Goal: Contribute content: Contribute content

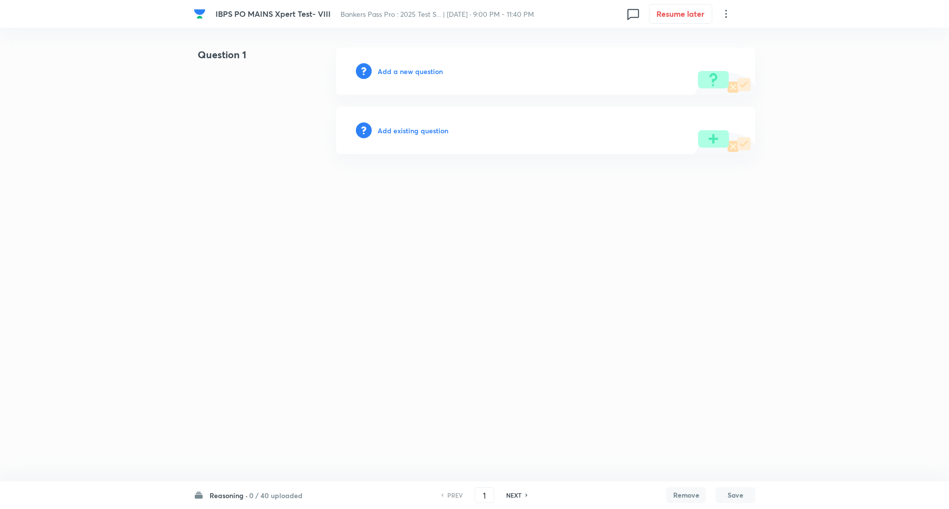
click at [282, 494] on h6 "0 / 40 uploaded" at bounding box center [275, 496] width 53 height 10
click at [264, 449] on h6 "General Economy&Banking Awareness" at bounding box center [255, 447] width 90 height 10
type input "111"
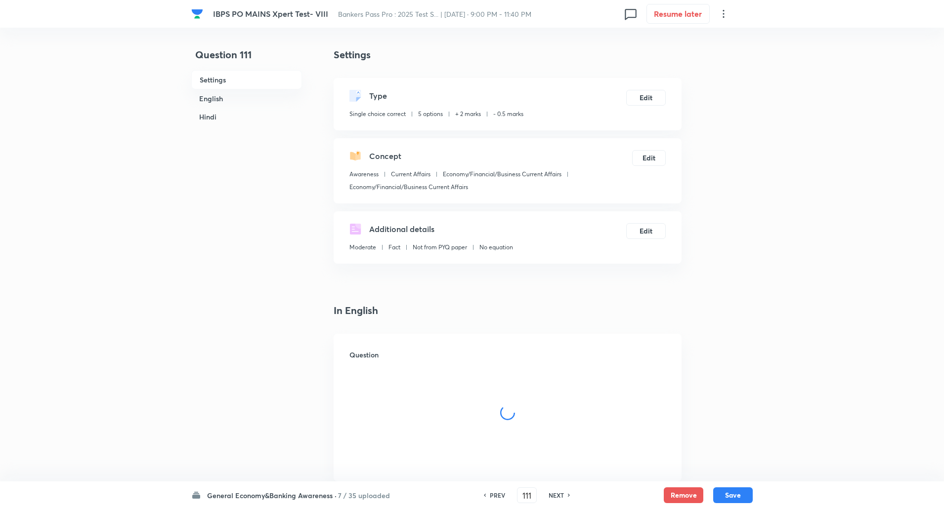
checkbox input "true"
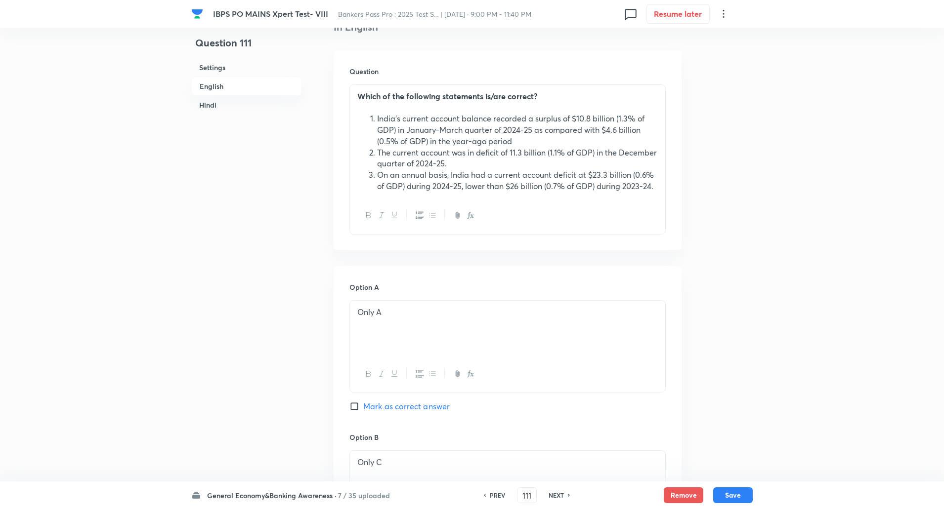
scroll to position [308, 0]
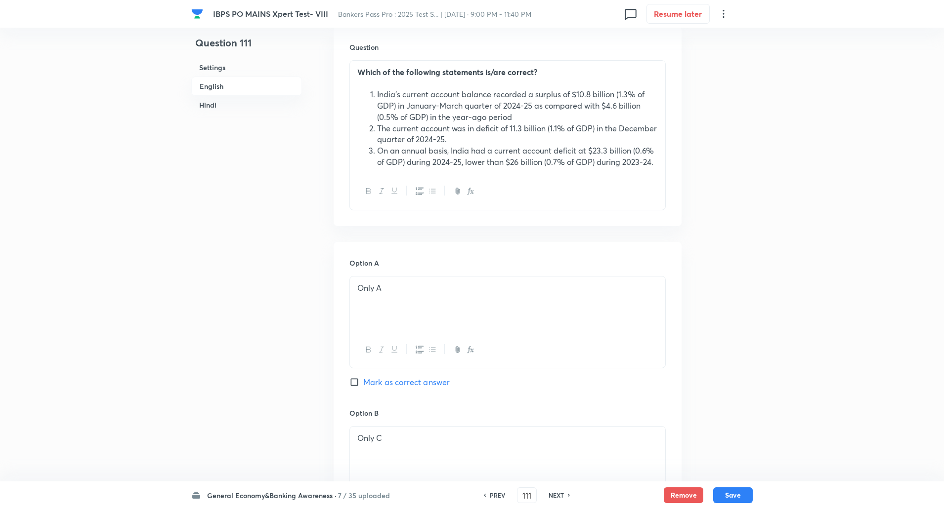
click at [569, 495] on icon at bounding box center [569, 495] width 3 height 5
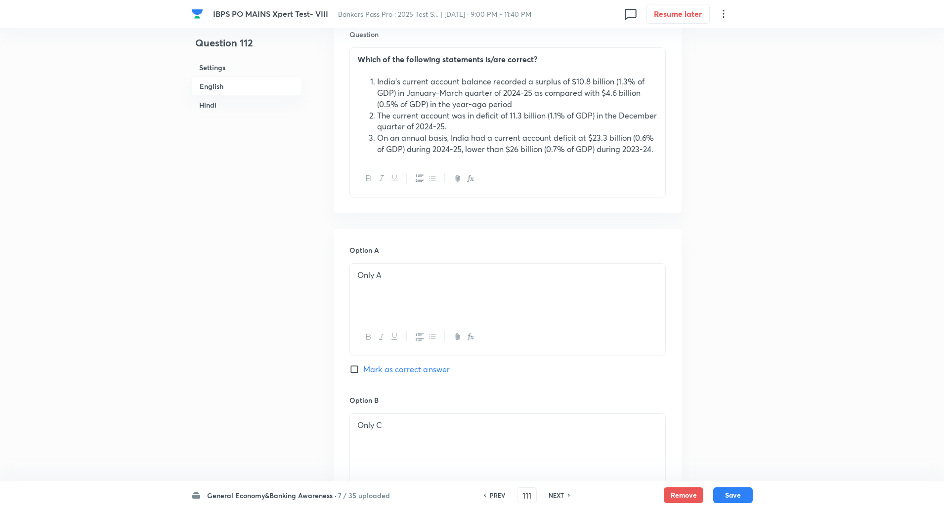
type input "112"
checkbox input "false"
checkbox input "true"
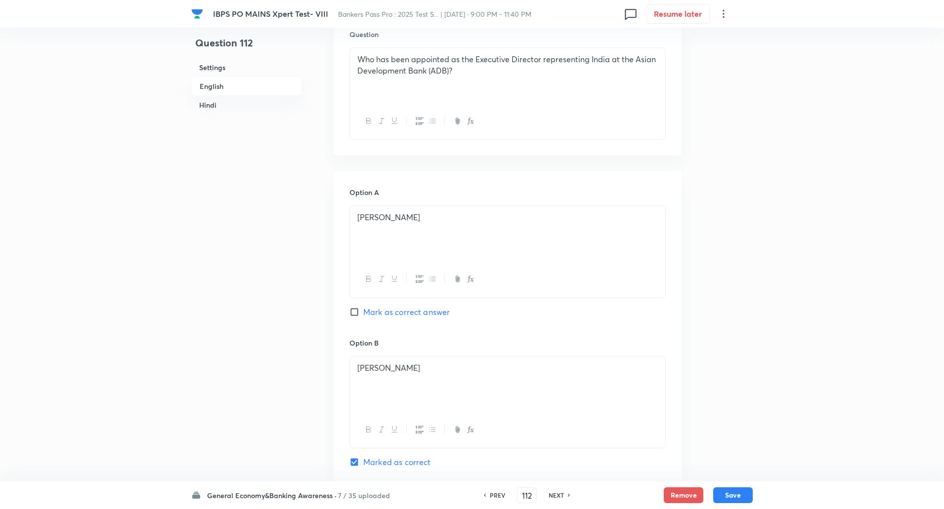
click at [569, 495] on icon at bounding box center [569, 495] width 3 height 5
type input "113"
checkbox input "false"
checkbox input "true"
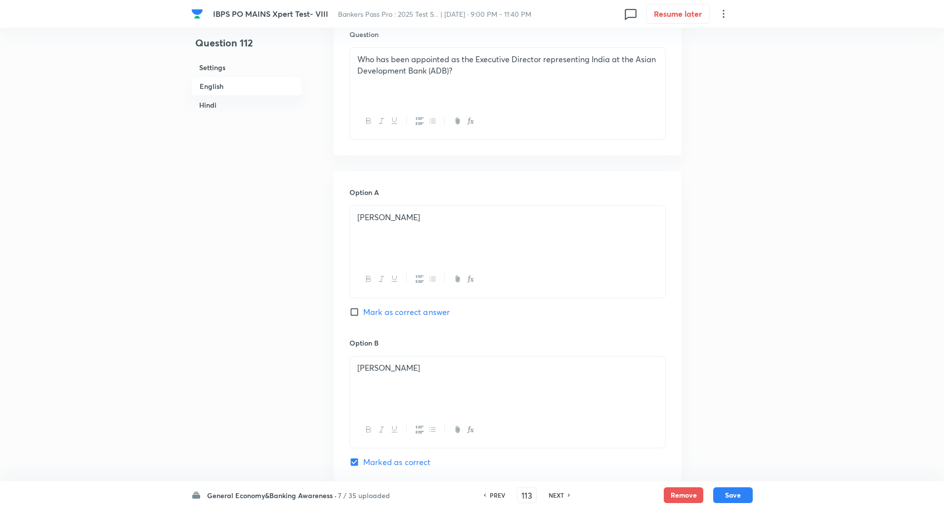
checkbox input "true"
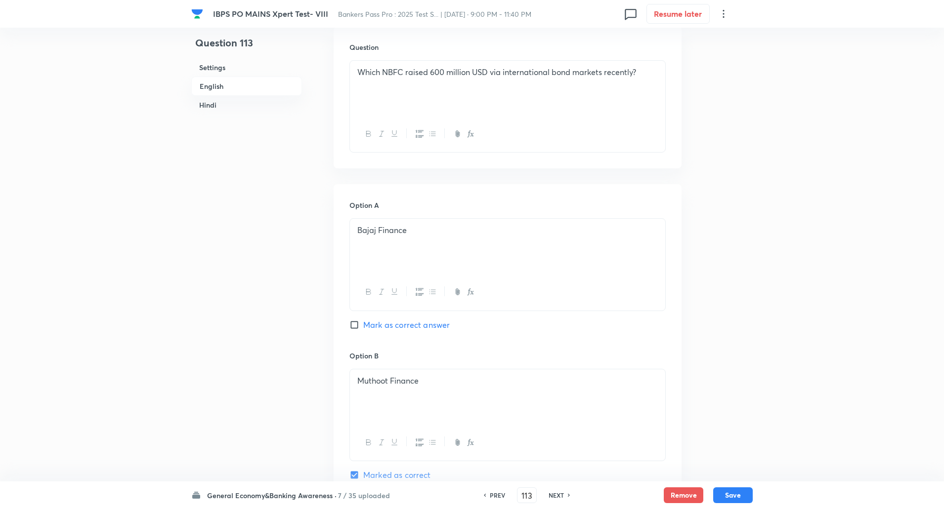
click at [569, 495] on icon at bounding box center [569, 495] width 3 height 5
type input "114"
checkbox input "false"
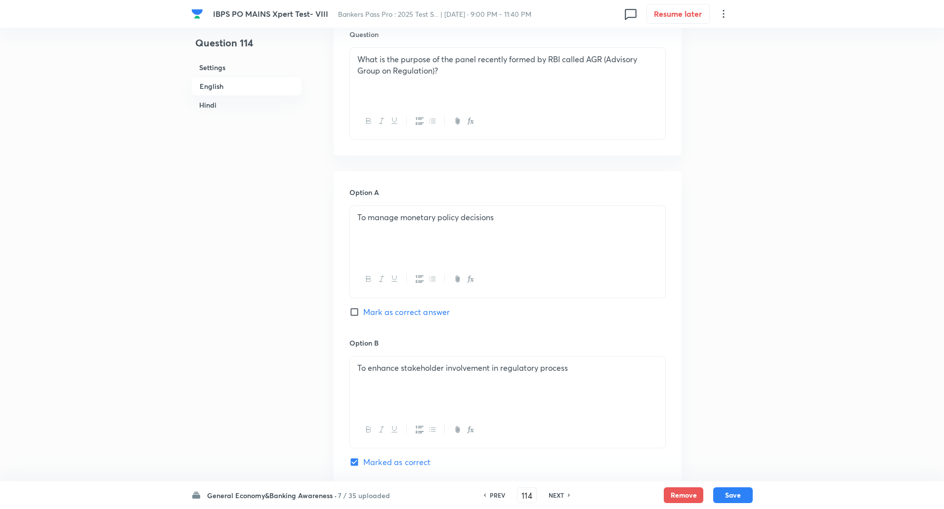
checkbox input "true"
click at [569, 495] on icon at bounding box center [569, 495] width 3 height 5
type input "115"
checkbox input "false"
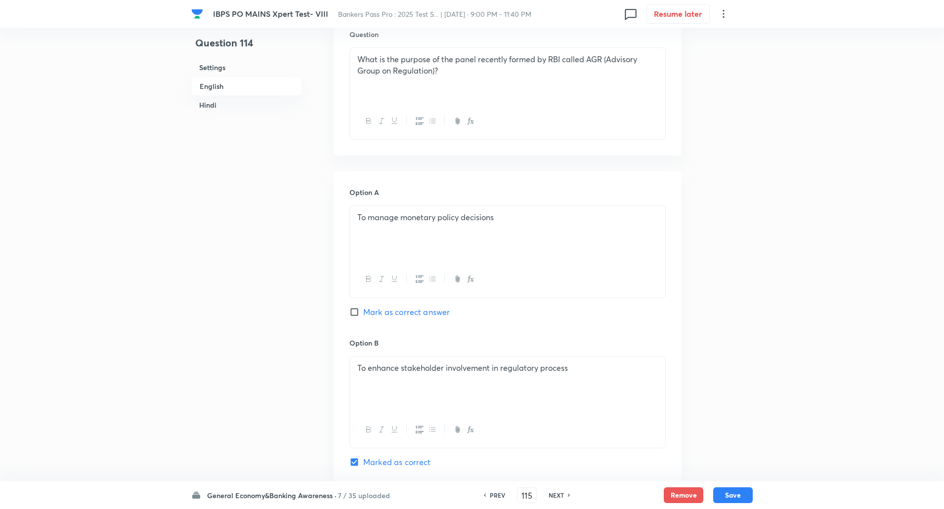
checkbox input "false"
checkbox input "true"
click at [569, 495] on icon at bounding box center [569, 495] width 3 height 5
type input "116"
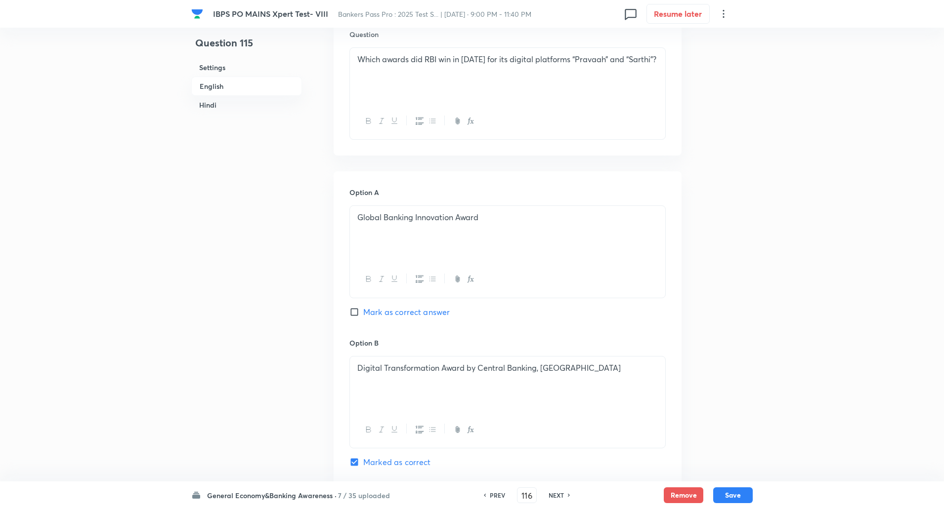
checkbox input "false"
checkbox input "true"
click at [569, 495] on icon at bounding box center [569, 495] width 3 height 5
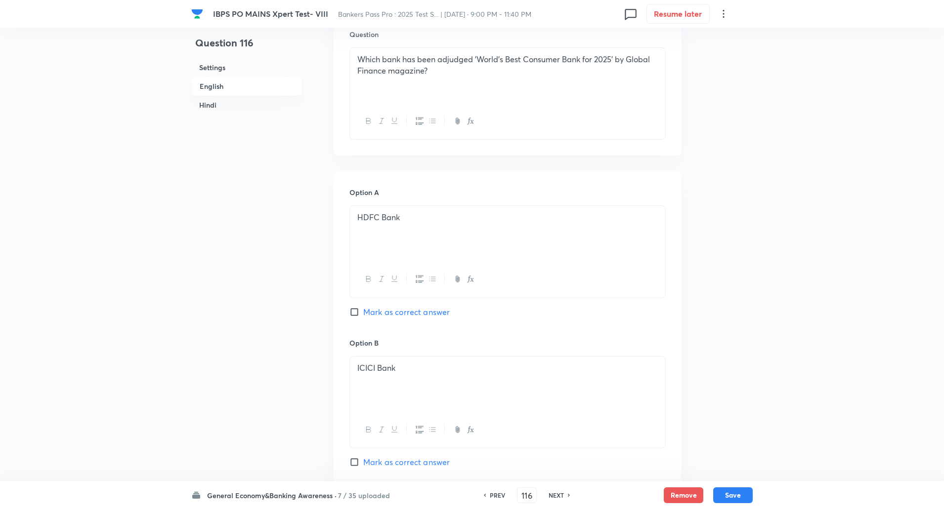
type input "117"
checkbox input "false"
checkbox input "true"
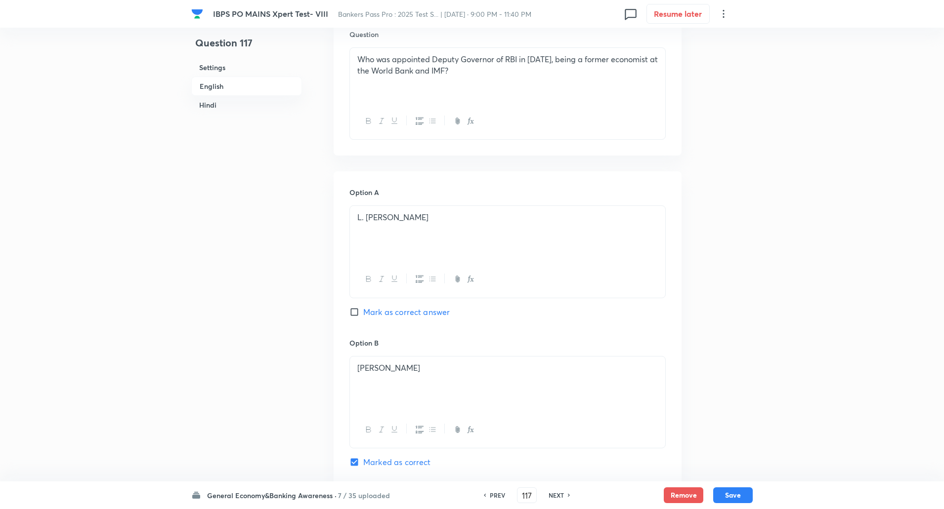
click at [553, 496] on h6 "NEXT" at bounding box center [555, 495] width 15 height 9
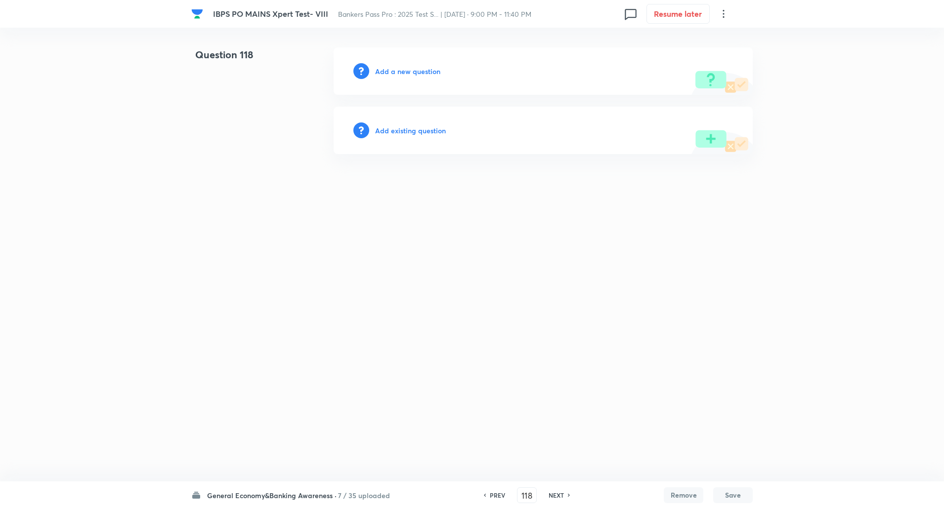
scroll to position [0, 0]
click at [486, 495] on icon at bounding box center [486, 495] width 3 height 5
type input "117"
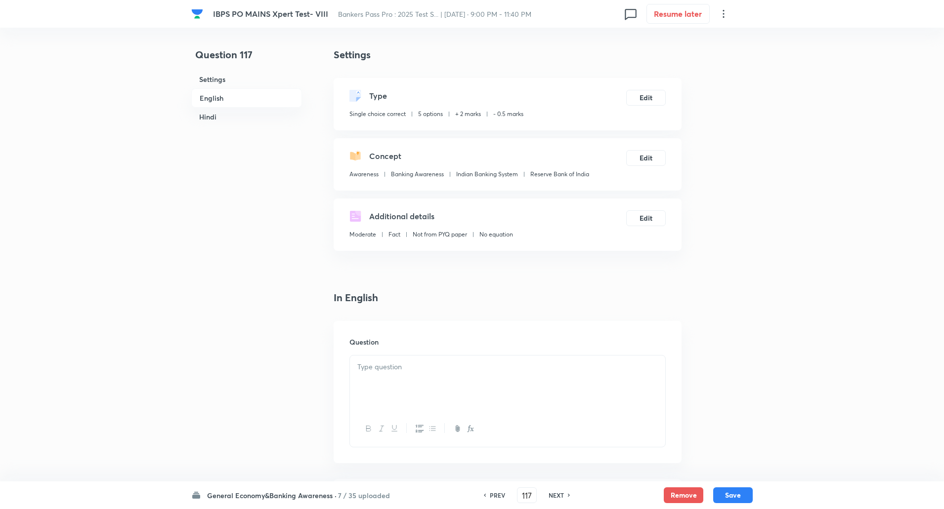
checkbox input "true"
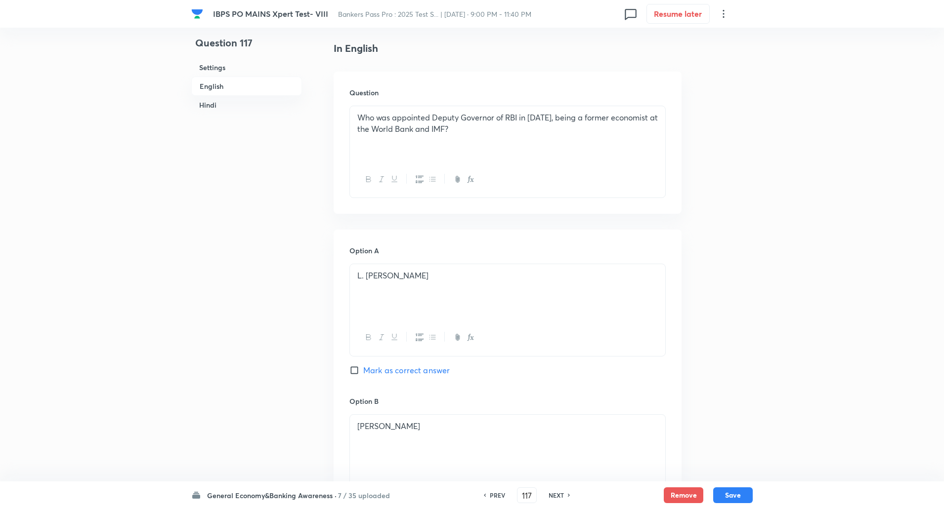
scroll to position [250, 0]
click at [568, 497] on icon at bounding box center [569, 495] width 3 height 5
type input "118"
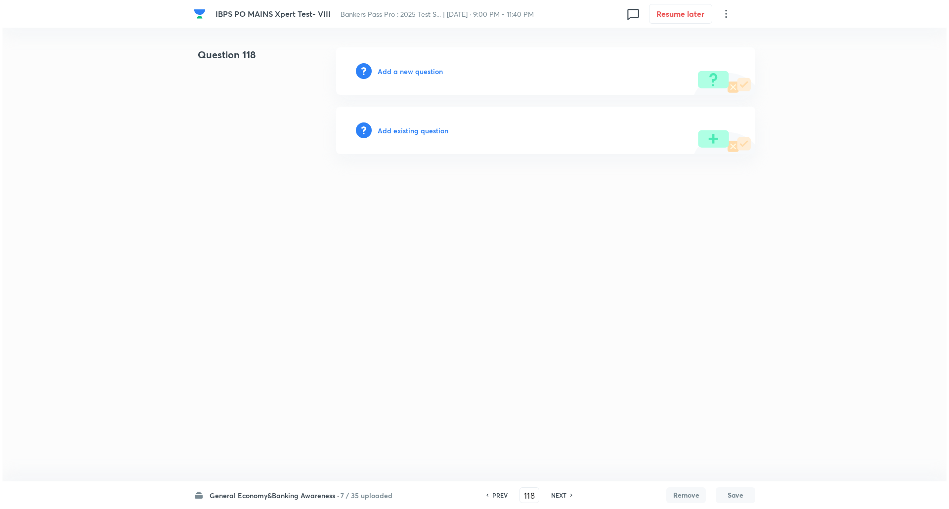
scroll to position [0, 0]
click at [413, 70] on h6 "Add a new question" at bounding box center [410, 71] width 65 height 10
click at [413, 70] on h6 "Choose a question type" at bounding box center [416, 71] width 76 height 10
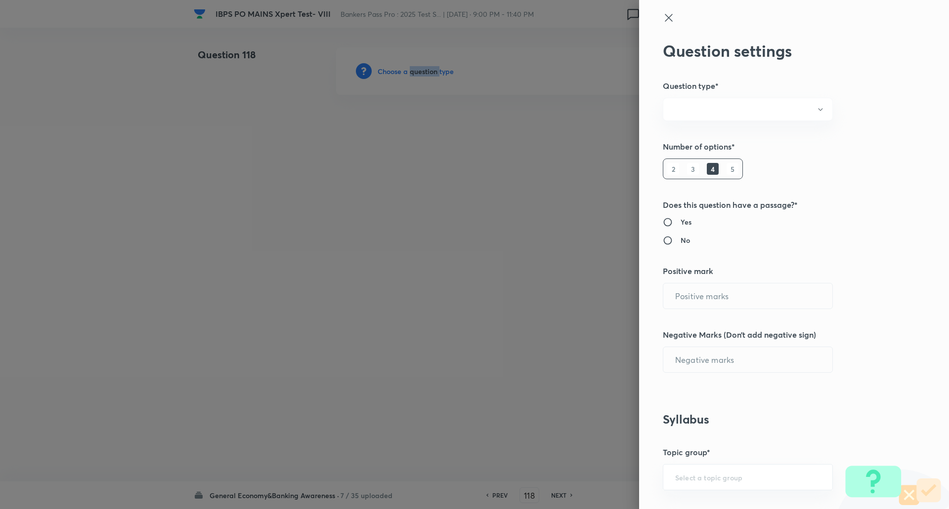
radio input "true"
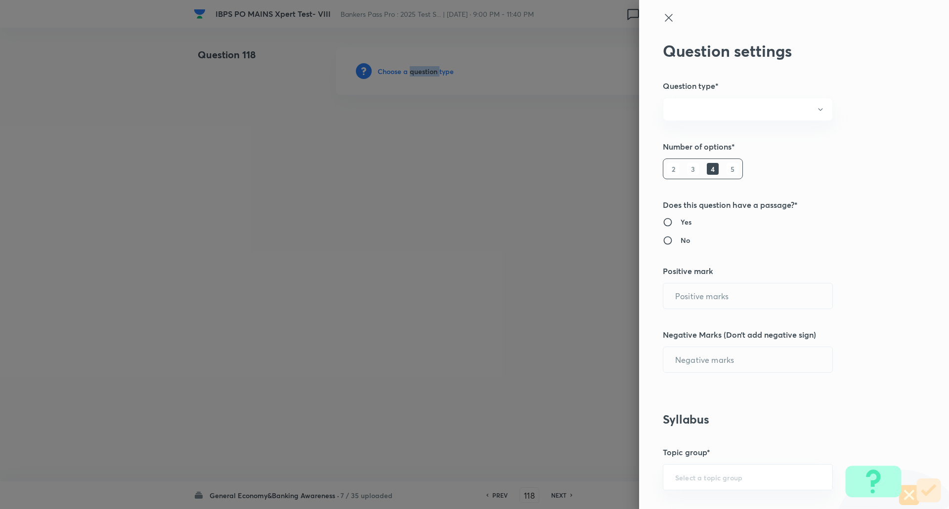
radio input "true"
type input "2"
type input "0.5"
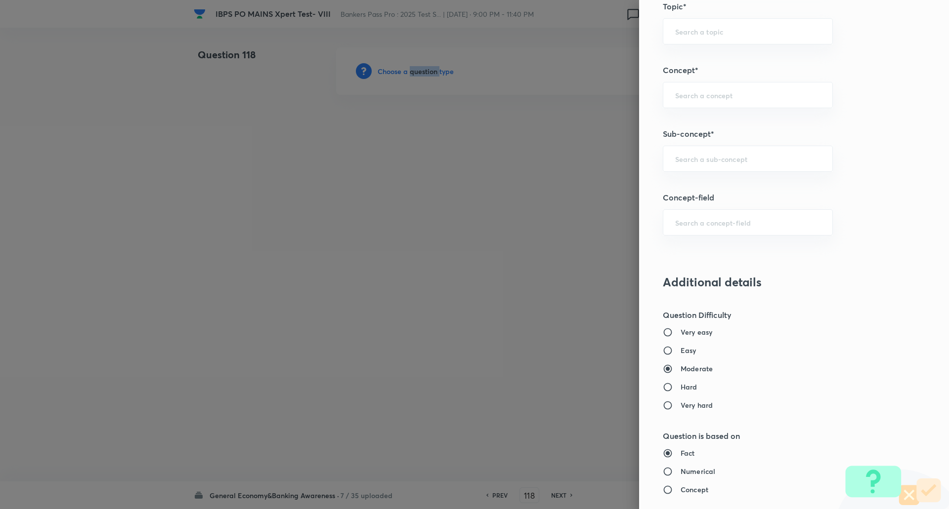
scroll to position [518, 0]
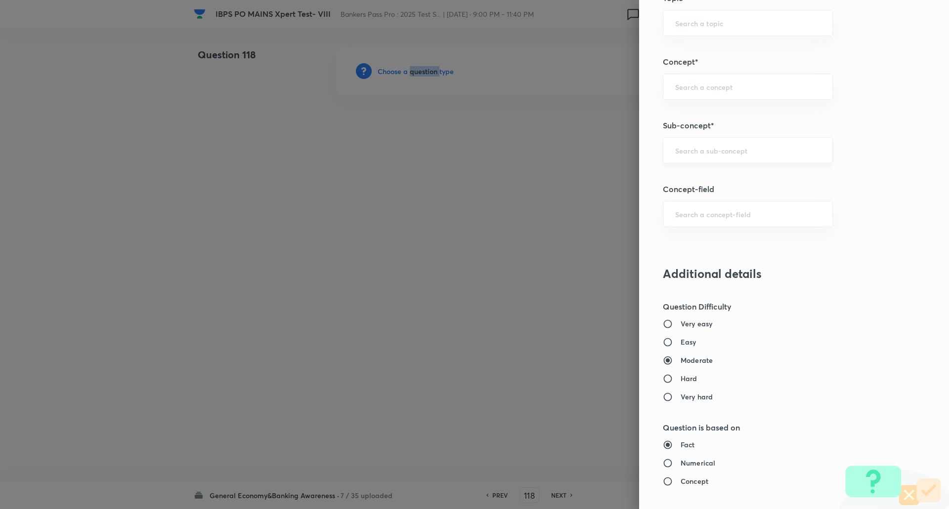
click at [710, 162] on div "​" at bounding box center [748, 150] width 170 height 26
type input "e"
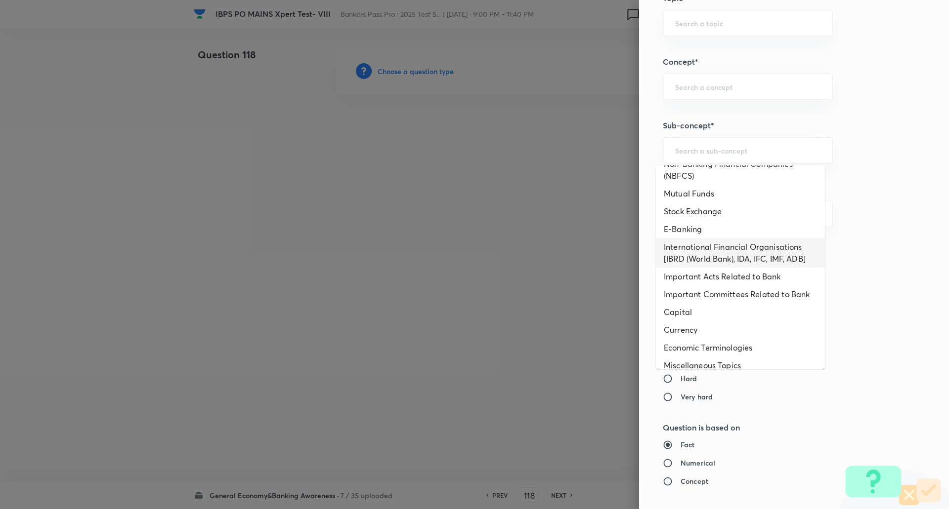
scroll to position [0, 0]
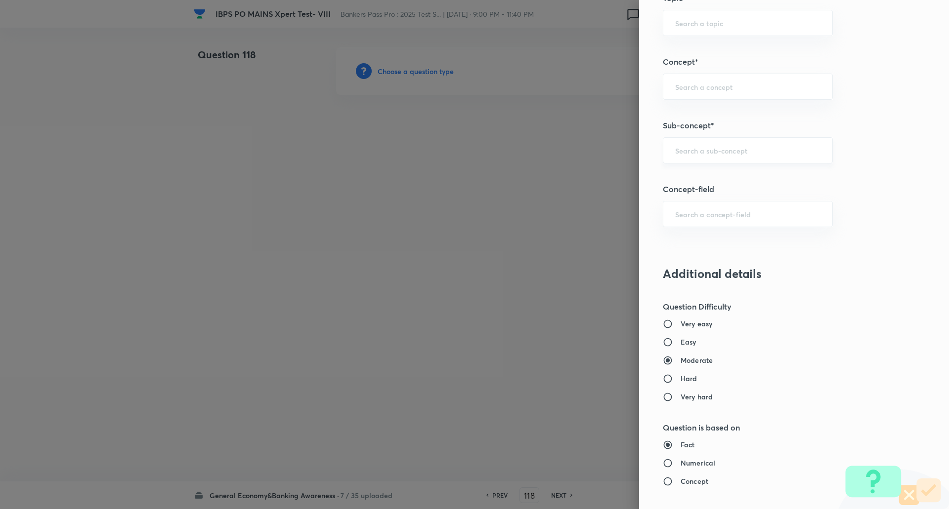
click at [718, 154] on input "text" at bounding box center [747, 150] width 145 height 9
type input "e"
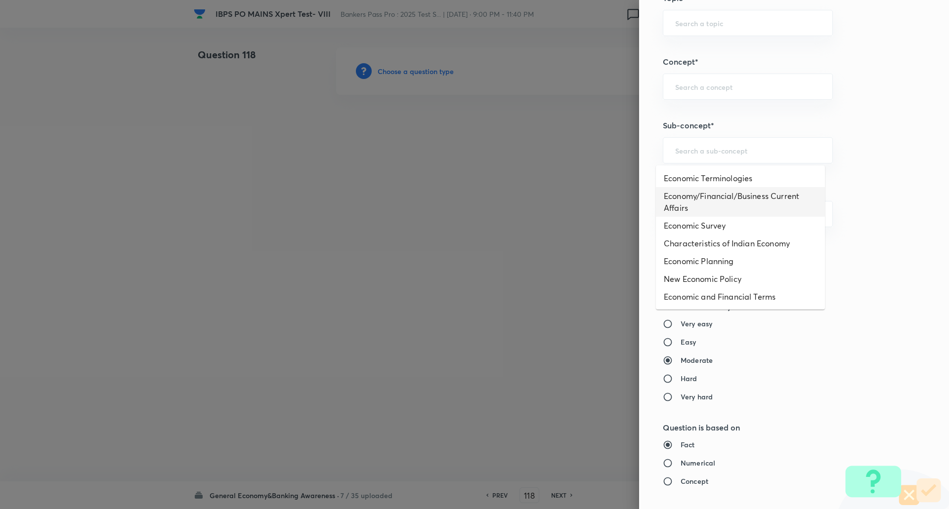
click at [730, 202] on li "Economy/Financial/Business Current Affairs" at bounding box center [740, 202] width 169 height 30
type input "Economy/Financial/Business Current Affairs"
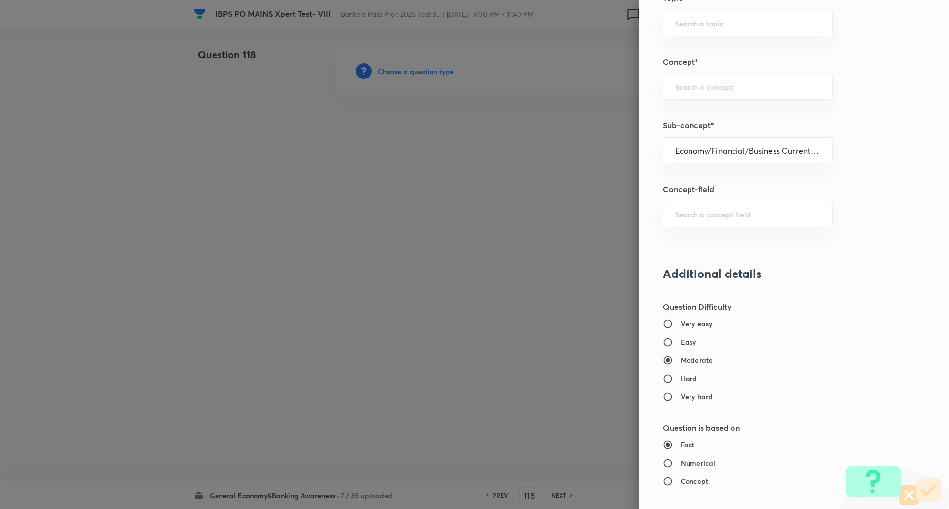
type input "Awareness"
type input "Current Affairs"
type input "Economy/Financial/Business Current Affairs"
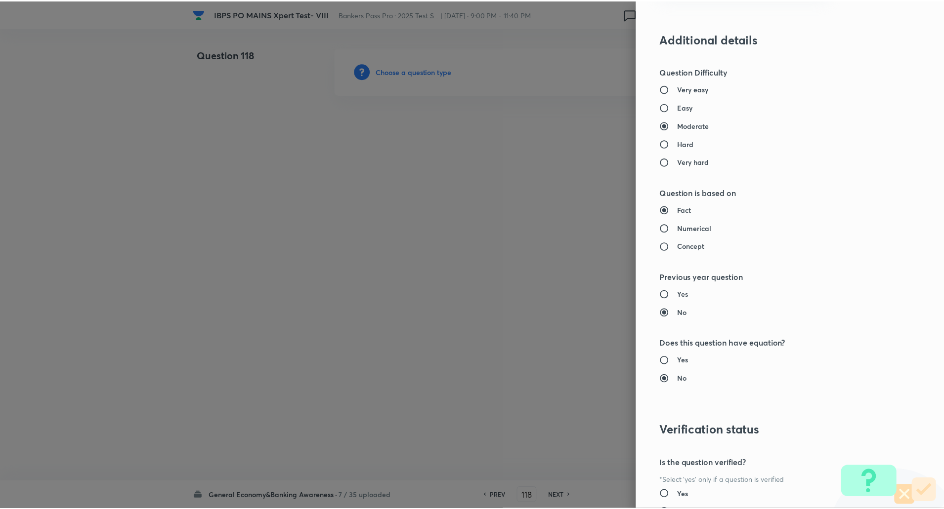
scroll to position [838, 0]
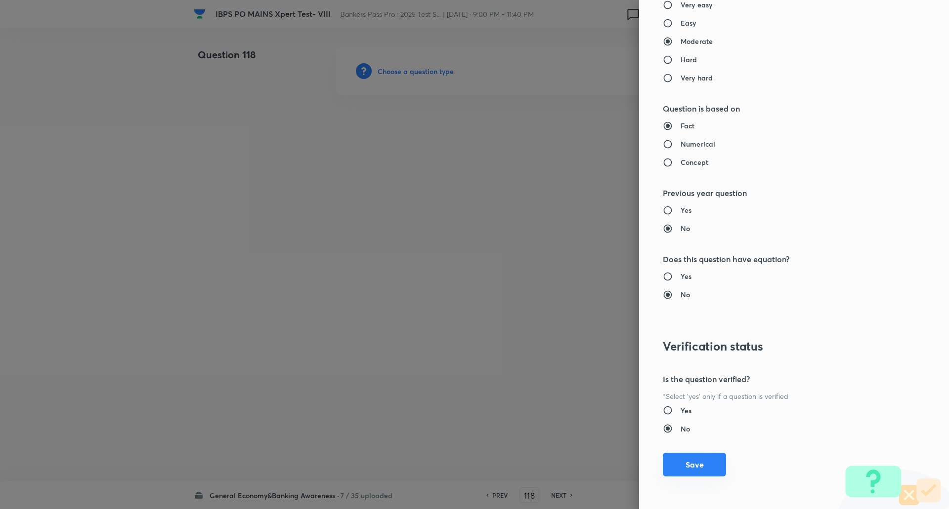
click at [683, 468] on button "Save" at bounding box center [694, 465] width 63 height 24
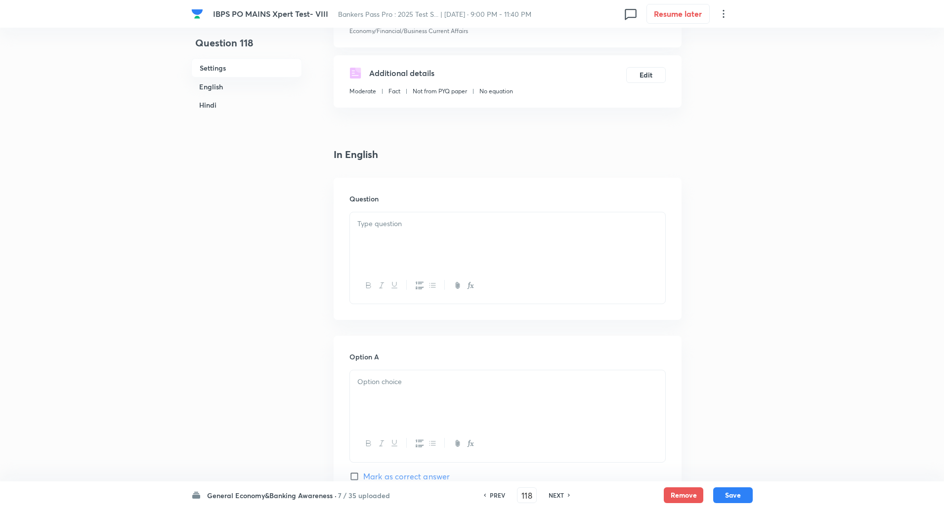
scroll to position [157, 0]
click at [544, 226] on p at bounding box center [507, 223] width 300 height 11
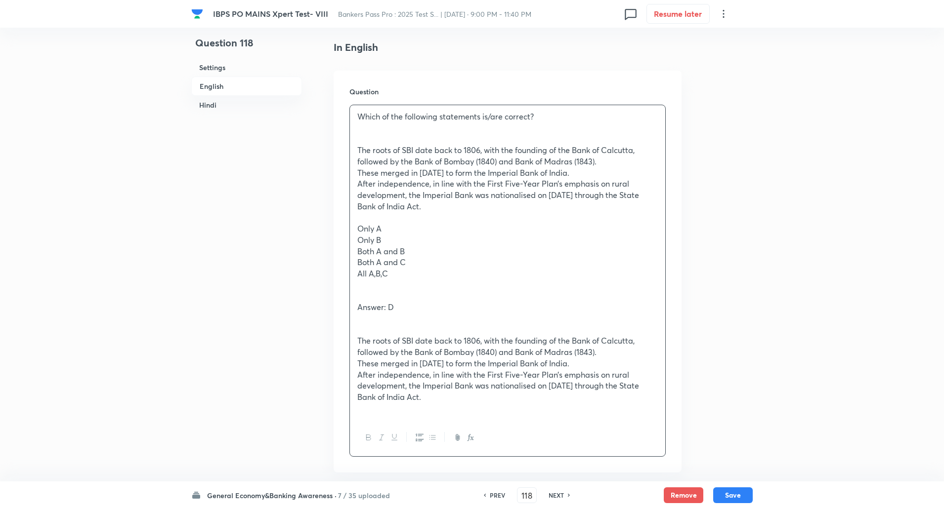
scroll to position [264, 0]
drag, startPoint x: 356, startPoint y: 114, endPoint x: 532, endPoint y: 130, distance: 176.2
click at [532, 130] on div "Which of the following statements is/are correct? The roots of SBI date back to…" at bounding box center [507, 261] width 315 height 315
click at [371, 433] on icon "button" at bounding box center [369, 437] width 8 height 8
click at [356, 151] on div "Which of the following statements is/are correct? The roots of SBI date back to…" at bounding box center [507, 261] width 315 height 315
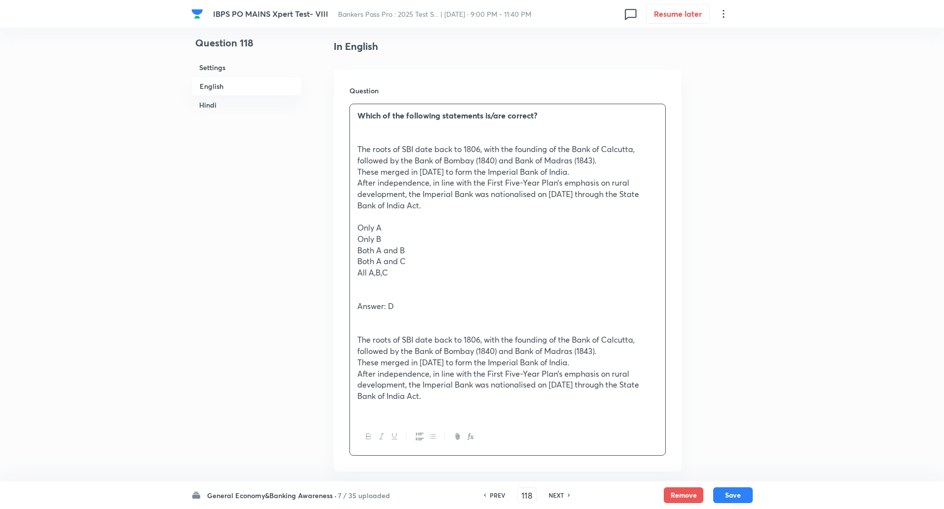
click at [433, 435] on icon "button" at bounding box center [432, 437] width 8 height 8
click at [420, 434] on icon "button" at bounding box center [420, 437] width 8 height 8
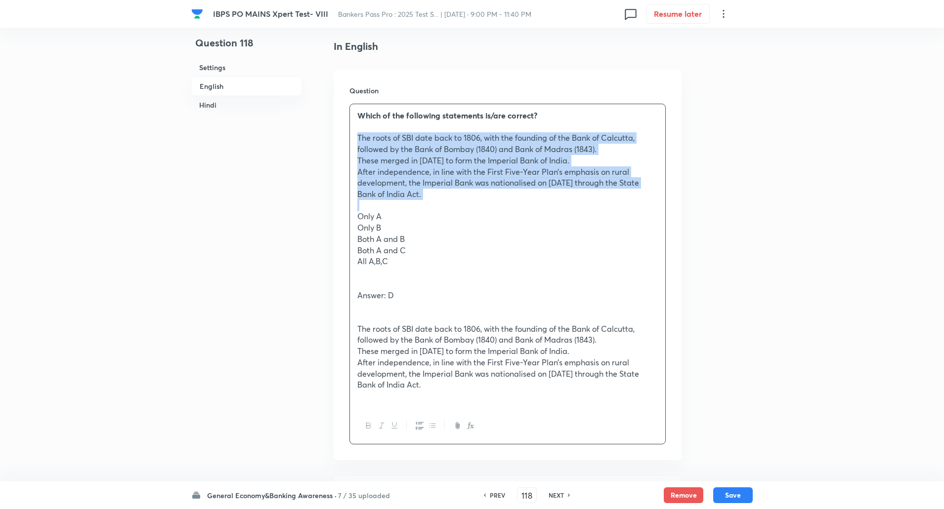
drag, startPoint x: 355, startPoint y: 137, endPoint x: 426, endPoint y: 201, distance: 95.9
click at [426, 201] on div "Which of the following statements is/are correct? The roots of SBI date back to…" at bounding box center [507, 256] width 315 height 304
click at [422, 425] on icon "button" at bounding box center [420, 426] width 8 height 8
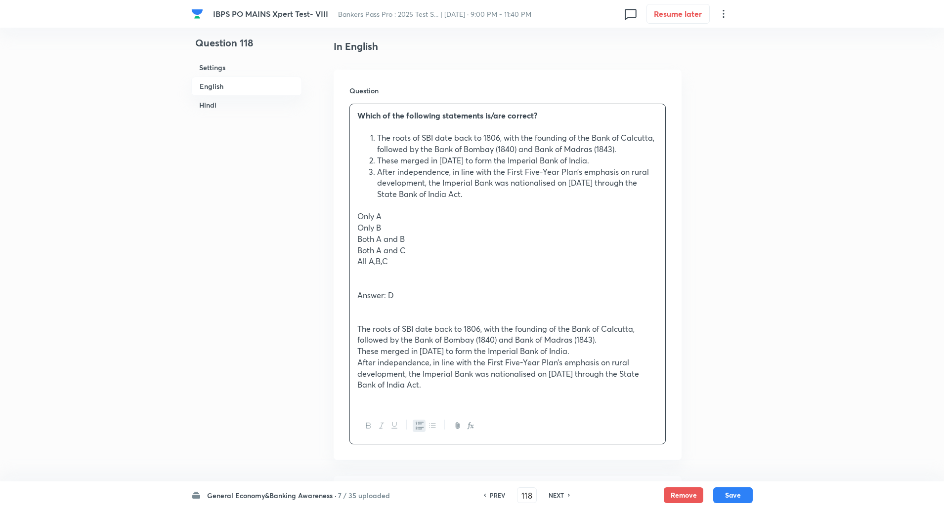
click at [496, 214] on p "Only A" at bounding box center [507, 216] width 300 height 11
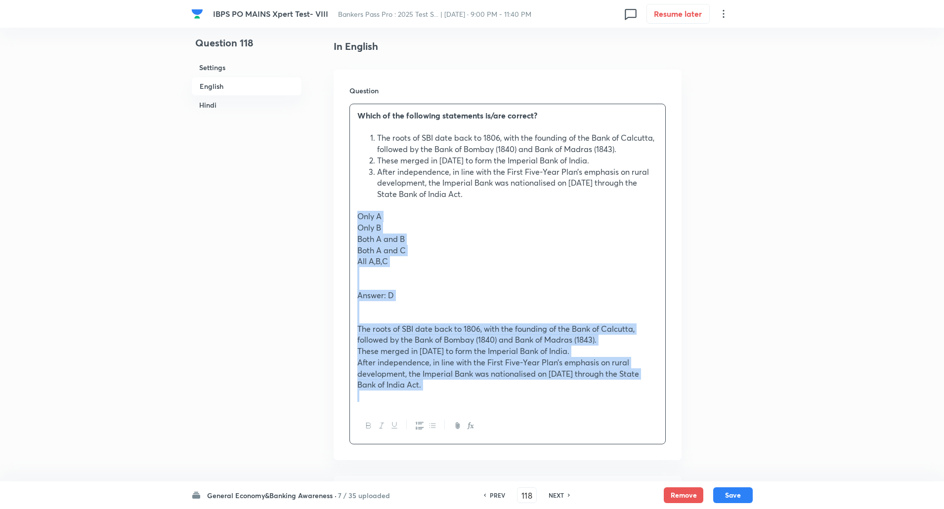
drag, startPoint x: 353, startPoint y: 219, endPoint x: 509, endPoint y: 402, distance: 240.7
click at [509, 402] on div "Which of the following statements is/are correct? The roots of SBI date back to…" at bounding box center [507, 256] width 315 height 304
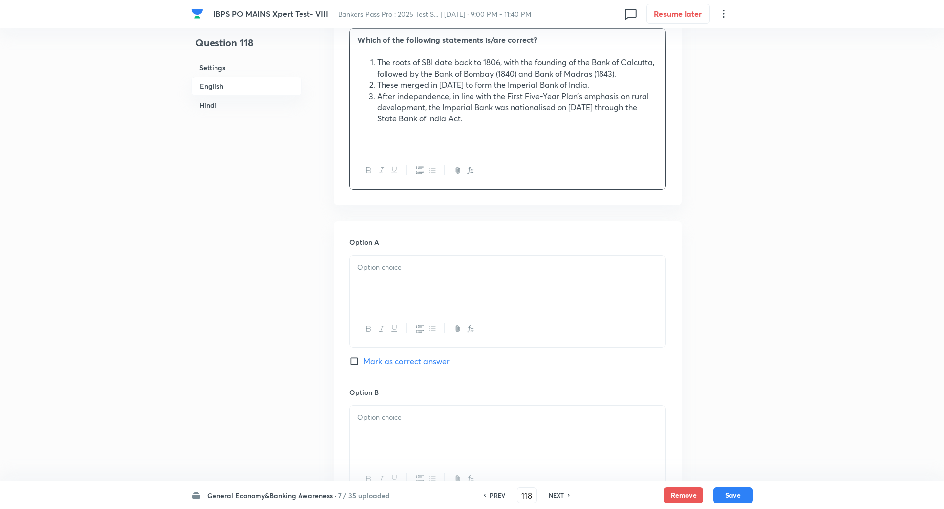
scroll to position [340, 0]
click at [494, 279] on div at bounding box center [507, 282] width 315 height 55
click at [377, 64] on li "The roots of SBI date back to 1806, with the founding of the Bank of Calcutta, …" at bounding box center [517, 67] width 281 height 22
click at [369, 62] on ol "The roots of SBI date back to 1806, with the founding of the Bank of Calcutta, …" at bounding box center [507, 89] width 300 height 67
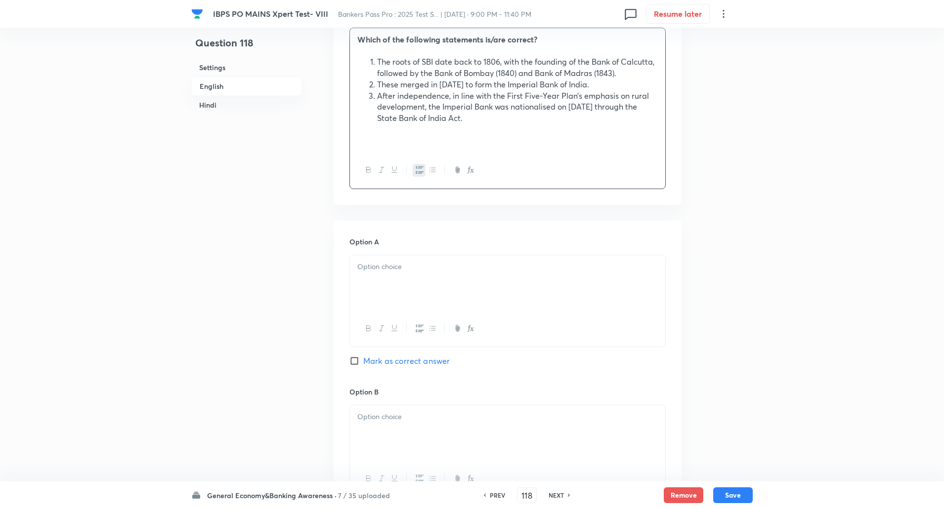
click at [395, 283] on div at bounding box center [507, 282] width 315 height 55
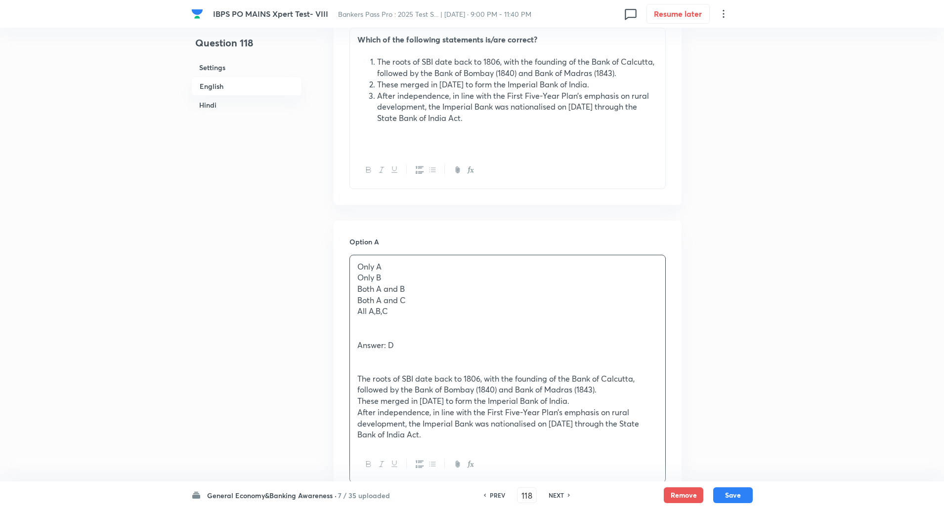
drag, startPoint x: 357, startPoint y: 279, endPoint x: 513, endPoint y: 494, distance: 265.0
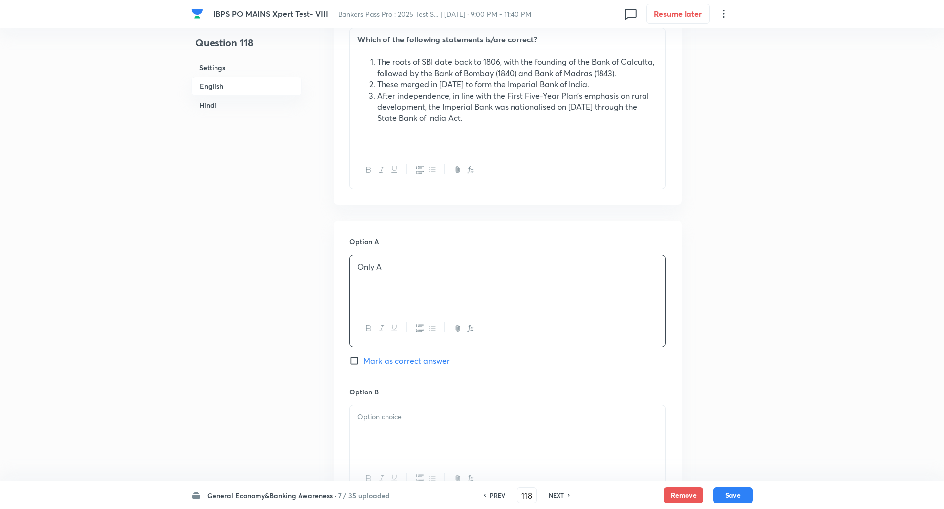
click at [513, 494] on div "PREV 118 ​ NEXT" at bounding box center [526, 496] width 127 height 16
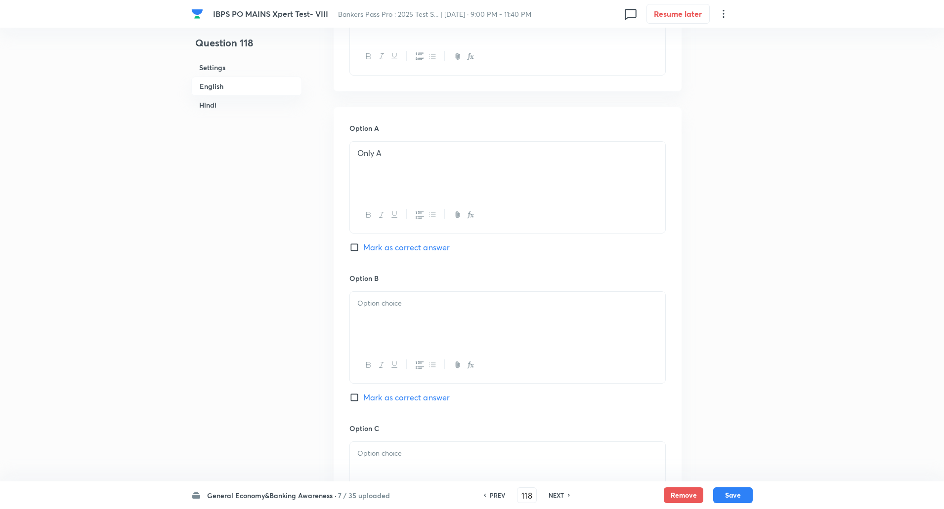
scroll to position [456, 0]
click at [467, 336] on div at bounding box center [507, 318] width 315 height 55
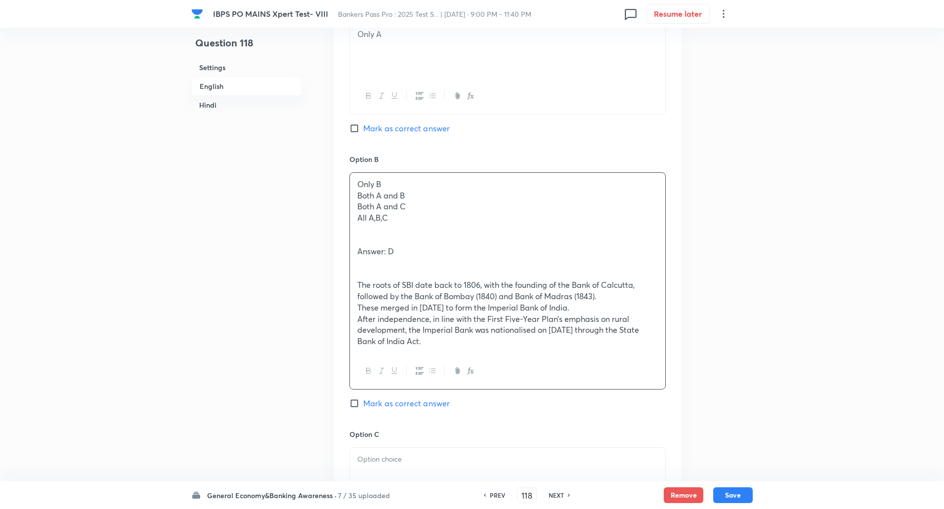
scroll to position [574, 0]
drag, startPoint x: 354, startPoint y: 195, endPoint x: 446, endPoint y: 374, distance: 200.9
click at [446, 374] on div "Only B Both A and B Both A and C All A,B,C Answer: D The roots of SBI date back…" at bounding box center [507, 280] width 316 height 217
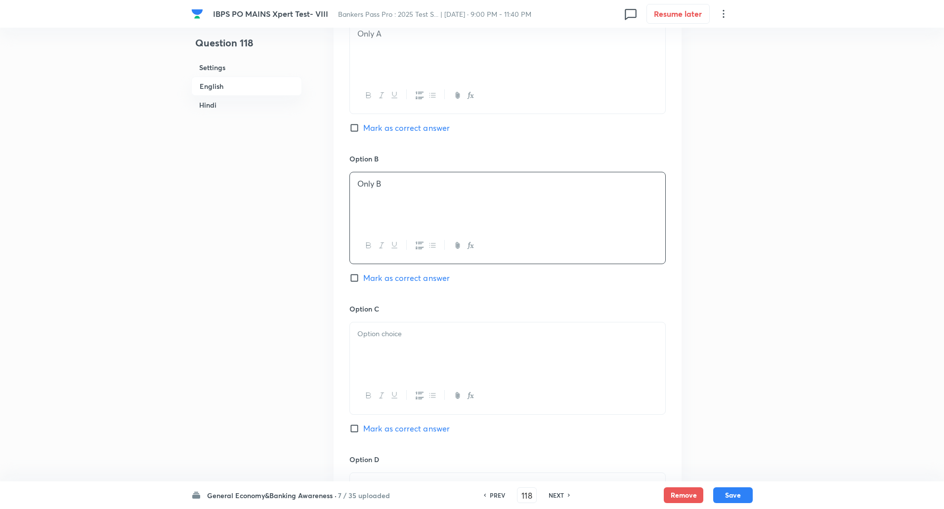
click at [480, 344] on div at bounding box center [507, 350] width 315 height 55
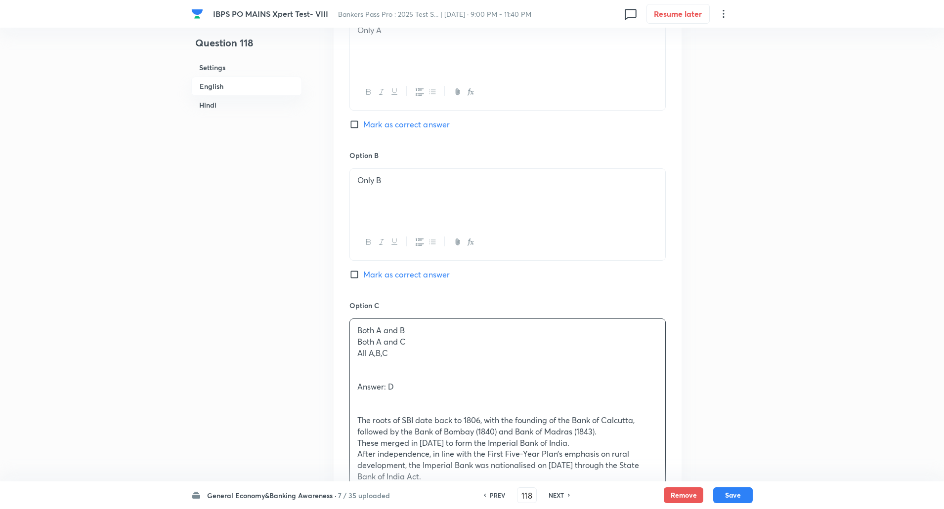
scroll to position [801, 0]
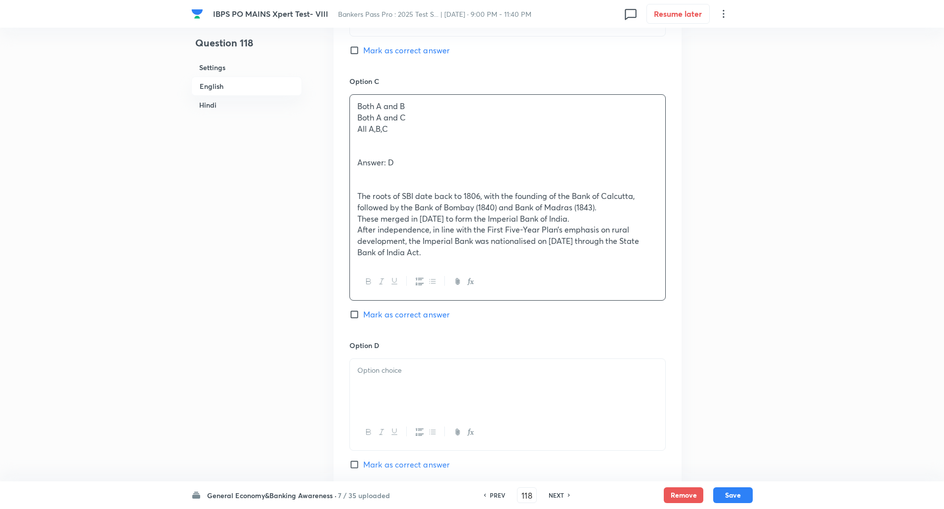
click at [360, 118] on p "Both A and C" at bounding box center [507, 117] width 300 height 11
drag, startPoint x: 360, startPoint y: 118, endPoint x: 441, endPoint y: 266, distance: 168.7
click at [441, 266] on div "Both A and B Both A and C All A,B,C Answer: D The roots of SBI date back to 180…" at bounding box center [507, 197] width 316 height 206
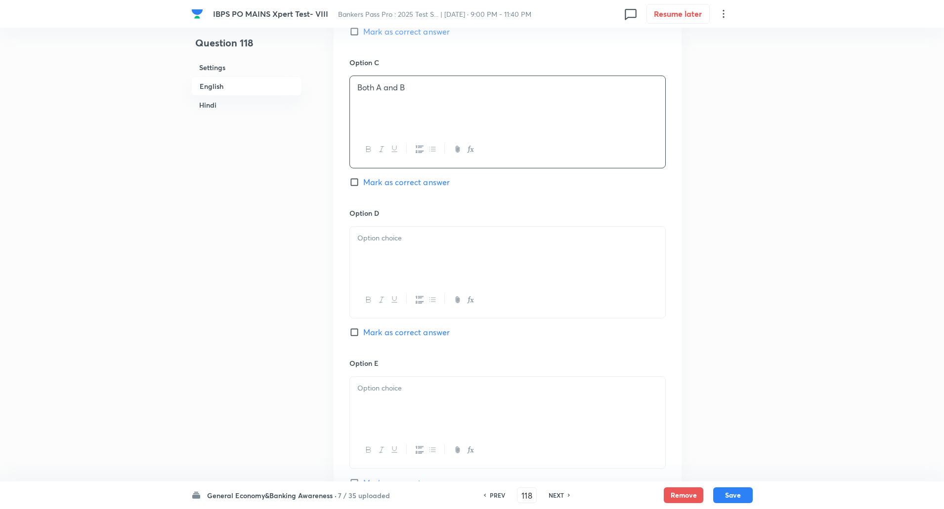
scroll to position [821, 0]
click at [441, 266] on div at bounding box center [507, 253] width 315 height 55
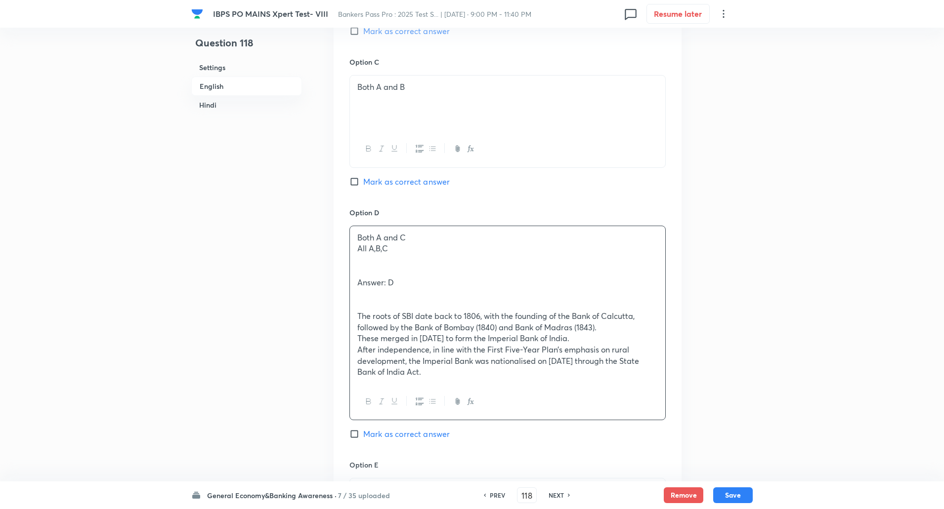
click at [355, 438] on input "Mark as correct answer" at bounding box center [356, 434] width 14 height 10
checkbox input "true"
click at [352, 251] on div "Both A and C All A,B,C Answer: D The roots of SBI date back to 1806, with the f…" at bounding box center [507, 305] width 315 height 158
drag, startPoint x: 352, startPoint y: 251, endPoint x: 451, endPoint y: 381, distance: 163.0
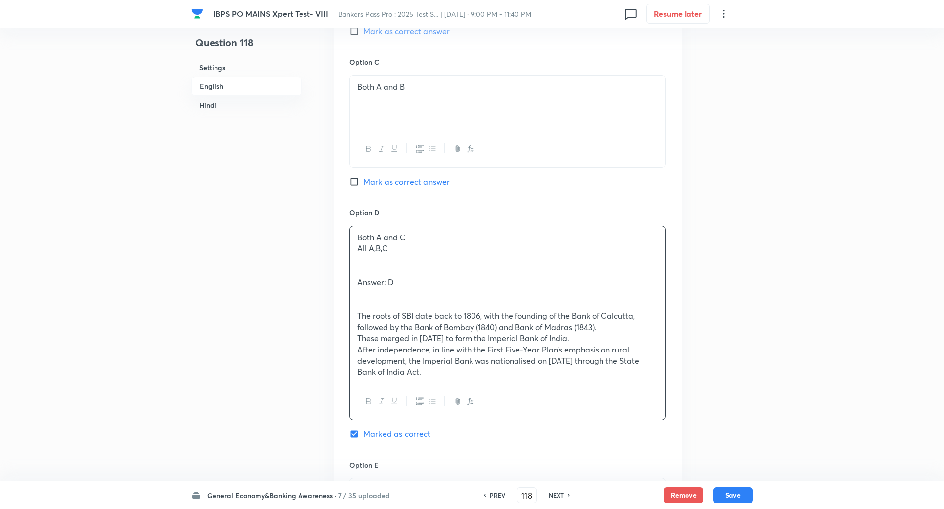
click at [451, 381] on div "Both A and C All A,B,C Answer: D The roots of SBI date back to 1806, with the f…" at bounding box center [507, 305] width 315 height 158
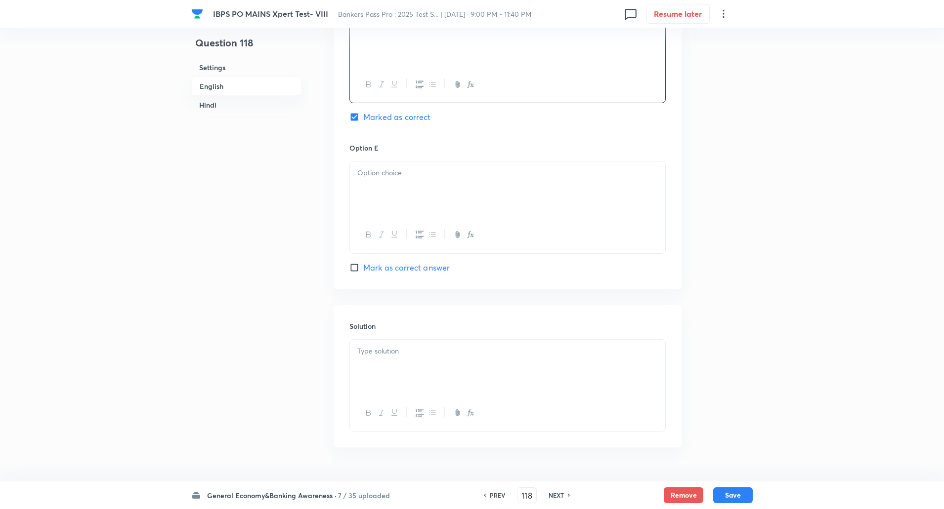
scroll to position [1088, 0]
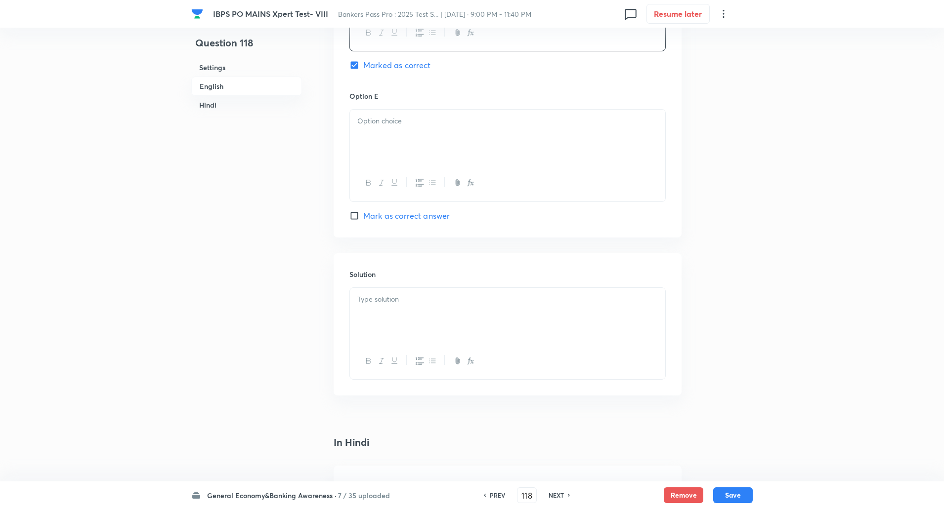
click at [441, 137] on div at bounding box center [507, 137] width 315 height 55
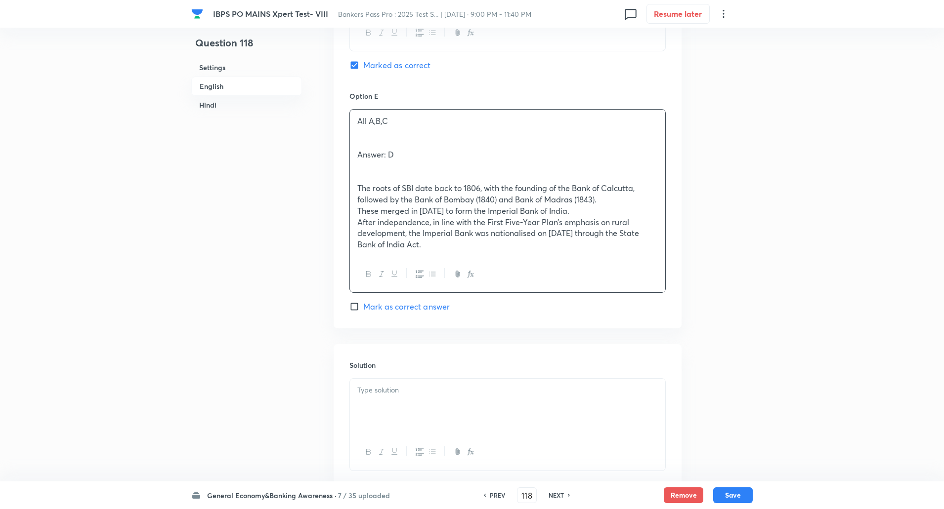
click at [353, 157] on div "All A,B,C Answer: D The roots of SBI date back to 1806, with the founding of th…" at bounding box center [507, 183] width 315 height 147
drag, startPoint x: 353, startPoint y: 157, endPoint x: 420, endPoint y: 318, distance: 174.3
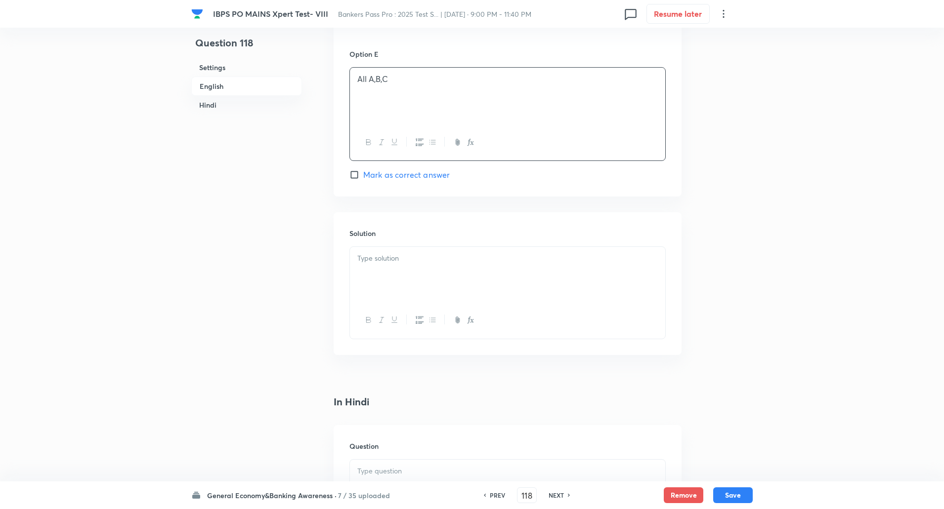
scroll to position [1138, 0]
click at [434, 253] on p at bounding box center [507, 249] width 300 height 11
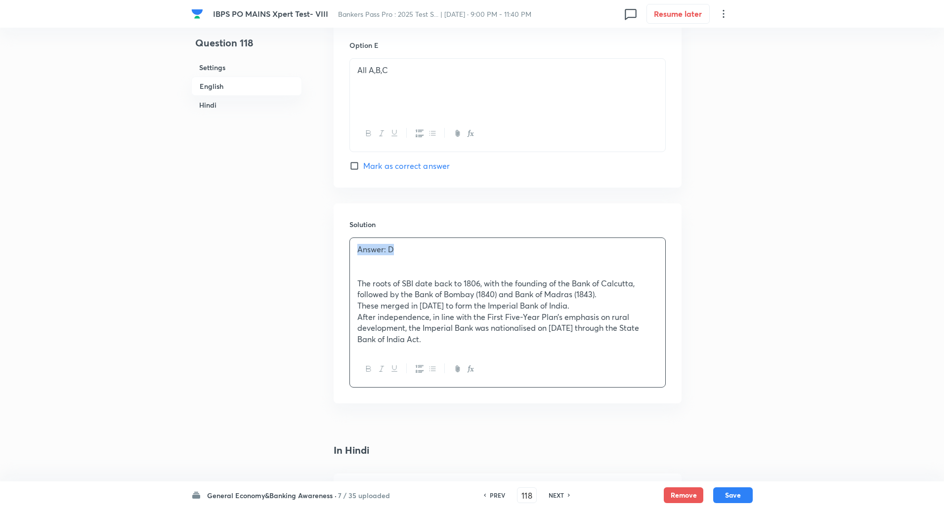
drag, startPoint x: 357, startPoint y: 249, endPoint x: 404, endPoint y: 256, distance: 47.0
click at [404, 256] on div "Answer: D The roots of SBI date back to 1806, with the founding of the Bank of …" at bounding box center [507, 294] width 315 height 113
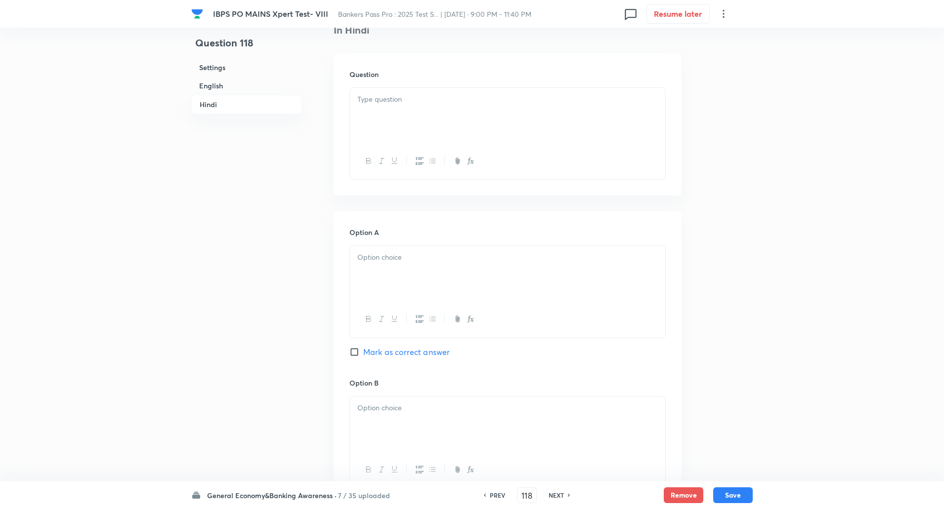
scroll to position [1537, 0]
click at [405, 97] on p at bounding box center [507, 98] width 300 height 11
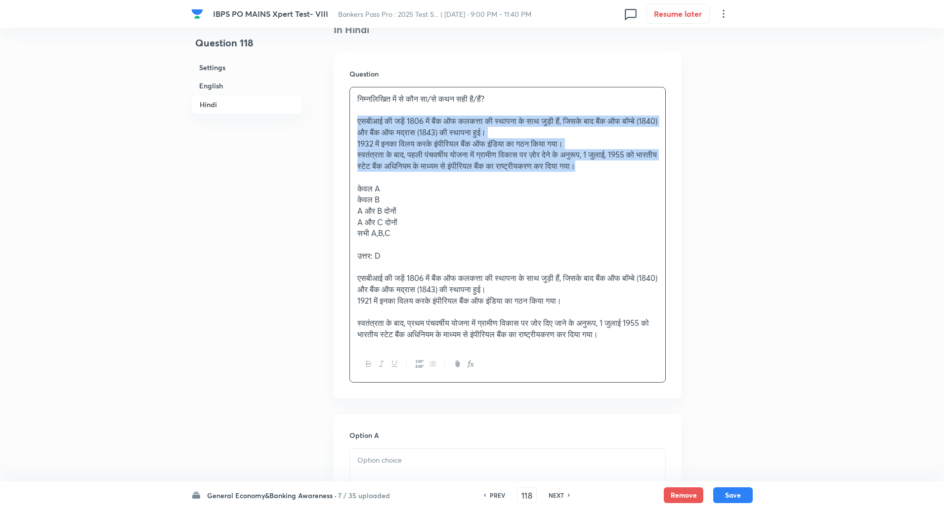
drag, startPoint x: 353, startPoint y: 125, endPoint x: 639, endPoint y: 169, distance: 289.5
click at [639, 169] on div "निम्नलिखित में से कौन सा/से कथन सही है/हैं? एसबीआई की जड़ें 1806 में बैंक ऑफ कल…" at bounding box center [507, 216] width 315 height 259
click at [418, 368] on icon "button" at bounding box center [420, 363] width 8 height 7
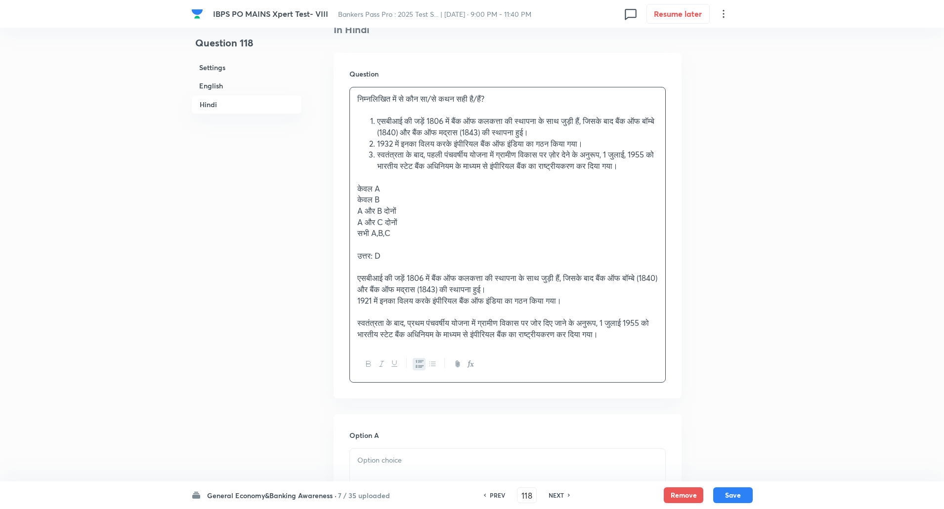
click at [353, 197] on div "निम्नलिखित में से कौन सा/से कथन सही है/हैं? एसबीआई की जड़ें 1806 में बैंक ऑफ कल…" at bounding box center [507, 216] width 315 height 259
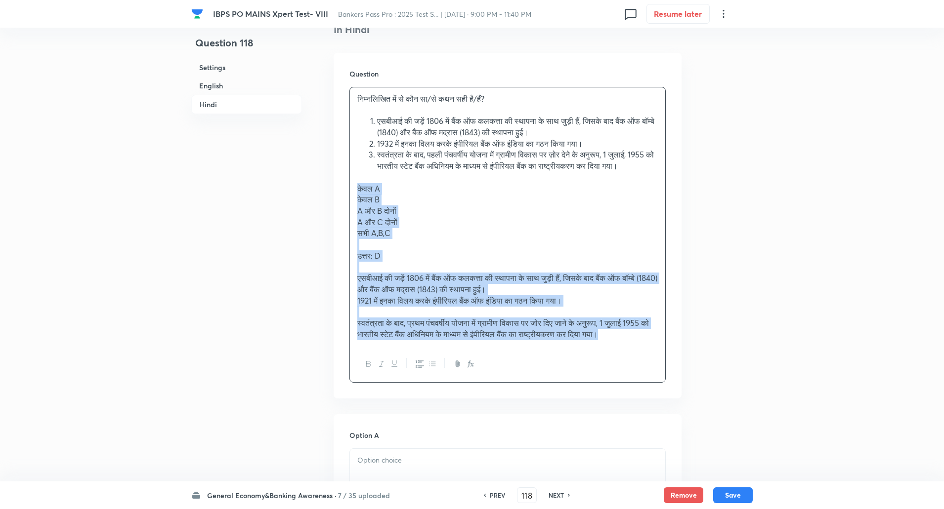
drag, startPoint x: 353, startPoint y: 197, endPoint x: 671, endPoint y: 354, distance: 354.0
click at [671, 354] on div "Question निम्नलिखित में से कौन सा/से कथन सही है/हैं? एसबीआई की जड़ें 1806 में ब…" at bounding box center [508, 226] width 348 height 346
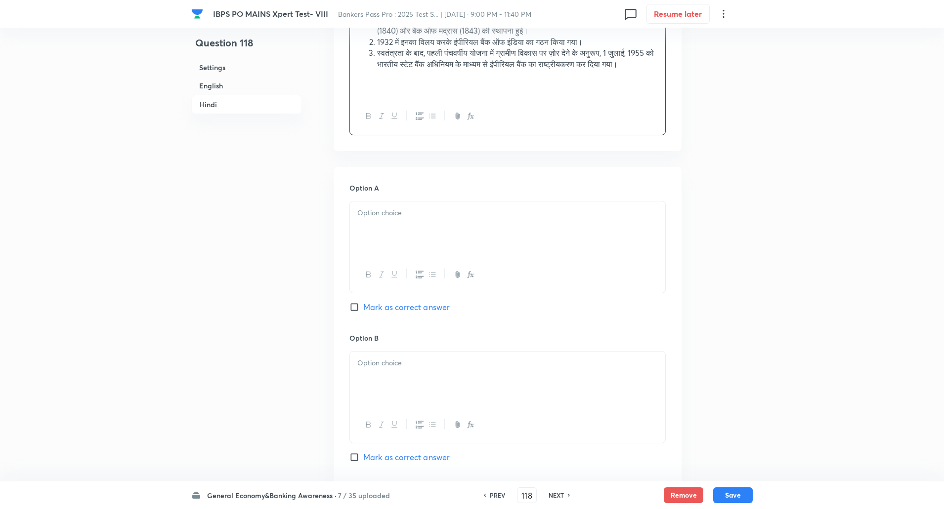
scroll to position [1656, 0]
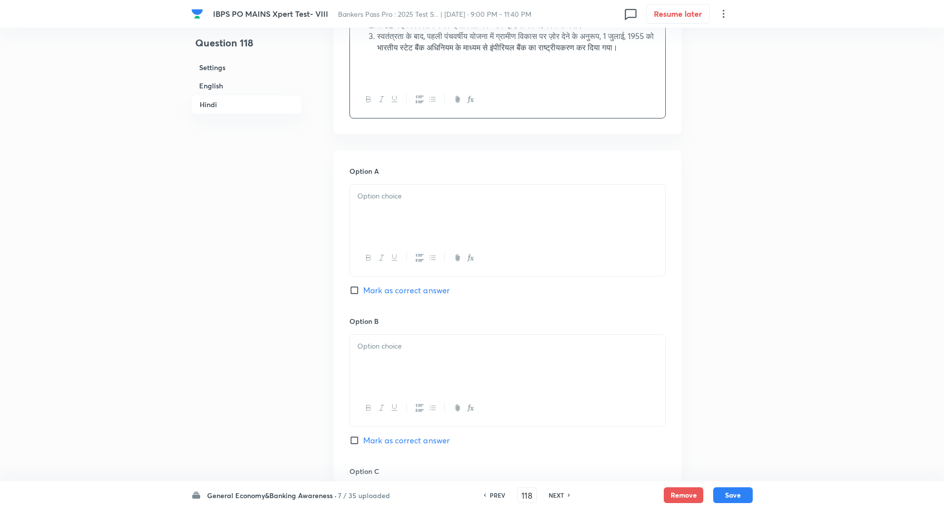
click at [514, 227] on div at bounding box center [507, 212] width 315 height 55
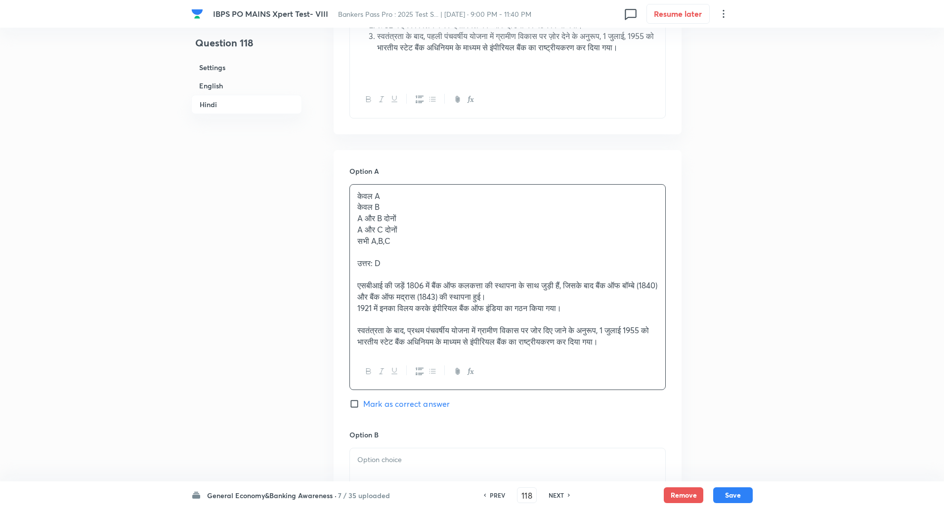
click at [359, 213] on p "केवल B" at bounding box center [507, 207] width 300 height 11
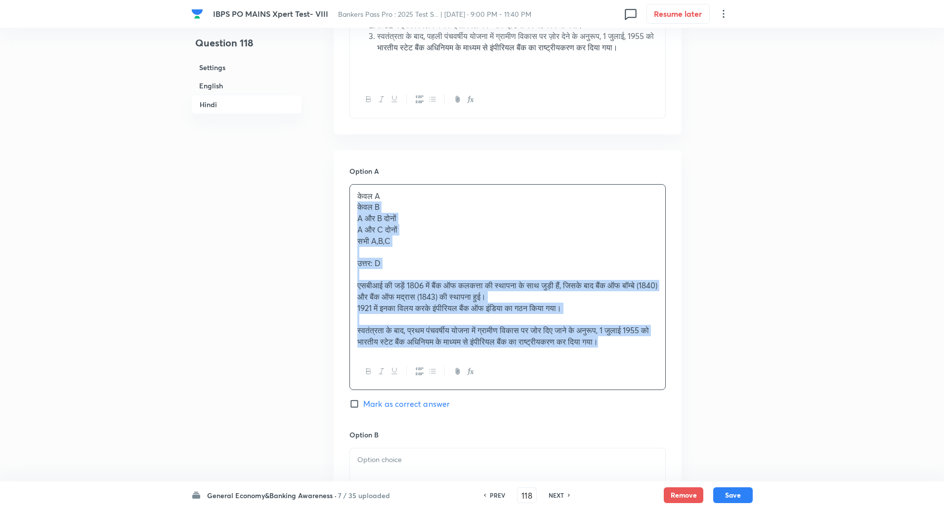
drag, startPoint x: 357, startPoint y: 220, endPoint x: 667, endPoint y: 426, distance: 372.8
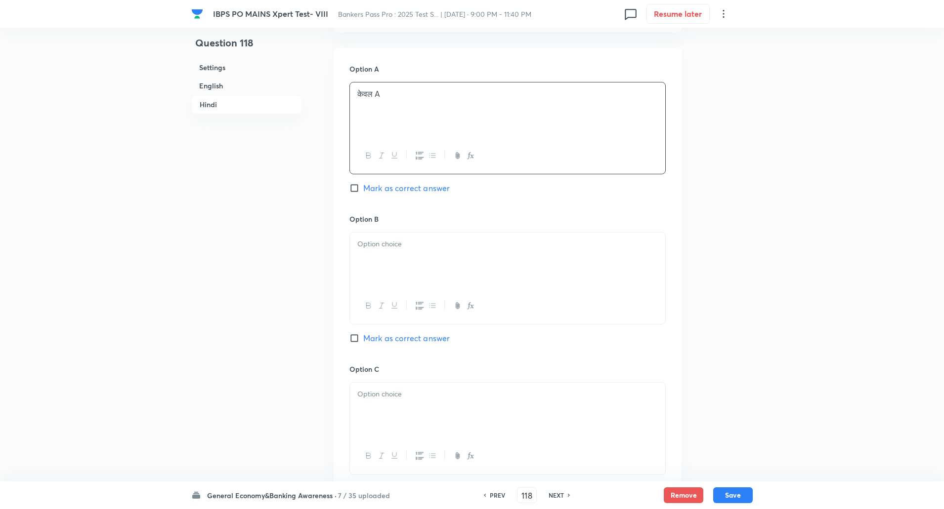
scroll to position [1771, 0]
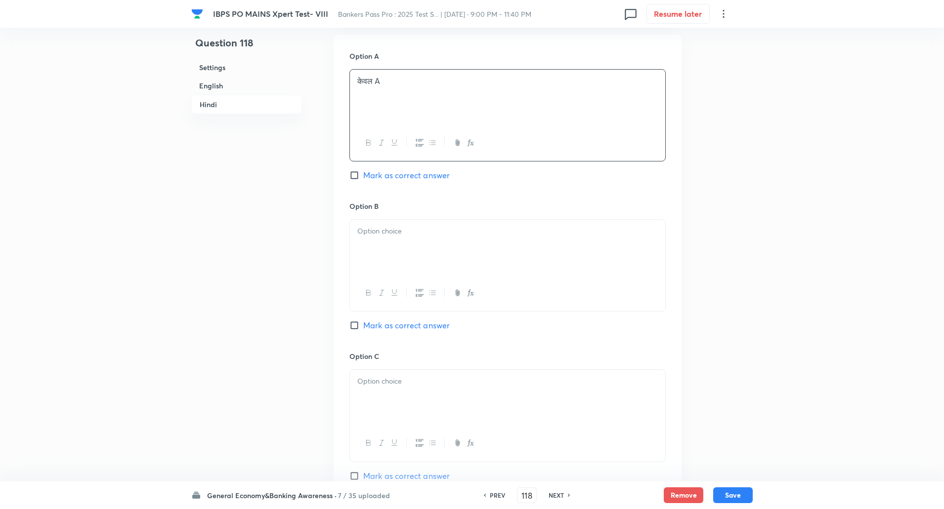
click at [463, 262] on div at bounding box center [507, 247] width 315 height 55
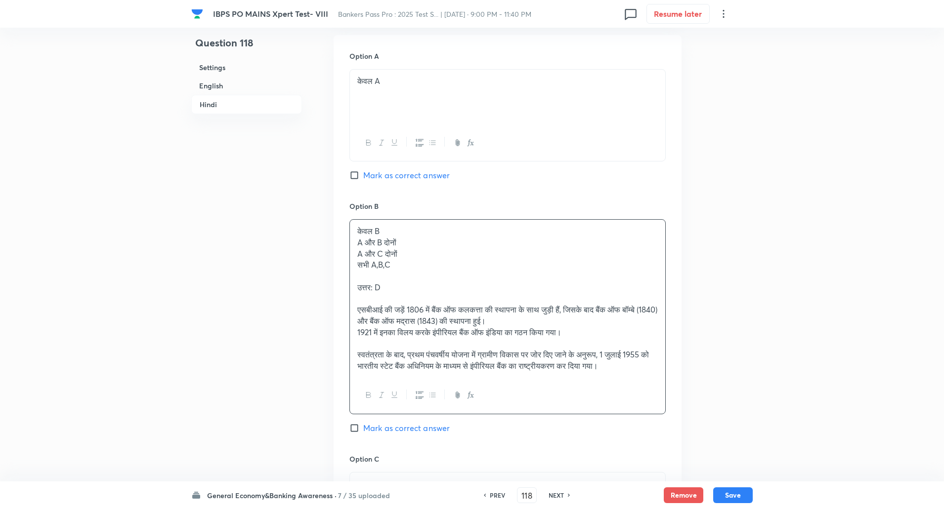
click at [356, 255] on div "केवल B A और B दोनों A और C दोनों सभी A,B,C उत्तर: D एसबीआई की जड़ें 1806 में बै…" at bounding box center [507, 299] width 315 height 158
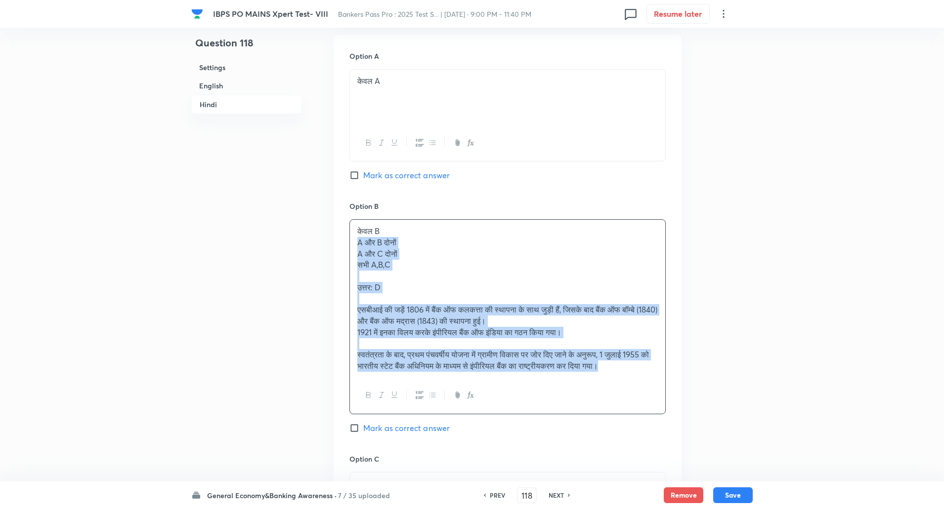
drag, startPoint x: 356, startPoint y: 255, endPoint x: 669, endPoint y: 403, distance: 345.5
click at [669, 403] on div "Option A केवल A Mark as correct answer Option B केवल B A और B दोनों A और C दोनो…" at bounding box center [508, 468] width 348 height 866
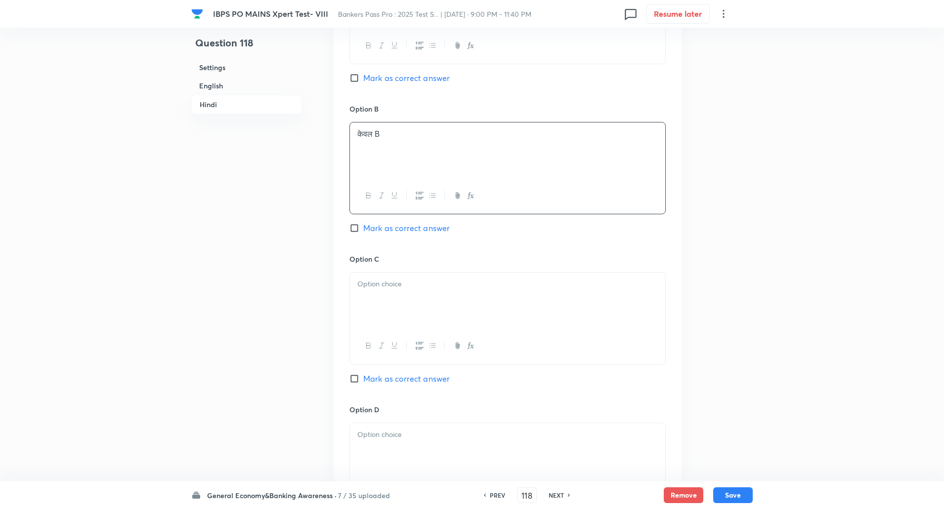
scroll to position [1880, 0]
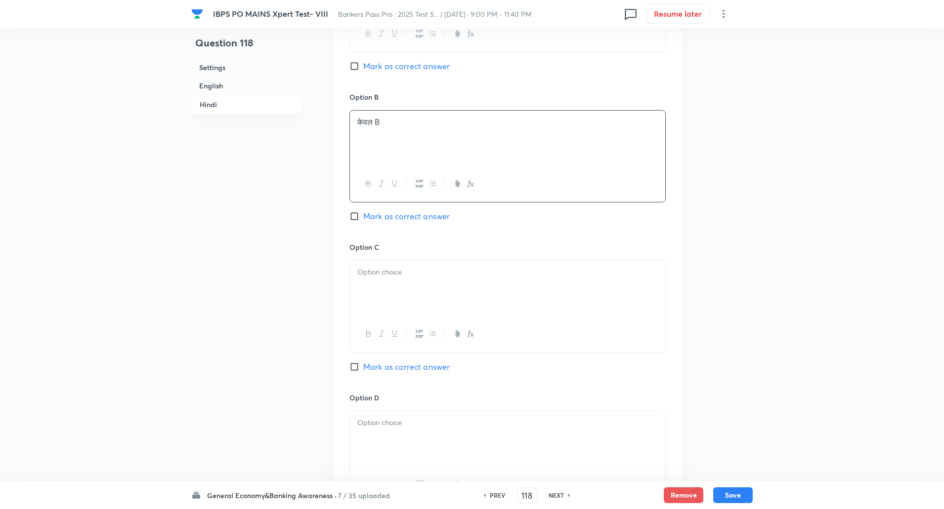
click at [499, 304] on div at bounding box center [507, 288] width 315 height 55
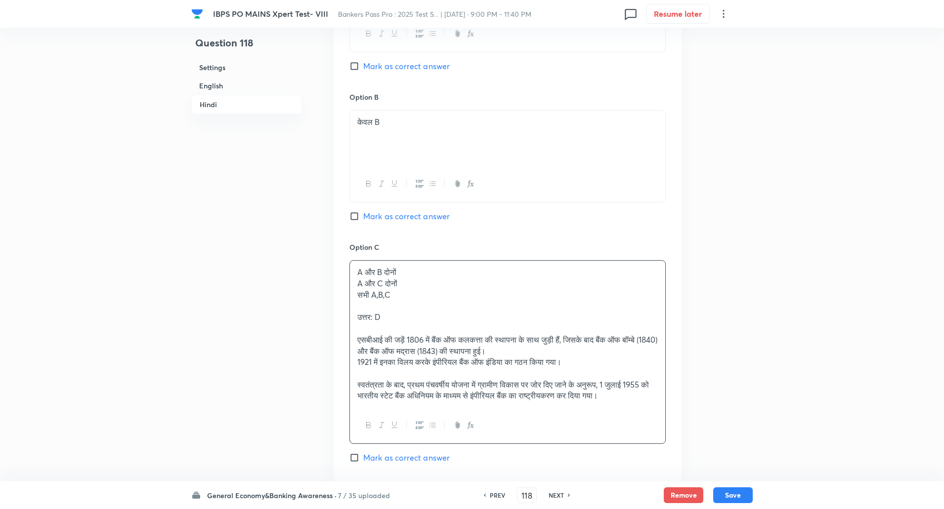
click at [358, 290] on p "A और C दोनों" at bounding box center [507, 283] width 300 height 11
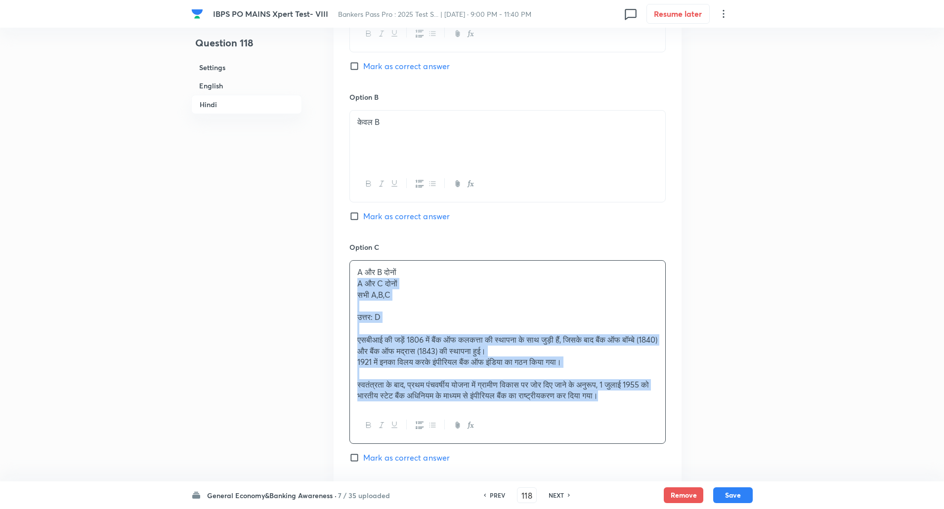
drag, startPoint x: 358, startPoint y: 295, endPoint x: 667, endPoint y: 439, distance: 340.7
click at [667, 439] on div "Option A केवल A Mark as correct answer Option B केवल B Mark as correct answer O…" at bounding box center [508, 353] width 348 height 855
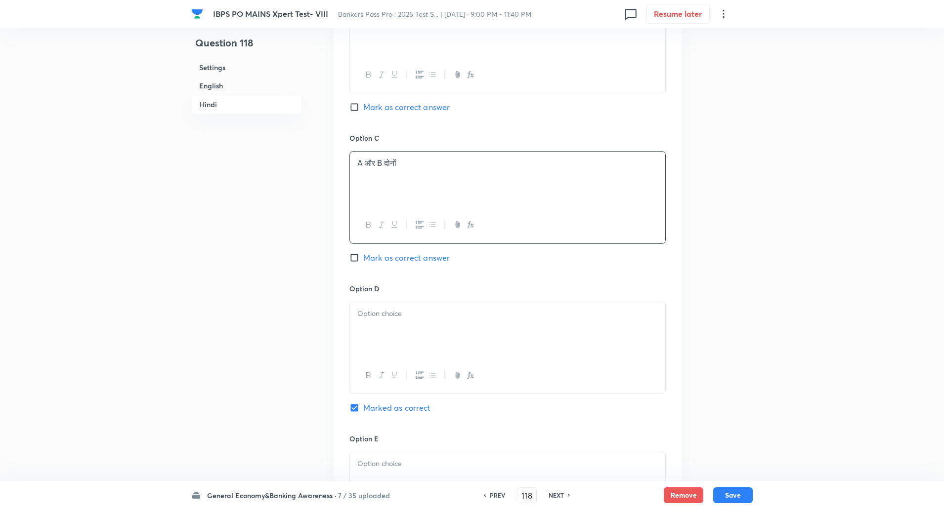
scroll to position [1990, 0]
click at [529, 333] on div at bounding box center [507, 329] width 315 height 55
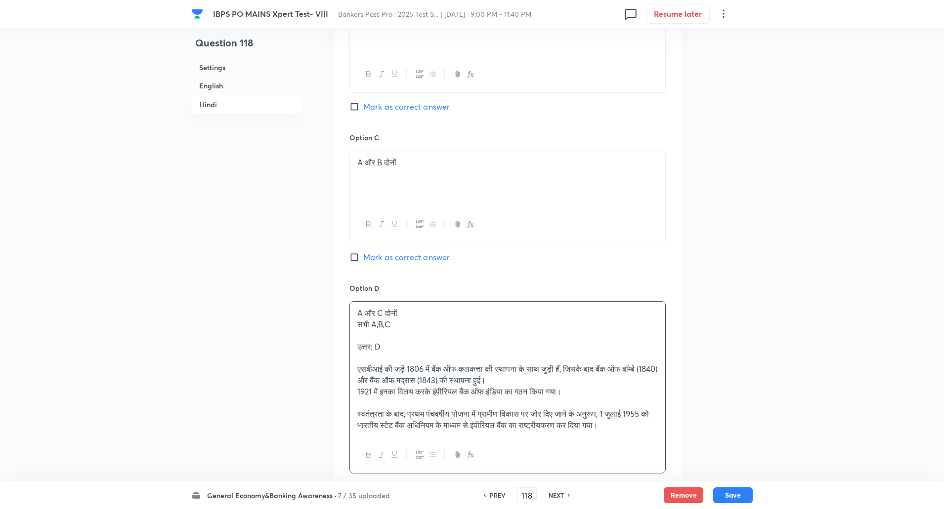
click at [361, 331] on p "सभी A,B,C" at bounding box center [507, 324] width 300 height 11
click at [350, 335] on div "A और C दोनों सभी A,B,C उत्तर: D एसबीआई की जड़ें 1806 में बैंक ऑफ कलकत्ता की स्थ…" at bounding box center [507, 369] width 315 height 135
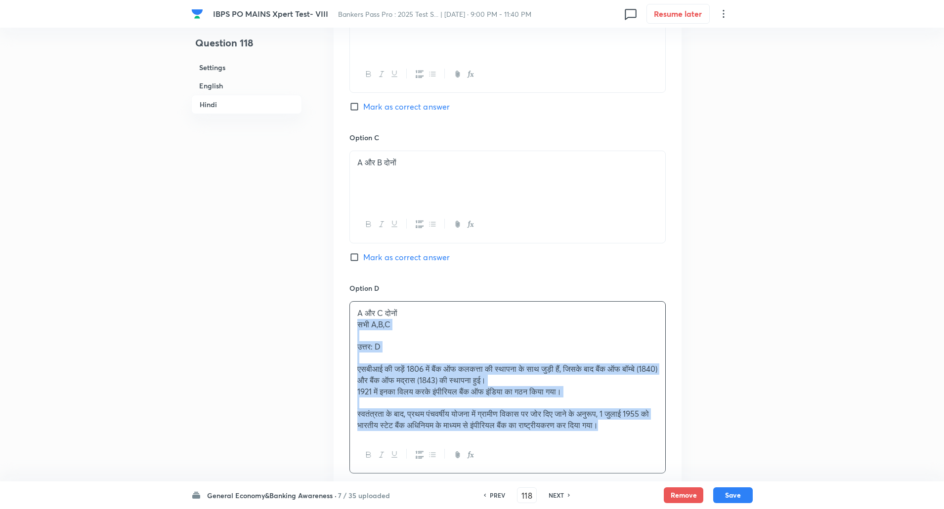
drag, startPoint x: 350, startPoint y: 335, endPoint x: 674, endPoint y: 475, distance: 353.7
click at [674, 475] on div "Option A केवल A Mark as correct answer Option B केवल B Mark as correct answer O…" at bounding box center [508, 238] width 348 height 844
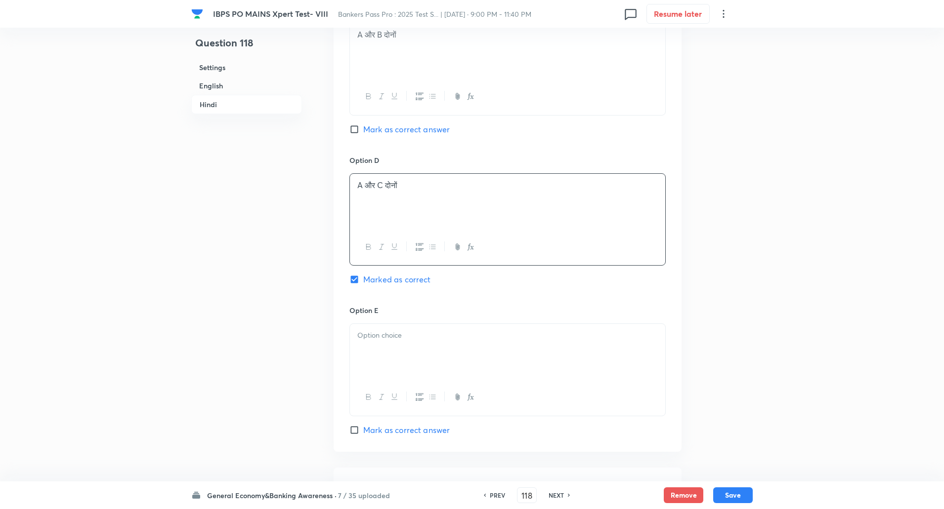
scroll to position [2317, 0]
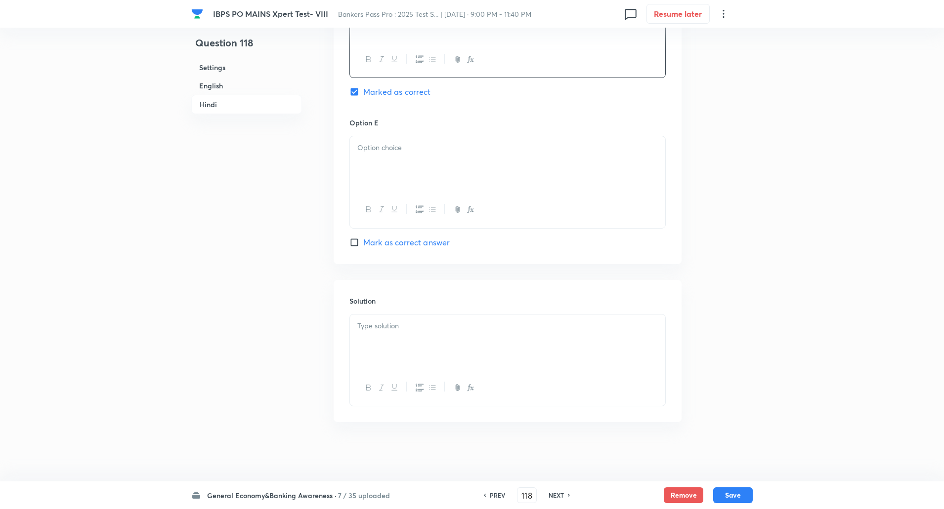
click at [575, 147] on p at bounding box center [507, 147] width 300 height 11
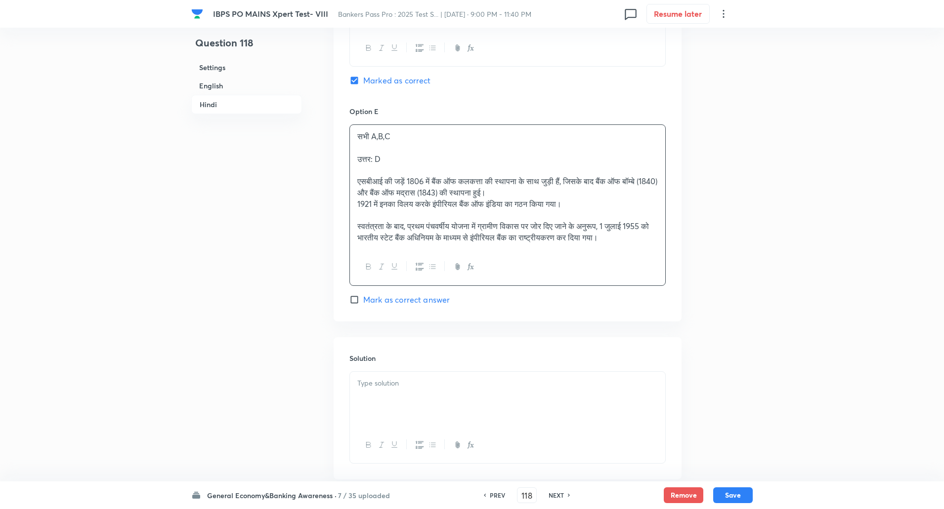
click at [354, 169] on div "सभी A,B,C उत्तर: D एसबीआई की जड़ें 1806 में बैंक ऑफ कलकत्ता की स्थापना के साथ ज…" at bounding box center [507, 187] width 315 height 124
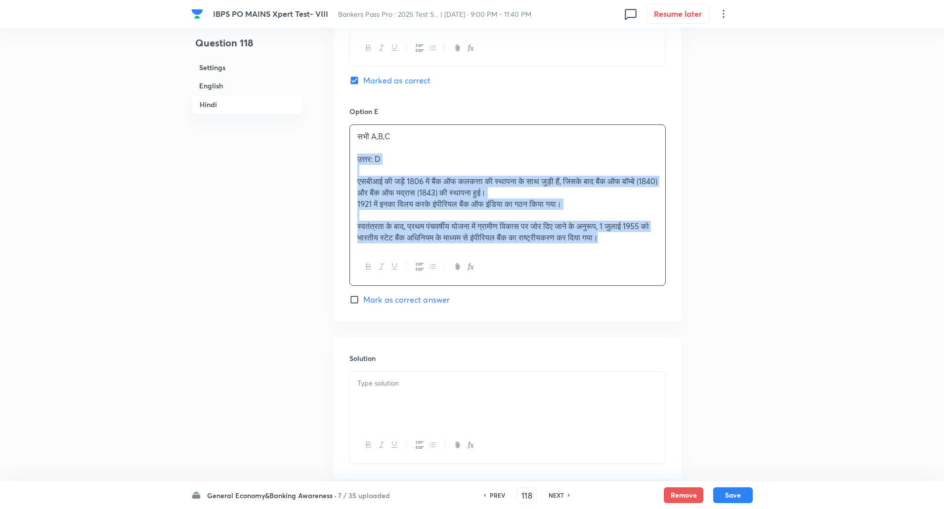
drag, startPoint x: 354, startPoint y: 169, endPoint x: 705, endPoint y: 287, distance: 370.6
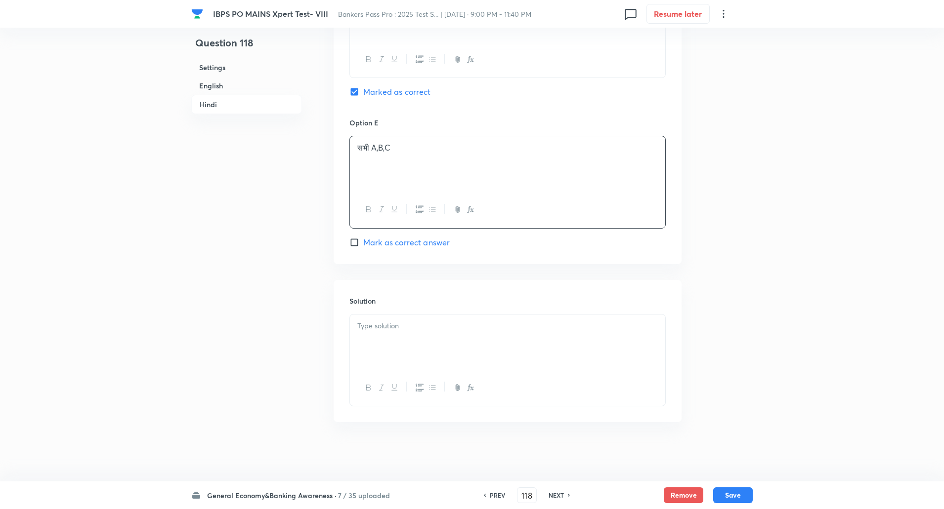
click at [531, 335] on div at bounding box center [507, 342] width 315 height 55
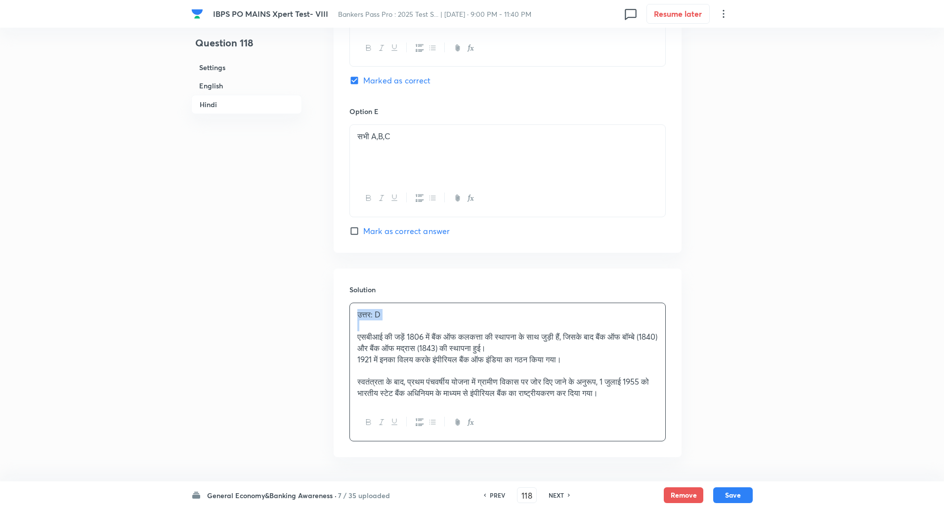
drag, startPoint x: 356, startPoint y: 328, endPoint x: 410, endPoint y: 342, distance: 56.2
click at [410, 342] on div "उत्तर: D एसबीआई की जड़ें 1806 में बैंक ऑफ कलकत्ता की स्थापना के साथ जुड़ी हैं, …" at bounding box center [507, 354] width 315 height 102
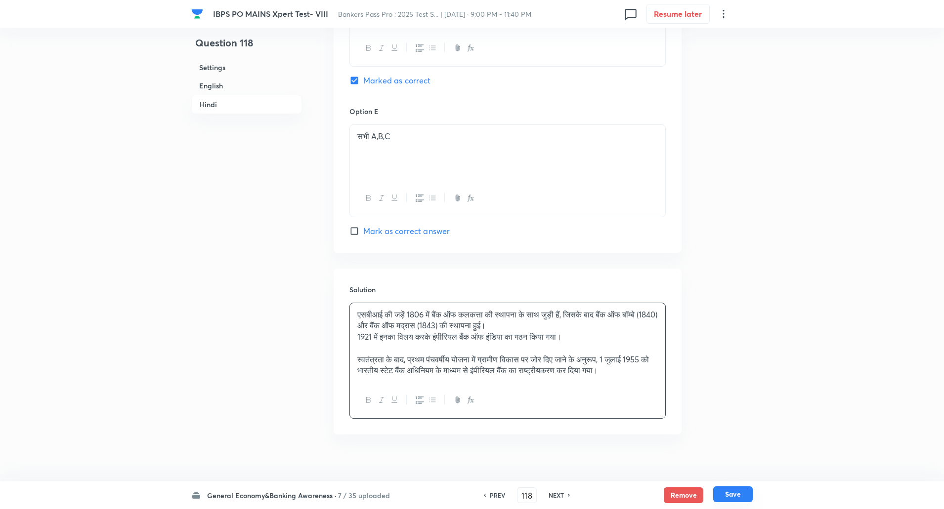
click at [738, 499] on button "Save" at bounding box center [733, 495] width 40 height 16
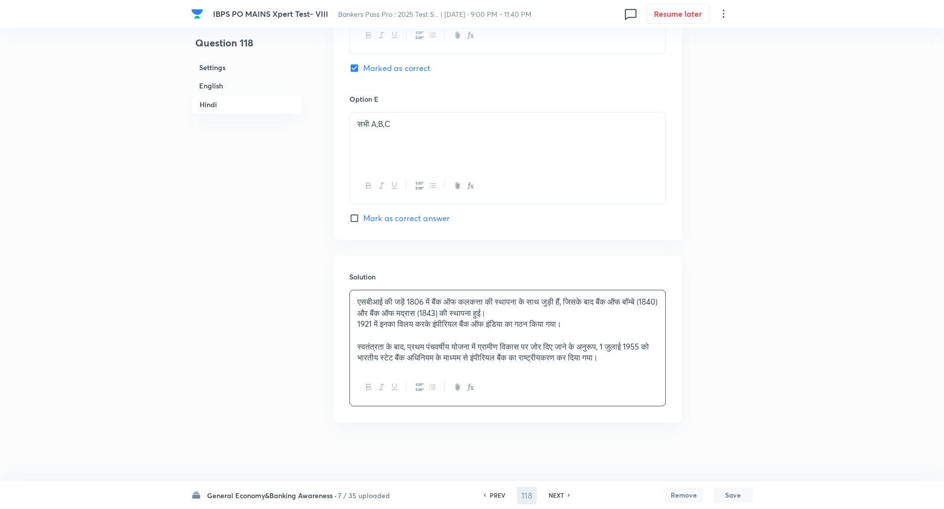
scroll to position [2294, 0]
type input "119"
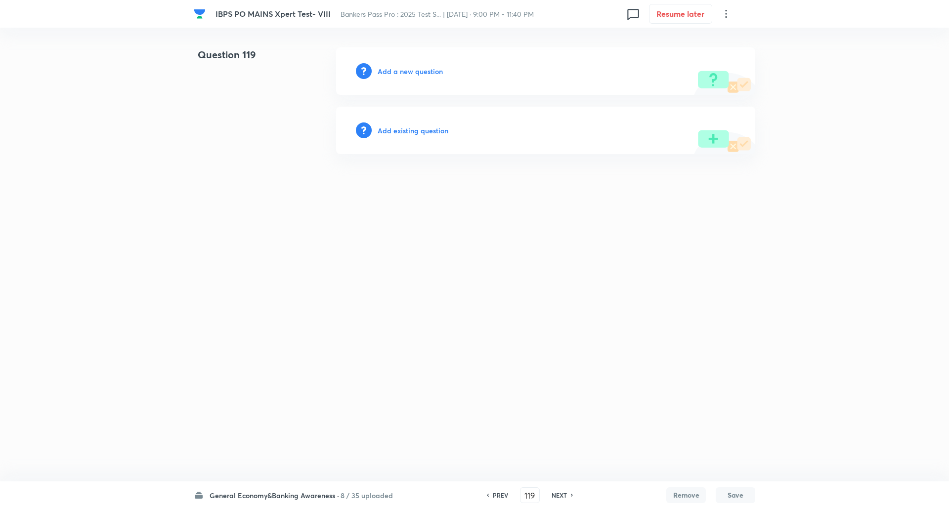
click at [410, 73] on h6 "Add a new question" at bounding box center [410, 71] width 65 height 10
click at [410, 73] on h6 "Choose a question type" at bounding box center [416, 71] width 76 height 10
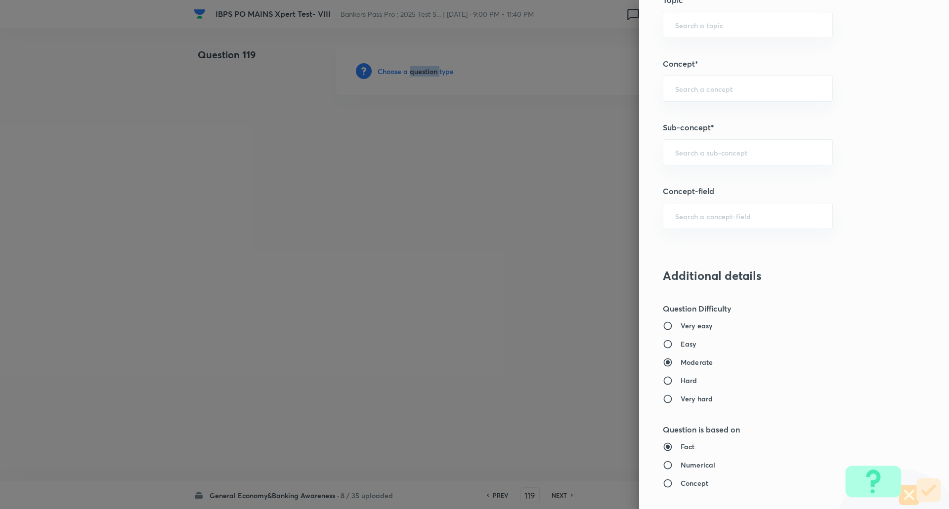
scroll to position [517, 0]
click at [719, 164] on div "​" at bounding box center [748, 152] width 170 height 26
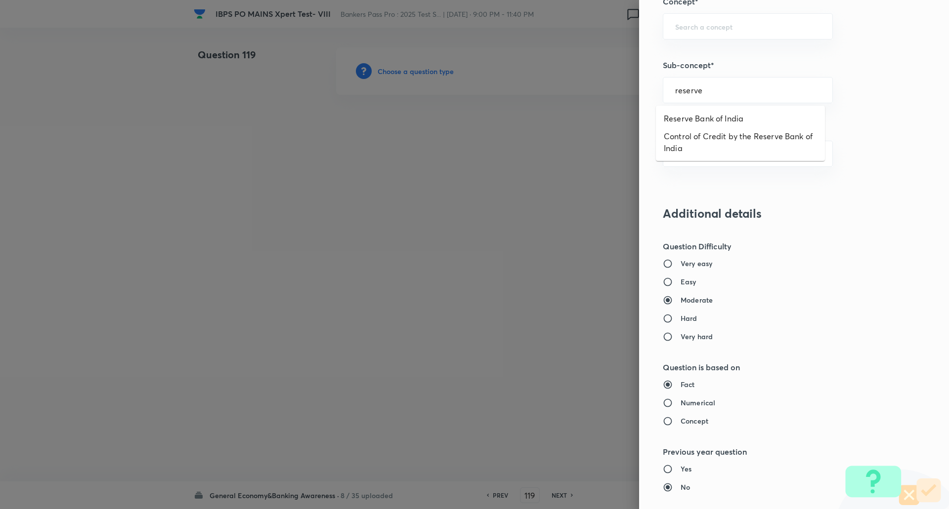
scroll to position [578, 0]
click at [724, 113] on li "Reserve Bank of India" at bounding box center [740, 119] width 169 height 18
type input "Reserve Bank of India"
type input "Awareness"
type input "Banking Awareness"
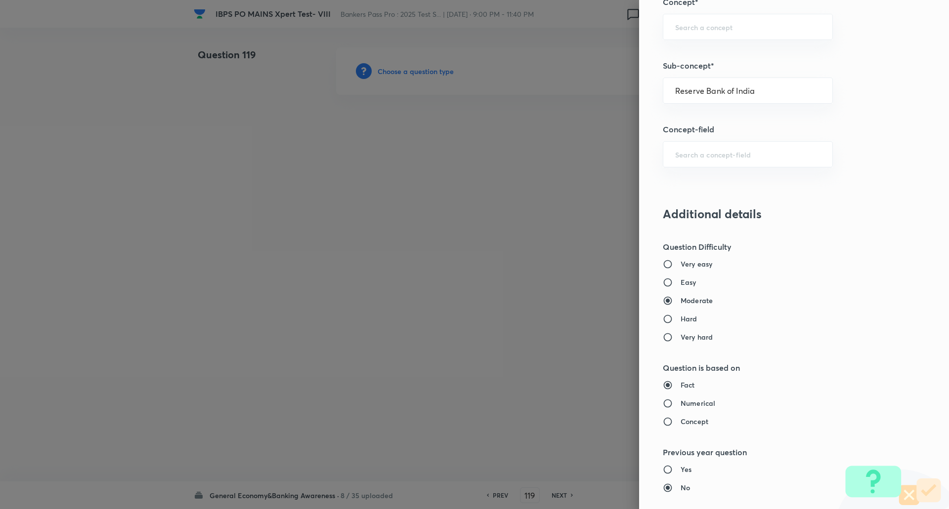
type input "Indian Banking System"
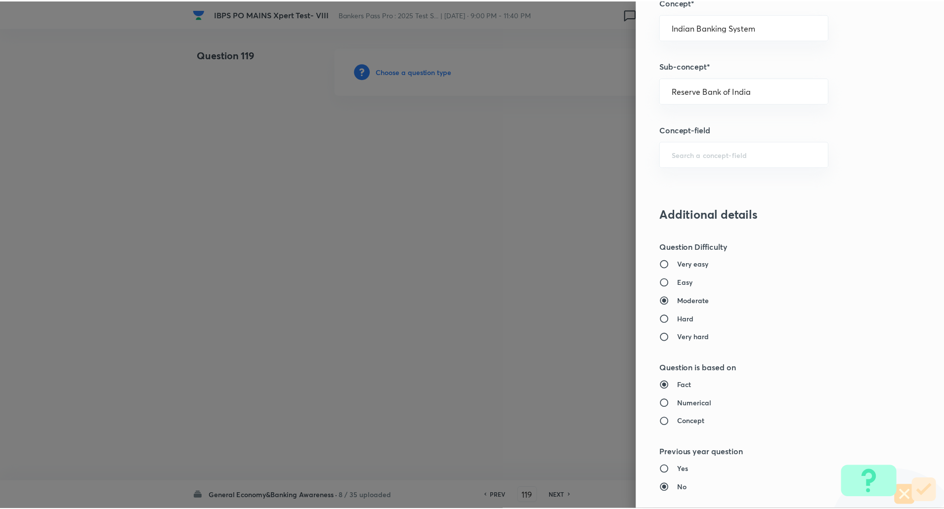
scroll to position [838, 0]
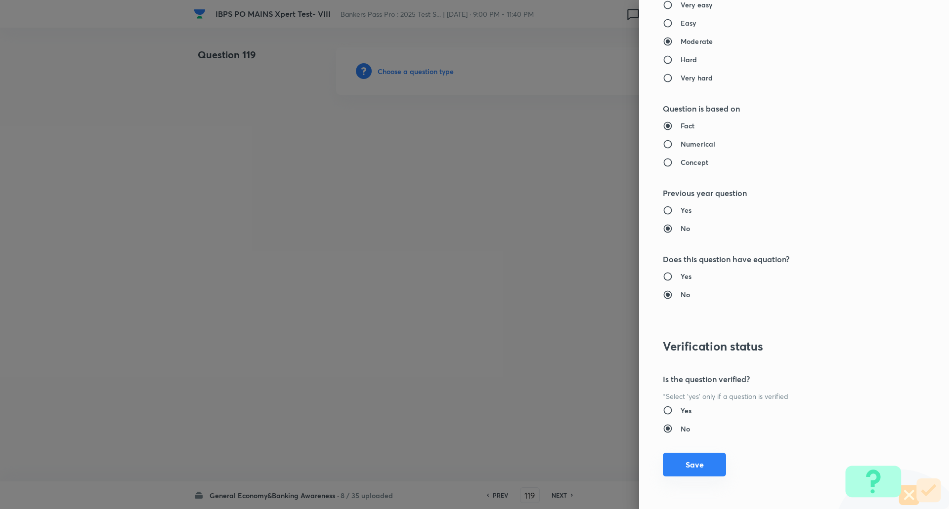
click at [686, 465] on button "Save" at bounding box center [694, 465] width 63 height 24
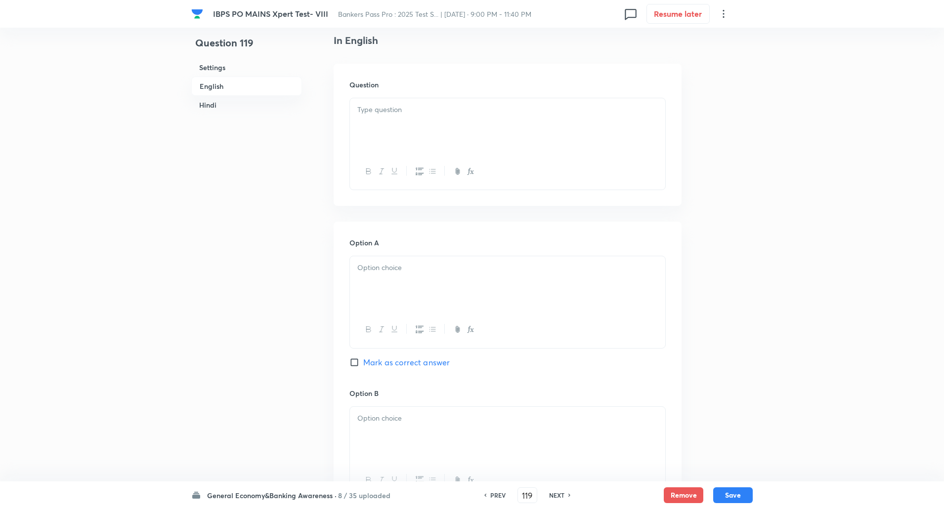
scroll to position [257, 0]
click at [568, 123] on div at bounding box center [507, 126] width 315 height 55
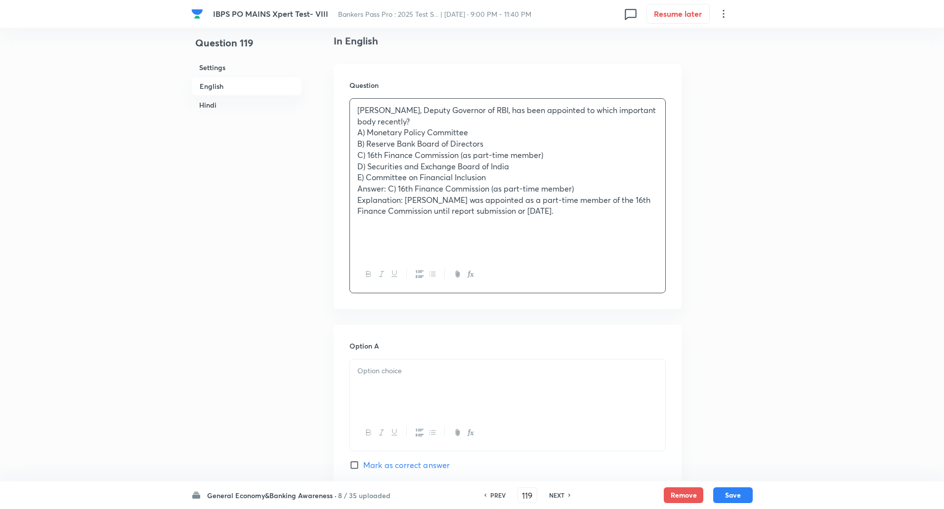
click at [411, 126] on p "T Rabi Sankar, Deputy Governor of RBI, has been appointed to which important bo…" at bounding box center [507, 116] width 300 height 22
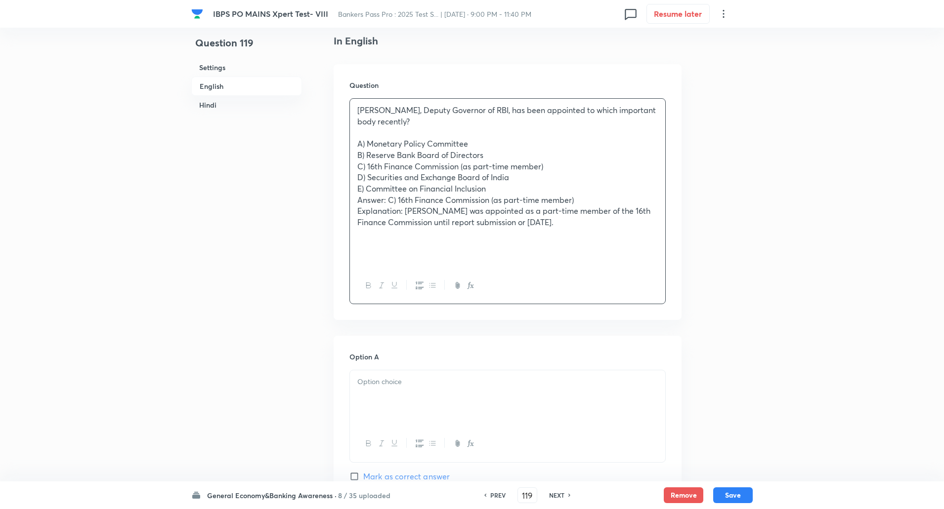
click at [354, 146] on div "T Rabi Sankar, Deputy Governor of RBI, has been appointed to which important bo…" at bounding box center [507, 183] width 315 height 169
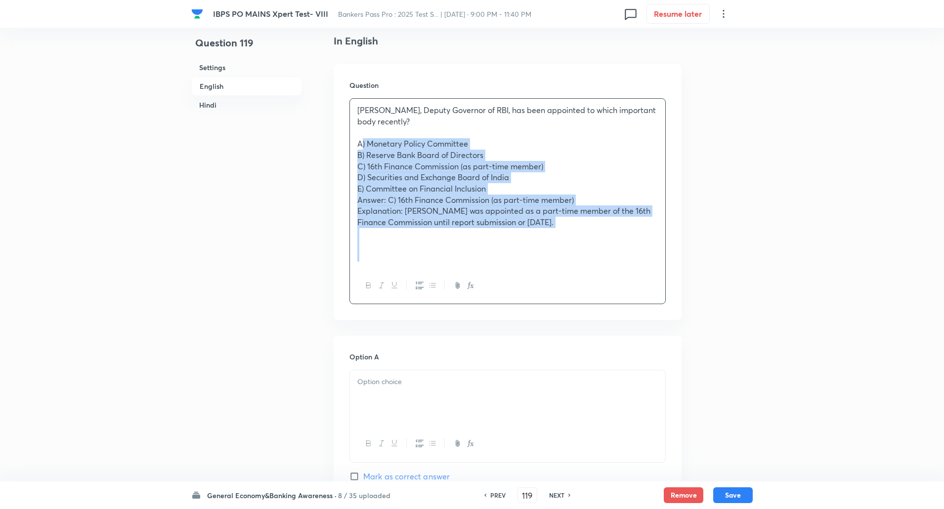
drag, startPoint x: 354, startPoint y: 146, endPoint x: 587, endPoint y: 277, distance: 266.8
click at [587, 277] on div "T Rabi Sankar, Deputy Governor of RBI, has been appointed to which important bo…" at bounding box center [507, 201] width 316 height 206
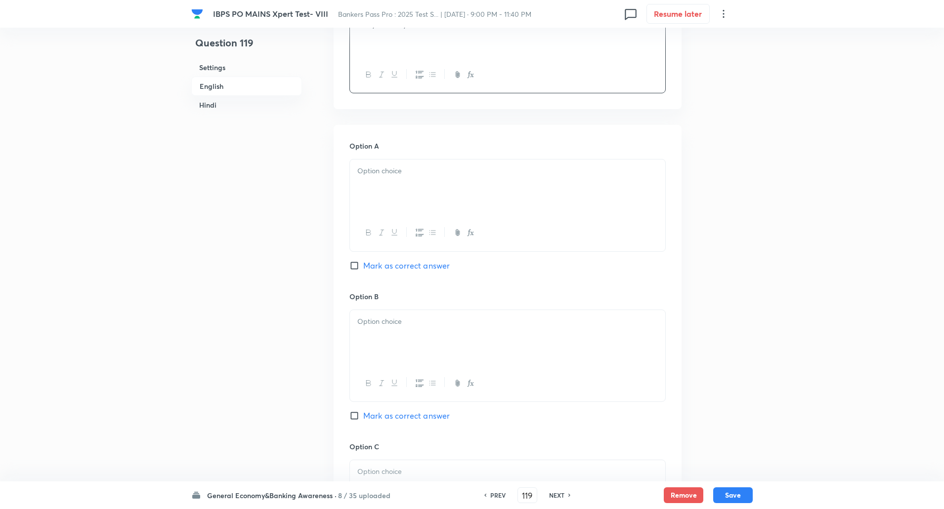
scroll to position [357, 0]
click at [508, 176] on div at bounding box center [507, 184] width 315 height 55
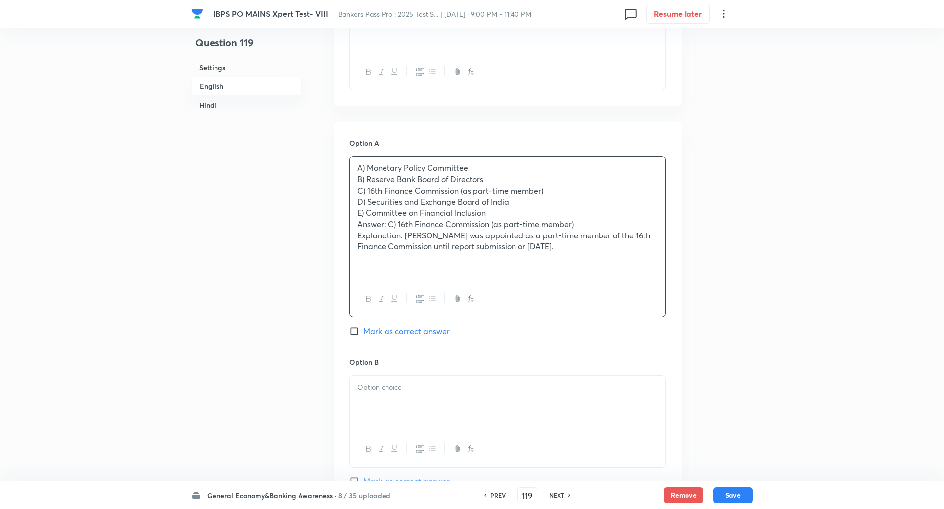
click at [357, 181] on div "A) Monetary Policy Committee B) Reserve Bank Board of Directors C) 16th Finance…" at bounding box center [507, 219] width 315 height 124
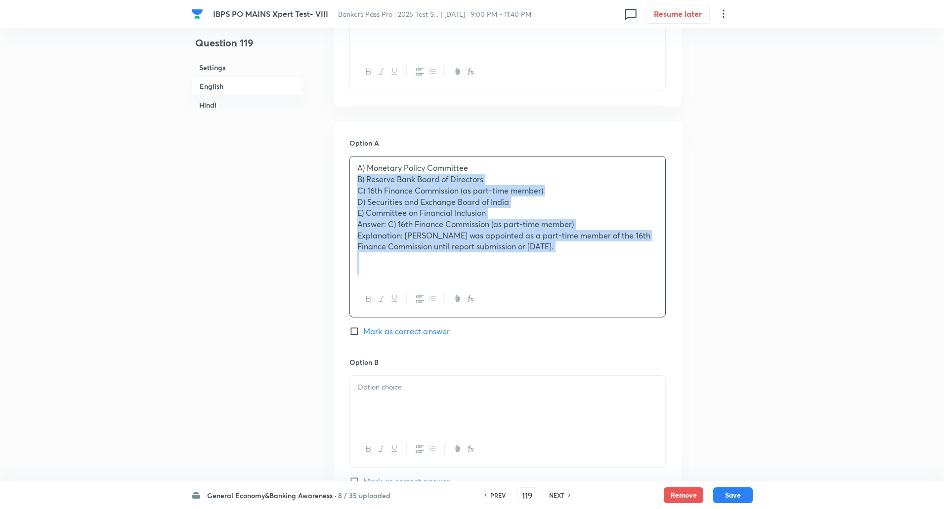
drag, startPoint x: 357, startPoint y: 181, endPoint x: 621, endPoint y: 341, distance: 308.6
click at [621, 341] on div "Option A A) Monetary Policy Committee B) Reserve Bank Board of Directors C) 16t…" at bounding box center [507, 247] width 316 height 219
copy div "B) Reserve Bank Board of Directors C) 16th Finance Commission (as part-time mem…"
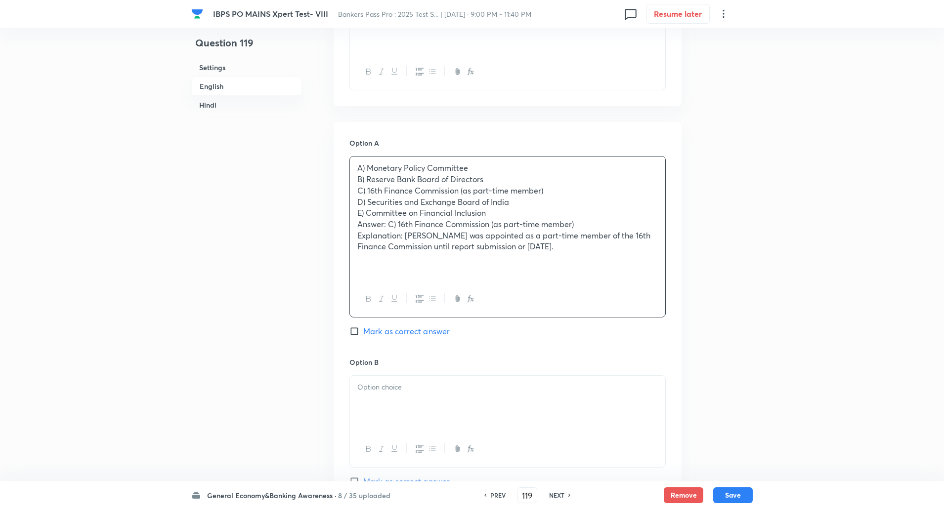
click at [356, 182] on div "A) Monetary Policy Committee B) Reserve Bank Board of Directors C) 16th Finance…" at bounding box center [507, 219] width 315 height 124
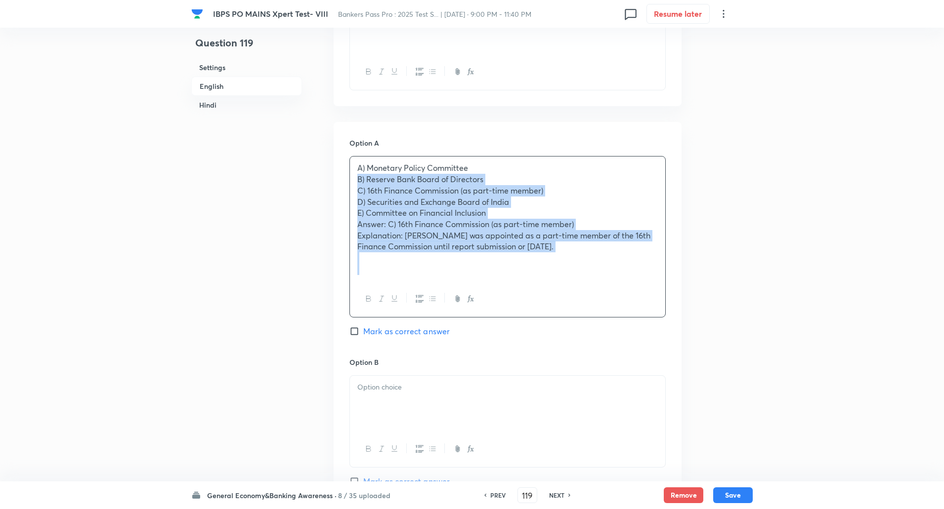
drag, startPoint x: 356, startPoint y: 182, endPoint x: 620, endPoint y: 264, distance: 276.3
click at [620, 264] on div "A) Monetary Policy Committee B) Reserve Bank Board of Directors C) 16th Finance…" at bounding box center [507, 219] width 315 height 124
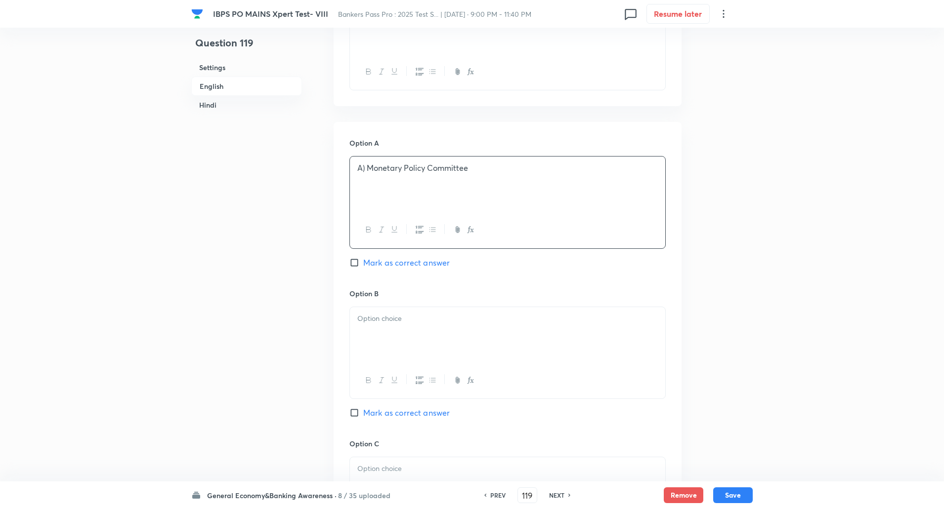
click at [365, 171] on p "A) Monetary Policy Committee" at bounding box center [507, 168] width 300 height 11
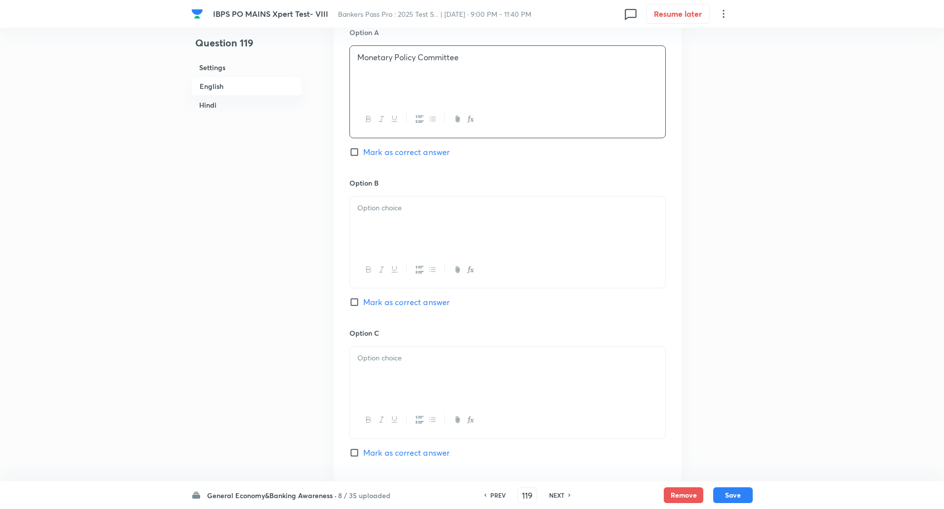
scroll to position [553, 0]
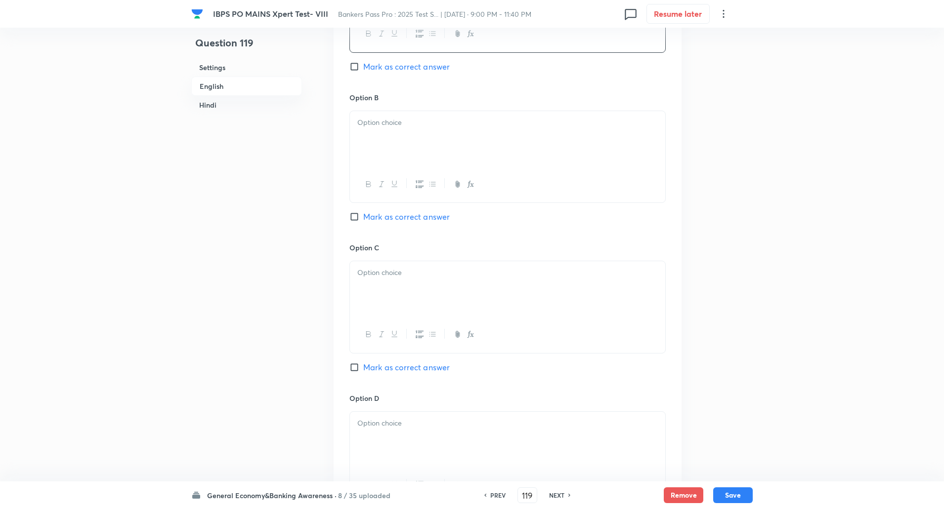
click at [394, 121] on p at bounding box center [507, 122] width 300 height 11
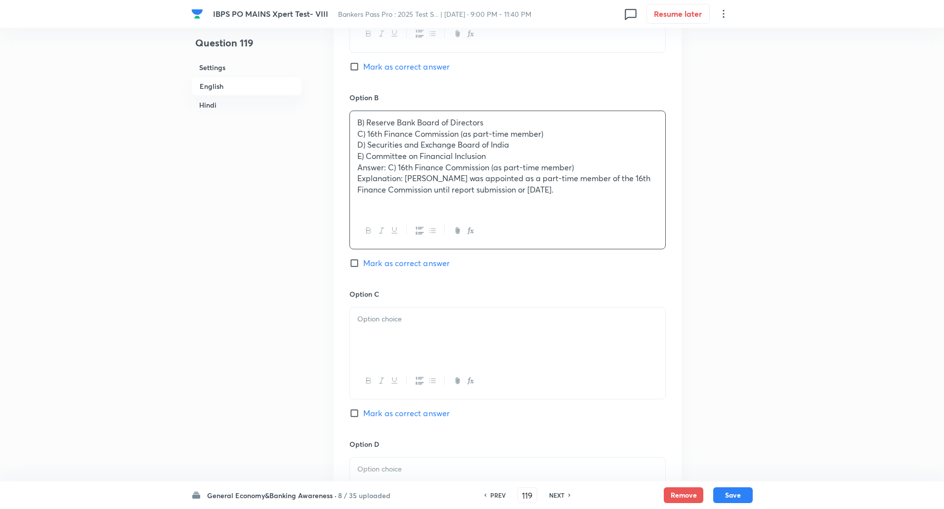
click at [358, 136] on p "C) 16th Finance Commission (as part-time member)" at bounding box center [507, 133] width 300 height 11
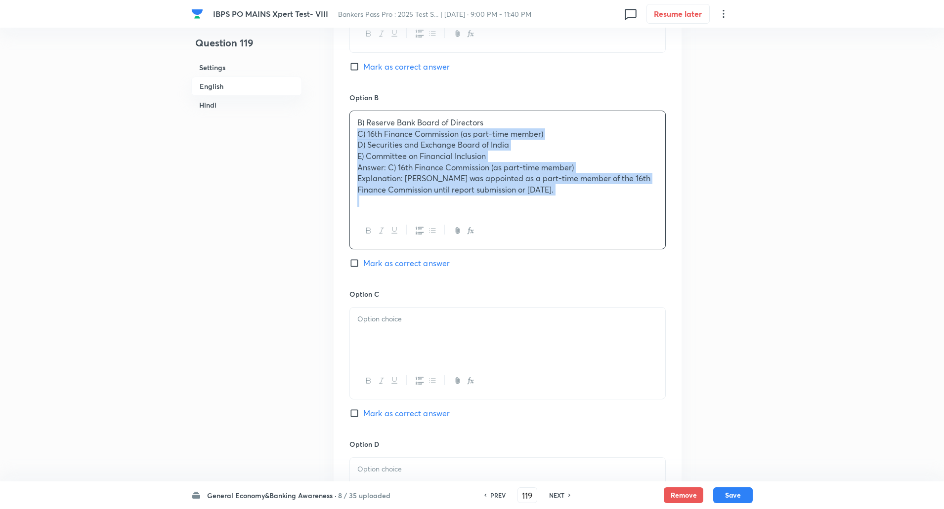
drag, startPoint x: 358, startPoint y: 136, endPoint x: 626, endPoint y: 217, distance: 279.5
click at [626, 217] on div "B) Reserve Bank Board of Directors C) 16th Finance Commission (as part-time mem…" at bounding box center [507, 180] width 316 height 139
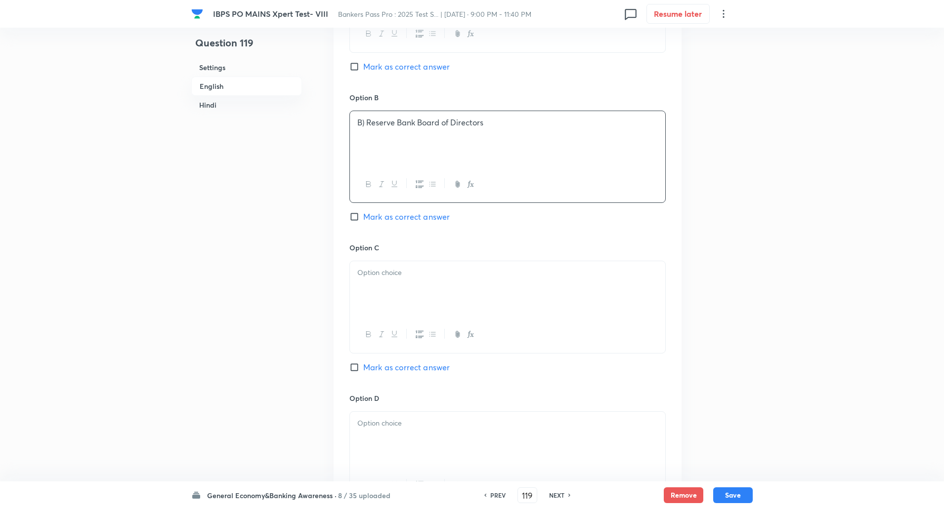
click at [368, 126] on p "B) Reserve Bank Board of Directors" at bounding box center [507, 122] width 300 height 11
click at [378, 277] on p at bounding box center [507, 272] width 300 height 11
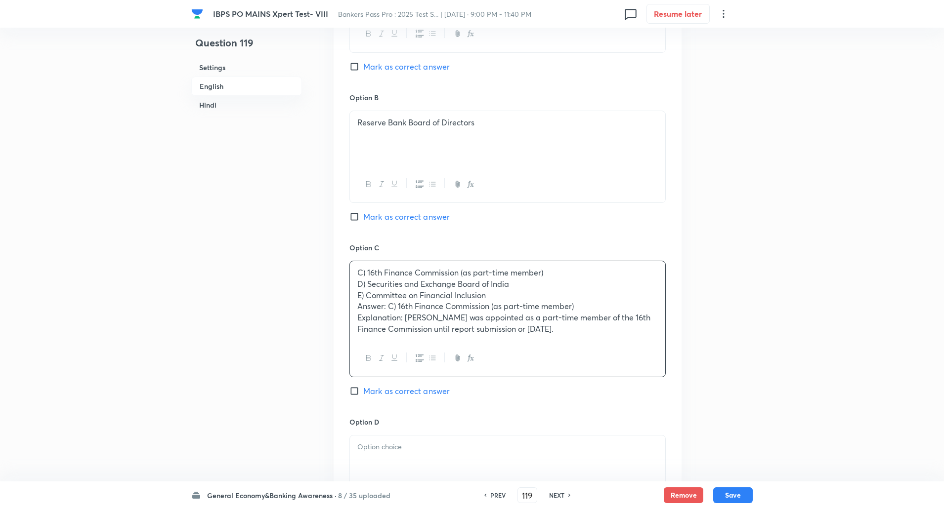
click at [359, 289] on p "D) Securities and Exchange Board of India" at bounding box center [507, 284] width 300 height 11
drag, startPoint x: 359, startPoint y: 289, endPoint x: 629, endPoint y: 434, distance: 306.6
click at [629, 434] on div "Option A Monetary Policy Committee Mark as correct answer Option B Reserve Bank…" at bounding box center [508, 320] width 348 height 788
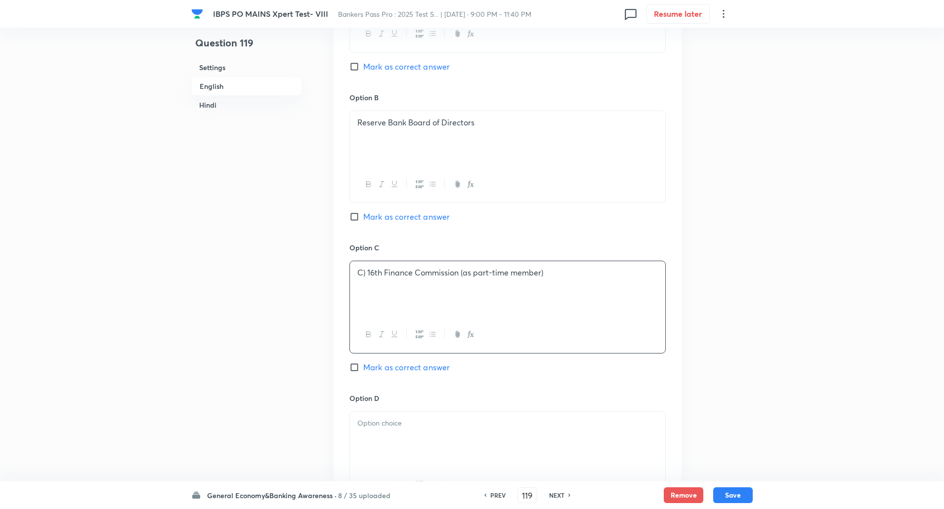
click at [366, 277] on p "C) 16th Finance Commission (as part-time member)" at bounding box center [507, 272] width 300 height 11
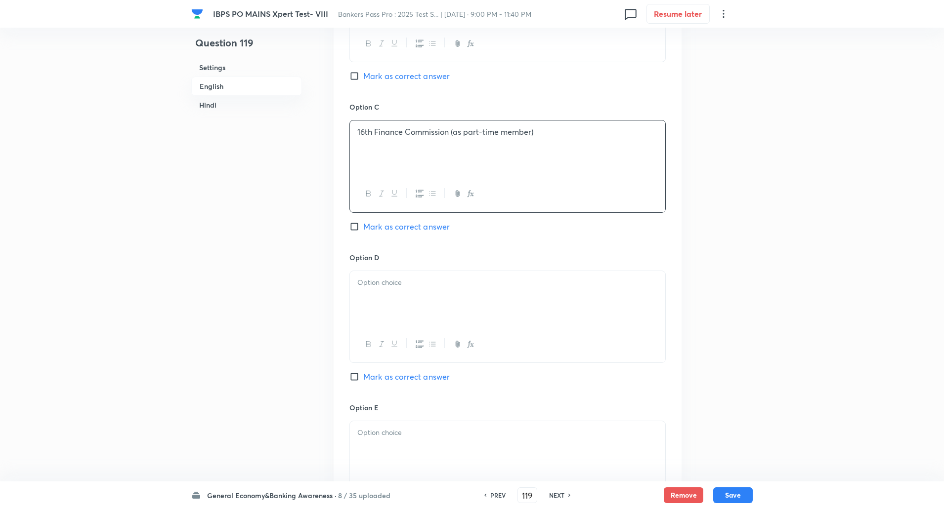
scroll to position [695, 0]
click at [366, 277] on p at bounding box center [507, 282] width 300 height 11
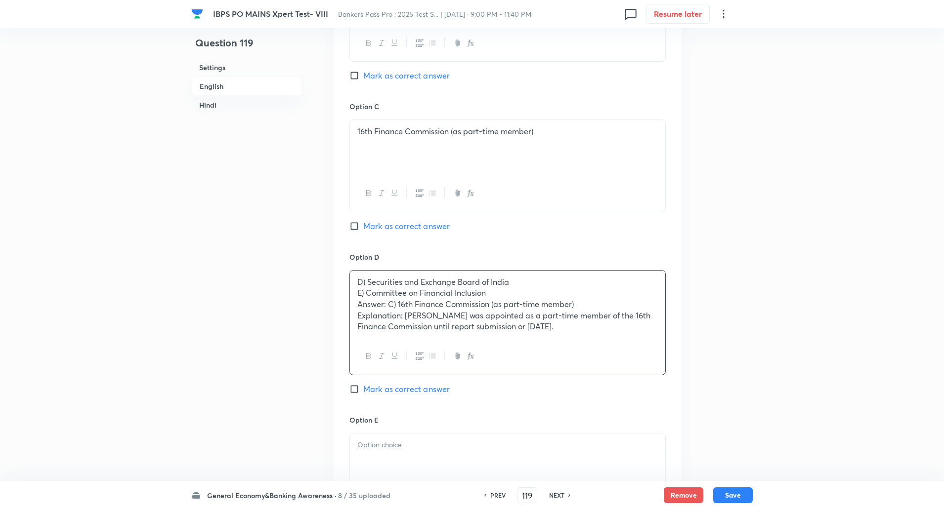
click at [353, 295] on div "D) Securities and Exchange Board of India E) Committee on Financial Inclusion A…" at bounding box center [507, 305] width 315 height 68
drag, startPoint x: 353, startPoint y: 295, endPoint x: 617, endPoint y: 401, distance: 284.7
click at [617, 401] on div "Option D D) Securities and Exchange Board of India E) Committee on Financial In…" at bounding box center [507, 333] width 316 height 163
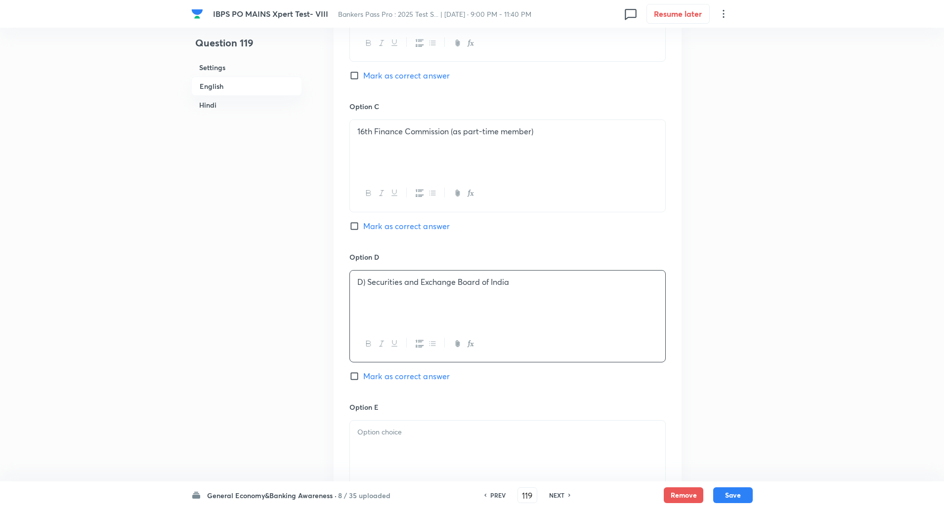
click at [366, 283] on p "D) Securities and Exchange Board of India" at bounding box center [507, 282] width 300 height 11
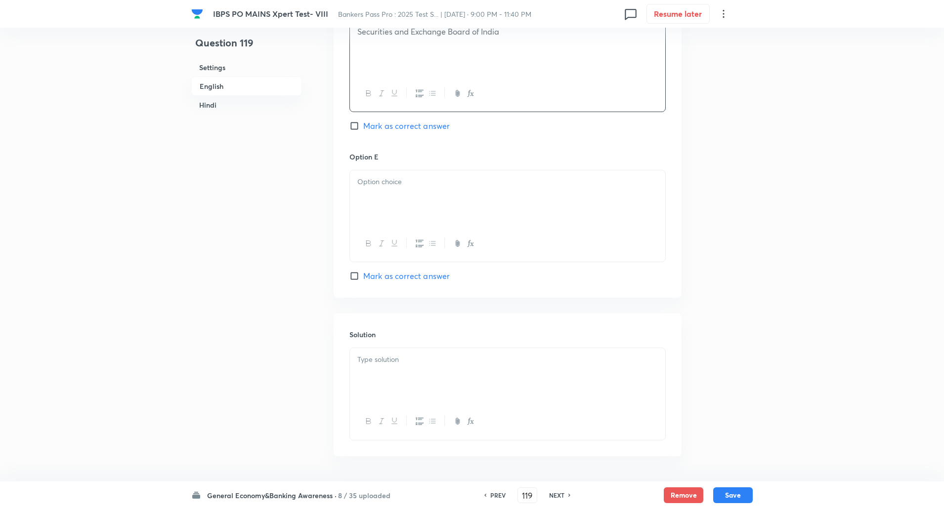
scroll to position [946, 0]
click at [439, 182] on p at bounding box center [507, 181] width 300 height 11
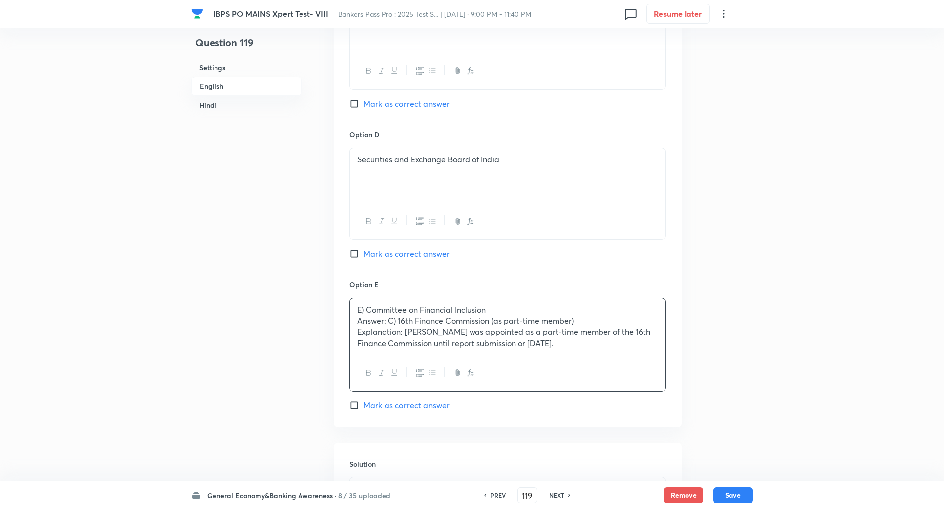
scroll to position [765, 0]
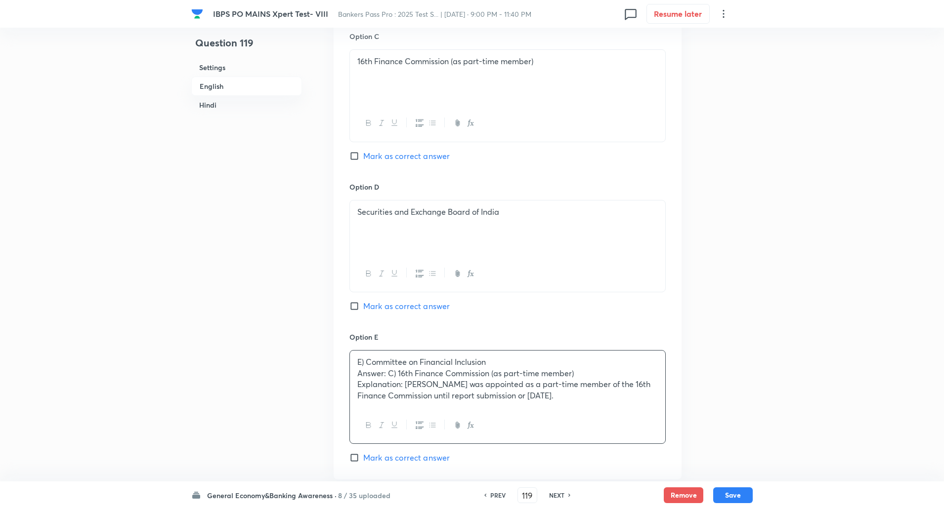
click at [356, 157] on input "Mark as correct answer" at bounding box center [356, 156] width 14 height 10
checkbox input "true"
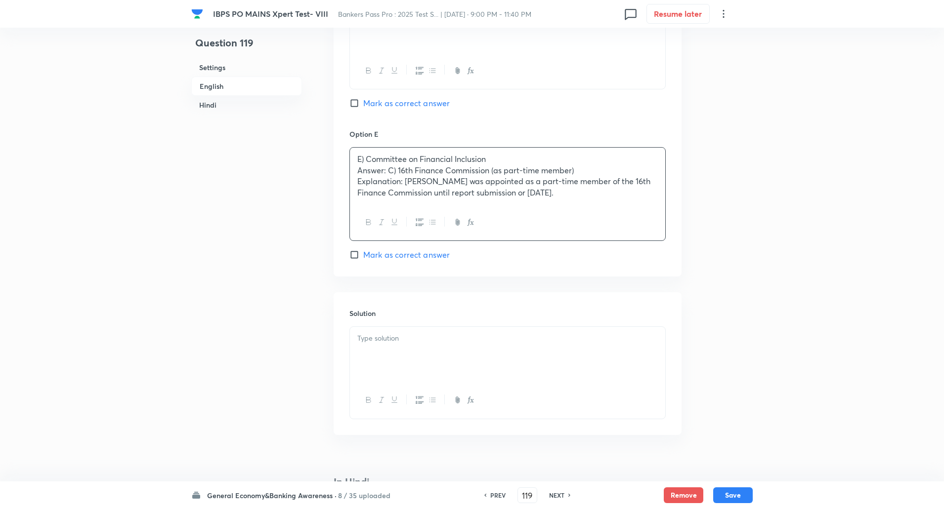
scroll to position [968, 0]
click at [352, 174] on div "E) Committee on Financial Inclusion Answer: C) 16th Finance Commission (as part…" at bounding box center [507, 175] width 315 height 57
drag, startPoint x: 352, startPoint y: 174, endPoint x: 647, endPoint y: 241, distance: 302.5
click at [647, 241] on div "Option E E) Committee on Financial Inclusion Answer: C) 16th Finance Commission…" at bounding box center [507, 194] width 316 height 132
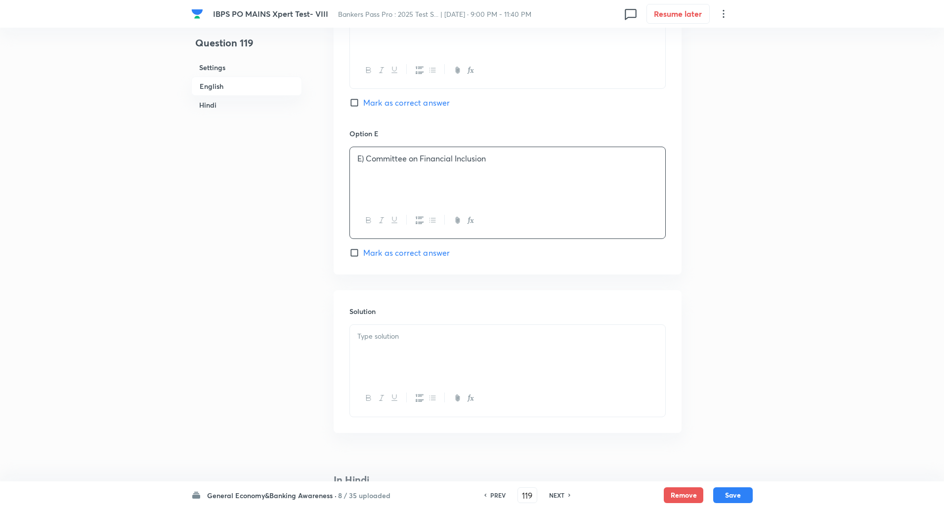
click at [369, 163] on p "E) Committee on Financial Inclusion" at bounding box center [507, 158] width 300 height 11
click at [380, 326] on div at bounding box center [507, 352] width 315 height 55
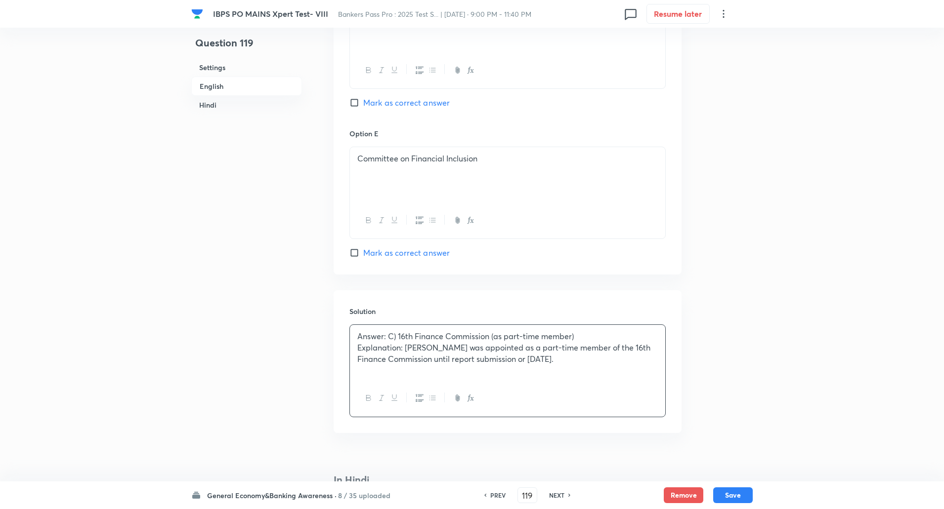
click at [359, 339] on p "Answer: C) 16th Finance Commission (as part-time member)" at bounding box center [507, 336] width 300 height 11
drag, startPoint x: 359, startPoint y: 339, endPoint x: 402, endPoint y: 352, distance: 45.3
click at [402, 352] on div "Answer: C) 16th Finance Commission (as part-time member) Explanation: T Rabi Sa…" at bounding box center [507, 352] width 315 height 55
click at [732, 498] on button "Save" at bounding box center [733, 495] width 40 height 16
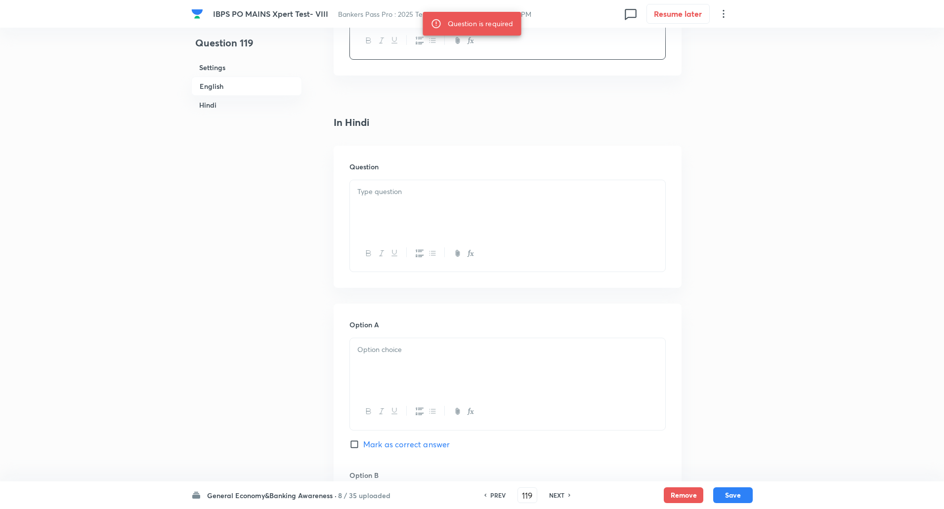
scroll to position [1411, 0]
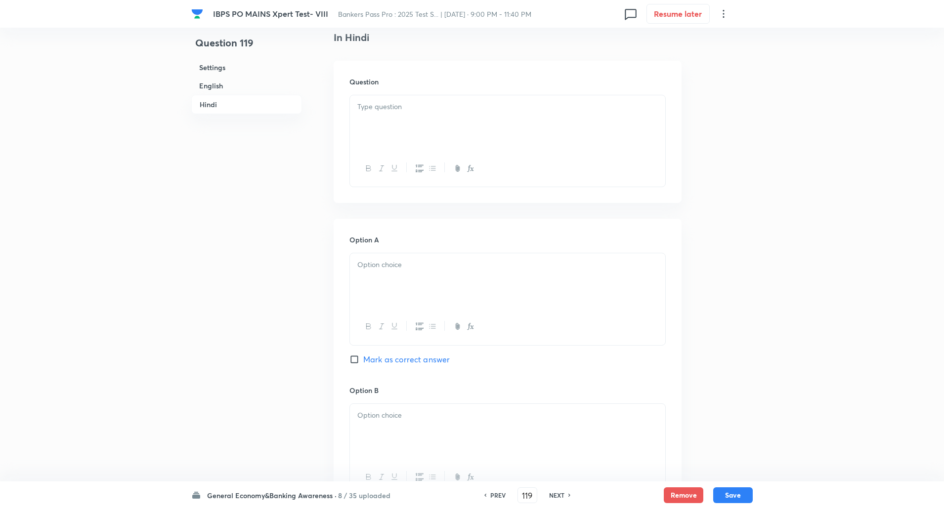
click at [375, 106] on p at bounding box center [507, 106] width 300 height 11
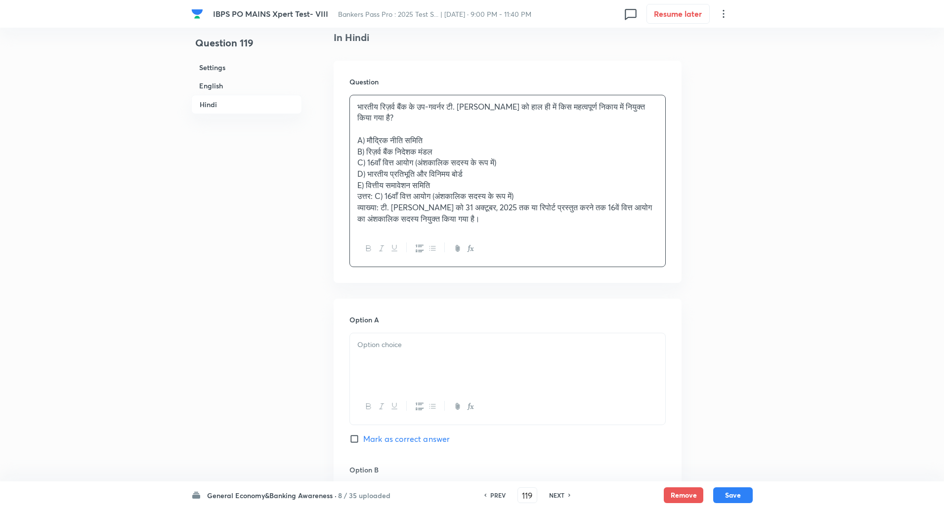
click at [357, 141] on p "A) मौद्रिक नीति समिति" at bounding box center [507, 140] width 300 height 11
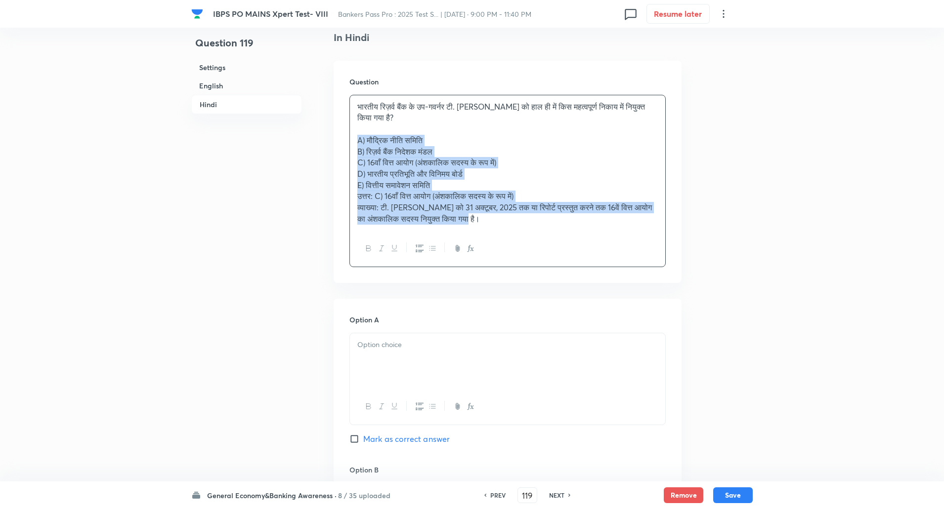
drag, startPoint x: 357, startPoint y: 141, endPoint x: 587, endPoint y: 373, distance: 326.7
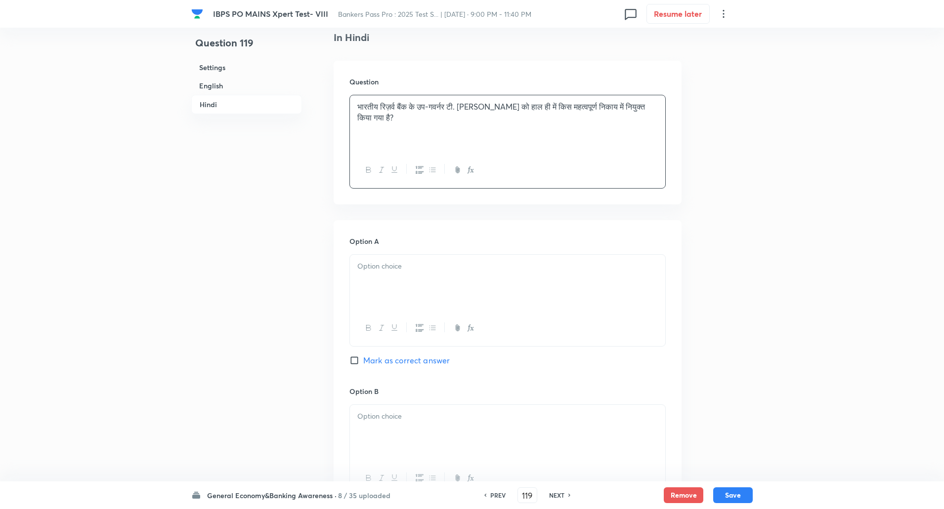
click at [482, 291] on div at bounding box center [507, 282] width 315 height 55
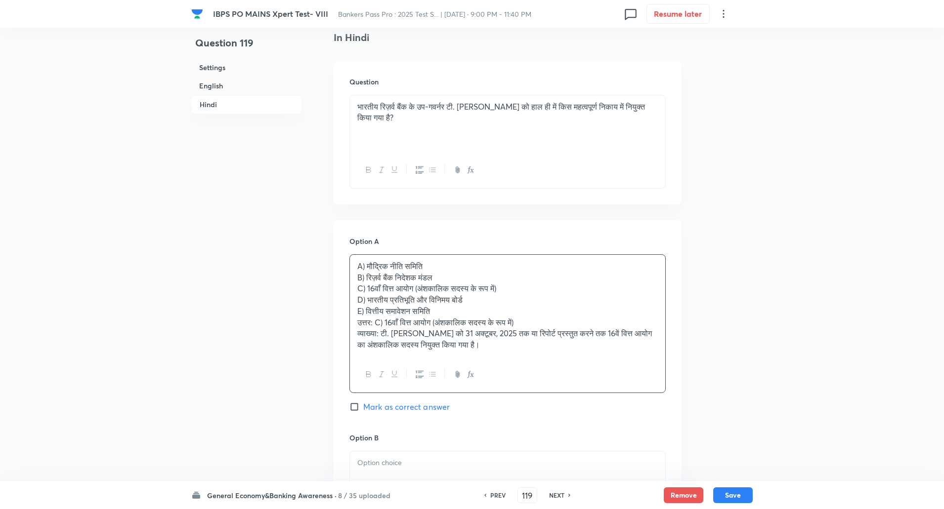
click at [358, 276] on p "B) रिज़र्व बैंक निदेशक मंडल" at bounding box center [507, 277] width 300 height 11
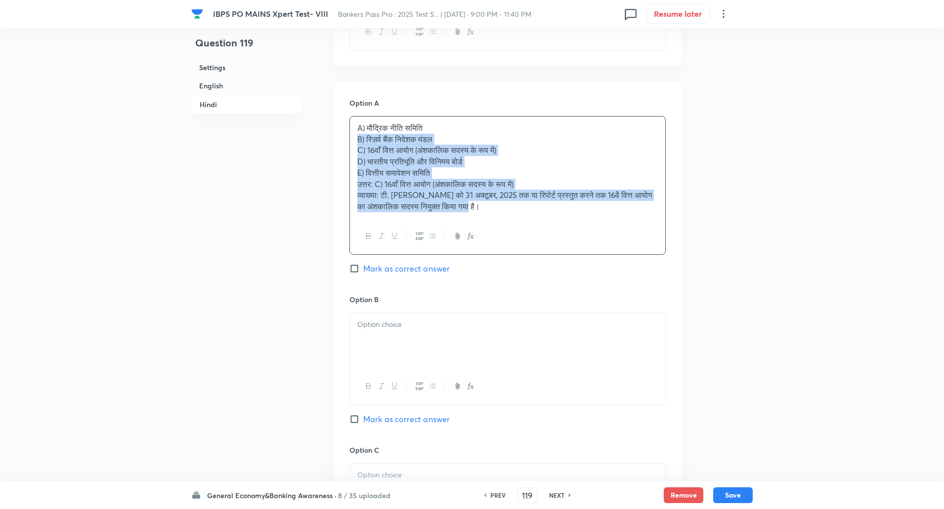
drag, startPoint x: 358, startPoint y: 276, endPoint x: 606, endPoint y: 524, distance: 350.4
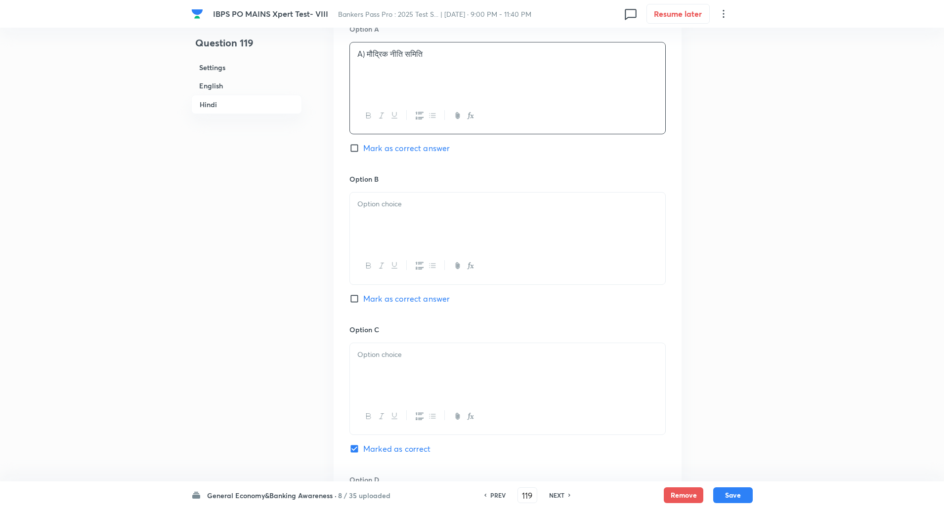
click at [365, 56] on p "A) मौद्रिक नीति समिति" at bounding box center [507, 53] width 300 height 11
click at [367, 213] on div at bounding box center [507, 220] width 315 height 55
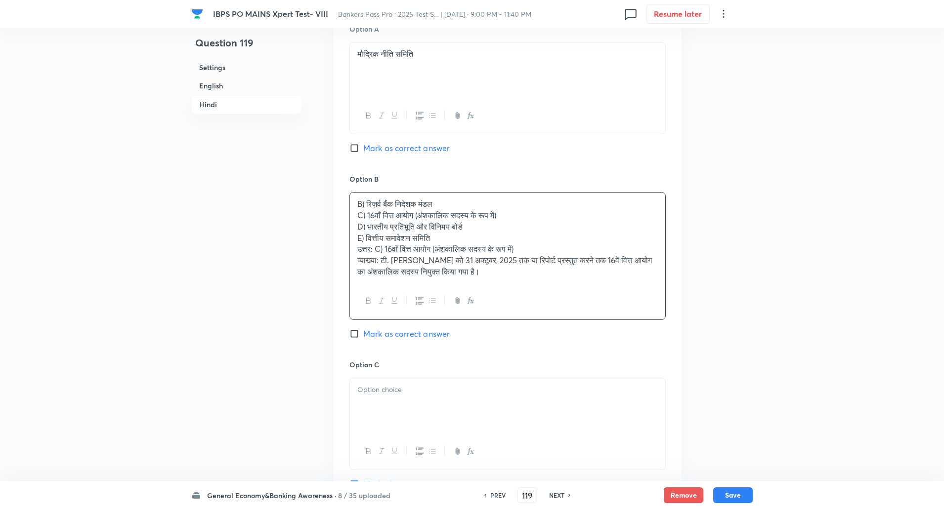
click at [356, 215] on div "B) रिज़र्व बैंक निदेशक मंडल C) 16वाँ वित्त आयोग (अंशकालिक सदस्य के रूप में) D) …" at bounding box center [507, 238] width 315 height 90
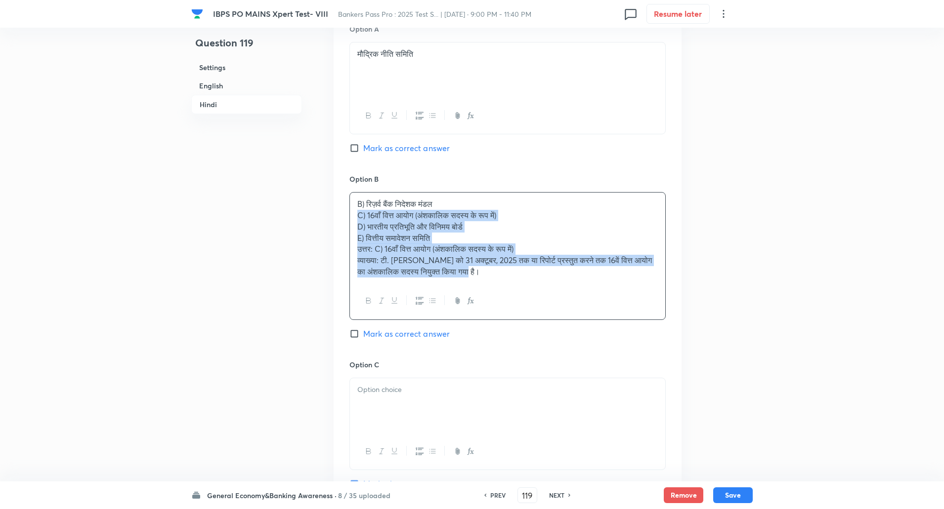
drag, startPoint x: 356, startPoint y: 215, endPoint x: 520, endPoint y: 366, distance: 223.1
click at [520, 366] on div "Option A मौद्रिक नीति समिति Mark as correct answer Option B B) रिज़र्व बैंक निद…" at bounding box center [508, 407] width 348 height 799
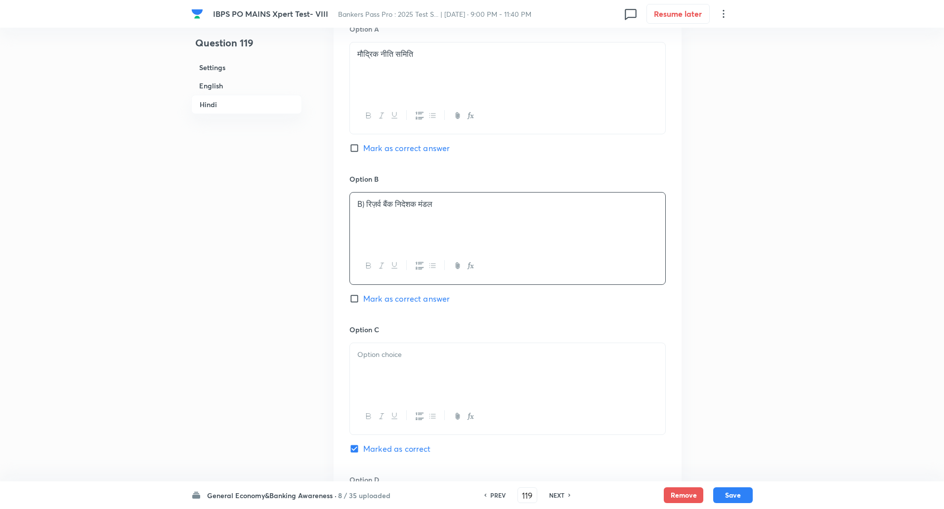
click at [364, 208] on p "B) रिज़र्व बैंक निदेशक मंडल" at bounding box center [507, 204] width 300 height 11
click at [354, 357] on div at bounding box center [507, 370] width 315 height 55
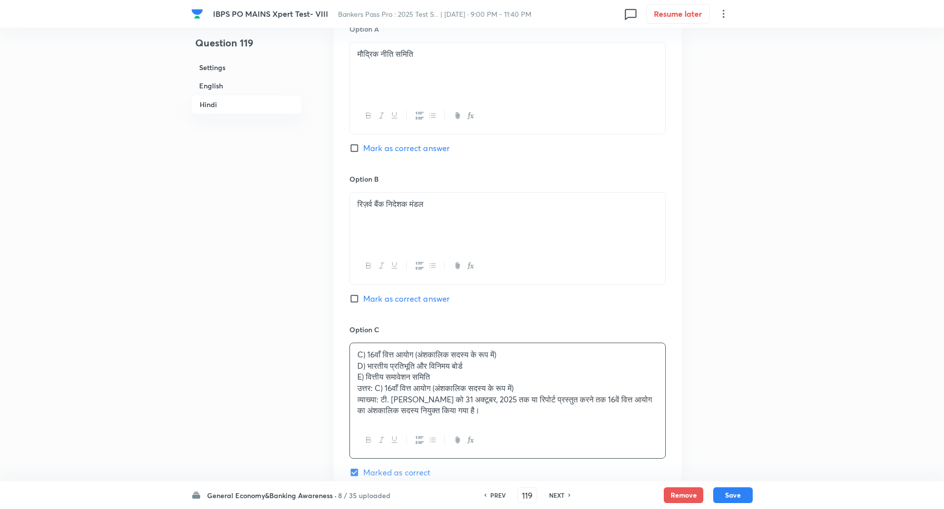
click at [356, 362] on div "C) 16वाँ वित्त आयोग (अंशकालिक सदस्य के रूप में) D) भारतीय प्रतिभूति और विनिमय ब…" at bounding box center [507, 382] width 315 height 79
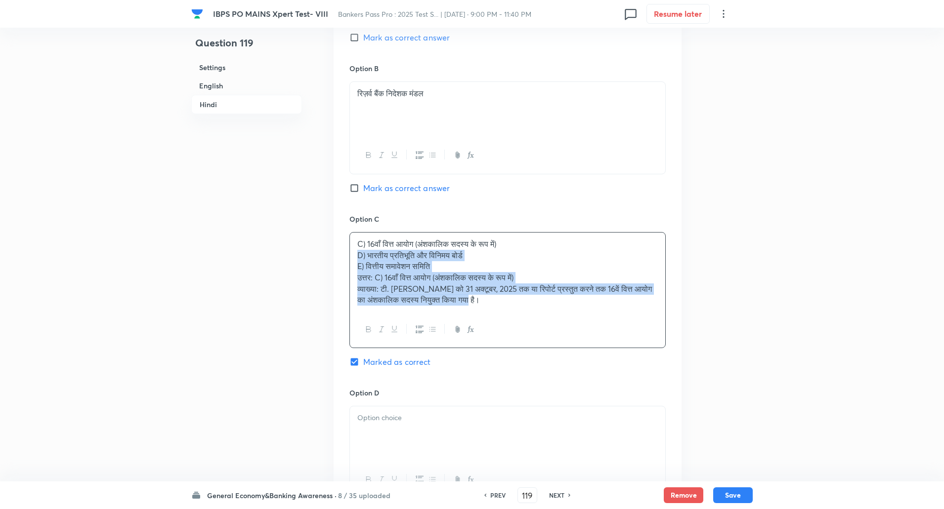
scroll to position [1970, 0]
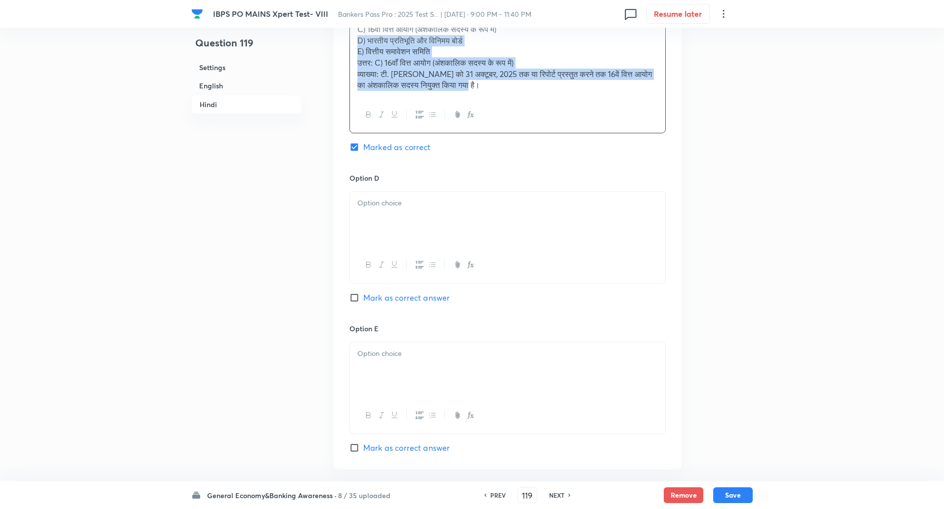
drag, startPoint x: 356, startPoint y: 362, endPoint x: 501, endPoint y: 533, distance: 224.3
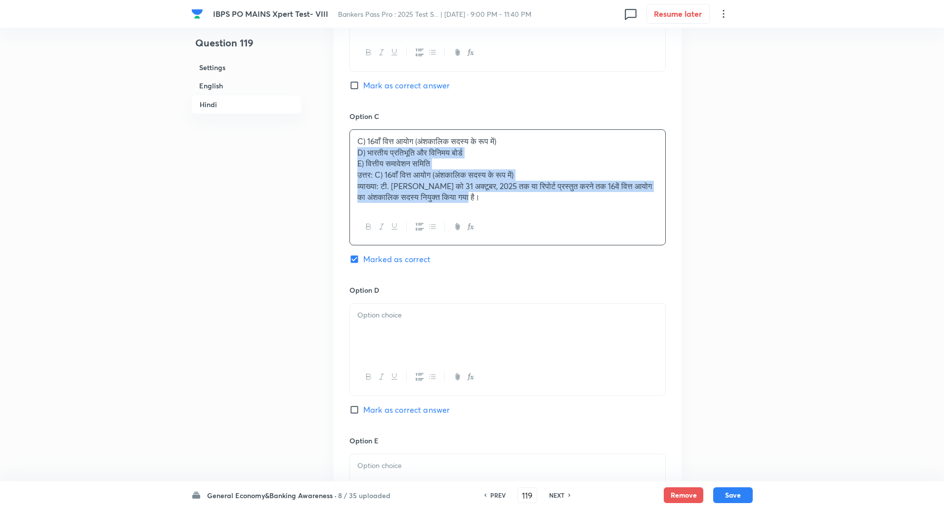
scroll to position [1829, 0]
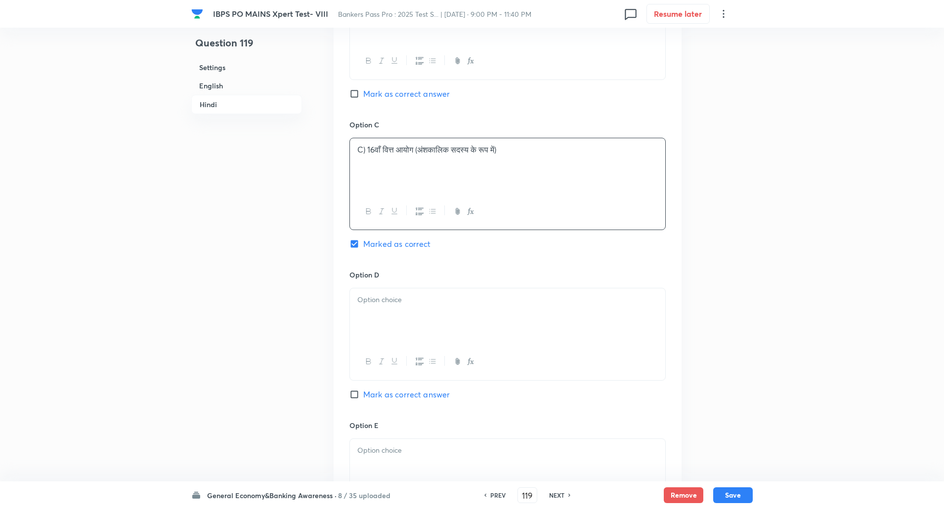
click at [366, 150] on p "C) 16वाँ वित्त आयोग (अंशकालिक सदस्य के रूप में)" at bounding box center [507, 149] width 300 height 11
click at [364, 301] on p at bounding box center [507, 299] width 300 height 11
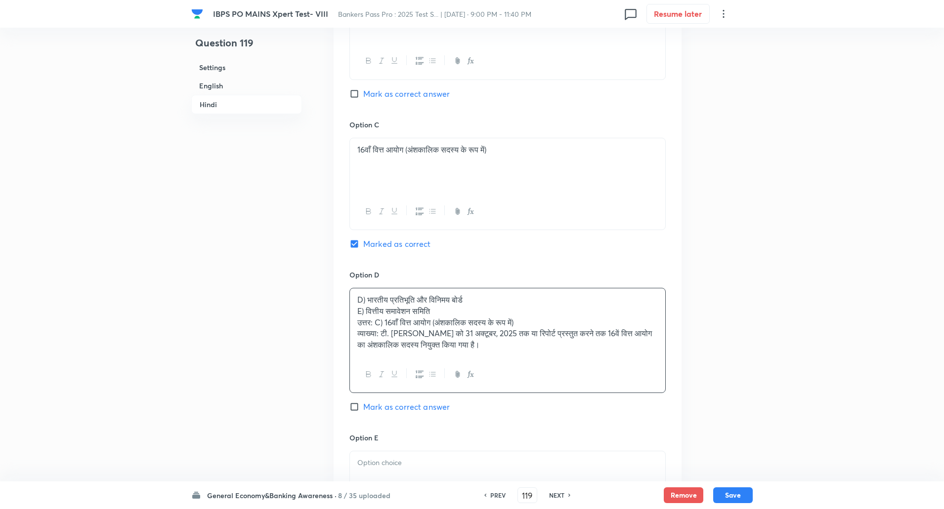
click at [354, 312] on div "D) भारतीय प्रतिभूति और विनिमय बोर्ड E) वित्तीय समावेशन समिति उत्तर: C) 16वाँ वि…" at bounding box center [507, 323] width 315 height 68
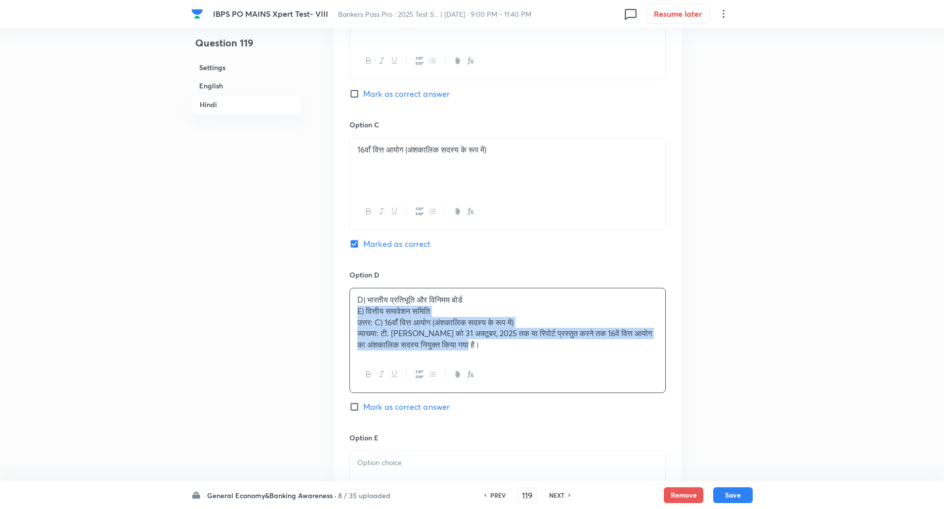
drag, startPoint x: 354, startPoint y: 312, endPoint x: 487, endPoint y: 424, distance: 173.9
click at [487, 424] on div "Option D D) भारतीय प्रतिभूति और विनिमय बोर्ड E) वित्तीय समावेशन समिति उत्तर: C)…" at bounding box center [507, 351] width 316 height 163
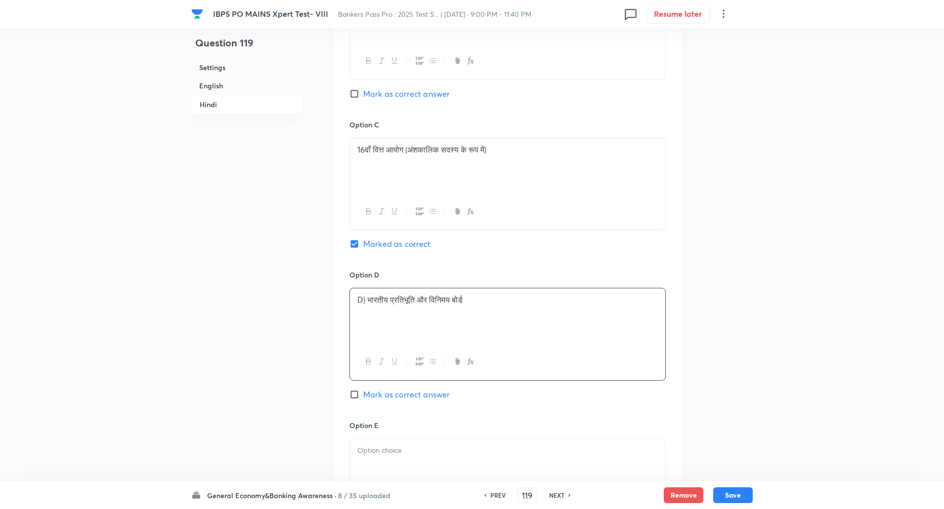
click at [367, 296] on p "D) भारतीय प्रतिभूति और विनिमय बोर्ड" at bounding box center [507, 299] width 300 height 11
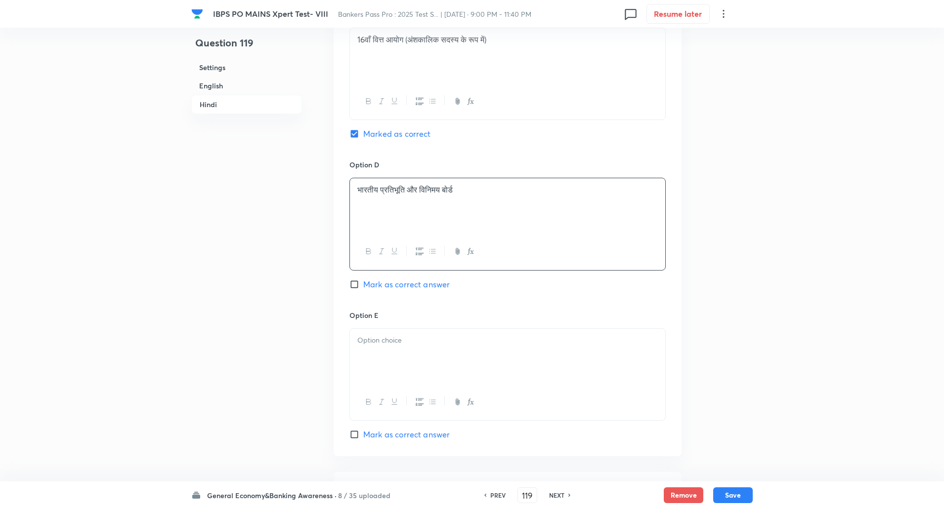
scroll to position [1943, 0]
click at [364, 334] on p at bounding box center [507, 336] width 300 height 11
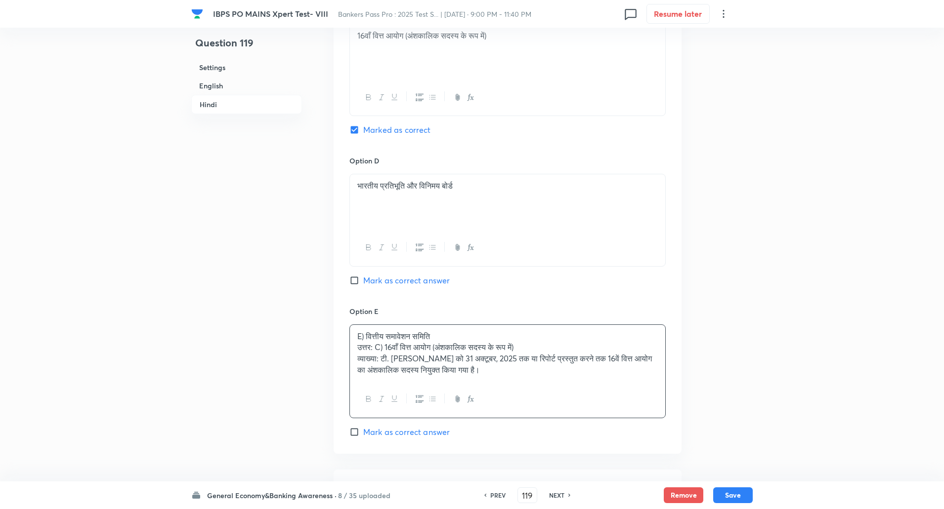
click at [357, 345] on p "उत्तर: C) 16वाँ वित्त आयोग (अंशकालिक सदस्य के रूप में)" at bounding box center [507, 347] width 300 height 11
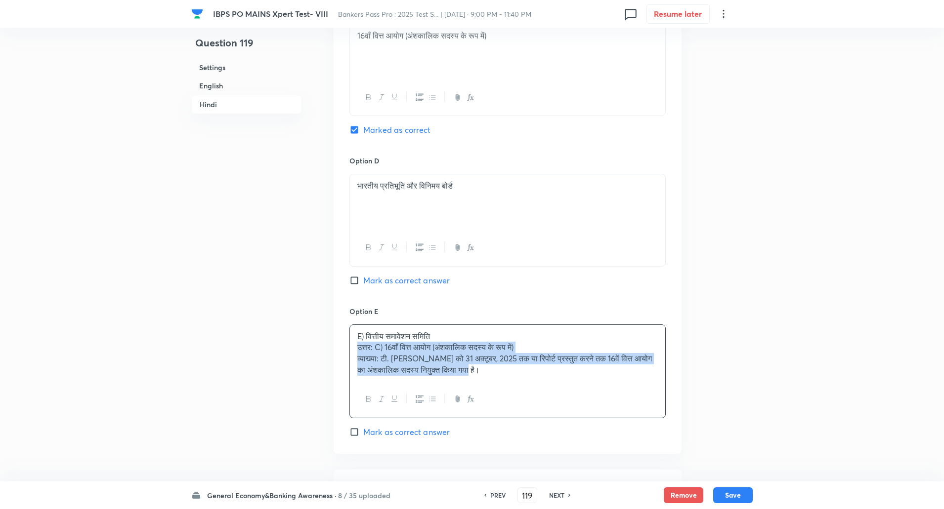
drag, startPoint x: 357, startPoint y: 345, endPoint x: 478, endPoint y: 394, distance: 130.1
click at [478, 394] on div "E) वित्तीय समावेशन समिति उत्तर: C) 16वाँ वित्त आयोग (अंशकालिक सदस्य के रूप में)…" at bounding box center [507, 372] width 316 height 94
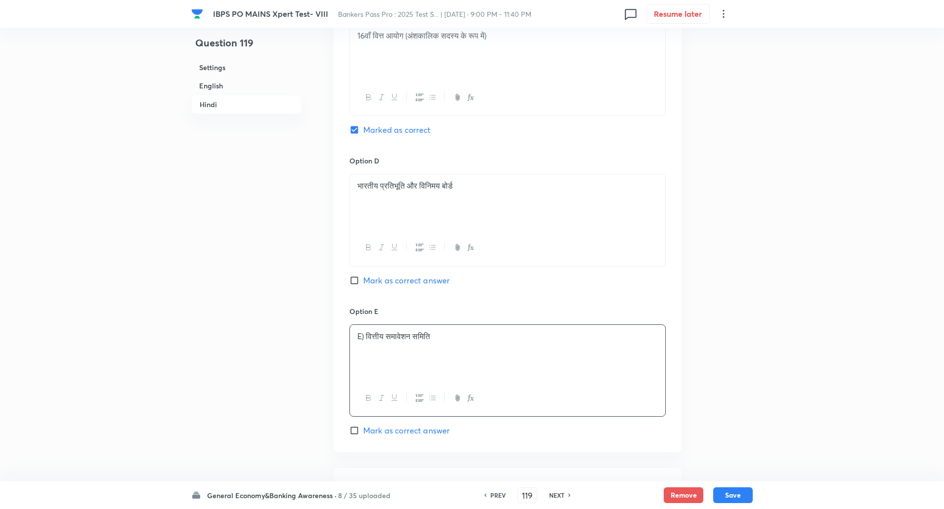
click at [366, 338] on p "E) वित्तीय समावेशन समिति" at bounding box center [507, 336] width 300 height 11
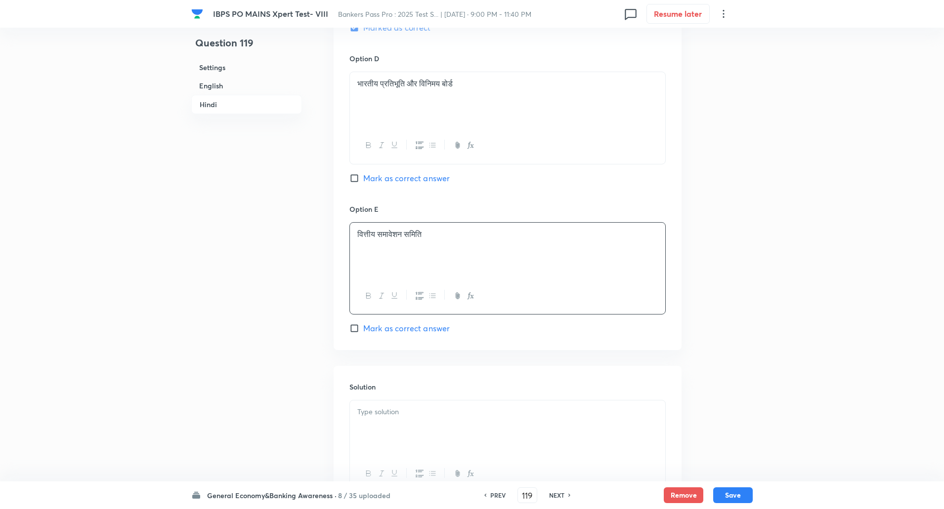
scroll to position [2131, 0]
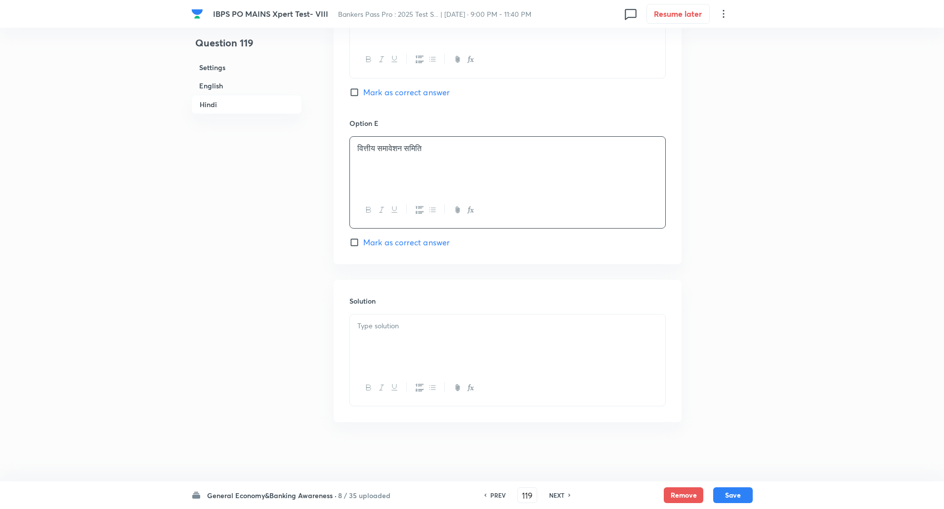
click at [369, 330] on p at bounding box center [507, 326] width 300 height 11
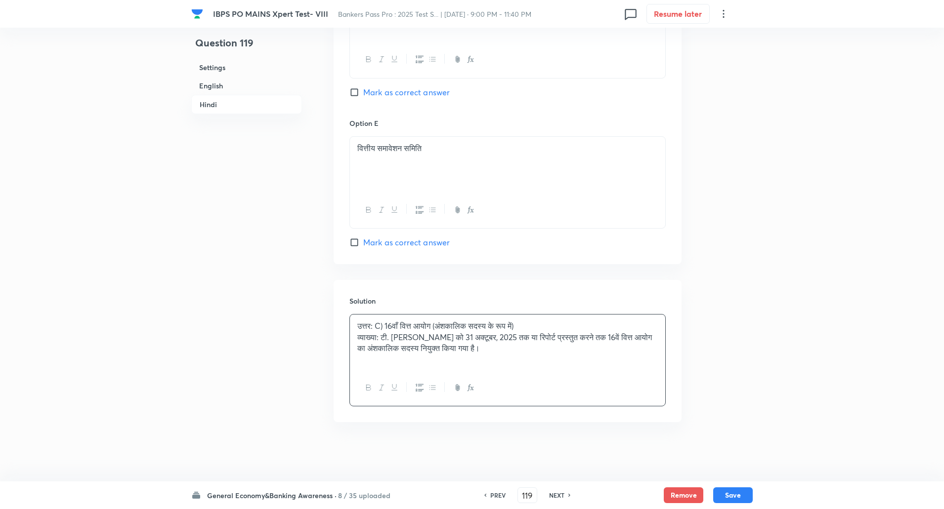
click at [359, 325] on p "उत्तर: C) 16वाँ वित्त आयोग (अंशकालिक सदस्य के रूप में)" at bounding box center [507, 326] width 300 height 11
drag, startPoint x: 359, startPoint y: 325, endPoint x: 382, endPoint y: 336, distance: 26.5
click at [382, 336] on div "उत्तर: C) 16वाँ वित्त आयोग (अंशकालिक सदस्य के रूप में) व्याख्या: टी. रबी शंकर क…" at bounding box center [507, 342] width 315 height 55
click at [382, 336] on p "व्याख्या: टी. रबी शंकर को 31 अक्टूबर, 2025 तक या रिपोर्ट प्रस्तुत करने तक 16वें…" at bounding box center [507, 343] width 300 height 22
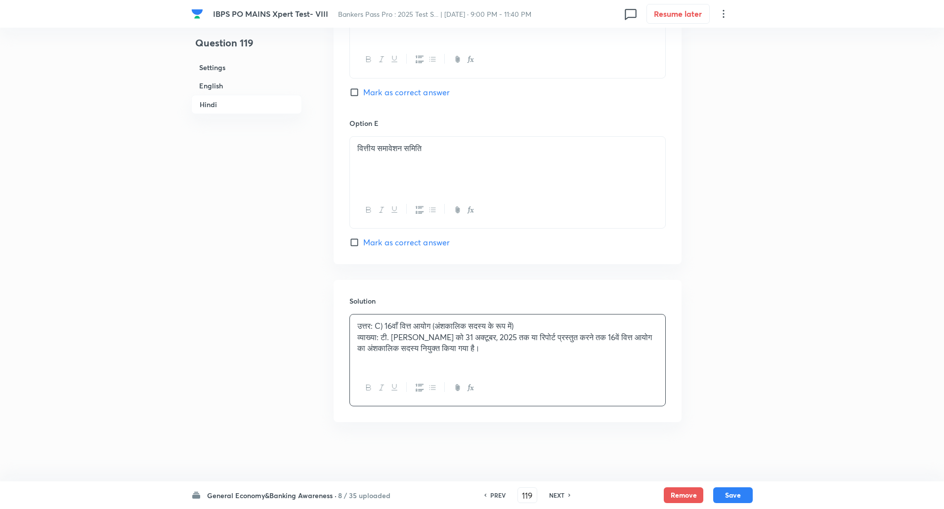
click at [353, 326] on div "उत्तर: C) 16वाँ वित्त आयोग (अंशकालिक सदस्य के रूप में) व्याख्या: टी. रबी शंकर क…" at bounding box center [507, 342] width 315 height 55
drag, startPoint x: 353, startPoint y: 326, endPoint x: 378, endPoint y: 337, distance: 27.0
click at [378, 337] on div "उत्तर: C) 16वाँ वित्त आयोग (अंशकालिक सदस्य के रूप में) व्याख्या: टी. रबी शंकर क…" at bounding box center [507, 342] width 315 height 55
click at [727, 500] on button "Save" at bounding box center [733, 495] width 40 height 16
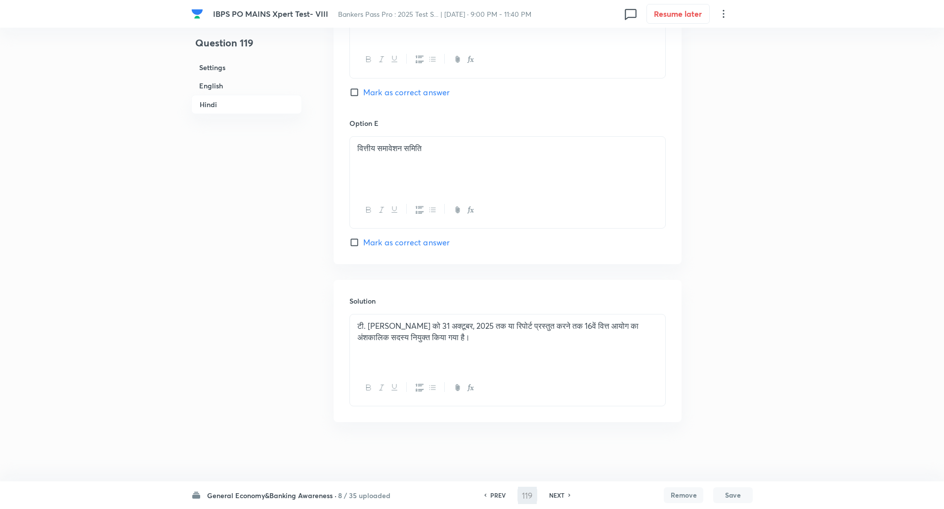
scroll to position [2130, 0]
type input "120"
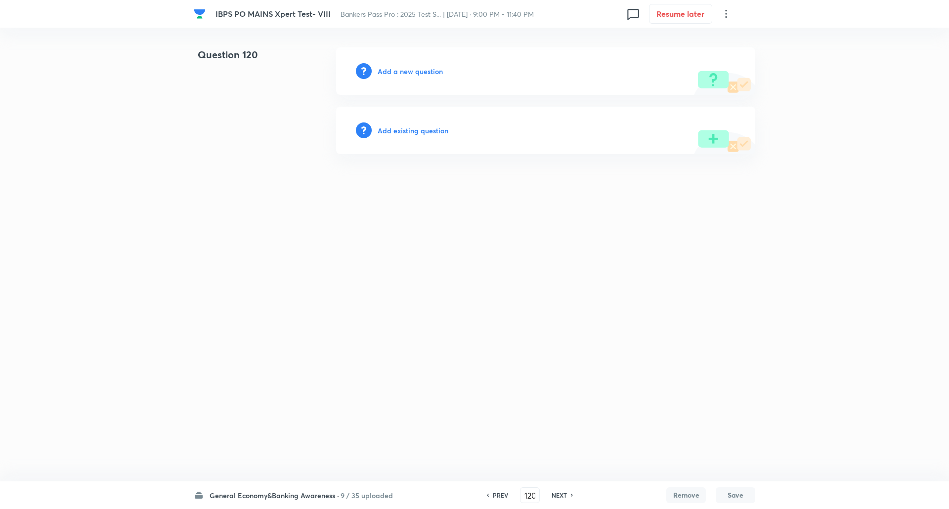
click at [398, 72] on h6 "Add a new question" at bounding box center [410, 71] width 65 height 10
click at [398, 72] on h6 "Choose a question type" at bounding box center [416, 71] width 76 height 10
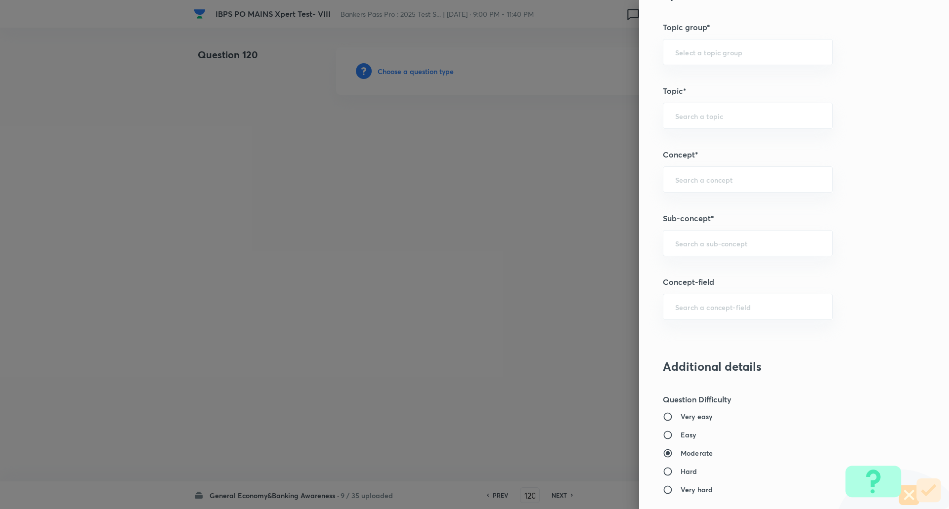
scroll to position [429, 0]
click at [719, 245] on div "​" at bounding box center [748, 239] width 170 height 26
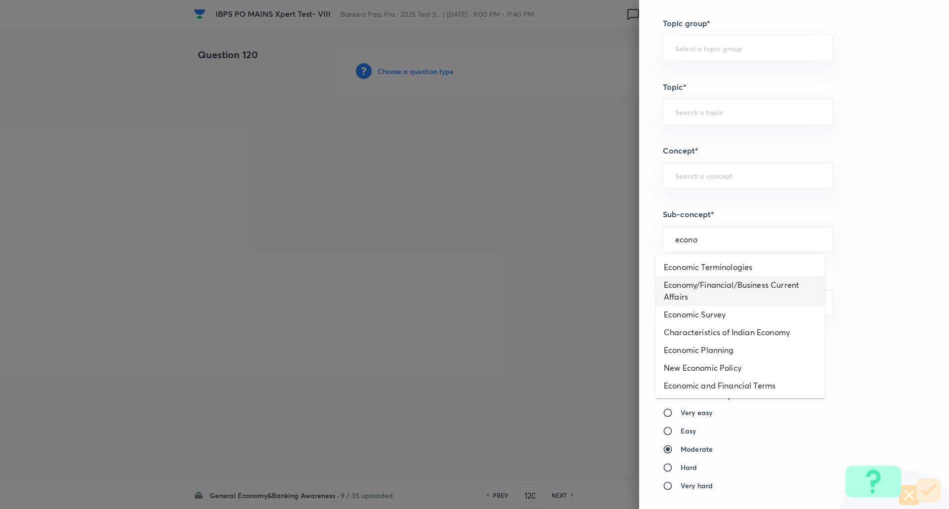
click at [720, 294] on li "Economy/Financial/Business Current Affairs" at bounding box center [740, 291] width 169 height 30
type input "Economy/Financial/Business Current Affairs"
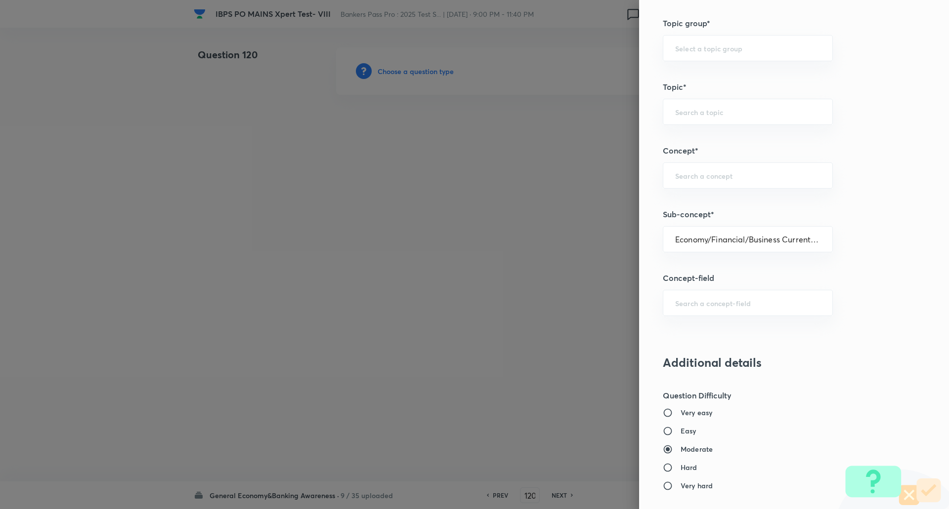
type input "Awareness"
type input "Current Affairs"
type input "Economy/Financial/Business Current Affairs"
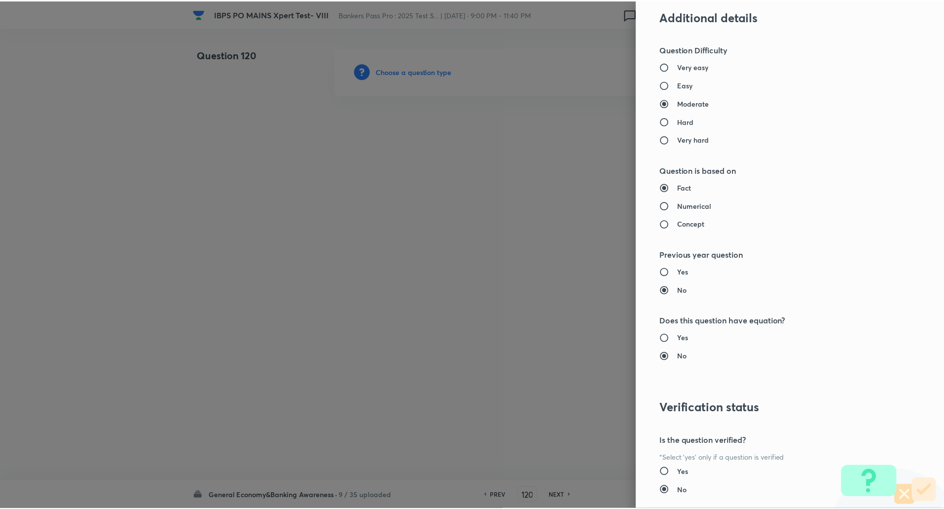
scroll to position [838, 0]
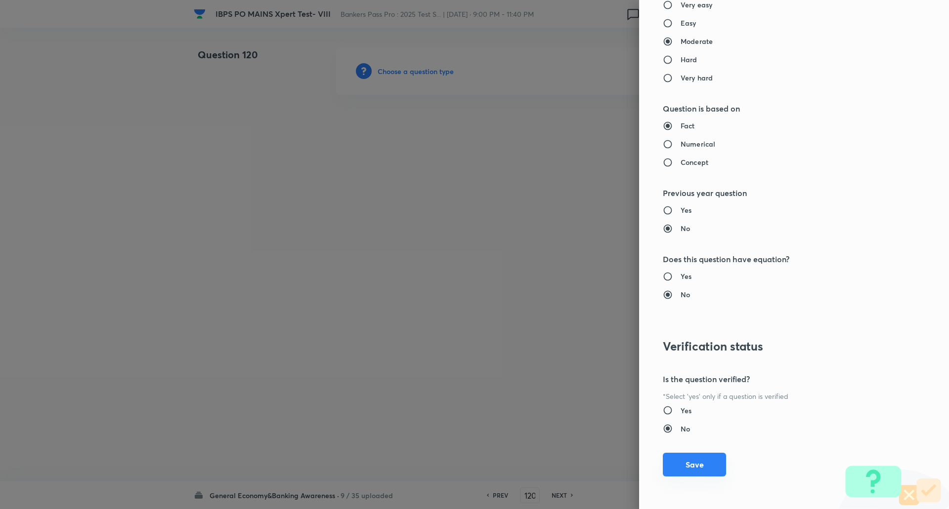
click at [688, 462] on button "Save" at bounding box center [694, 465] width 63 height 24
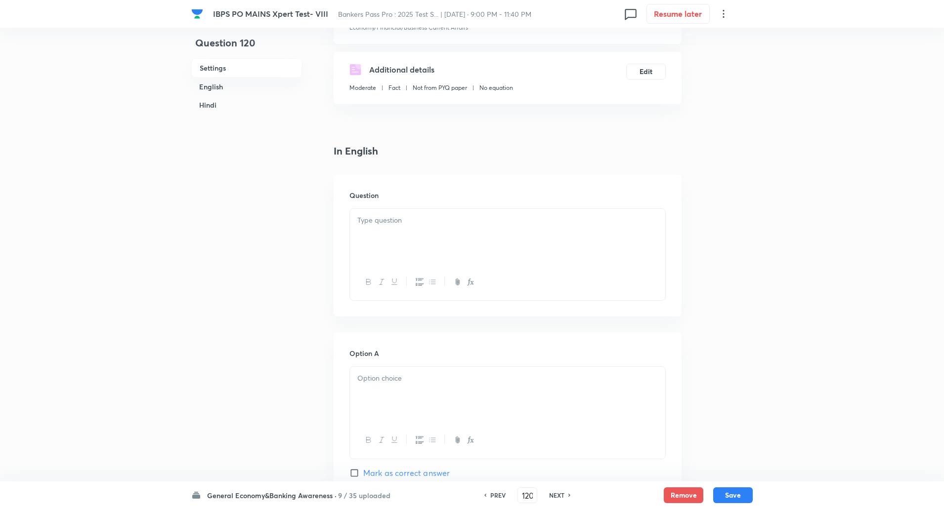
scroll to position [168, 0]
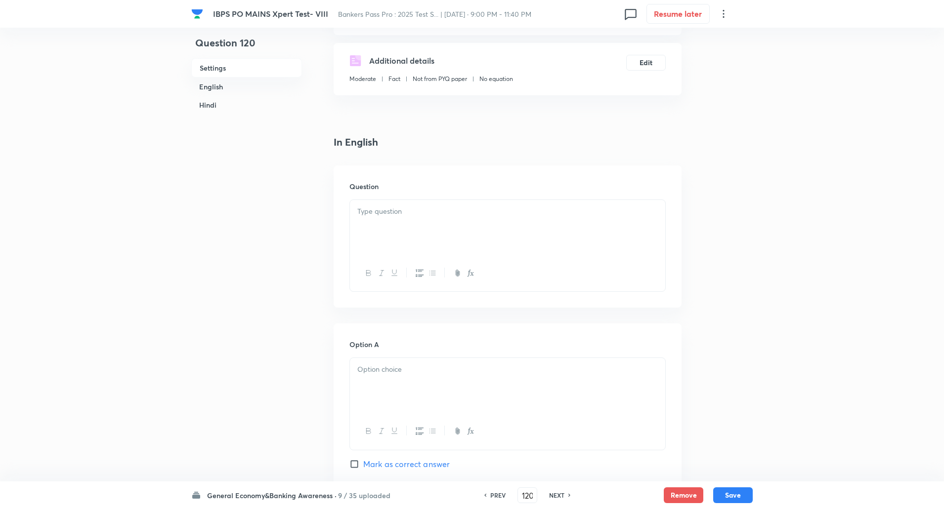
click at [545, 213] on p at bounding box center [507, 211] width 300 height 11
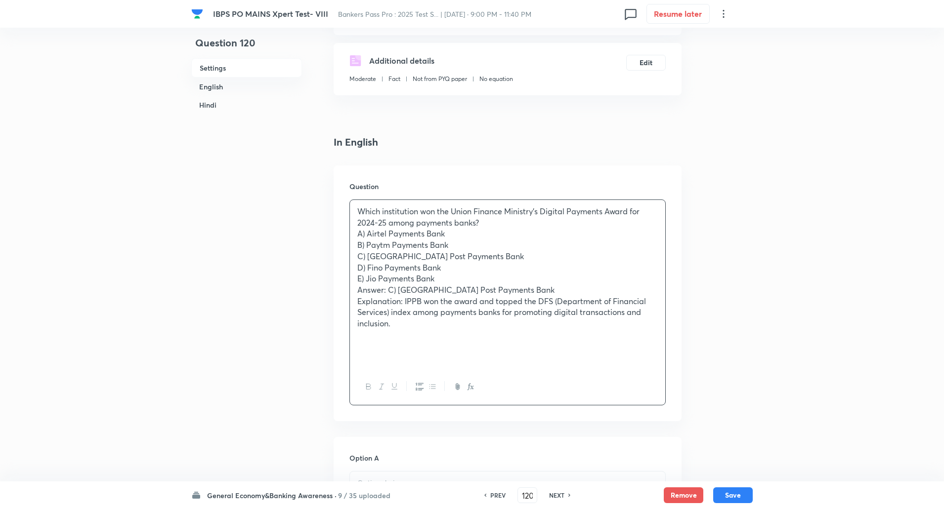
click at [504, 230] on p "A) Airtel Payments Bank" at bounding box center [507, 233] width 300 height 11
click at [487, 222] on p "Which institution won the Union Finance Ministry’s Digital Payments Award for 2…" at bounding box center [507, 217] width 300 height 22
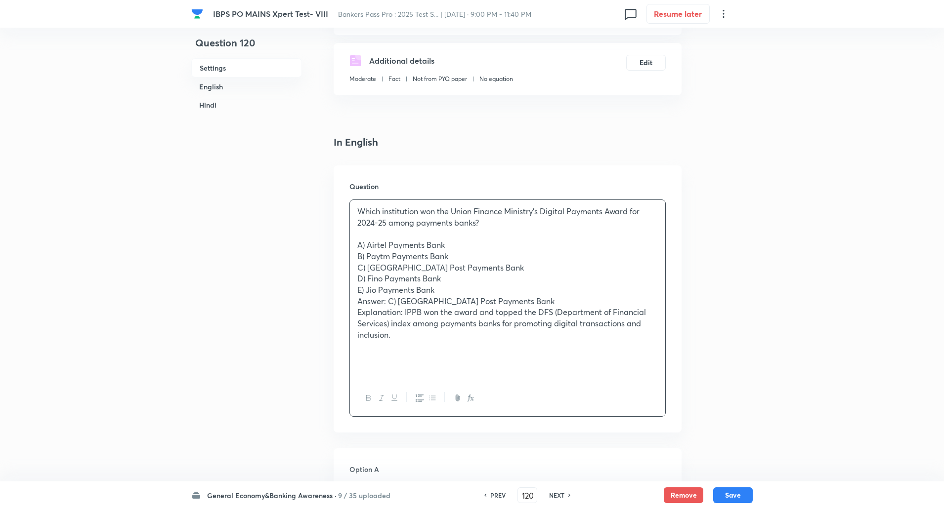
click at [351, 247] on div "Which institution won the Union Finance Ministry’s Digital Payments Award for 2…" at bounding box center [507, 290] width 315 height 180
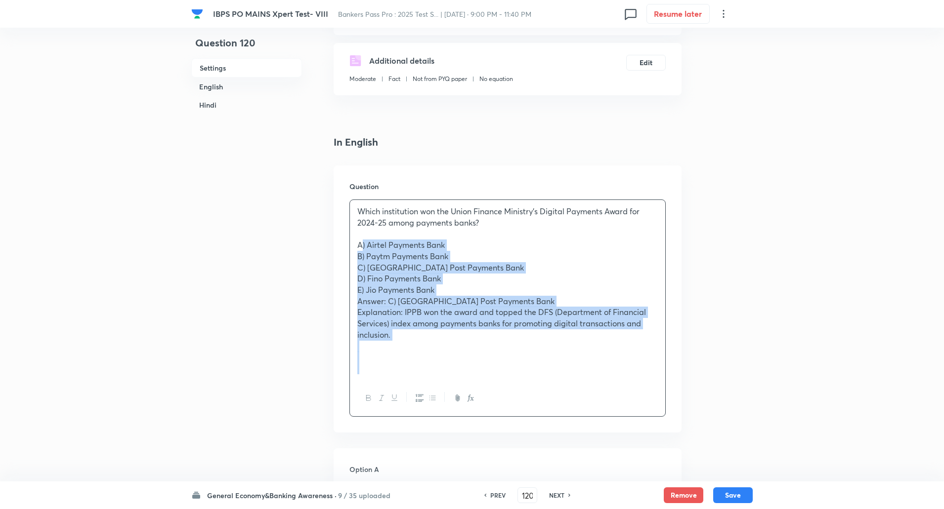
drag, startPoint x: 350, startPoint y: 247, endPoint x: 414, endPoint y: 385, distance: 152.3
click at [414, 385] on div "Which institution won the Union Finance Ministry’s Digital Payments Award for 2…" at bounding box center [507, 308] width 316 height 217
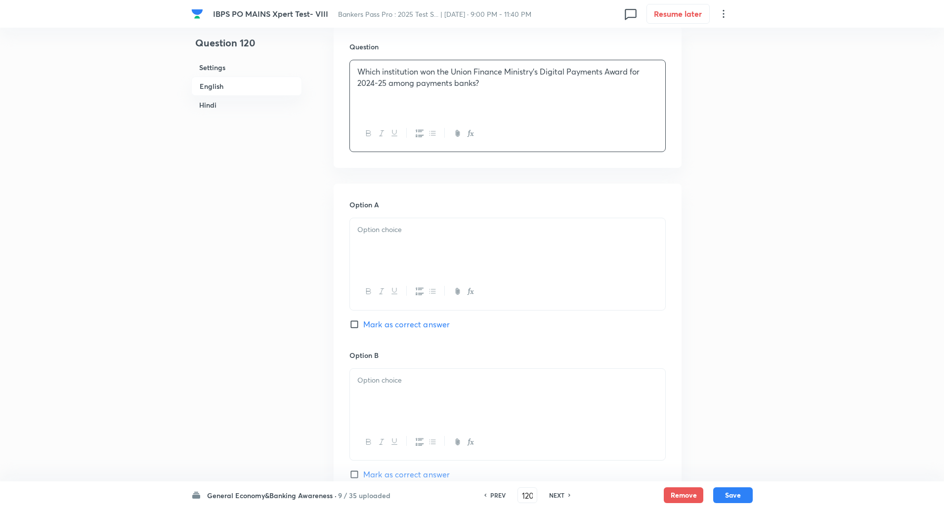
scroll to position [309, 0]
click at [429, 232] on p at bounding box center [507, 228] width 300 height 11
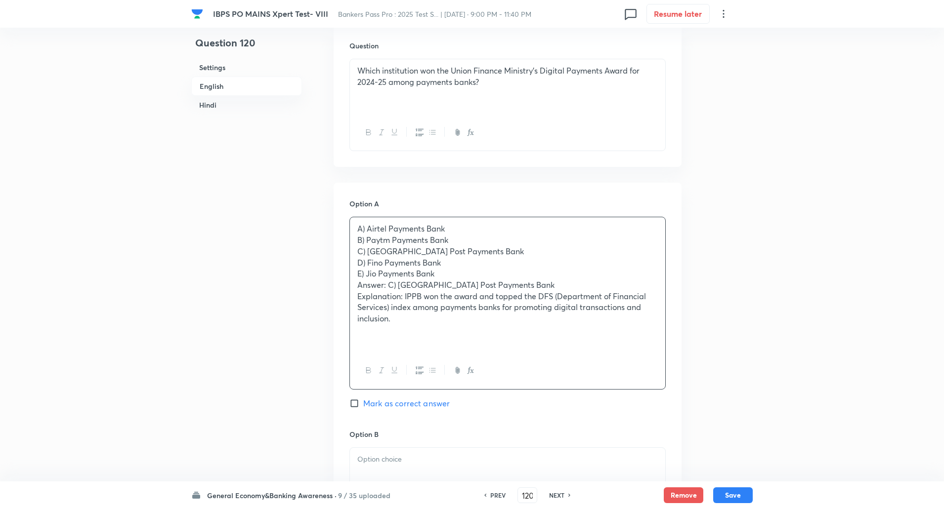
click at [356, 241] on div "A) Airtel Payments Bank B) Paytm Payments Bank C) India Post Payments Bank D) F…" at bounding box center [507, 284] width 315 height 135
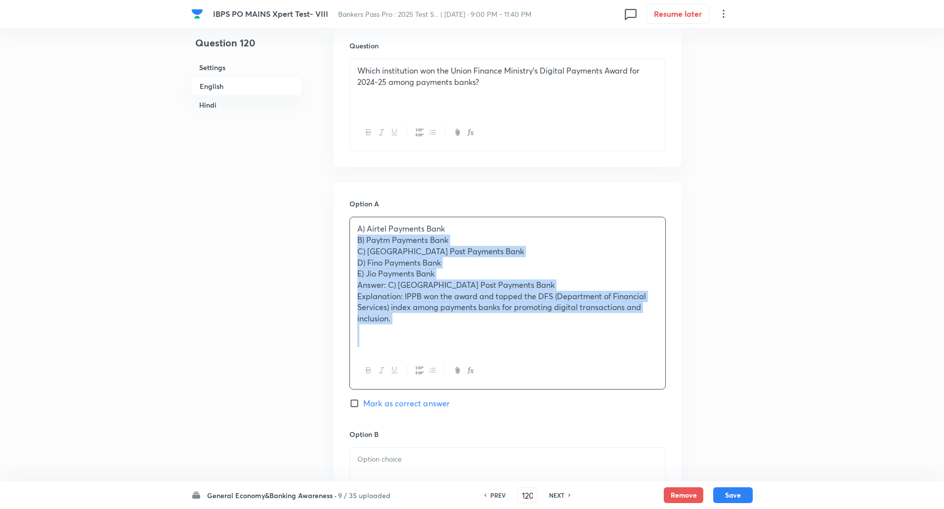
drag, startPoint x: 356, startPoint y: 241, endPoint x: 404, endPoint y: 337, distance: 107.6
click at [404, 337] on div "A) Airtel Payments Bank B) Paytm Payments Bank C) India Post Payments Bank D) F…" at bounding box center [507, 284] width 315 height 135
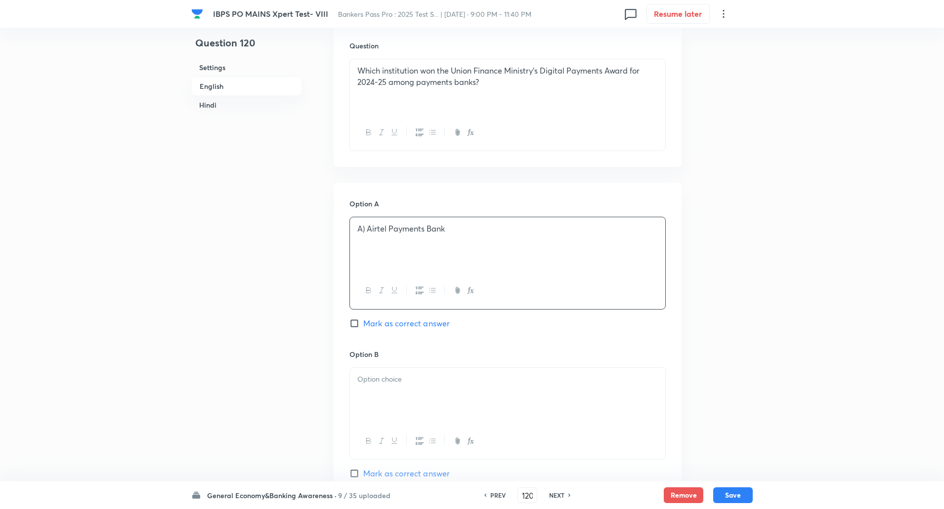
click at [368, 231] on p "A) Airtel Payments Bank" at bounding box center [507, 228] width 300 height 11
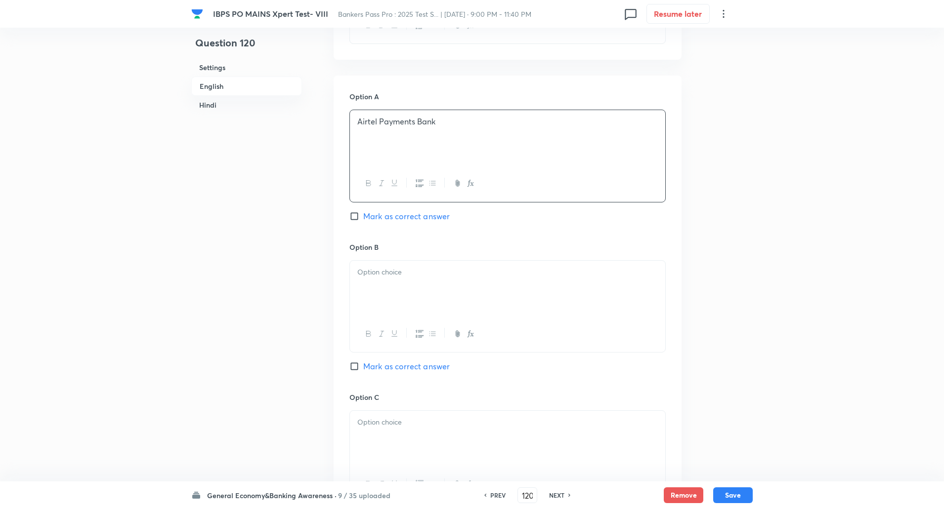
scroll to position [419, 0]
click at [367, 255] on div "Option B Mark as correct answer" at bounding box center [507, 315] width 316 height 150
click at [369, 278] on div at bounding box center [507, 285] width 315 height 55
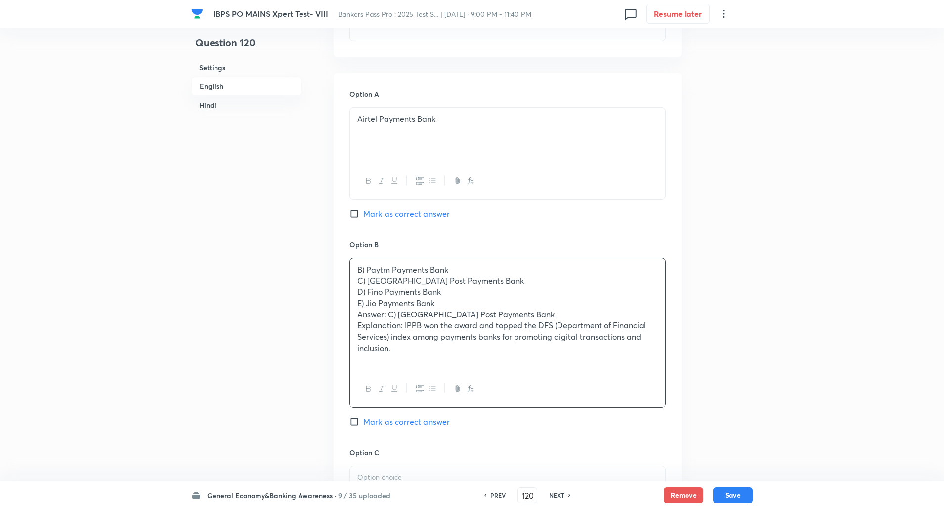
click at [357, 276] on div "B) Paytm Payments Bank C) India Post Payments Bank D) Fino Payments Bank E) Jio…" at bounding box center [507, 314] width 315 height 113
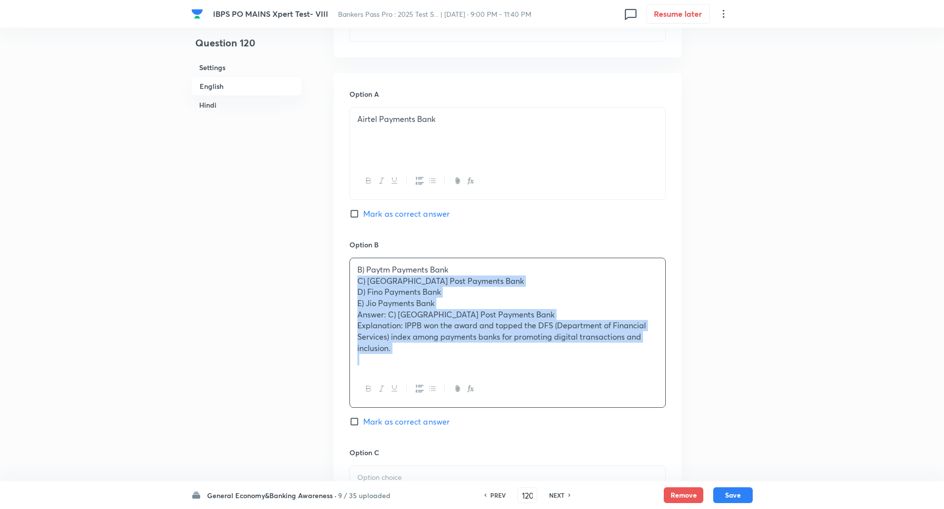
drag, startPoint x: 357, startPoint y: 276, endPoint x: 392, endPoint y: 363, distance: 93.5
click at [392, 363] on div "B) Paytm Payments Bank C) India Post Payments Bank D) Fino Payments Bank E) Jio…" at bounding box center [507, 314] width 315 height 113
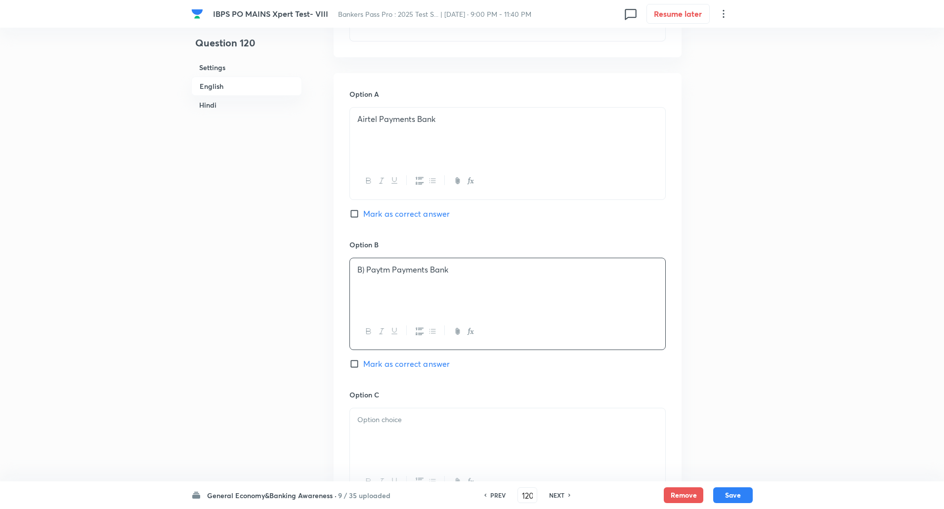
click at [367, 269] on p "B) Paytm Payments Bank" at bounding box center [507, 269] width 300 height 11
click at [366, 431] on div at bounding box center [507, 436] width 315 height 55
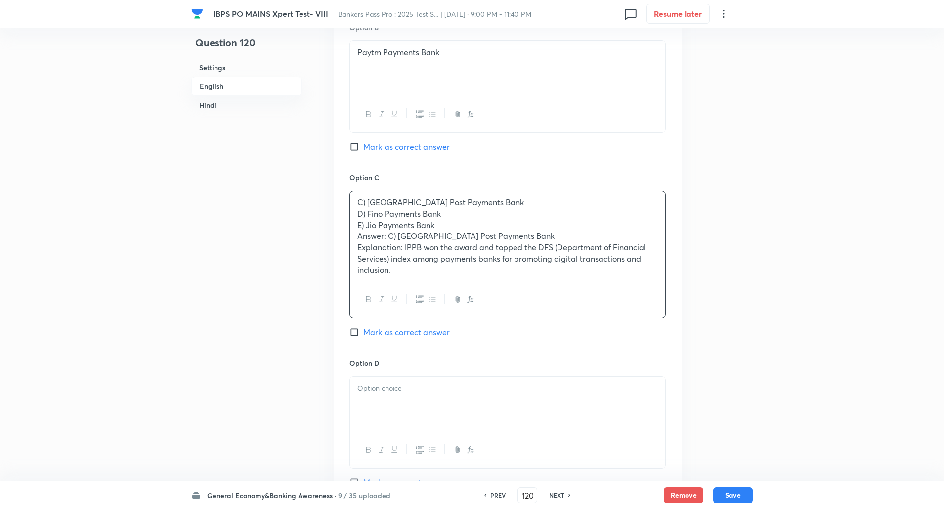
scroll to position [638, 0]
click at [354, 216] on div "C) India Post Payments Bank D) Fino Payments Bank E) Jio Payments Bank Answer: …" at bounding box center [507, 234] width 315 height 90
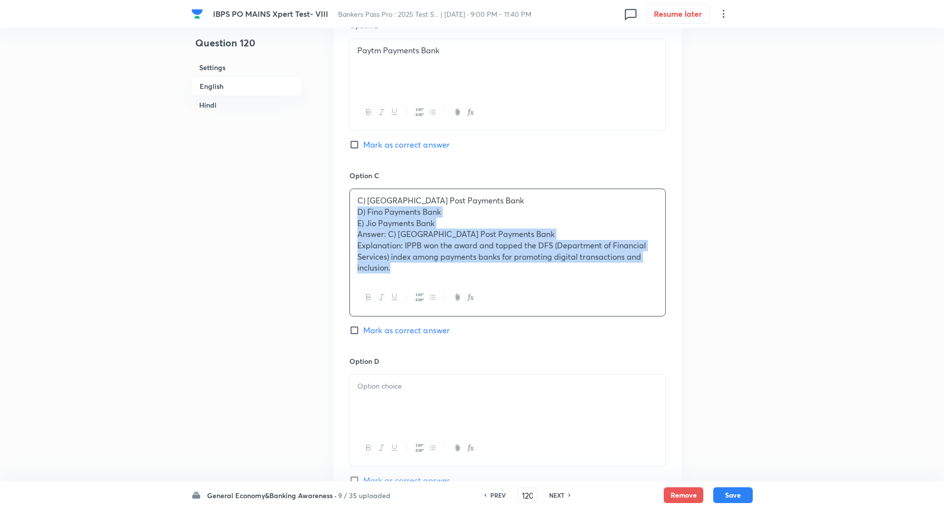
drag, startPoint x: 354, startPoint y: 216, endPoint x: 396, endPoint y: 271, distance: 69.4
click at [396, 271] on div "C) India Post Payments Bank D) Fino Payments Bank E) Jio Payments Bank Answer: …" at bounding box center [507, 234] width 315 height 90
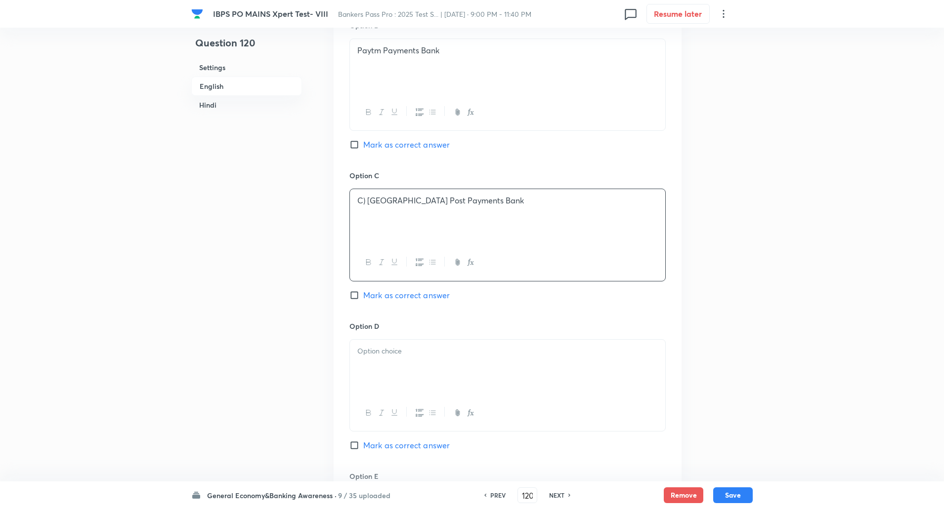
click at [368, 202] on p "C) India Post Payments Bank" at bounding box center [507, 200] width 300 height 11
click at [374, 353] on p at bounding box center [507, 351] width 300 height 11
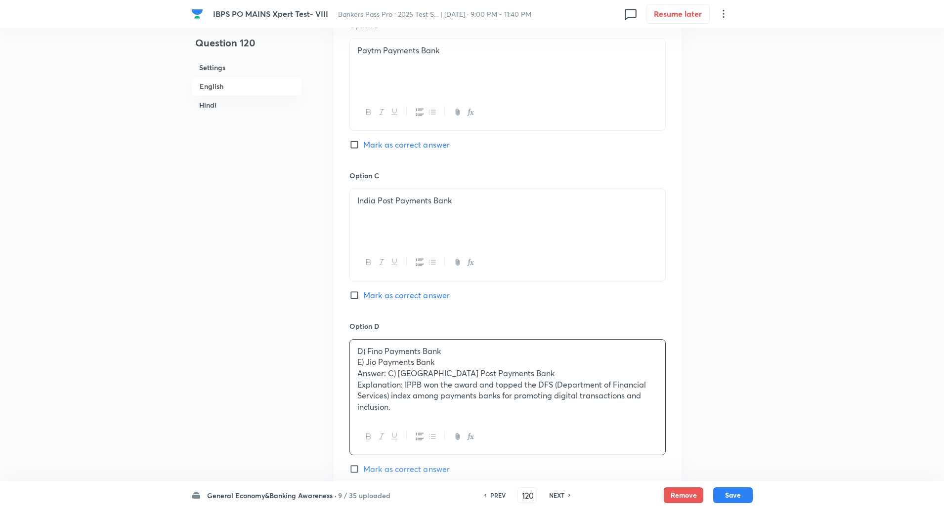
click at [357, 292] on input "Mark as correct answer" at bounding box center [356, 296] width 14 height 10
checkbox input "true"
click at [358, 365] on p "E) Jio Payments Bank" at bounding box center [507, 362] width 300 height 11
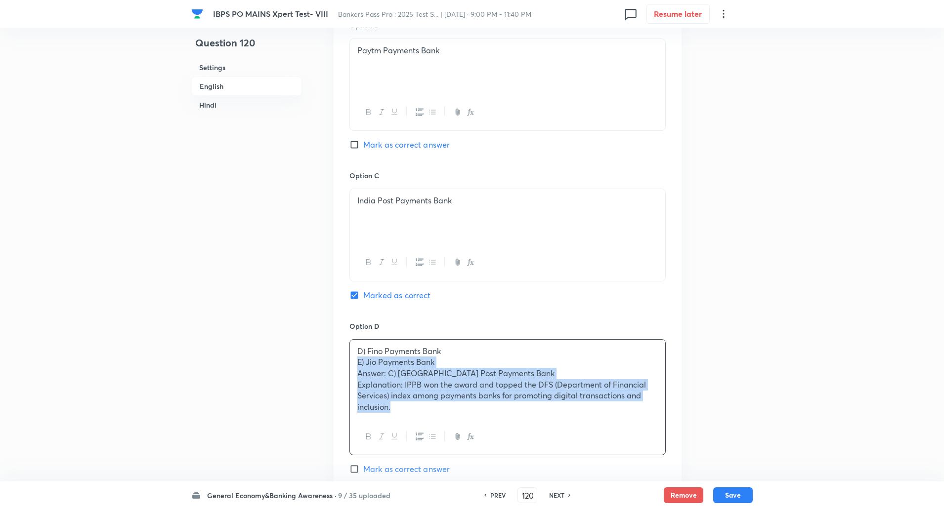
drag, startPoint x: 358, startPoint y: 365, endPoint x: 405, endPoint y: 442, distance: 90.5
click at [405, 442] on div "D) Fino Payments Bank E) Jio Payments Bank Answer: C) India Post Payments Bank …" at bounding box center [507, 397] width 316 height 117
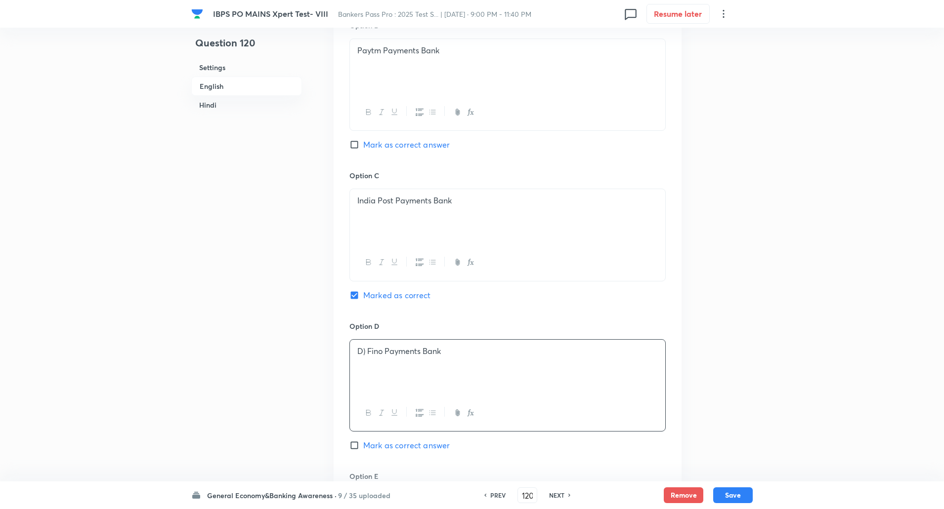
click at [368, 354] on p "D) Fino Payments Bank" at bounding box center [507, 351] width 300 height 11
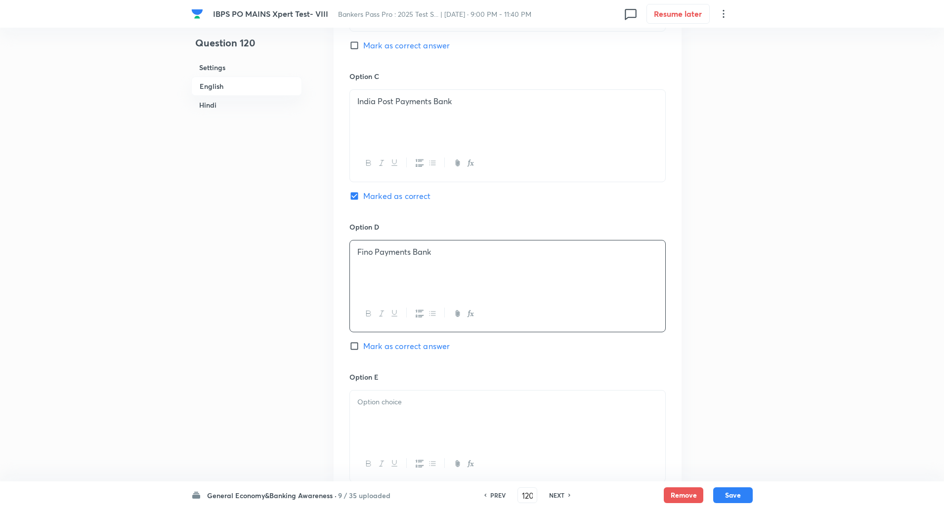
scroll to position [824, 0]
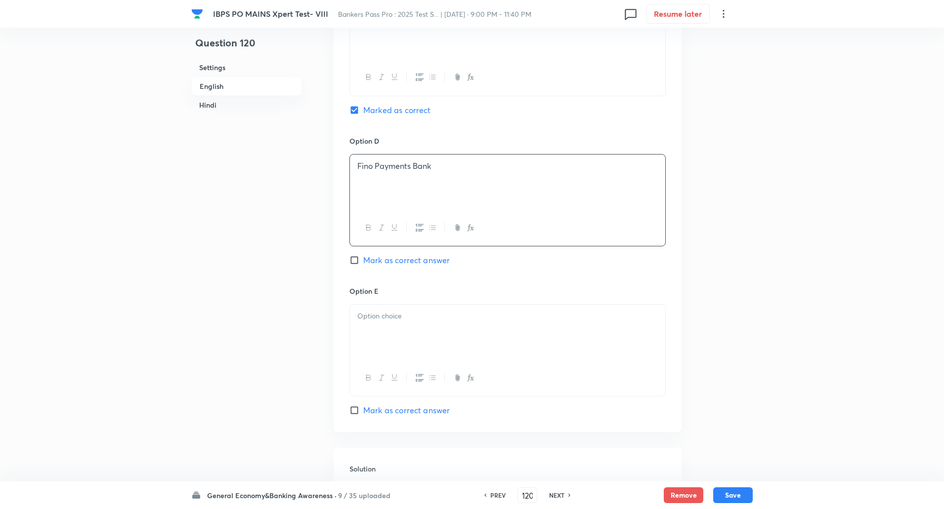
click at [363, 316] on p at bounding box center [507, 316] width 300 height 11
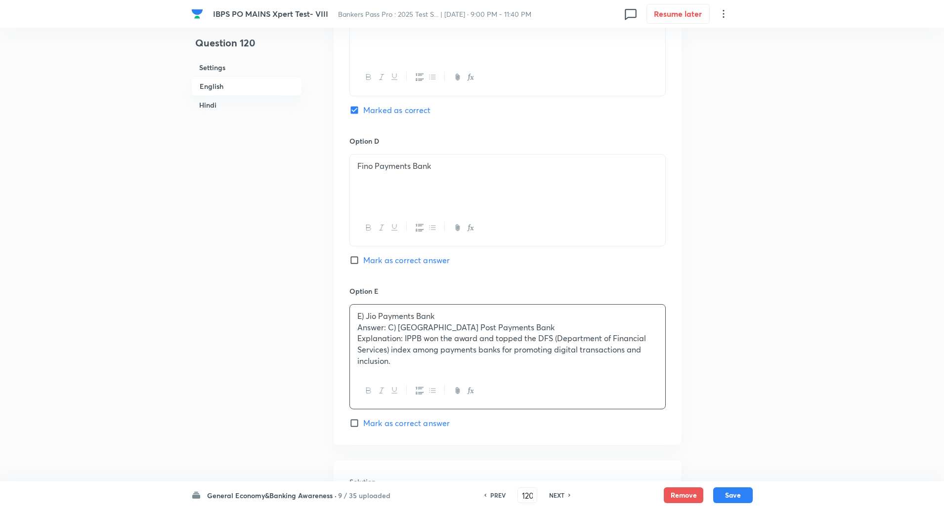
click at [357, 330] on p "Answer: C) India Post Payments Bank" at bounding box center [507, 327] width 300 height 11
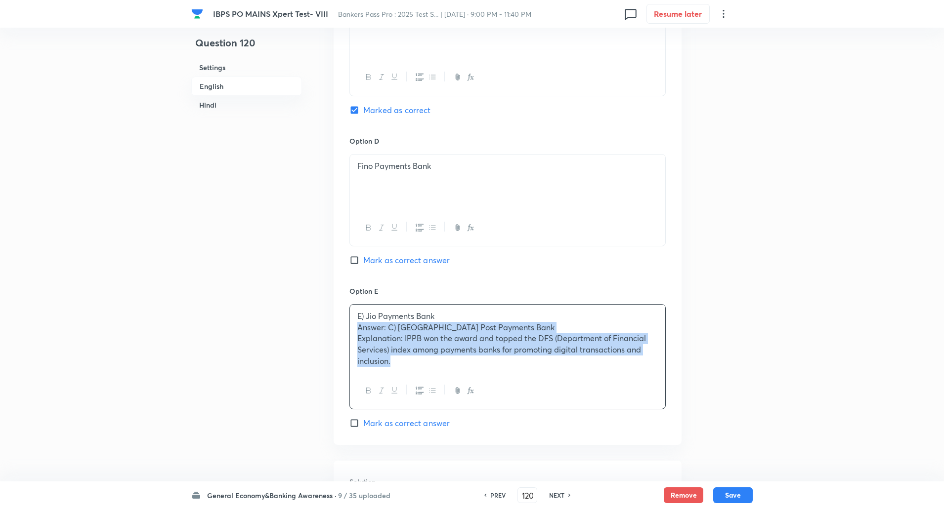
drag, startPoint x: 357, startPoint y: 330, endPoint x: 397, endPoint y: 378, distance: 62.5
click at [397, 378] on div "E) Jio Payments Bank Answer: C) India Post Payments Bank Explanation: IPPB won …" at bounding box center [507, 356] width 316 height 105
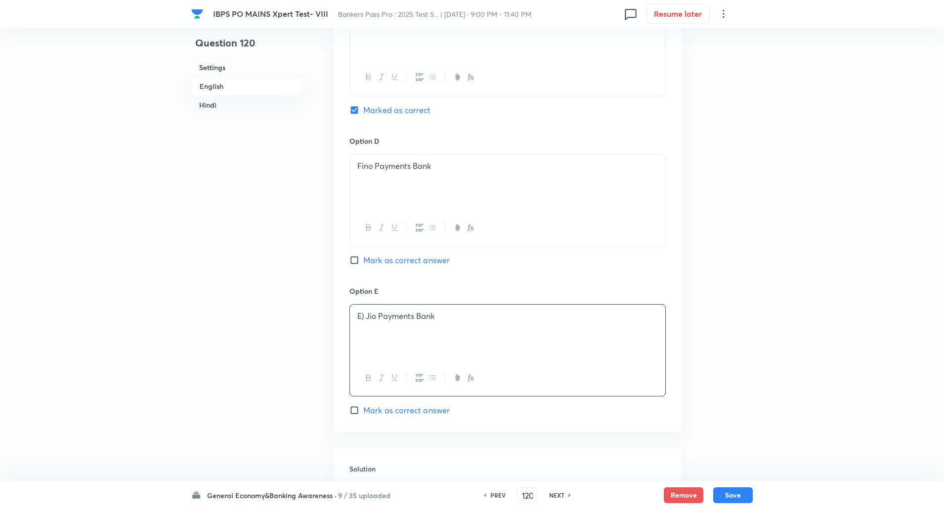
click at [364, 314] on p "E) Jio Payments Bank" at bounding box center [507, 316] width 300 height 11
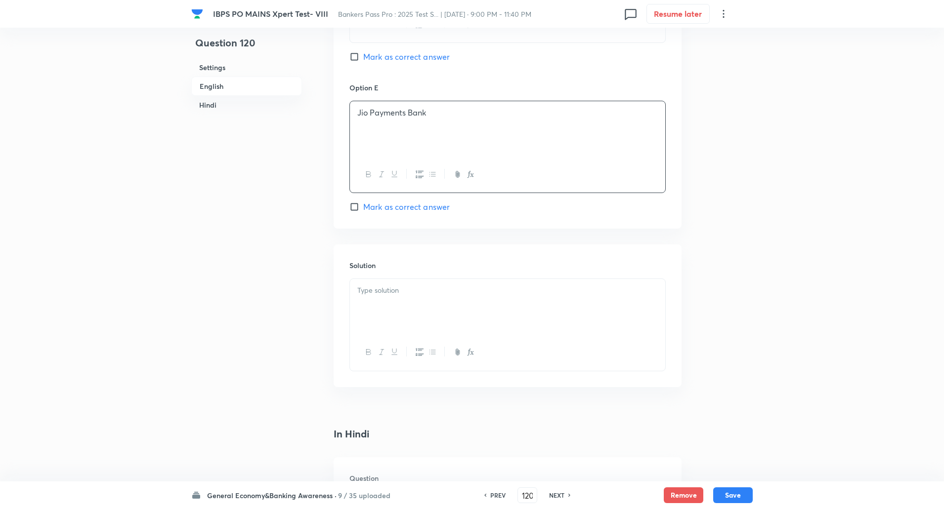
scroll to position [1034, 0]
click at [378, 283] on p at bounding box center [507, 283] width 300 height 11
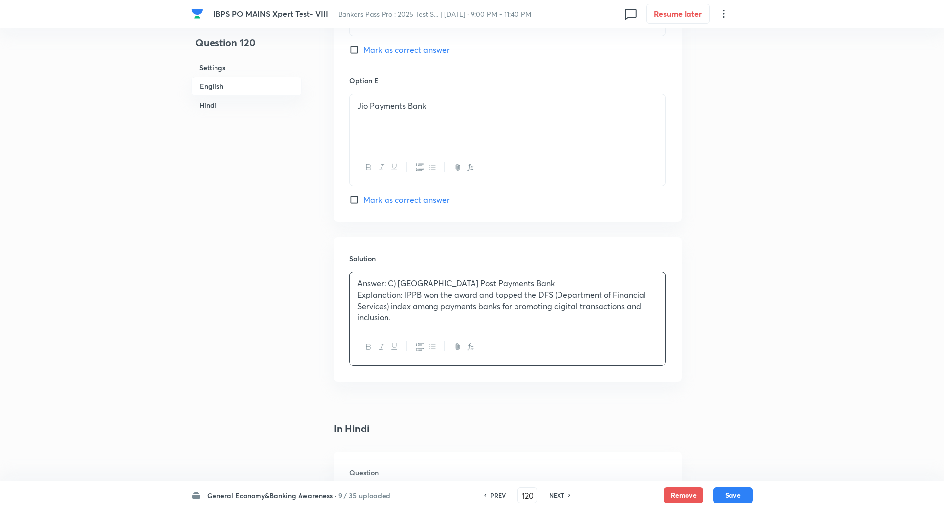
click at [356, 283] on div "Answer: C) India Post Payments Bank Explanation: IPPB won the award and topped …" at bounding box center [507, 300] width 315 height 57
drag, startPoint x: 356, startPoint y: 283, endPoint x: 401, endPoint y: 293, distance: 46.0
click at [401, 293] on div "Answer: C) India Post Payments Bank Explanation: IPPB won the award and topped …" at bounding box center [507, 300] width 315 height 57
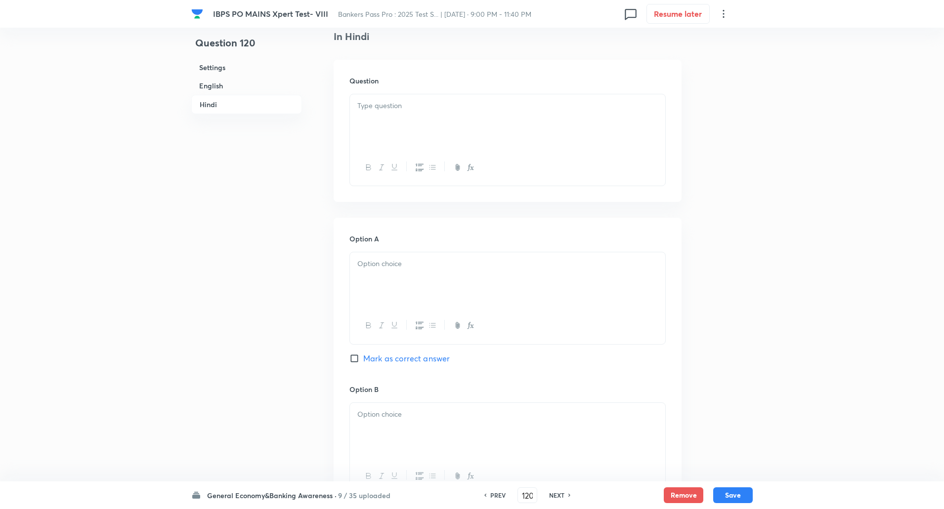
scroll to position [1426, 0]
click at [396, 112] on div at bounding box center [507, 121] width 315 height 55
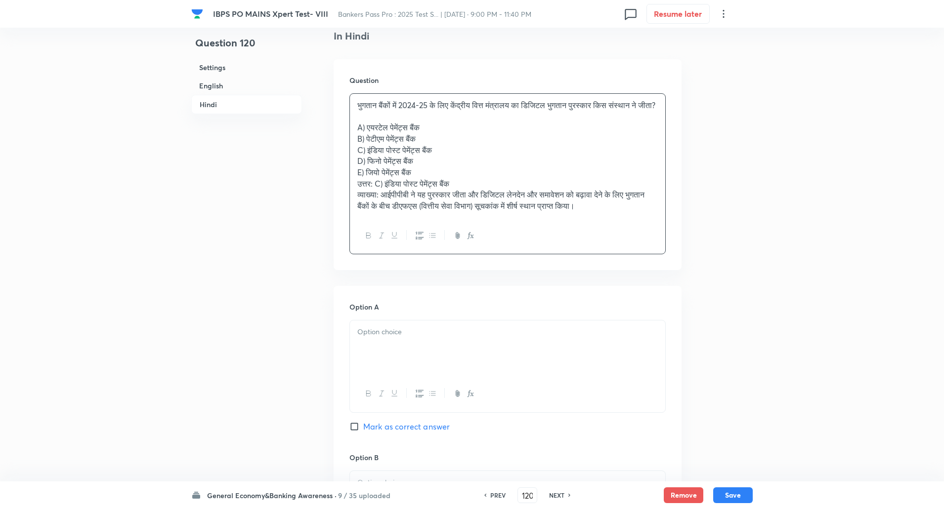
click at [354, 135] on div "भुगतान बैंकों में 2024-25 के लिए केंद्रीय वित्त मंत्रालय का डिजिटल भुगतान पुरस्…" at bounding box center [507, 156] width 315 height 124
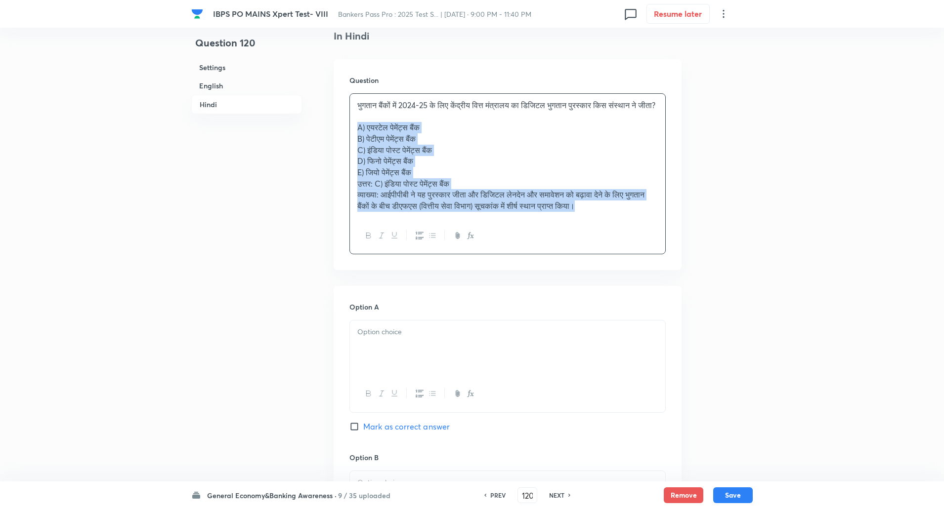
drag, startPoint x: 354, startPoint y: 135, endPoint x: 618, endPoint y: 240, distance: 283.6
click at [618, 240] on div "भुगतान बैंकों में 2024-25 के लिए केंद्रीय वित्त मंत्रालय का डिजिटल भुगतान पुरस्…" at bounding box center [507, 174] width 316 height 162
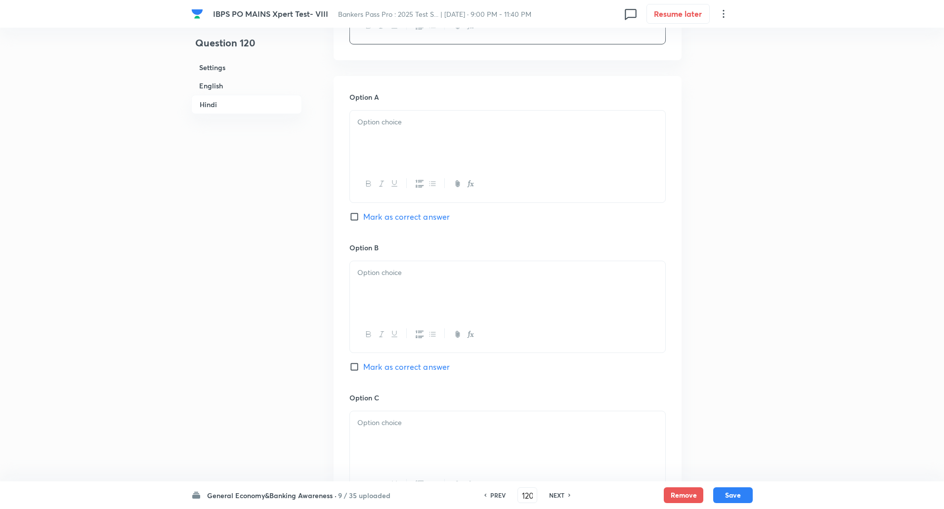
scroll to position [1600, 0]
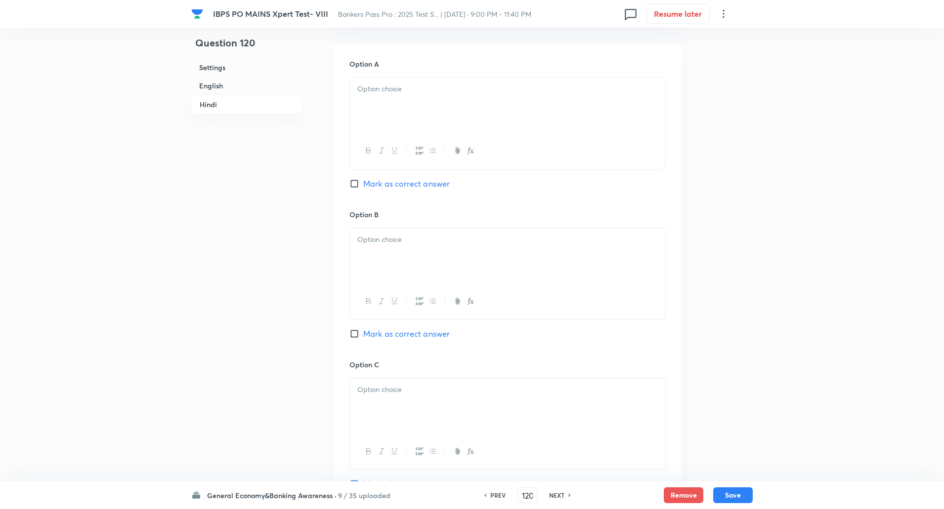
click at [586, 105] on div at bounding box center [507, 105] width 315 height 55
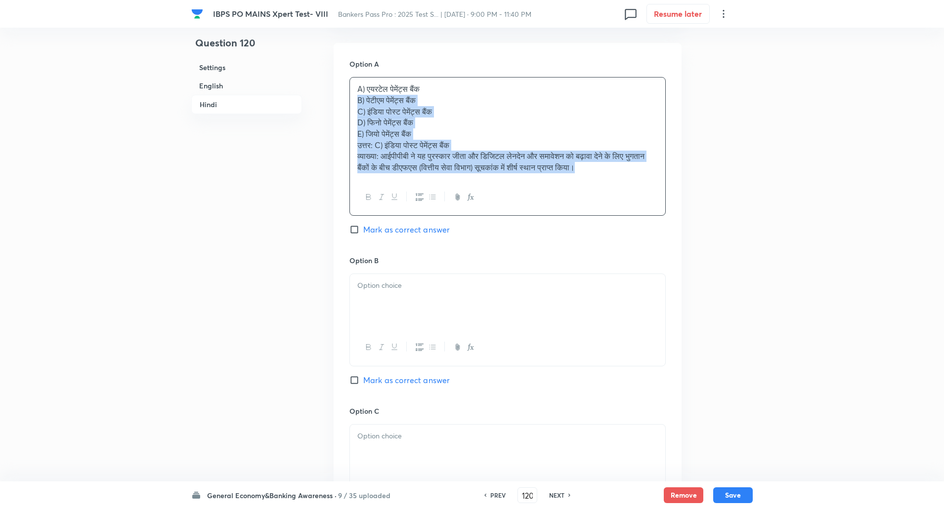
drag, startPoint x: 357, startPoint y: 102, endPoint x: 711, endPoint y: 191, distance: 364.9
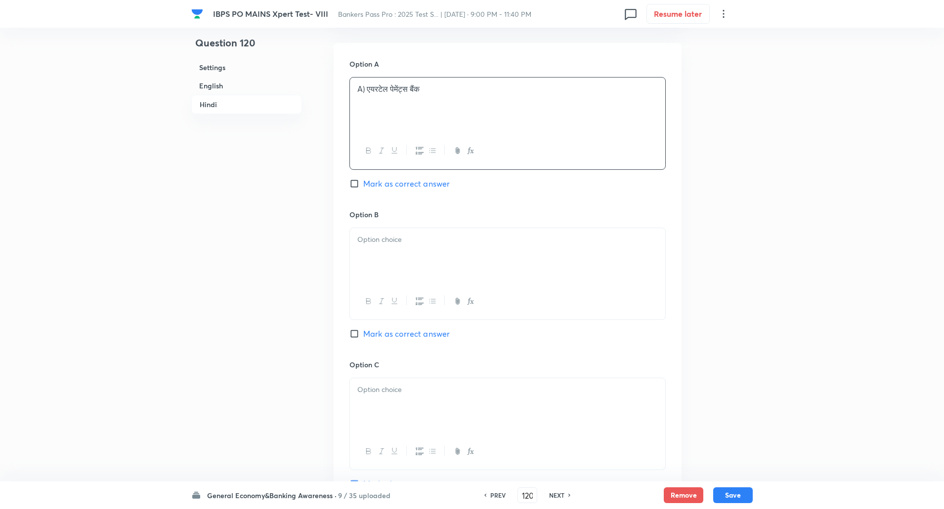
click at [364, 87] on p "A) एयरटेल पेमेंट्स बैंक" at bounding box center [507, 89] width 300 height 11
click at [380, 234] on div at bounding box center [507, 255] width 315 height 55
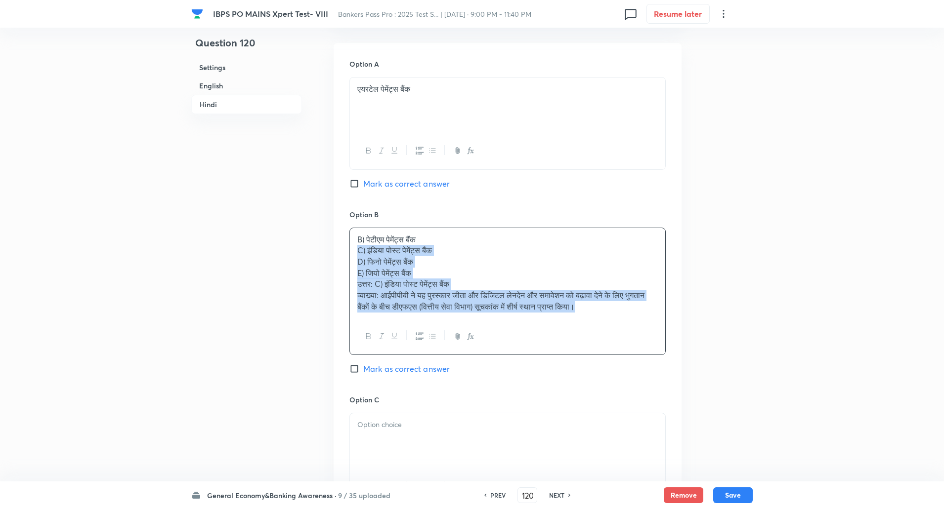
drag, startPoint x: 350, startPoint y: 252, endPoint x: 667, endPoint y: 318, distance: 323.0
click at [667, 318] on div "Option A एयरटेल पेमेंट्स बैंक Mark as correct answer Option B B) पेटीएम पेमेंट्…" at bounding box center [508, 442] width 348 height 799
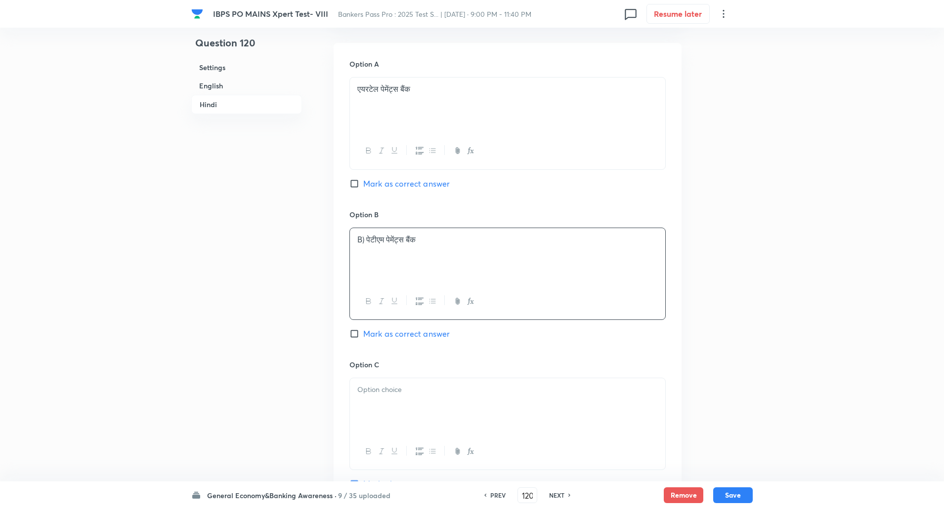
click at [366, 243] on p "B) पेटीएम पेमेंट्स बैंक" at bounding box center [507, 239] width 300 height 11
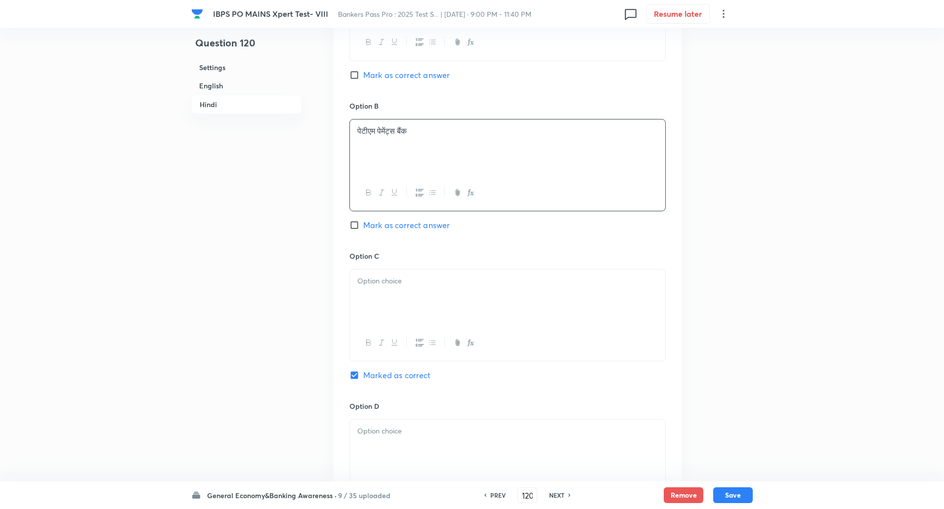
scroll to position [1727, 0]
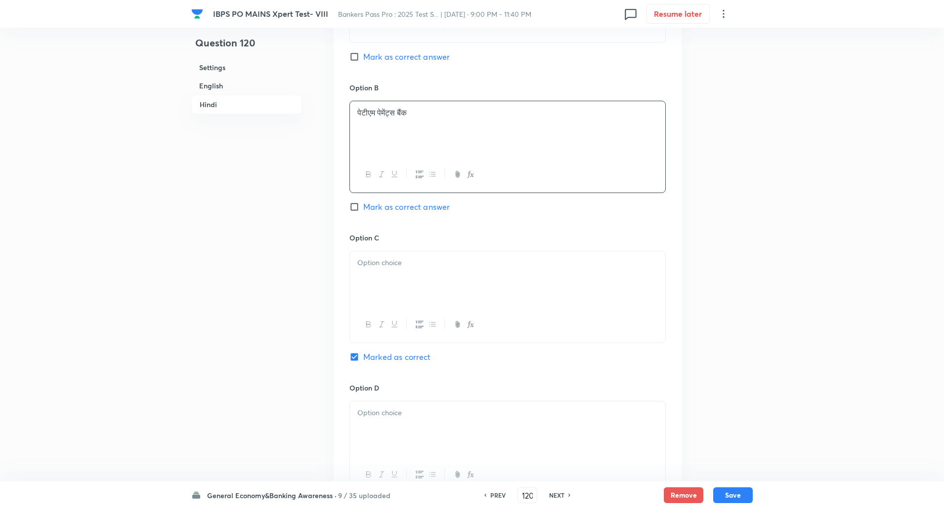
click at [365, 279] on div at bounding box center [507, 279] width 315 height 55
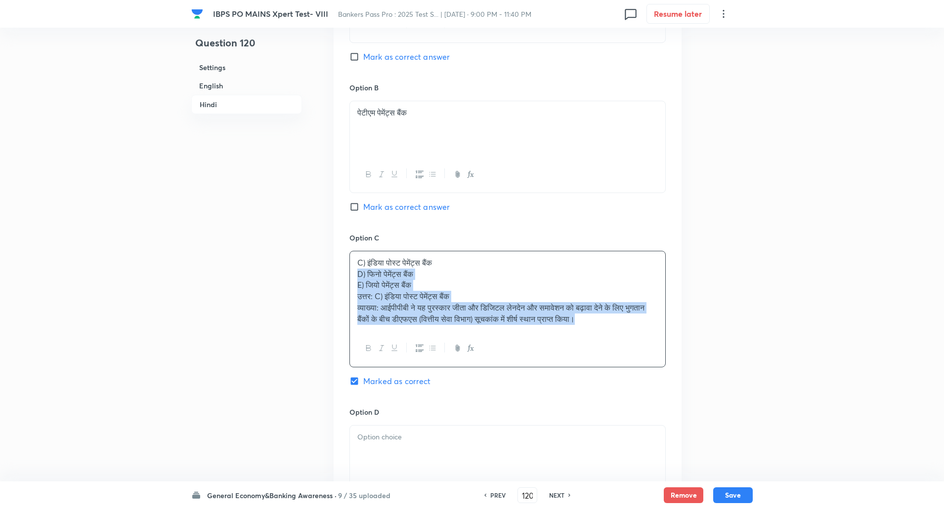
drag, startPoint x: 354, startPoint y: 278, endPoint x: 738, endPoint y: 327, distance: 387.0
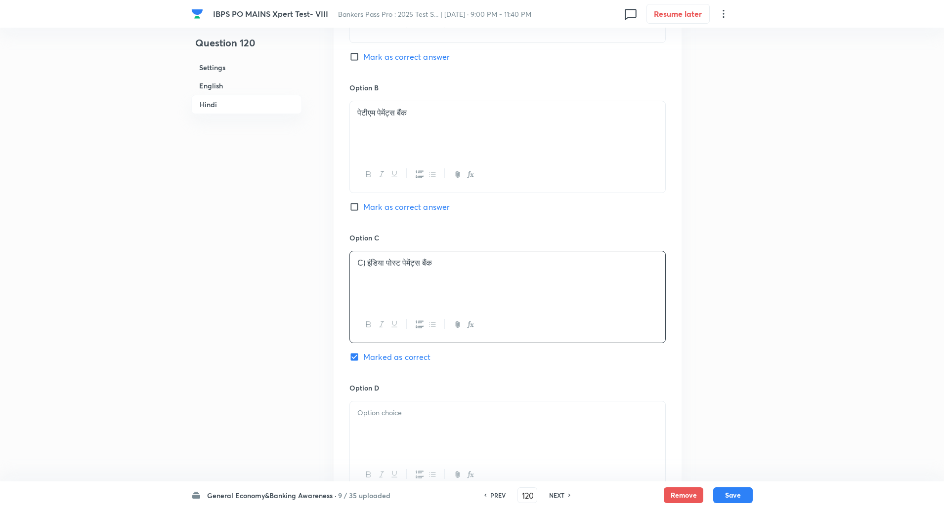
click at [366, 267] on p "C) इंडिया पोस्ट पेमेंट्स बैंक" at bounding box center [507, 262] width 300 height 11
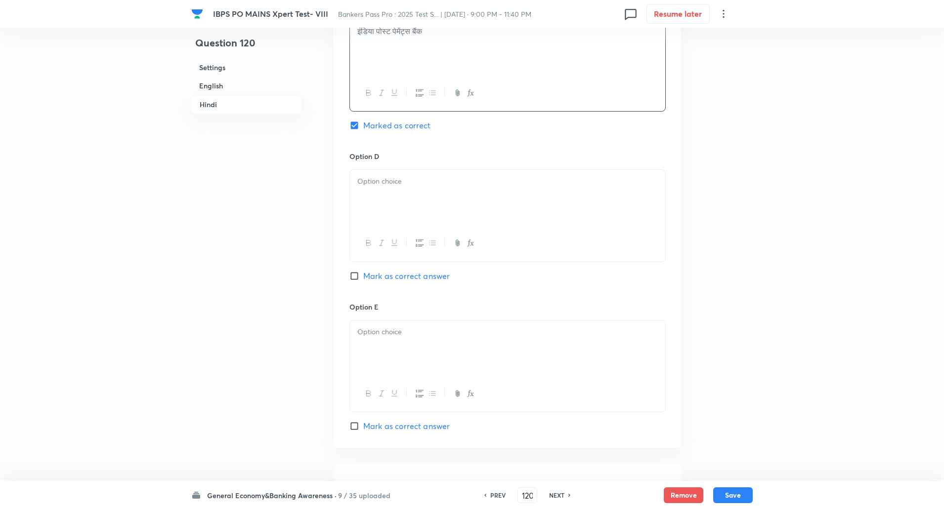
scroll to position [1962, 0]
click at [371, 183] on p at bounding box center [507, 178] width 300 height 11
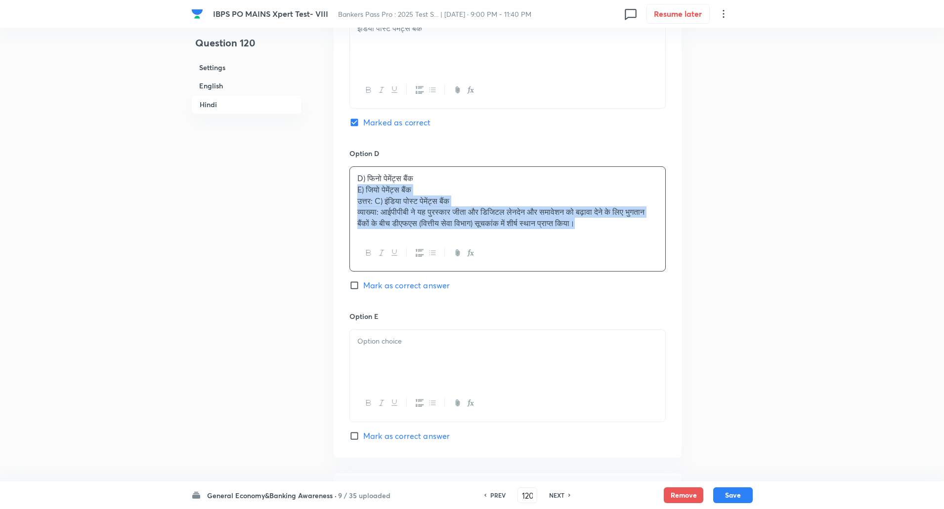
drag, startPoint x: 357, startPoint y: 188, endPoint x: 742, endPoint y: 276, distance: 394.8
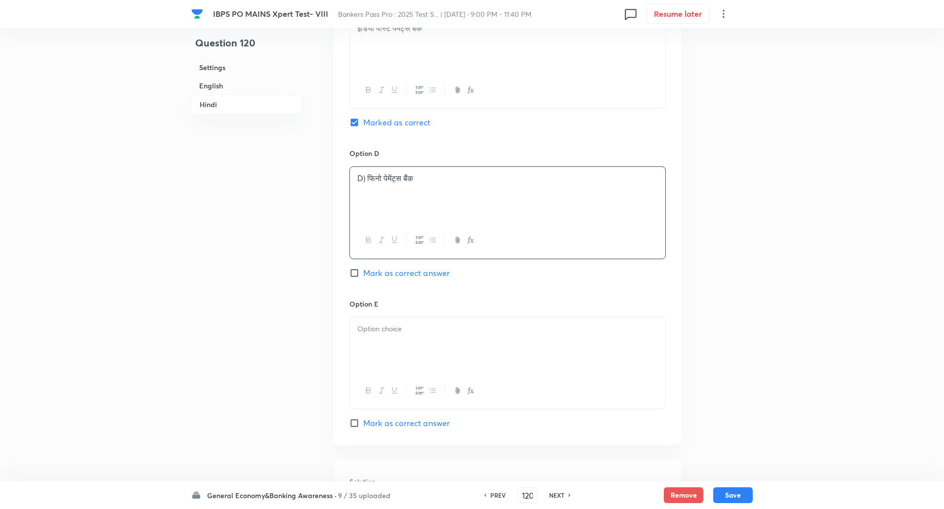
click at [367, 178] on p "D) फिनो पेमेंट्स बैंक" at bounding box center [507, 178] width 300 height 11
click at [374, 338] on div at bounding box center [507, 345] width 315 height 55
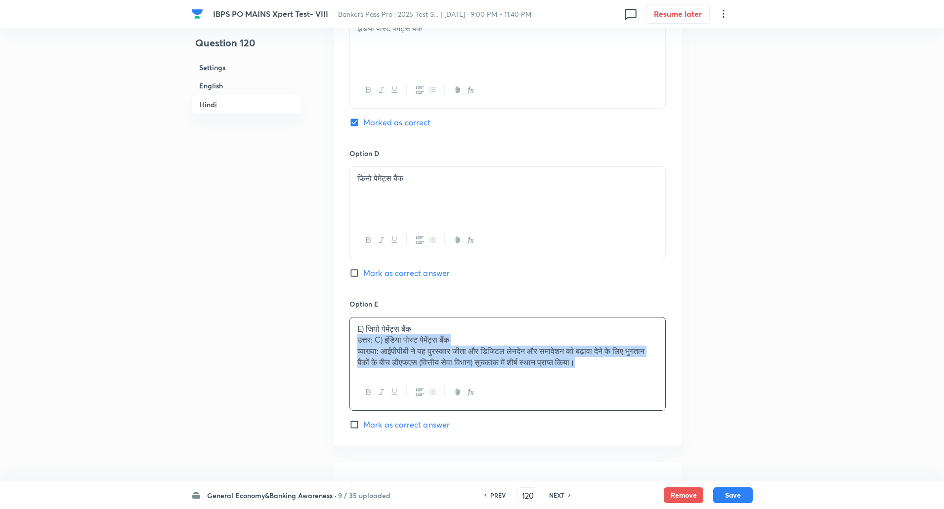
drag, startPoint x: 358, startPoint y: 341, endPoint x: 725, endPoint y: 419, distance: 375.8
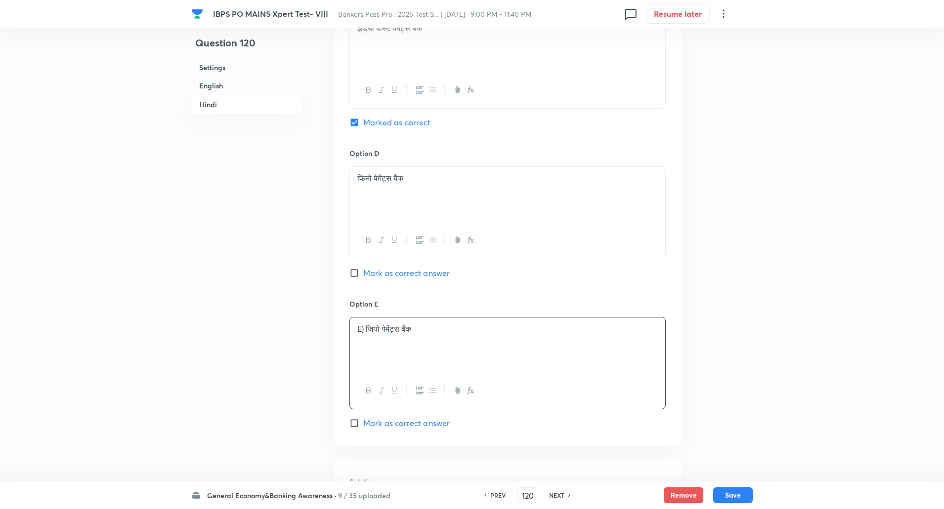
click at [368, 333] on p "E) जियो पेमेंट्स बैंक" at bounding box center [507, 329] width 300 height 11
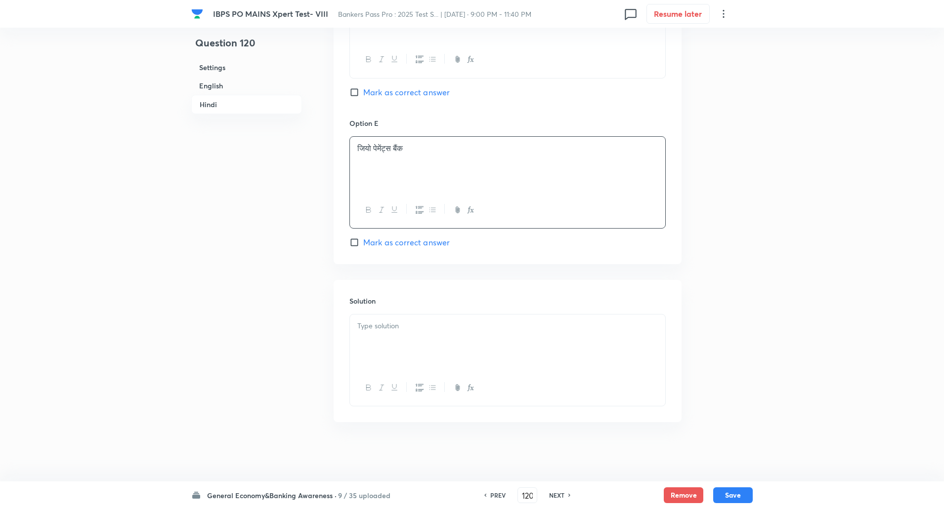
click at [368, 333] on div at bounding box center [507, 342] width 315 height 55
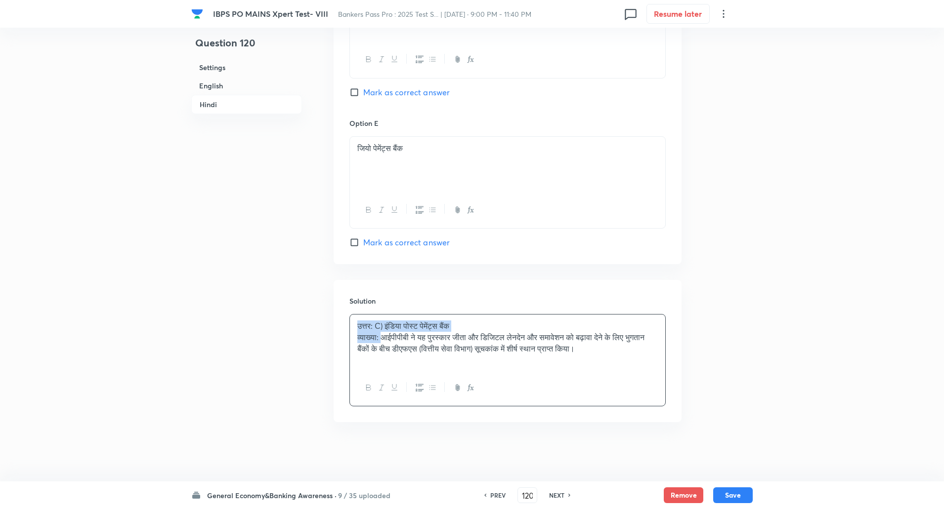
drag, startPoint x: 354, startPoint y: 328, endPoint x: 382, endPoint y: 337, distance: 29.7
click at [382, 337] on div "उत्तर: C) इंडिया पोस्ट पेमेंट्स बैंक व्याख्या: आईपीपीबी ने यह पुरस्कार जीता और …" at bounding box center [507, 342] width 315 height 55
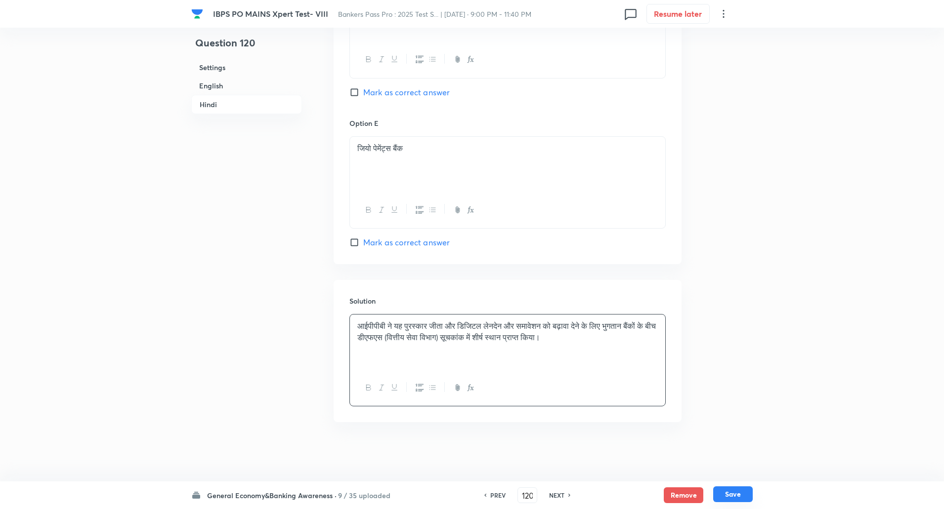
click at [721, 496] on button "Save" at bounding box center [733, 495] width 40 height 16
type input "121"
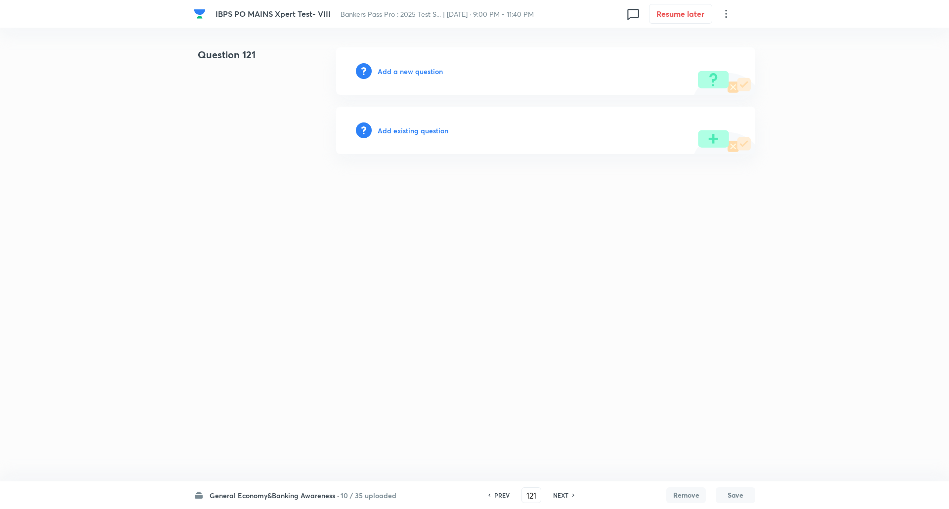
click at [414, 74] on h6 "Add a new question" at bounding box center [410, 71] width 65 height 10
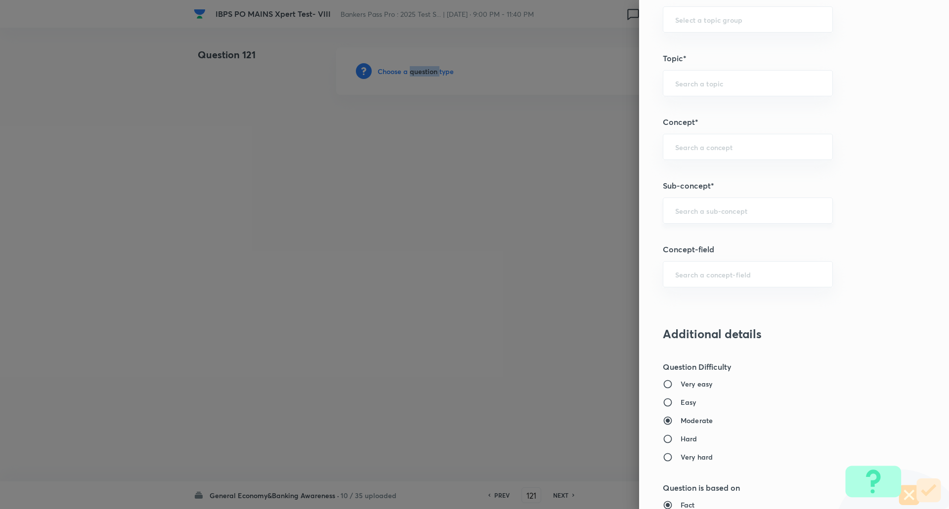
scroll to position [459, 0]
click at [706, 207] on input "text" at bounding box center [747, 210] width 145 height 9
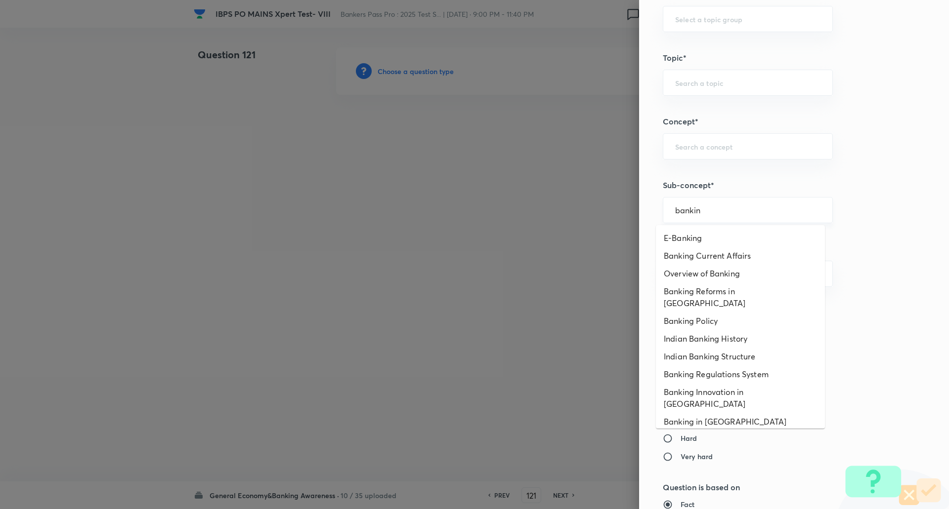
scroll to position [0, 0]
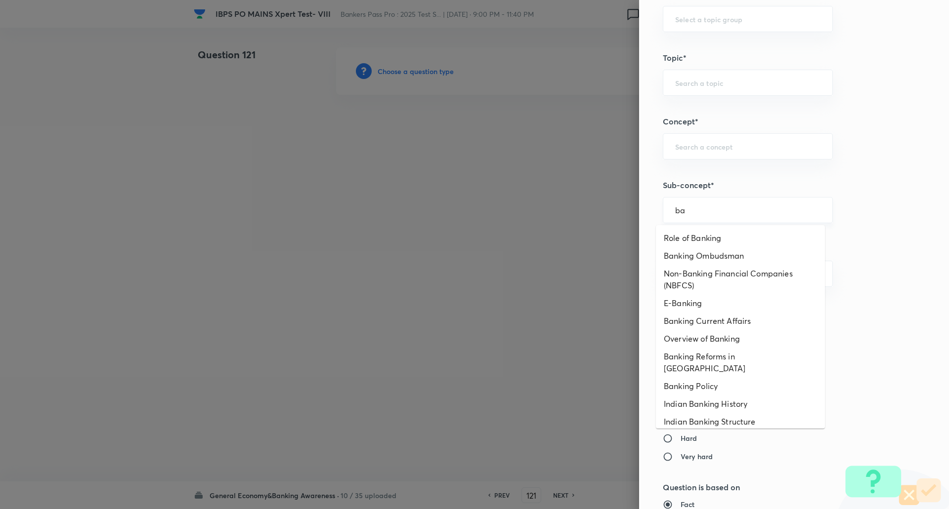
type input "b"
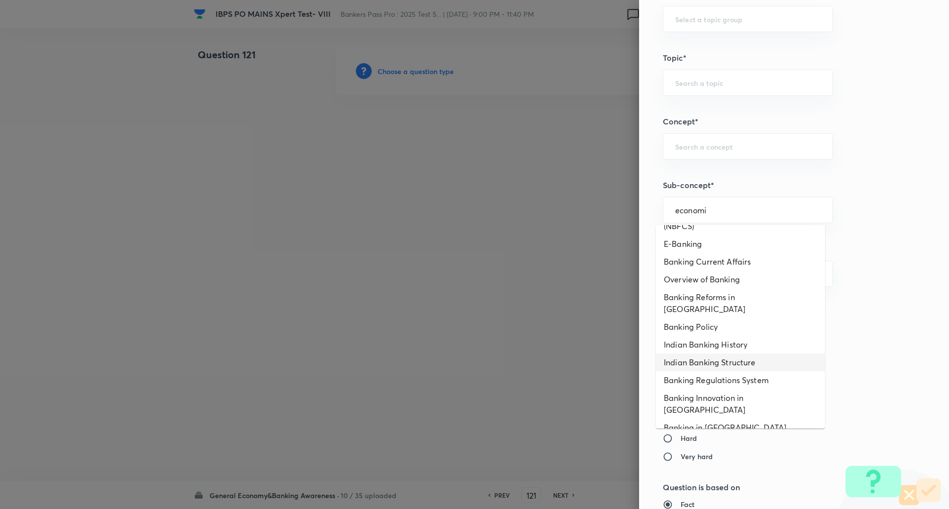
scroll to position [65, 0]
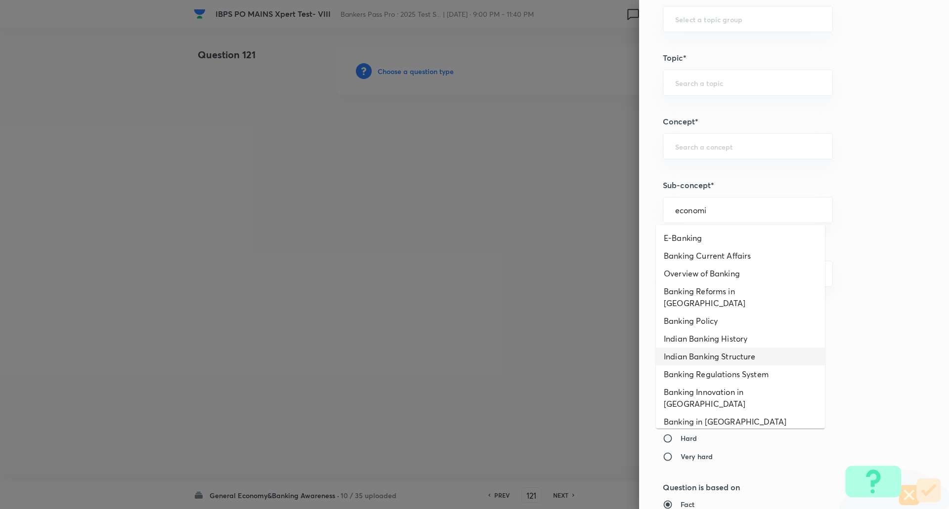
click at [821, 95] on body "IBPS PO MAINS Xpert Test- VIII Bankers Pass Pro : 2025 Test S... | Oct 3, 2025 …" at bounding box center [474, 70] width 949 height 47
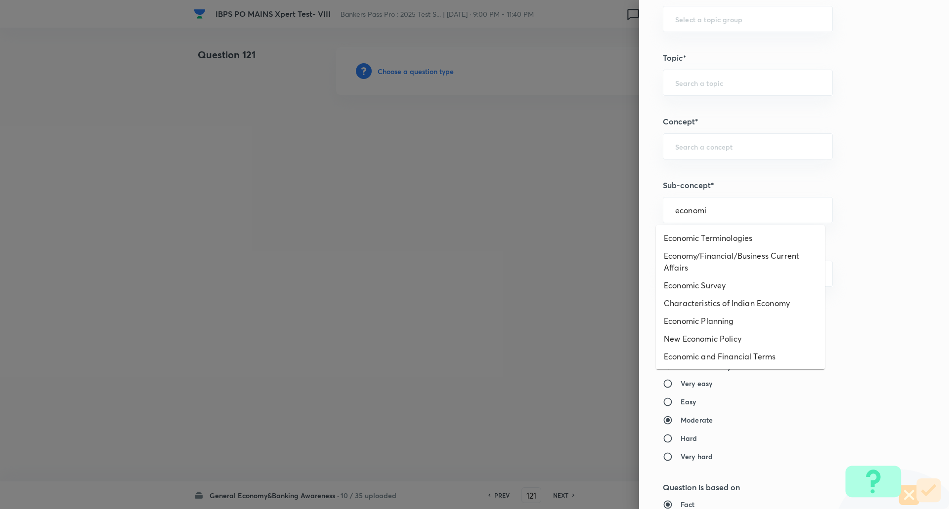
type input "economi"
click at [821, 424] on label "Moderate" at bounding box center [773, 420] width 221 height 10
click at [680, 424] on input "Moderate" at bounding box center [672, 421] width 18 height 10
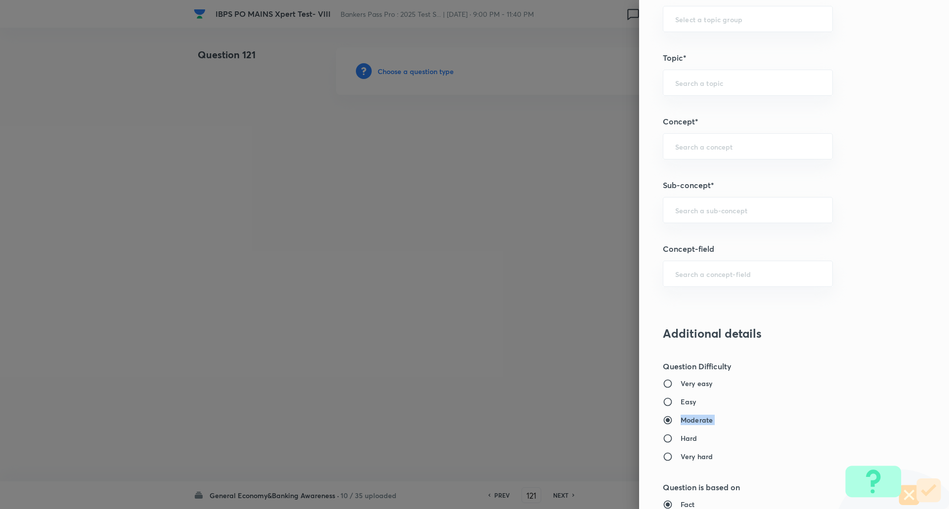
click at [821, 424] on label "Moderate" at bounding box center [773, 420] width 221 height 10
click at [680, 424] on input "Moderate" at bounding box center [672, 421] width 18 height 10
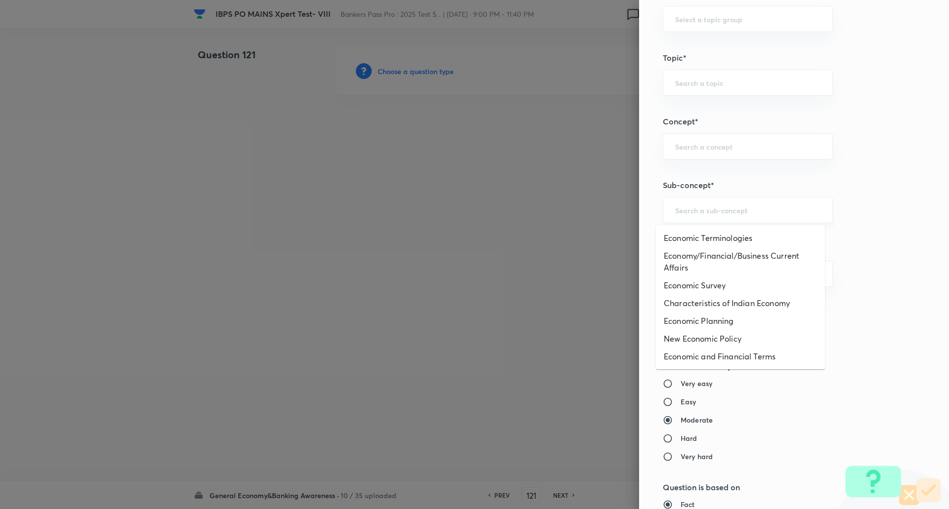
click at [767, 211] on input "text" at bounding box center [747, 210] width 145 height 9
click at [758, 258] on li "Economy/Financial/Business Current Affairs" at bounding box center [740, 262] width 169 height 30
type input "Economy/Financial/Business Current Affairs"
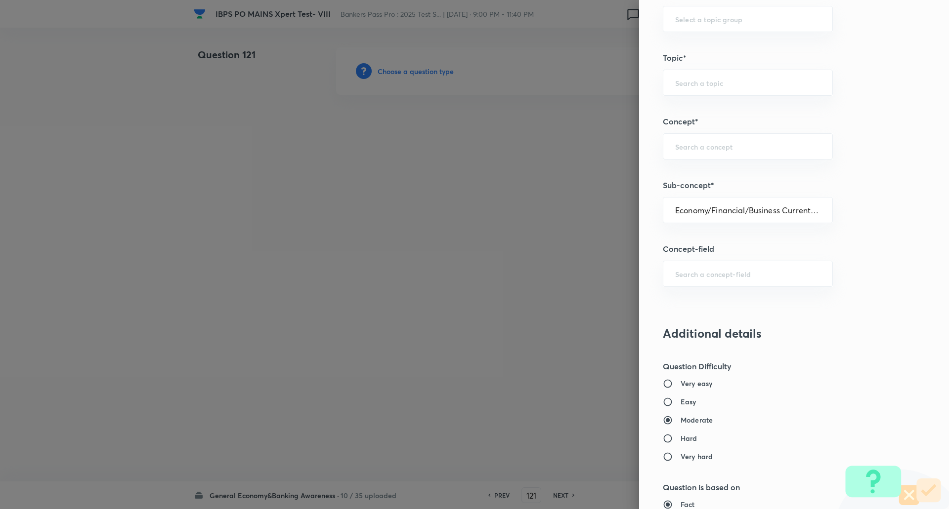
type input "Awareness"
type input "Current Affairs"
type input "Economy/Financial/Business Current Affairs"
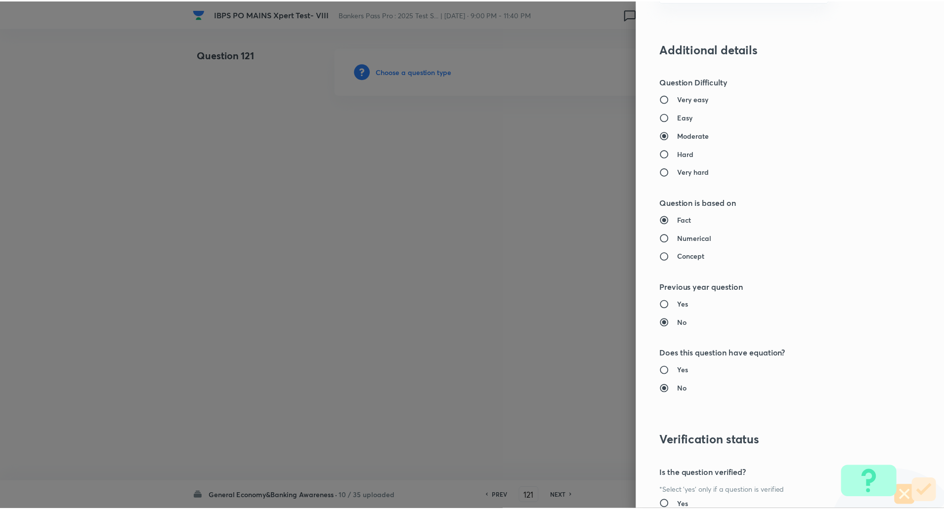
scroll to position [838, 0]
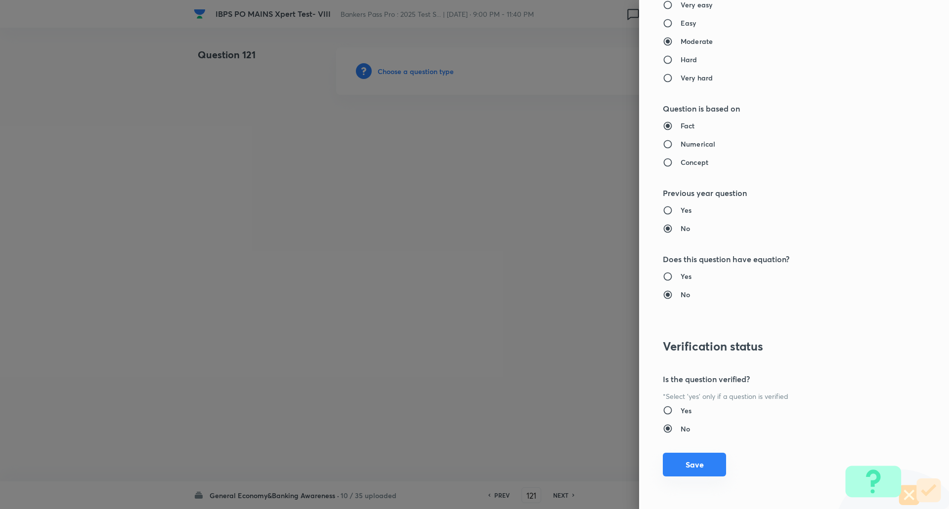
click at [697, 462] on button "Save" at bounding box center [694, 465] width 63 height 24
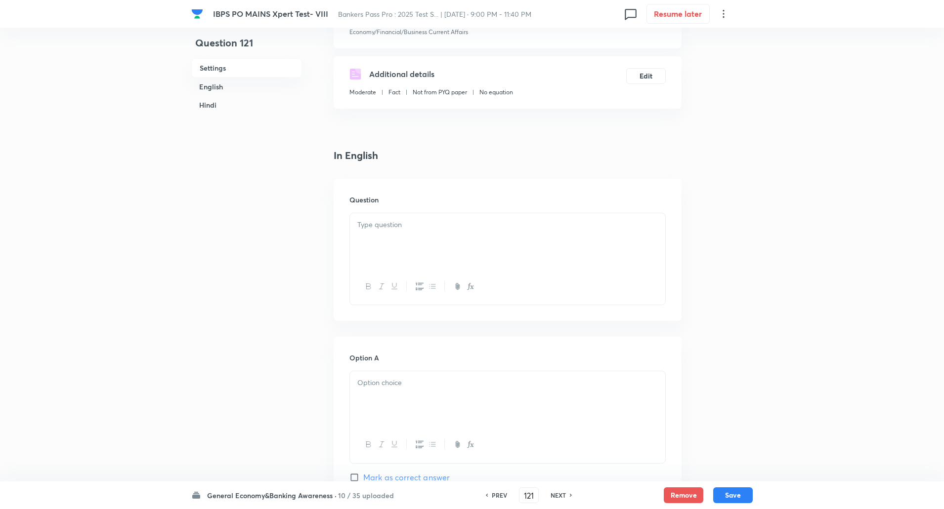
scroll to position [165, 0]
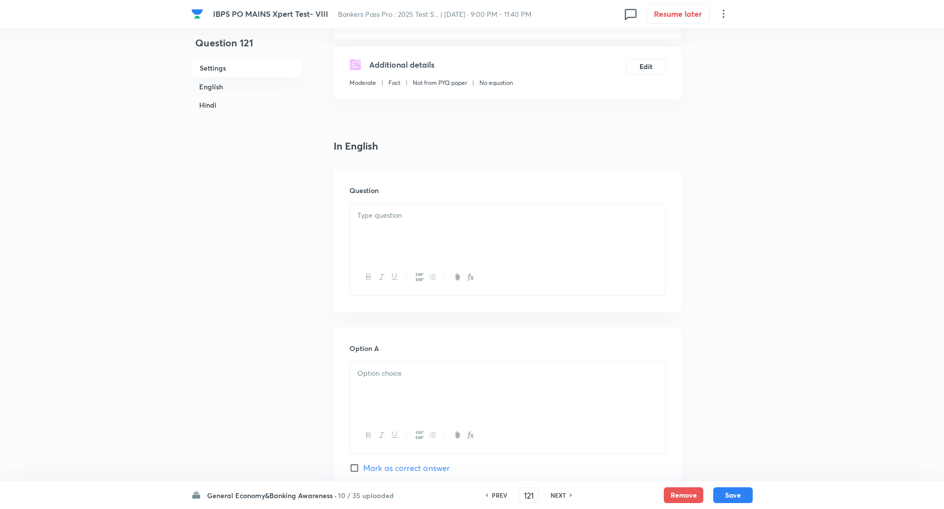
drag, startPoint x: 458, startPoint y: 201, endPoint x: 454, endPoint y: 220, distance: 19.2
click at [454, 220] on div "Question" at bounding box center [508, 240] width 348 height 142
click at [454, 220] on p at bounding box center [507, 215] width 300 height 11
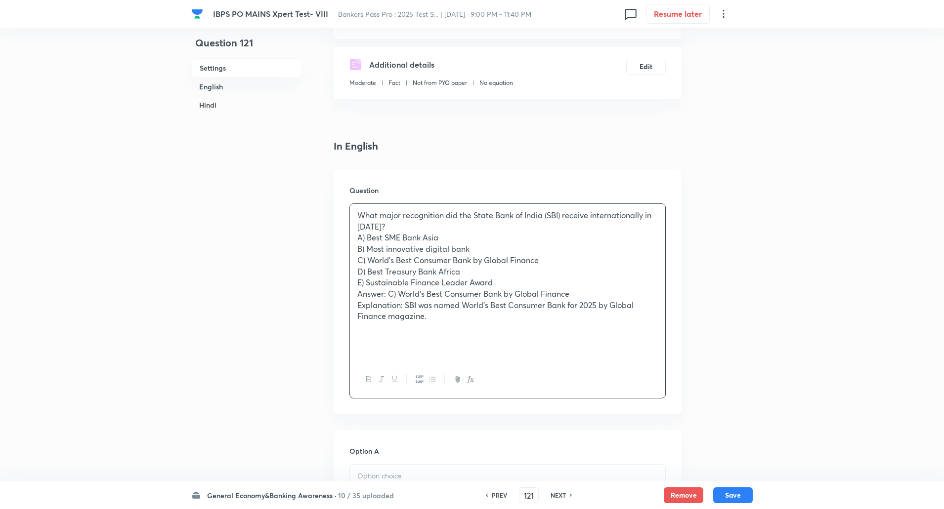
click at [390, 225] on p "What major recognition did the State Bank of India (SBI) receive internationall…" at bounding box center [507, 221] width 300 height 22
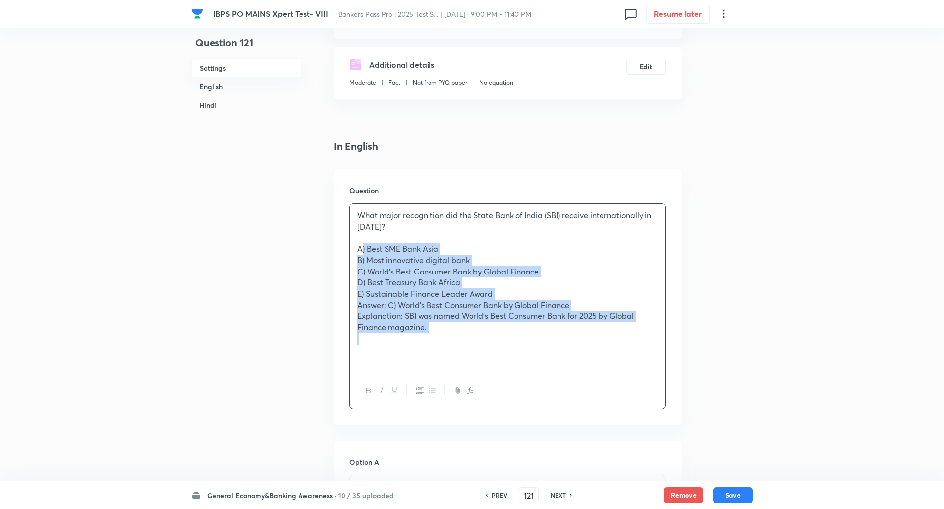
drag, startPoint x: 355, startPoint y: 249, endPoint x: 458, endPoint y: 341, distance: 138.2
click at [458, 341] on div "What major recognition did the State Bank of India (SBI) receive internationall…" at bounding box center [507, 288] width 315 height 169
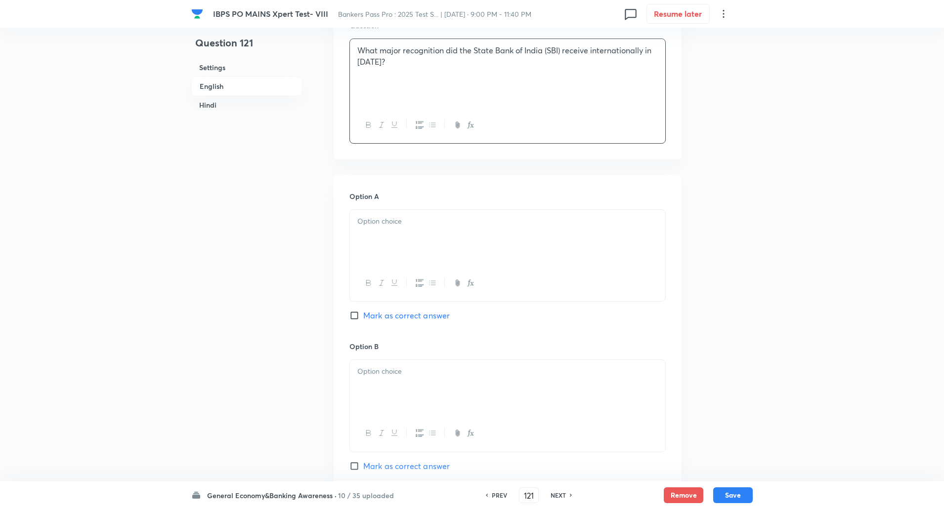
scroll to position [331, 0]
click at [472, 230] on div at bounding box center [507, 236] width 315 height 55
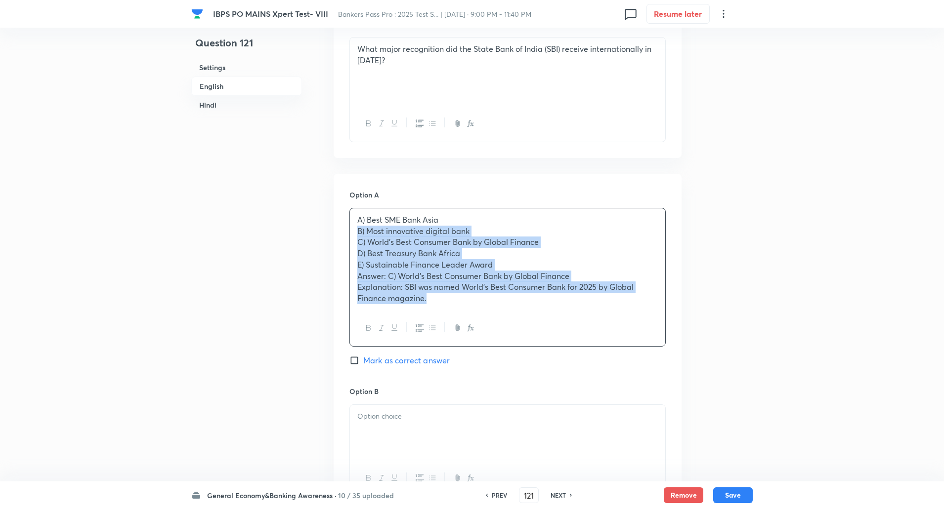
drag, startPoint x: 352, startPoint y: 229, endPoint x: 692, endPoint y: 366, distance: 366.9
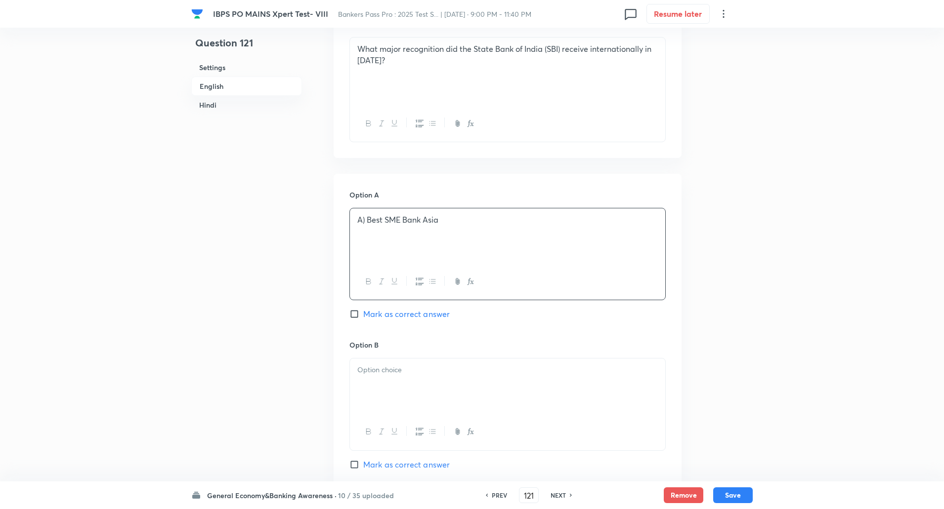
click at [366, 223] on p "A) Best SME Bank Asia" at bounding box center [507, 219] width 300 height 11
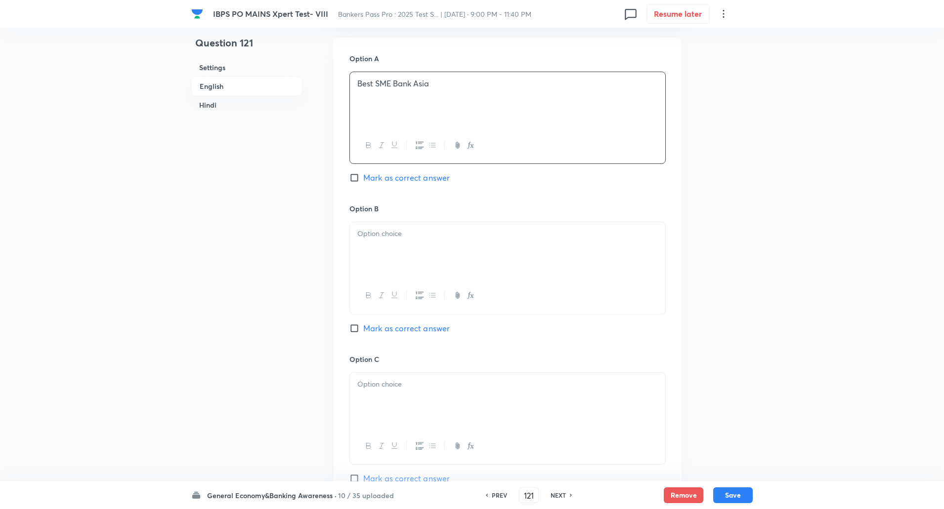
scroll to position [468, 0]
click at [366, 238] on p at bounding box center [507, 233] width 300 height 11
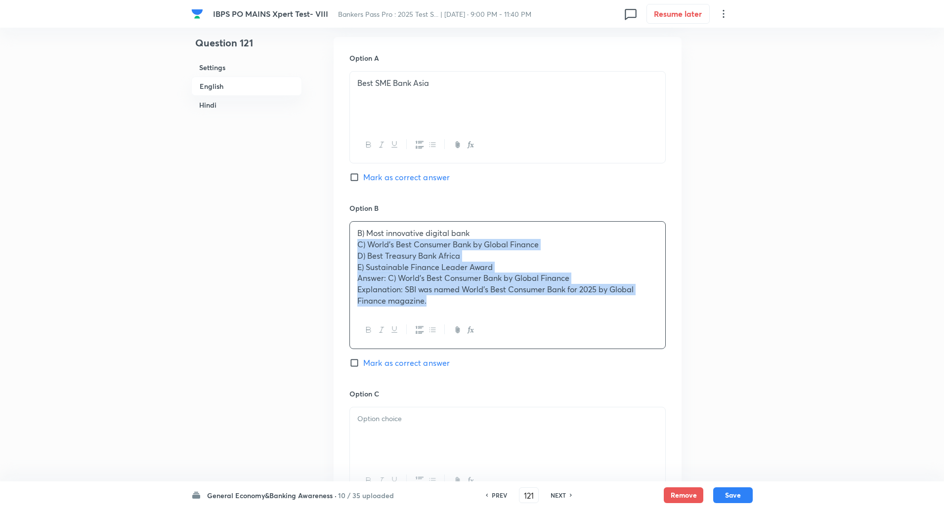
drag, startPoint x: 360, startPoint y: 240, endPoint x: 460, endPoint y: 333, distance: 136.4
click at [460, 333] on div "B) Most innovative digital bank C) World’s Best Consumer Bank by Global Finance…" at bounding box center [507, 284] width 316 height 127
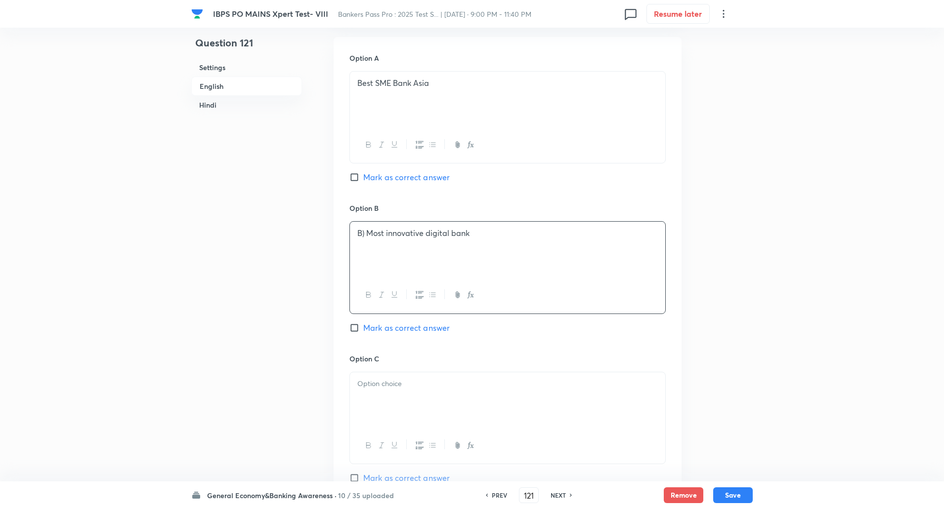
click at [366, 233] on p "B) Most innovative digital bank" at bounding box center [507, 233] width 300 height 11
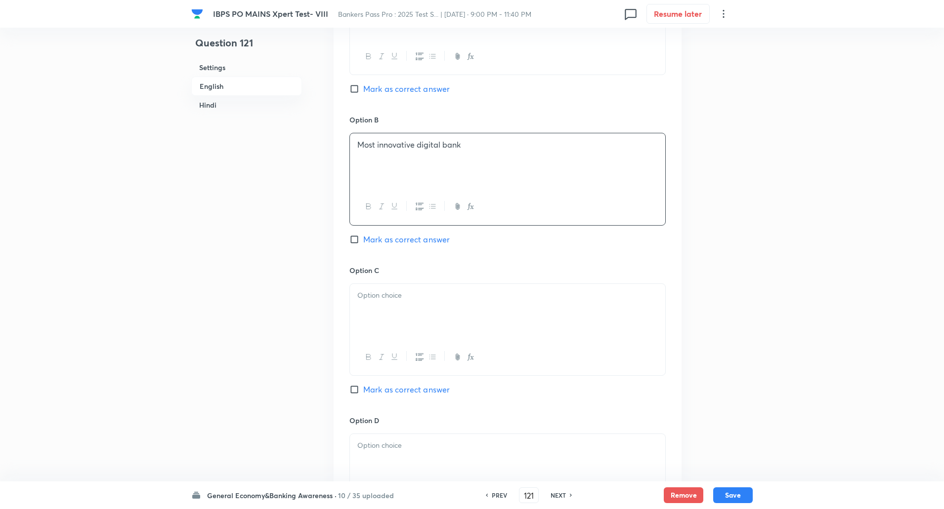
scroll to position [560, 0]
click at [372, 308] on div at bounding box center [507, 307] width 315 height 55
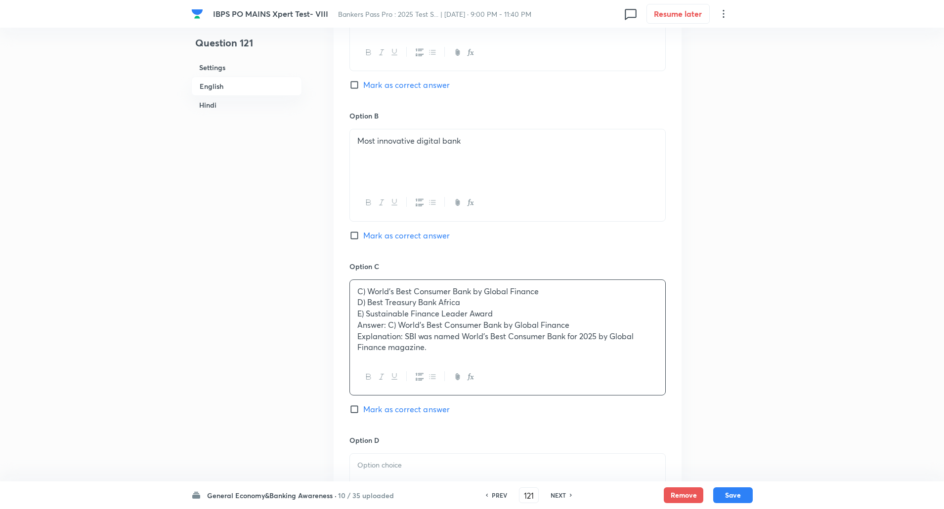
click at [355, 415] on label "Mark as correct answer" at bounding box center [399, 410] width 100 height 12
click at [355, 415] on input "Mark as correct answer" at bounding box center [356, 410] width 14 height 10
checkbox input "true"
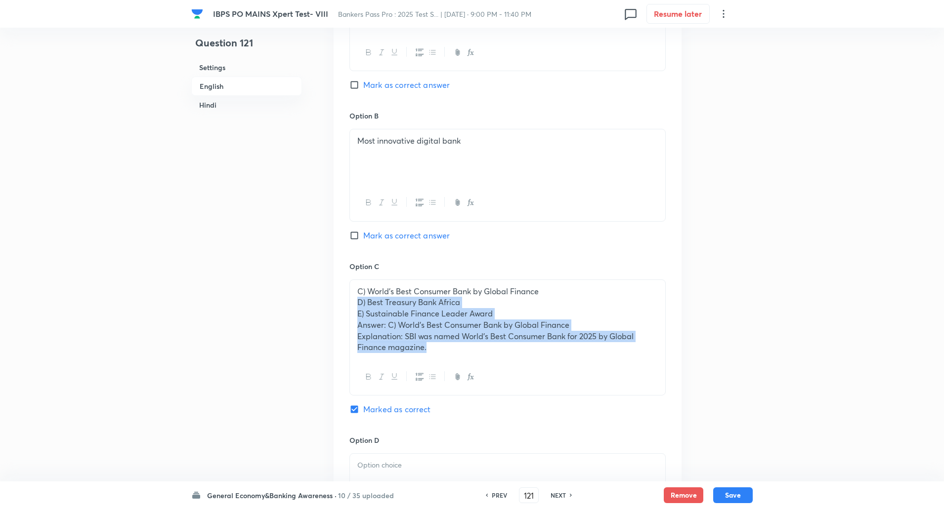
drag, startPoint x: 356, startPoint y: 302, endPoint x: 509, endPoint y: 377, distance: 169.9
click at [509, 377] on div "C) World’s Best Consumer Bank by Global Finance D) Best Treasury Bank Africa E)…" at bounding box center [507, 338] width 316 height 117
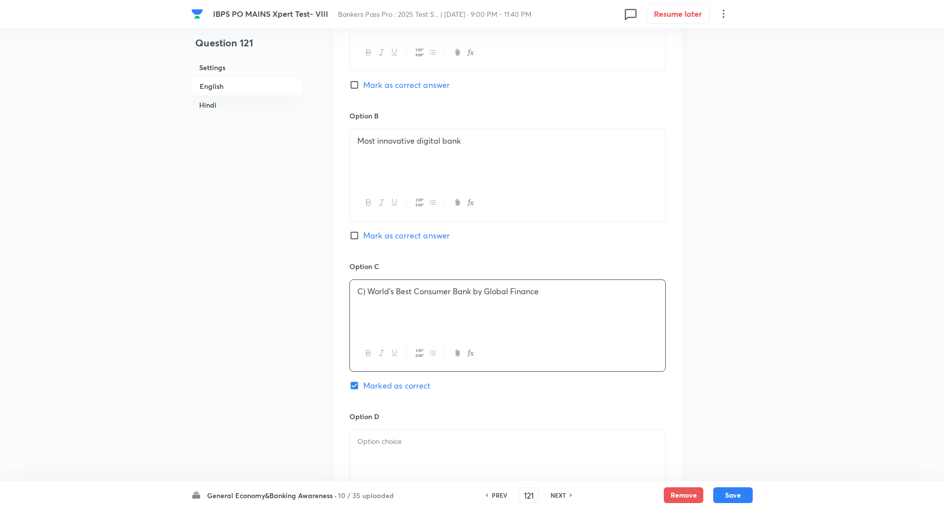
click at [366, 296] on p "C) World’s Best Consumer Bank by Global Finance" at bounding box center [507, 291] width 300 height 11
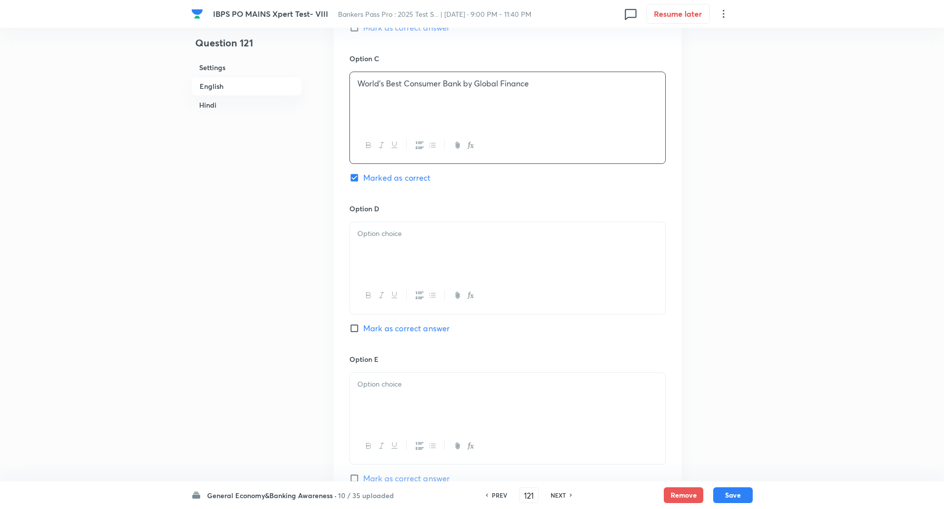
scroll to position [776, 0]
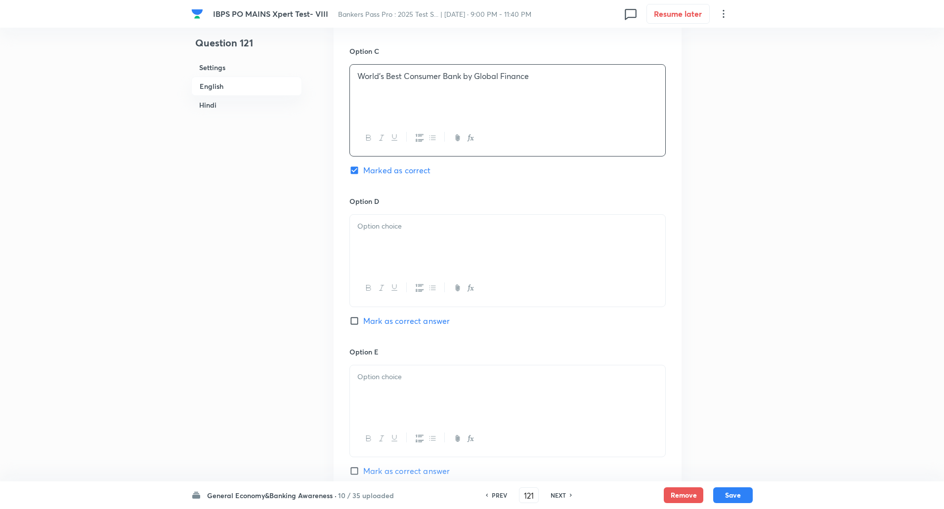
click at [404, 228] on p at bounding box center [507, 226] width 300 height 11
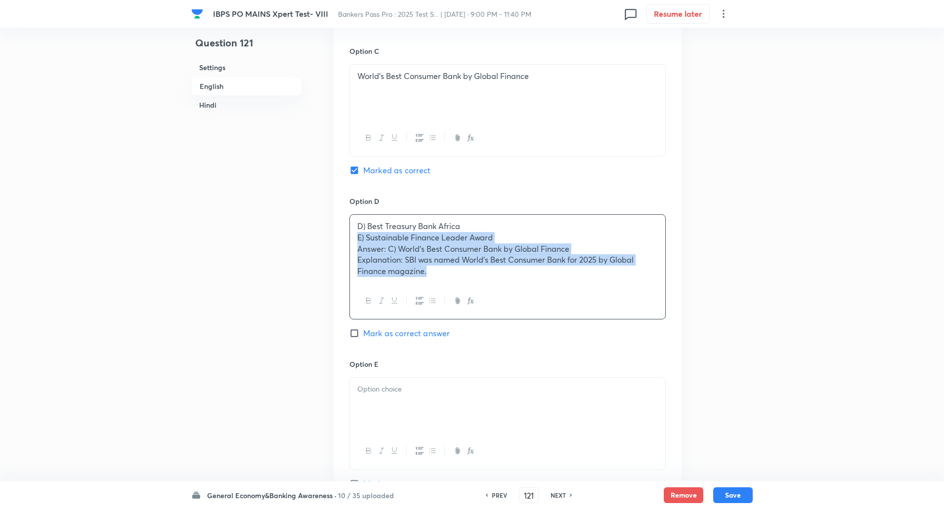
drag, startPoint x: 353, startPoint y: 238, endPoint x: 525, endPoint y: 313, distance: 187.4
click at [525, 313] on div "D) Best Treasury Bank Africa E) Sustainable Finance Leader Award Answer: C) Wor…" at bounding box center [507, 266] width 316 height 105
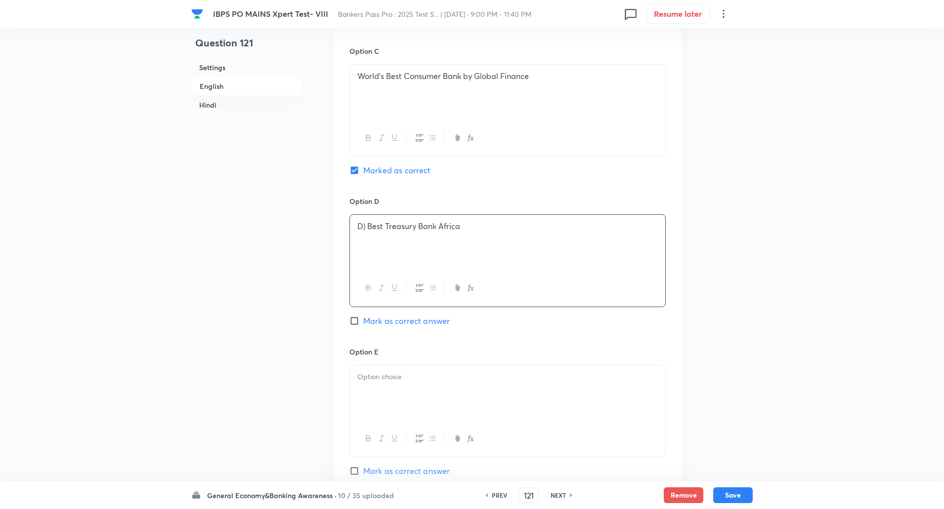
click at [367, 228] on p "D) Best Treasury Bank Africa" at bounding box center [507, 226] width 300 height 11
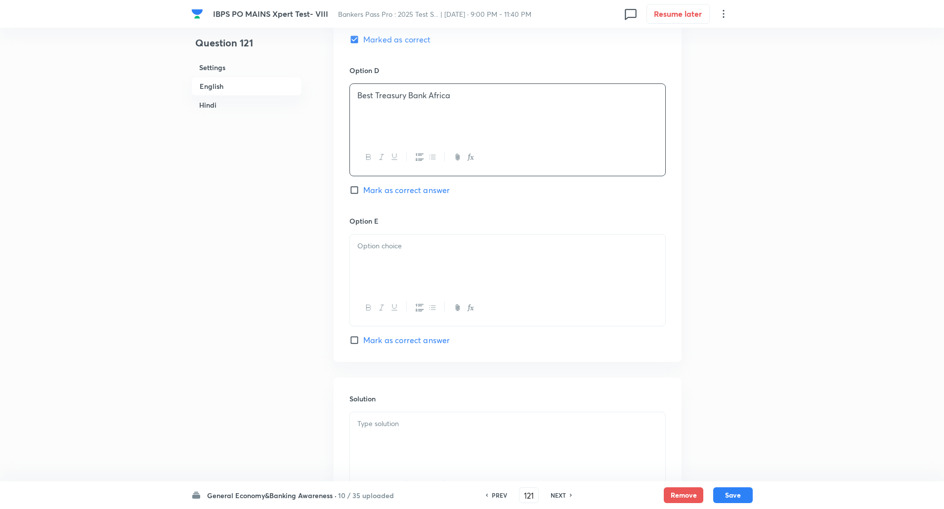
scroll to position [943, 0]
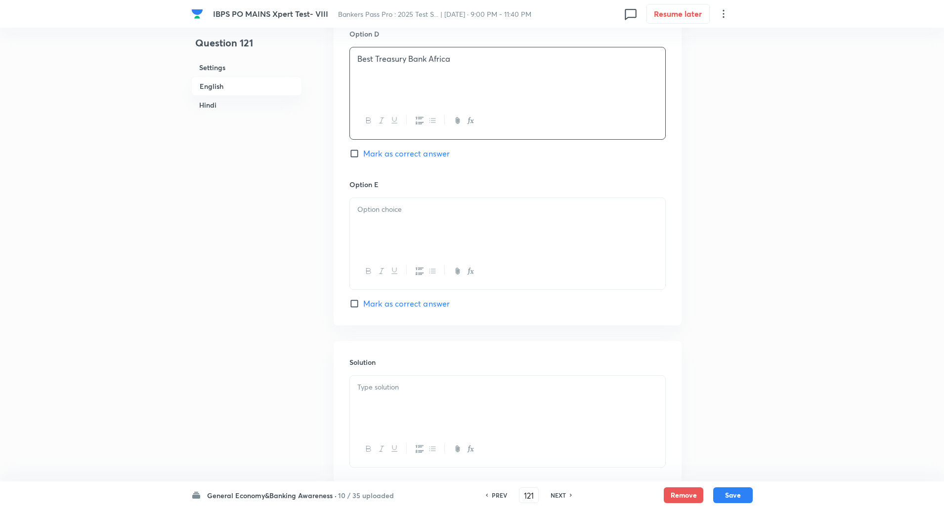
click at [377, 217] on div at bounding box center [507, 225] width 315 height 55
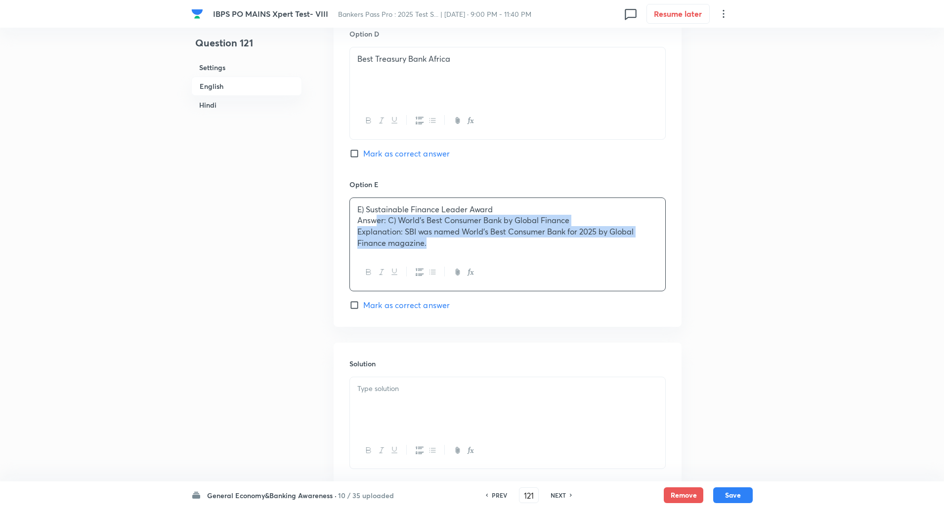
drag, startPoint x: 377, startPoint y: 217, endPoint x: 497, endPoint y: 297, distance: 144.4
click at [497, 297] on div "Option E E) Sustainable Finance Leader Award Answer: C) World’s Best Consumer B…" at bounding box center [507, 245] width 316 height 132
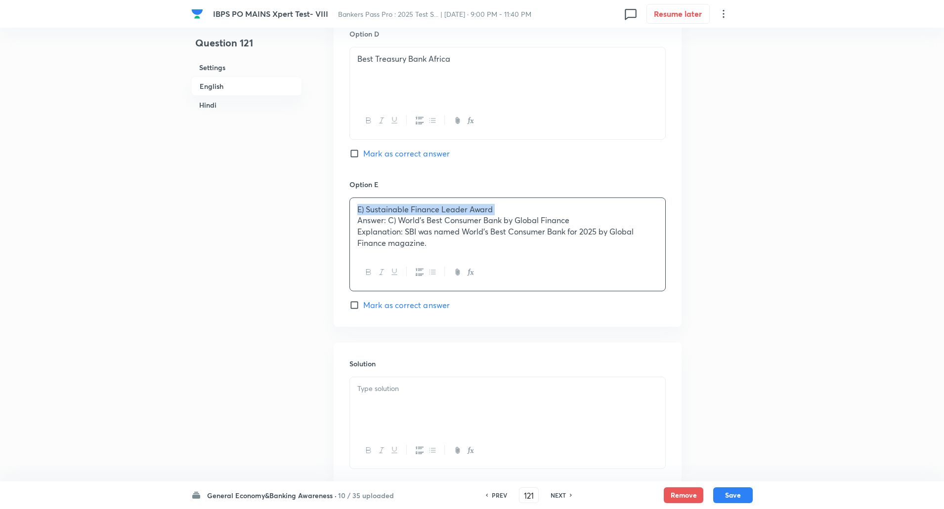
drag, startPoint x: 354, startPoint y: 214, endPoint x: 357, endPoint y: 222, distance: 8.6
click at [357, 222] on div "E) Sustainable Finance Leader Award Answer: C) World’s Best Consumer Bank by Gl…" at bounding box center [507, 226] width 315 height 57
click at [357, 222] on p "Answer: C) World’s Best Consumer Bank by Global Finance" at bounding box center [507, 220] width 300 height 11
click at [352, 218] on div "E) Sustainable Finance Leader Award Answer: C) World’s Best Consumer Bank by Gl…" at bounding box center [507, 226] width 315 height 57
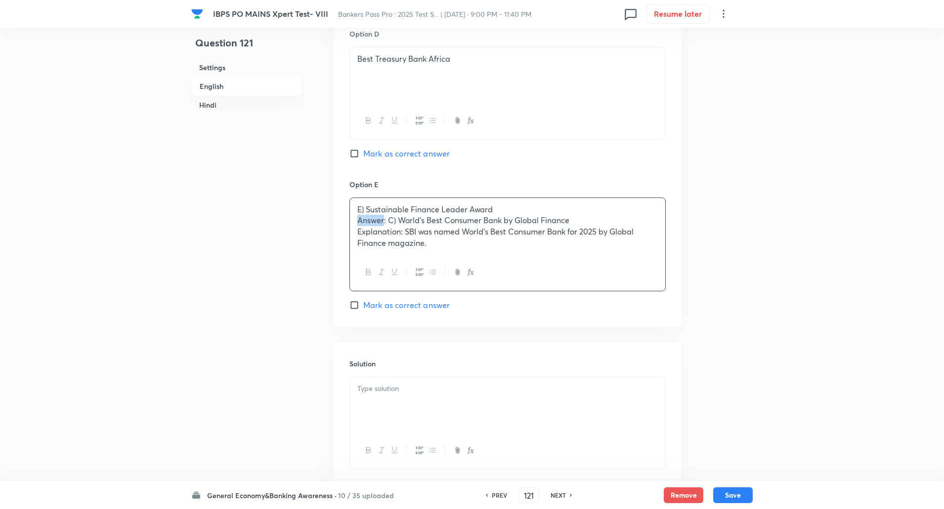
click at [352, 218] on div "E) Sustainable Finance Leader Award Answer: C) World’s Best Consumer Bank by Gl…" at bounding box center [507, 226] width 315 height 57
click at [350, 222] on div "E) Sustainable Finance Leader Award Answer: C) World’s Best Consumer Bank by Gl…" at bounding box center [507, 226] width 315 height 57
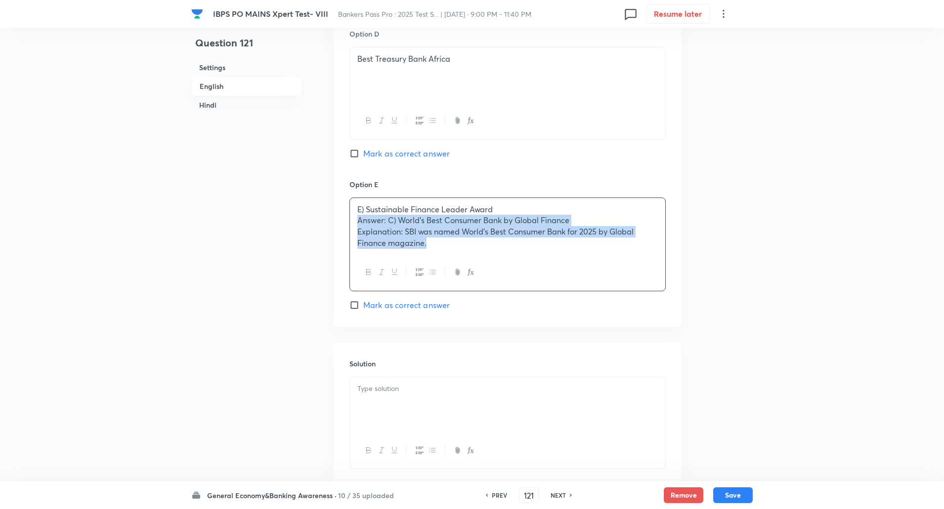
drag, startPoint x: 356, startPoint y: 222, endPoint x: 433, endPoint y: 256, distance: 84.1
click at [433, 256] on div "E) Sustainable Finance Leader Award Answer: C) World’s Best Consumer Bank by Gl…" at bounding box center [507, 245] width 316 height 94
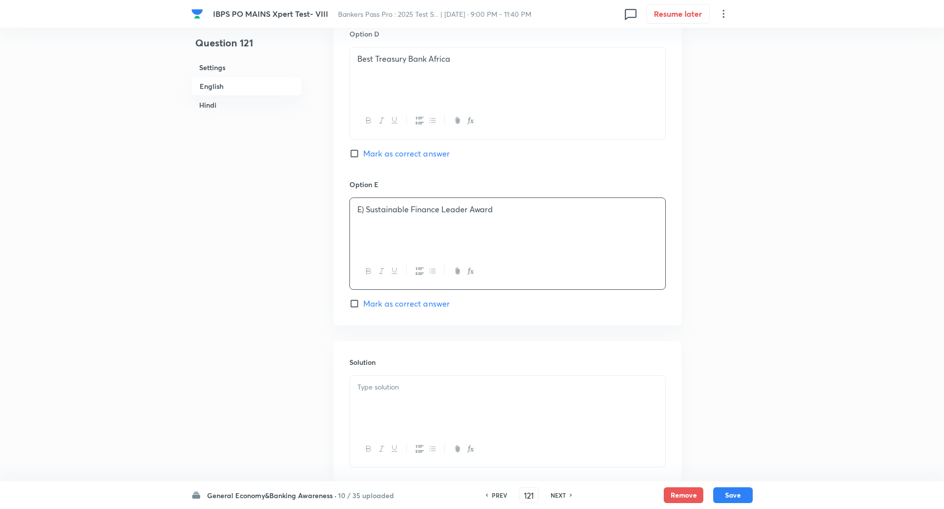
click at [368, 210] on p "E) Sustainable Finance Leader Award" at bounding box center [507, 209] width 300 height 11
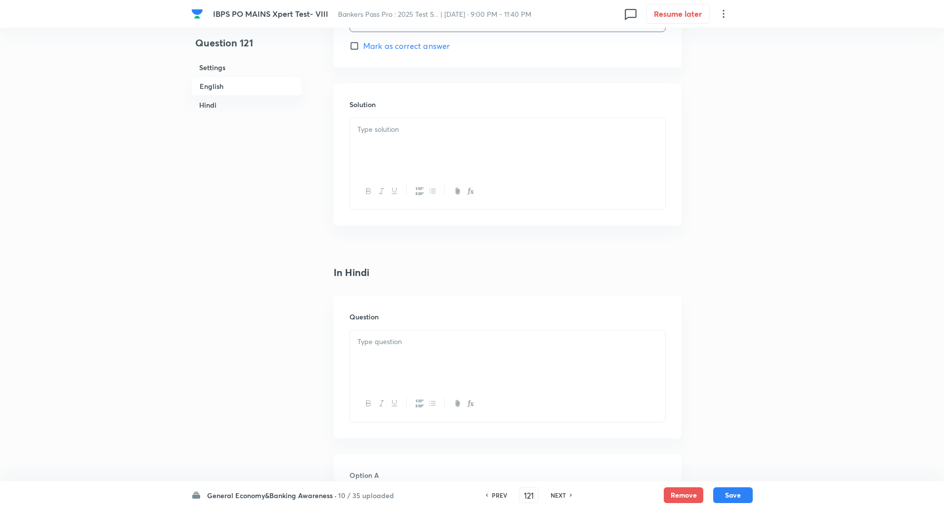
click at [417, 130] on p at bounding box center [507, 129] width 300 height 11
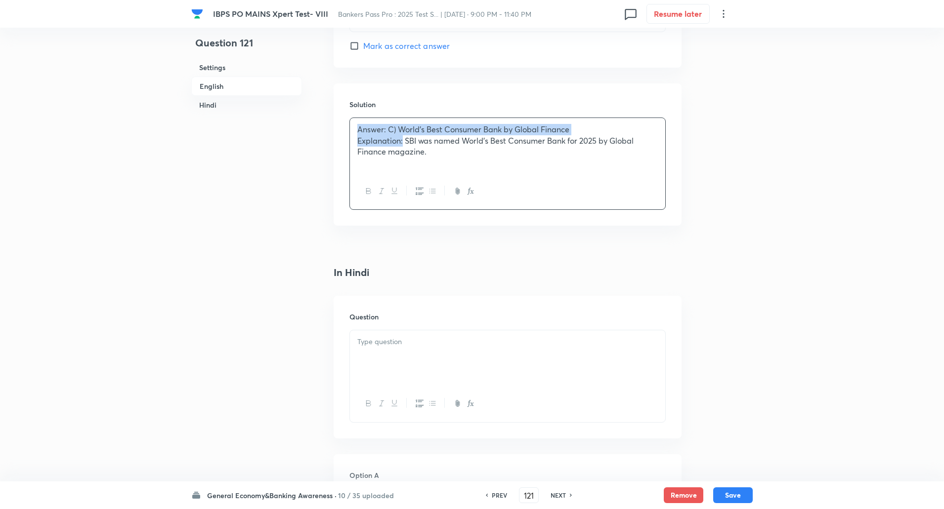
drag, startPoint x: 354, startPoint y: 127, endPoint x: 402, endPoint y: 138, distance: 49.7
click at [402, 138] on div "Answer: C) World’s Best Consumer Bank by Global Finance Explanation: SBI was na…" at bounding box center [507, 145] width 315 height 55
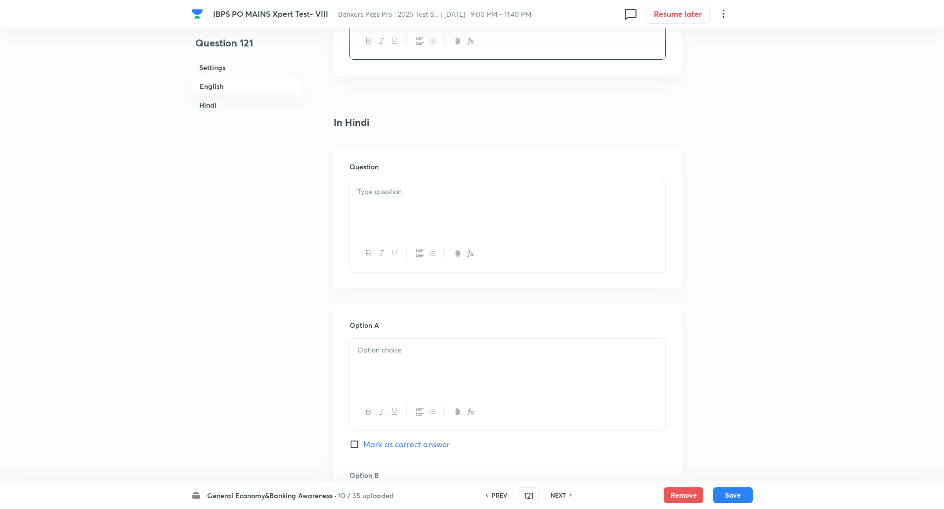
scroll to position [1359, 0]
click at [379, 189] on p at bounding box center [507, 184] width 300 height 11
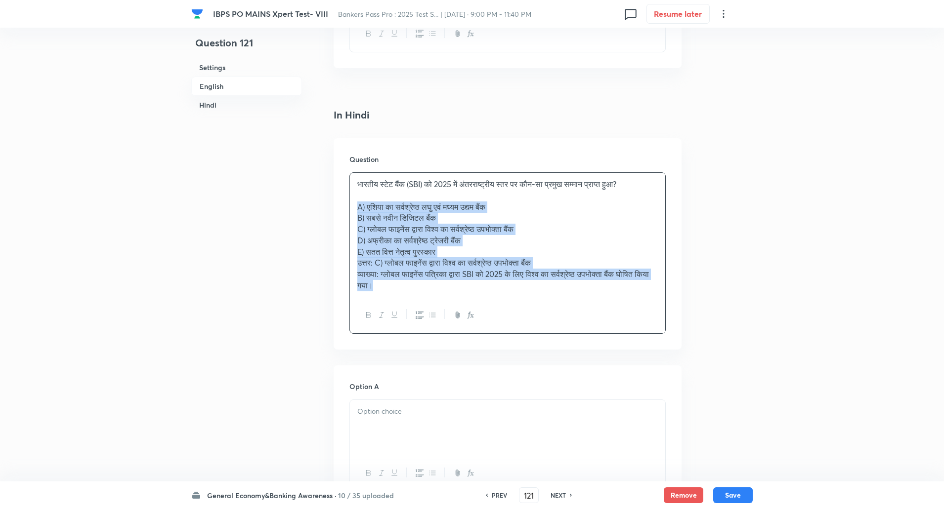
drag, startPoint x: 356, startPoint y: 210, endPoint x: 416, endPoint y: 284, distance: 94.8
click at [416, 284] on div "भारतीय स्टेट बैंक (SBI) को 2025 में अंतरराष्ट्रीय स्तर पर कौन-सा प्रमुख सम्मान …" at bounding box center [507, 235] width 315 height 124
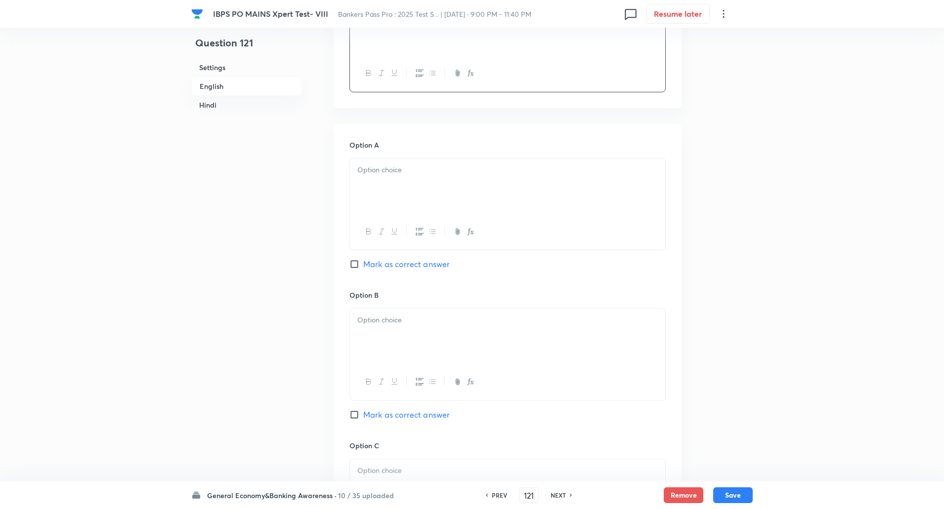
scroll to position [1546, 0]
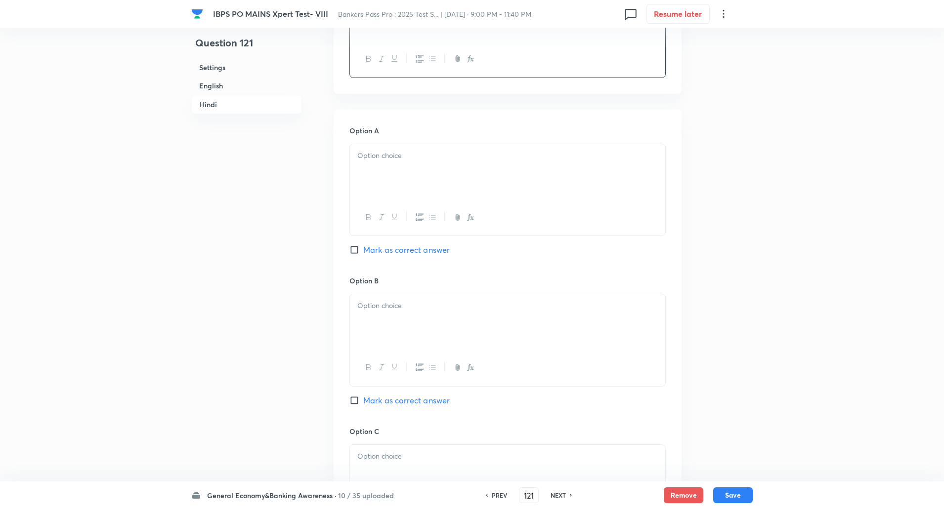
click at [404, 162] on div at bounding box center [507, 171] width 315 height 55
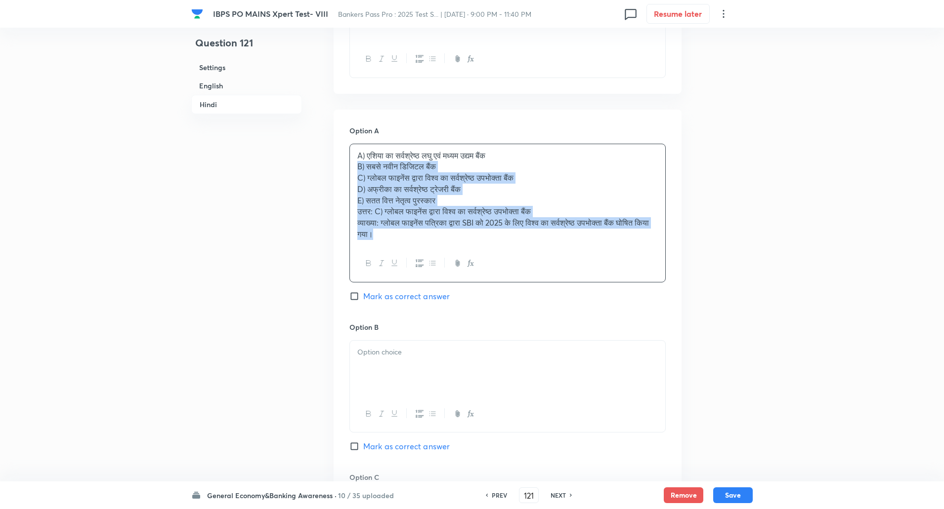
drag, startPoint x: 356, startPoint y: 167, endPoint x: 394, endPoint y: 241, distance: 83.5
click at [394, 241] on div "A) एशिया का सर्वश्रेष्ठ लघु एवं मध्यम उद्यम बैंक B) सबसे नवीन डिजिटल बैंक C) ग्…" at bounding box center [507, 195] width 315 height 102
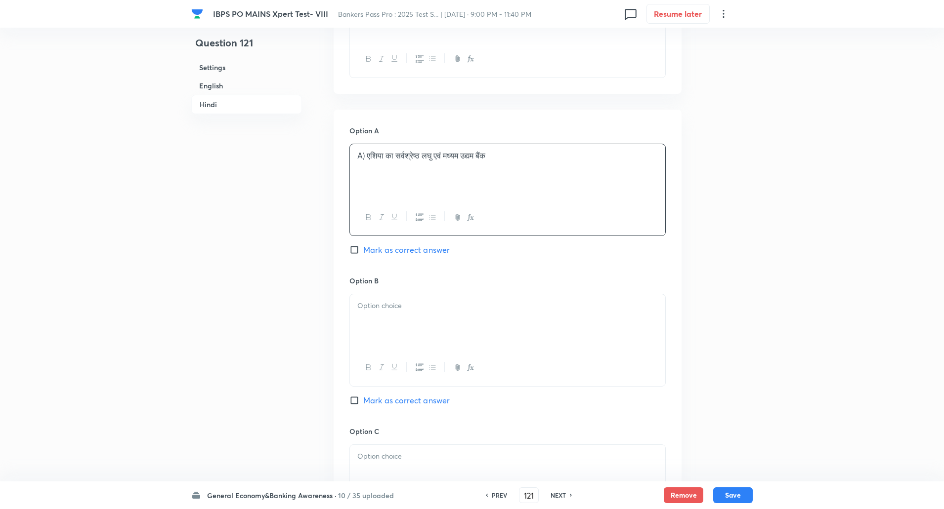
click at [365, 158] on p "A) एशिया का सर्वश्रेष्ठ लघु एवं मध्यम उद्यम बैंक" at bounding box center [507, 155] width 300 height 11
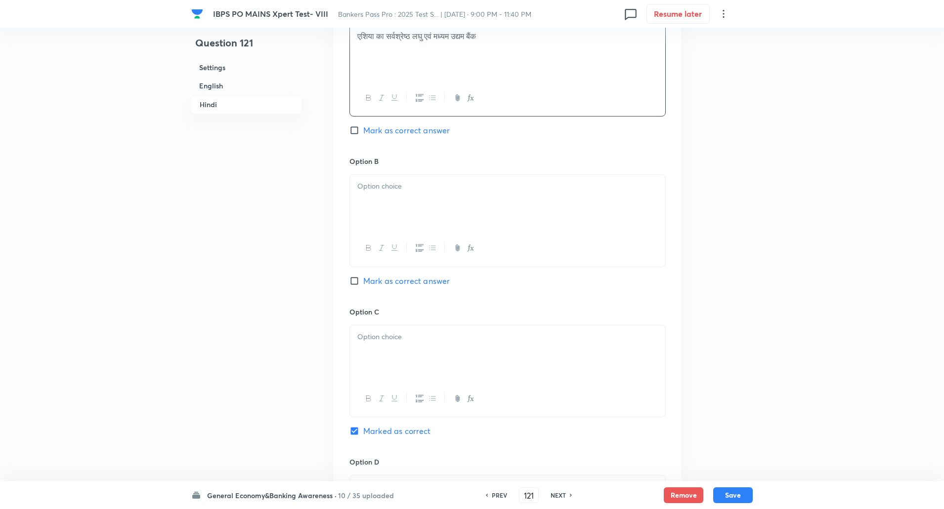
scroll to position [1666, 0]
click at [365, 188] on p at bounding box center [507, 185] width 300 height 11
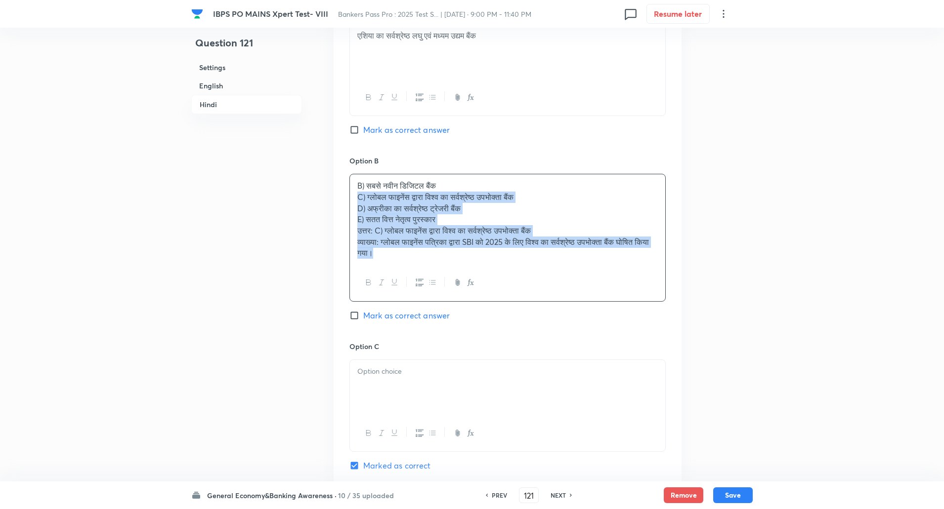
drag, startPoint x: 353, startPoint y: 197, endPoint x: 441, endPoint y: 298, distance: 134.5
click at [441, 298] on div "B) सबसे नवीन डिजिटल बैंक C) ग्लोबल फाइनेंस द्वारा विश्व का सर्वश्रेष्ठ उपभोक्ता…" at bounding box center [507, 237] width 316 height 127
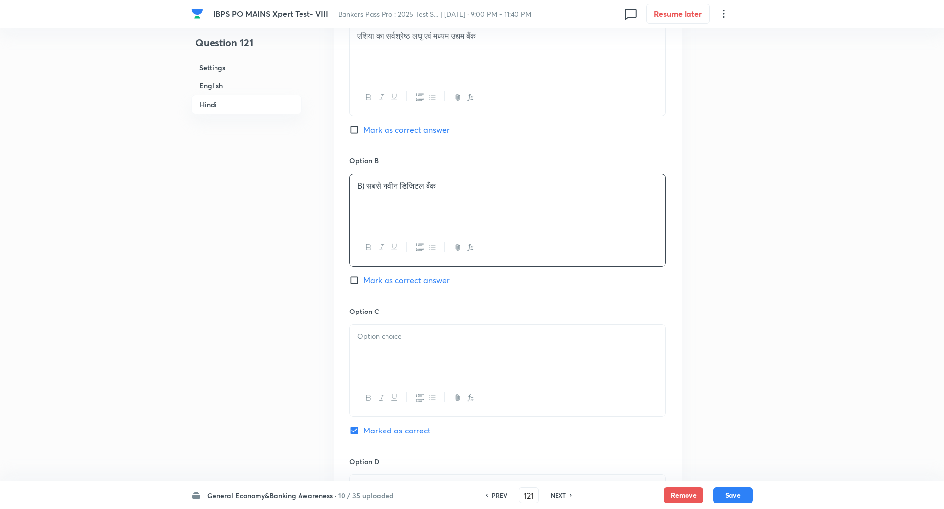
click at [365, 190] on p "B) सबसे नवीन डिजिटल बैंक" at bounding box center [507, 185] width 300 height 11
click at [363, 342] on div at bounding box center [507, 352] width 315 height 55
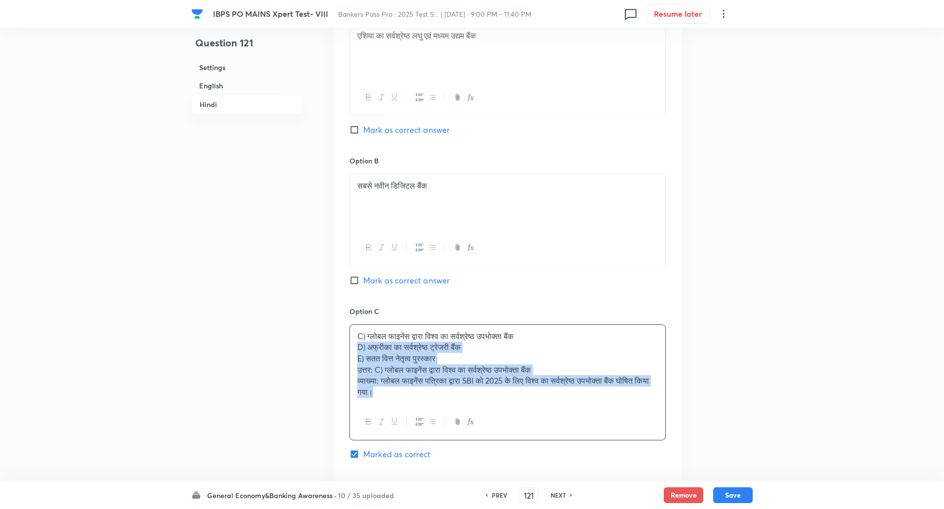
drag, startPoint x: 352, startPoint y: 348, endPoint x: 431, endPoint y: 425, distance: 109.7
click at [431, 425] on div "C) ग्लोबल फाइनेंस द्वारा विश्व का सर्वश्रेष्ठ उपभोक्ता बैंक D) अफ्रीका का सर्वश…" at bounding box center [507, 383] width 316 height 117
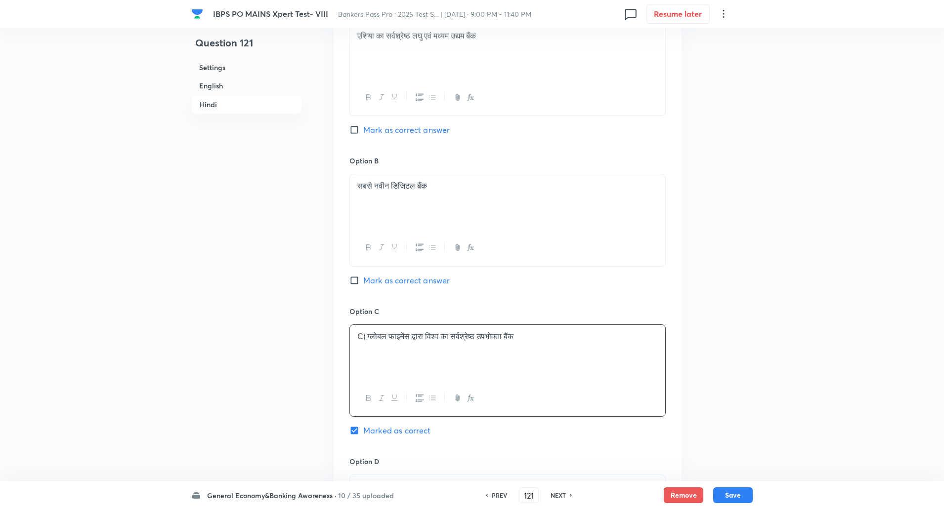
click at [367, 338] on p "C) ग्लोबल फाइनेंस द्वारा विश्व का सर्वश्रेष्ठ उपभोक्ता बैंक" at bounding box center [507, 336] width 300 height 11
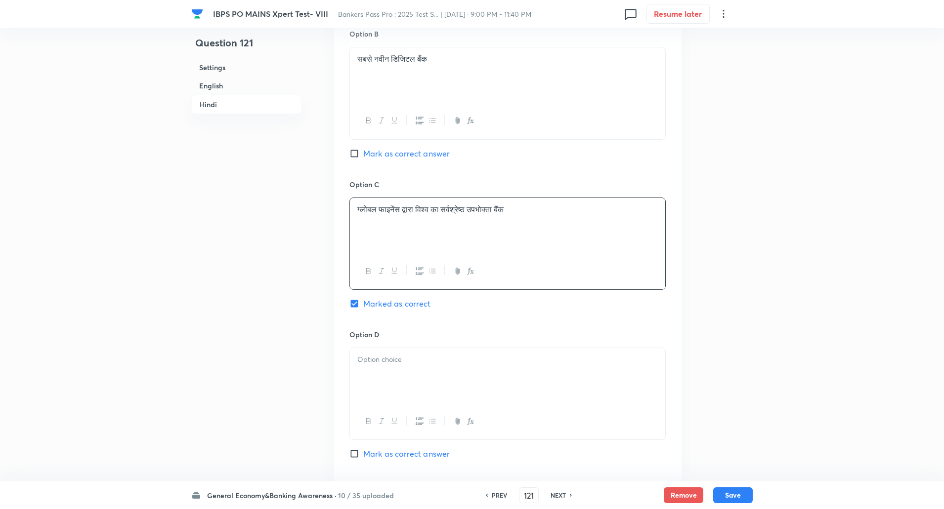
scroll to position [1889, 0]
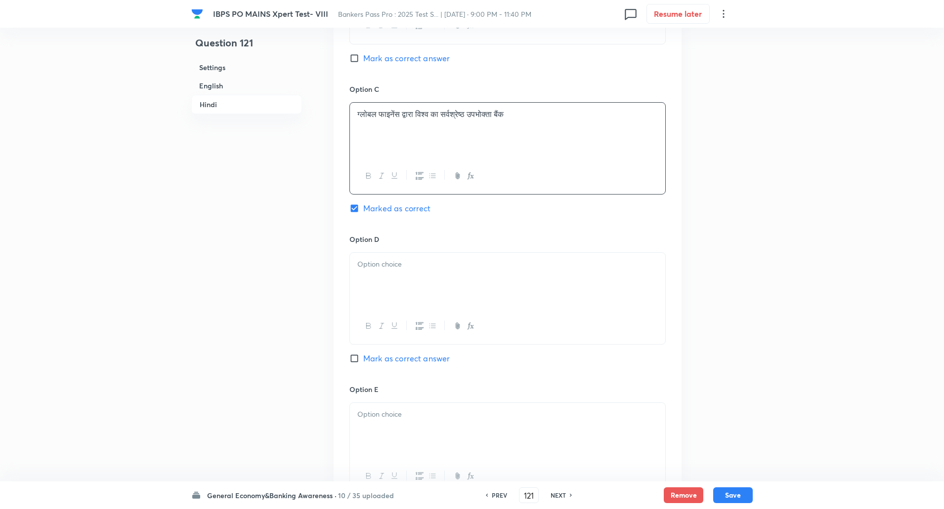
click at [415, 262] on p at bounding box center [507, 264] width 300 height 11
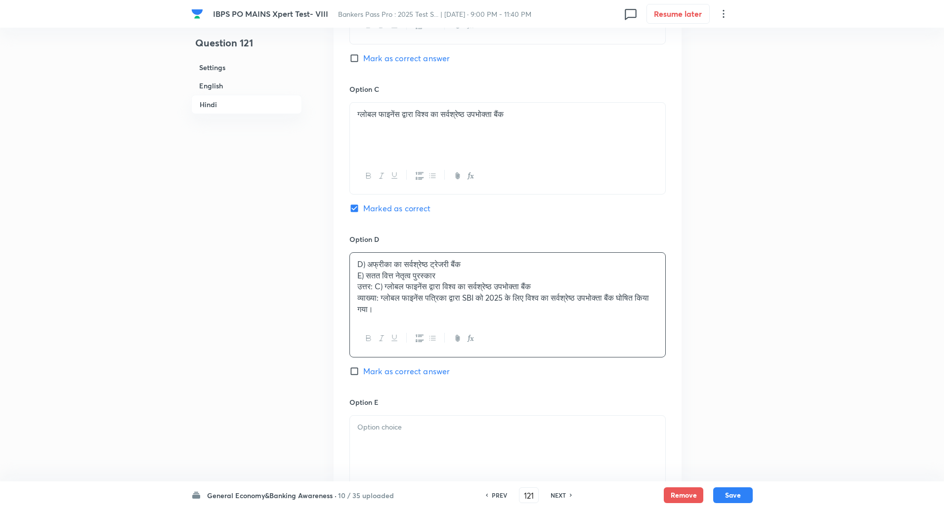
click at [362, 274] on p "E) सतत वित्त नेतृत्व पुरस्कार" at bounding box center [507, 275] width 300 height 11
drag, startPoint x: 356, startPoint y: 278, endPoint x: 462, endPoint y: 350, distance: 127.6
click at [462, 350] on div "D) अफ्रीका का सर्वश्रेष्ठ ट्रेजरी बैंक E) सतत वित्त नेतृत्व पुरस्कार उत्तर: C) …" at bounding box center [507, 304] width 316 height 105
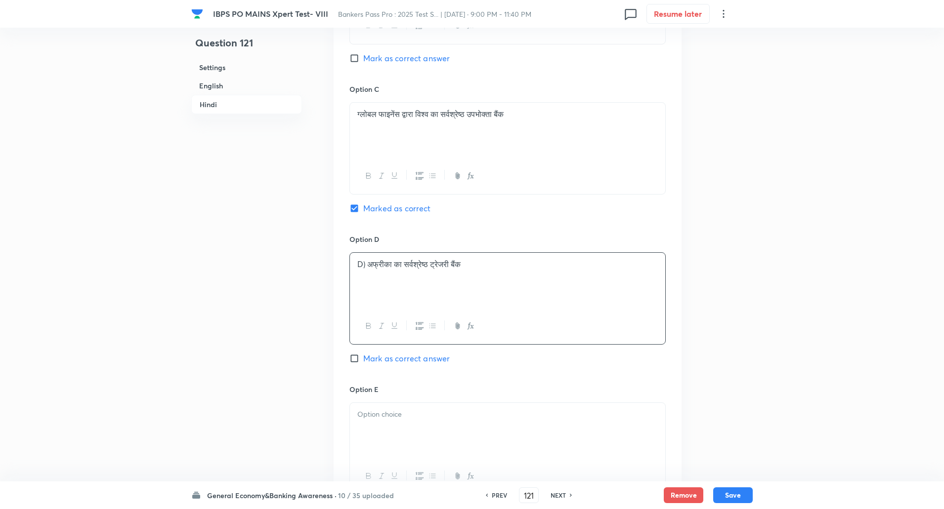
click at [370, 267] on p "D) अफ्रीका का सर्वश्रेष्ठ ट्रेजरी बैंक" at bounding box center [507, 264] width 300 height 11
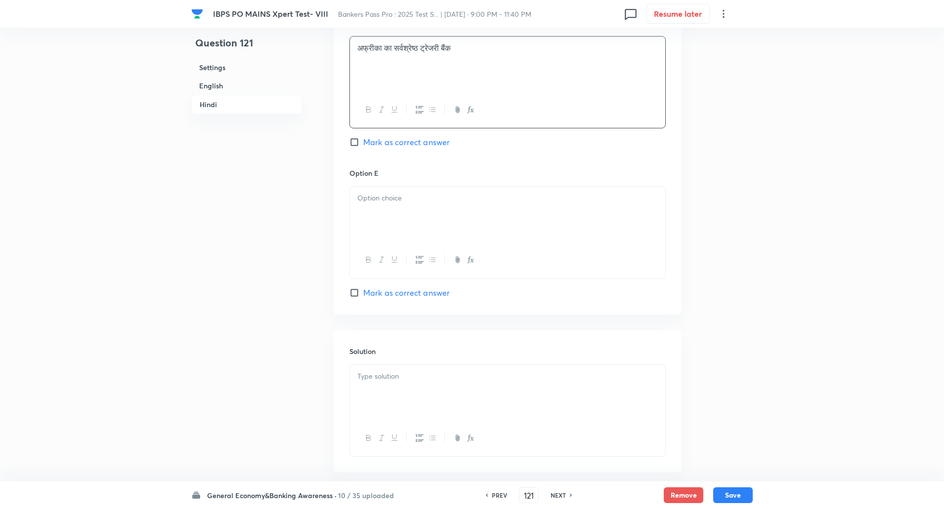
scroll to position [2105, 0]
click at [399, 209] on div at bounding box center [507, 213] width 315 height 55
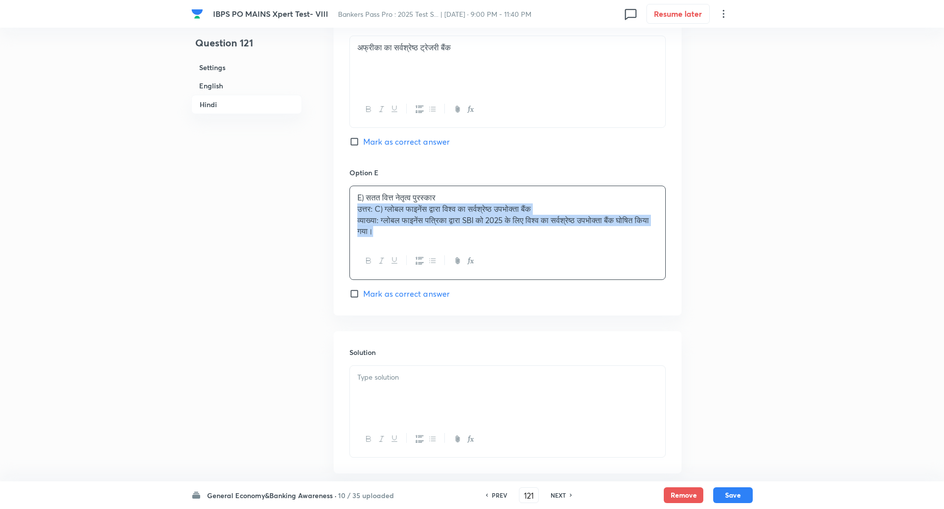
drag, startPoint x: 356, startPoint y: 210, endPoint x: 501, endPoint y: 303, distance: 171.9
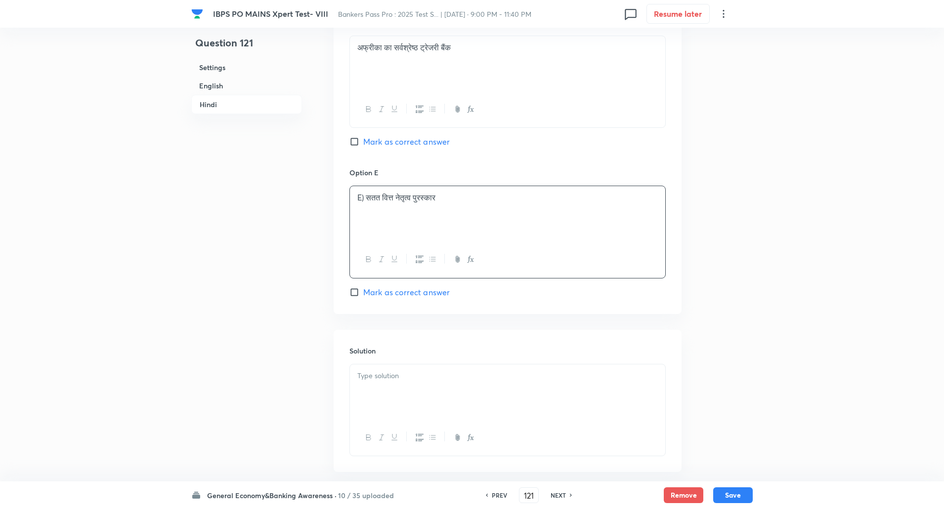
click at [368, 202] on p "E) सतत वित्त नेतृत्व पुरस्कार" at bounding box center [507, 197] width 300 height 11
click at [433, 386] on div at bounding box center [507, 392] width 315 height 55
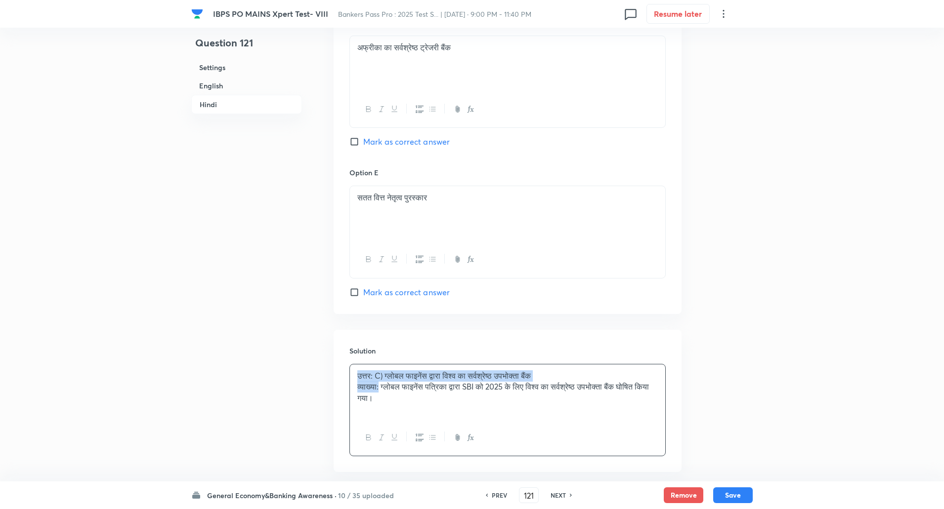
drag, startPoint x: 357, startPoint y: 375, endPoint x: 381, endPoint y: 387, distance: 26.7
click at [381, 387] on div "उत्तर: C) ग्लोबल फाइनेंस द्वारा विश्व का सर्वश्रेष्ठ उपभोक्ता बैंक व्याख्या: ग्…" at bounding box center [507, 392] width 315 height 55
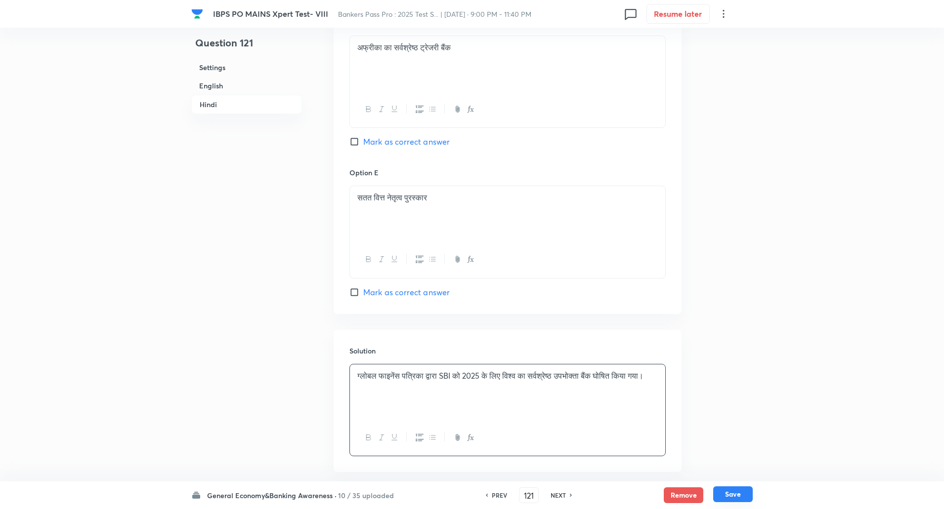
click at [734, 495] on button "Save" at bounding box center [733, 495] width 40 height 16
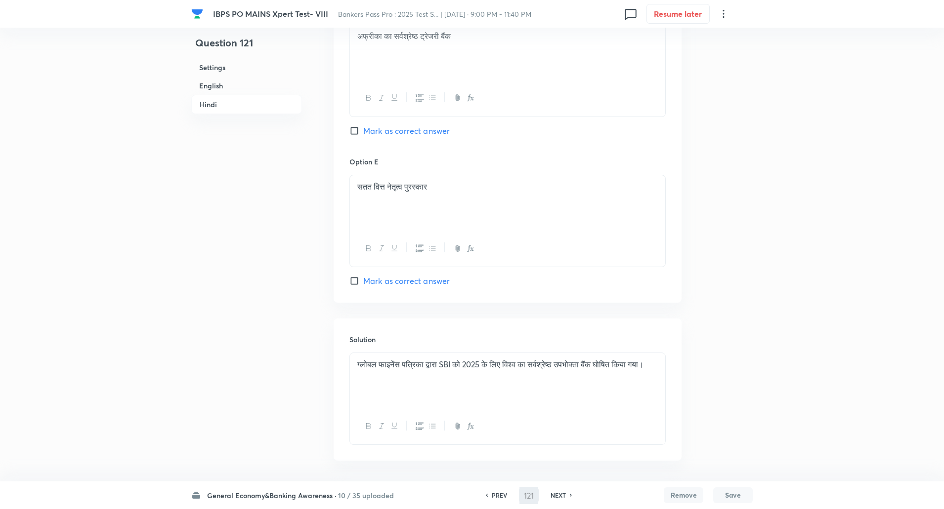
type input "122"
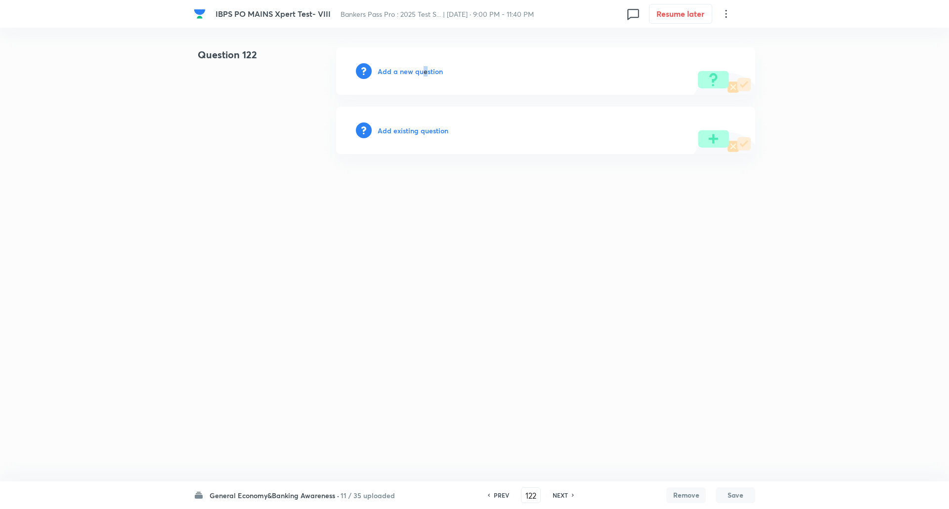
drag, startPoint x: 420, startPoint y: 78, endPoint x: 426, endPoint y: 74, distance: 7.1
click at [426, 74] on div "Add a new question" at bounding box center [545, 70] width 419 height 47
click at [426, 74] on h6 "Add a new question" at bounding box center [410, 71] width 65 height 10
click at [426, 74] on h6 "Choose a question type" at bounding box center [416, 71] width 76 height 10
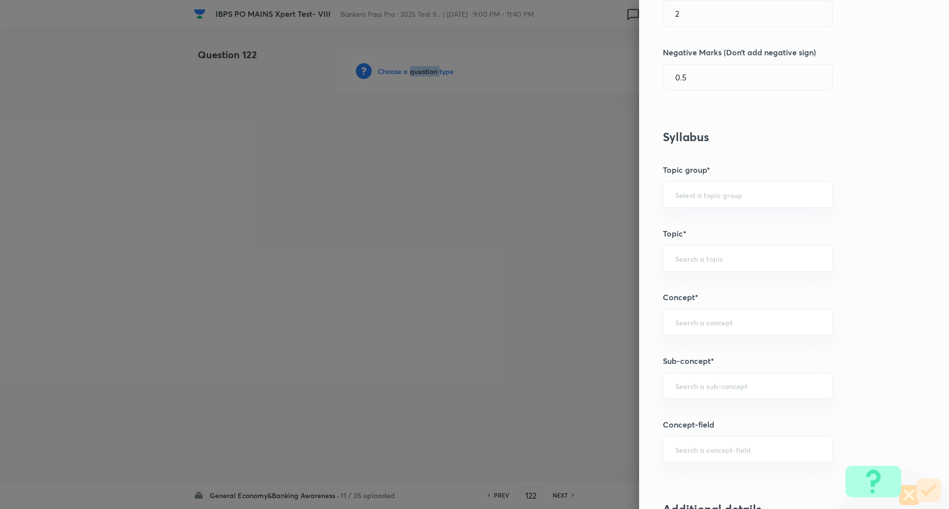
scroll to position [288, 0]
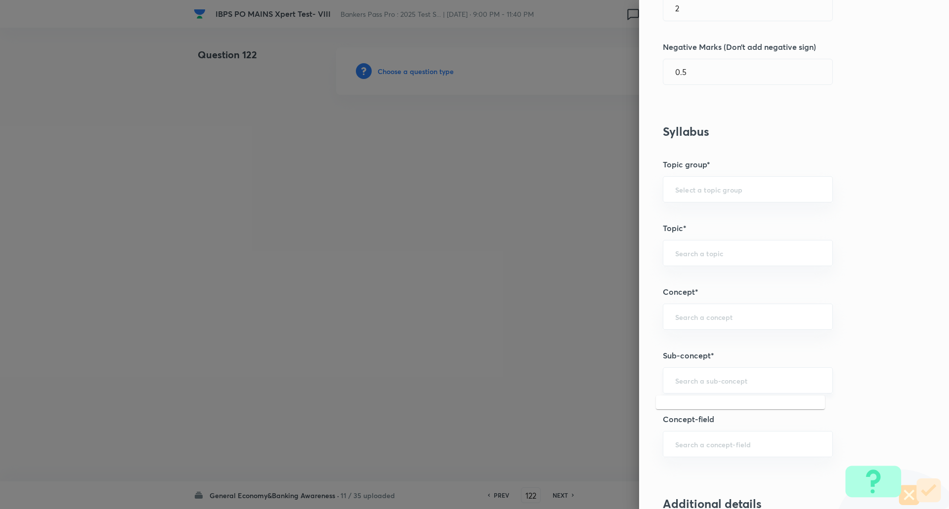
click at [691, 378] on input "text" at bounding box center [747, 380] width 145 height 9
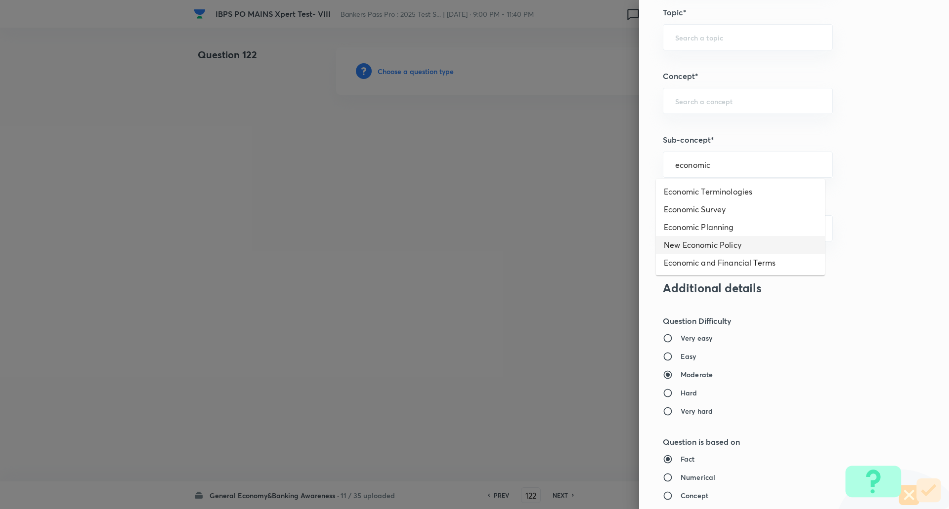
scroll to position [505, 0]
type input "e"
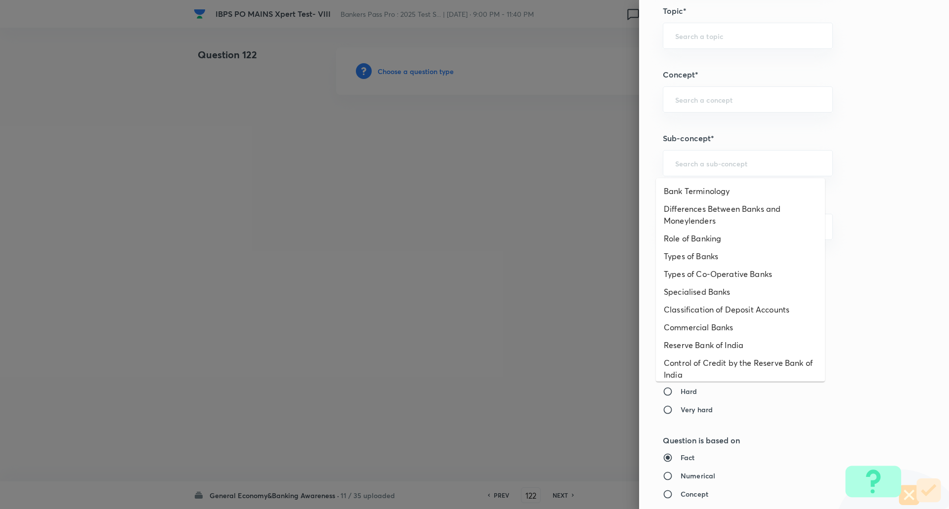
click at [724, 217] on li "Differences Between Banks and Moneylenders" at bounding box center [740, 215] width 169 height 30
type input "Differences Between Banks and Moneylenders"
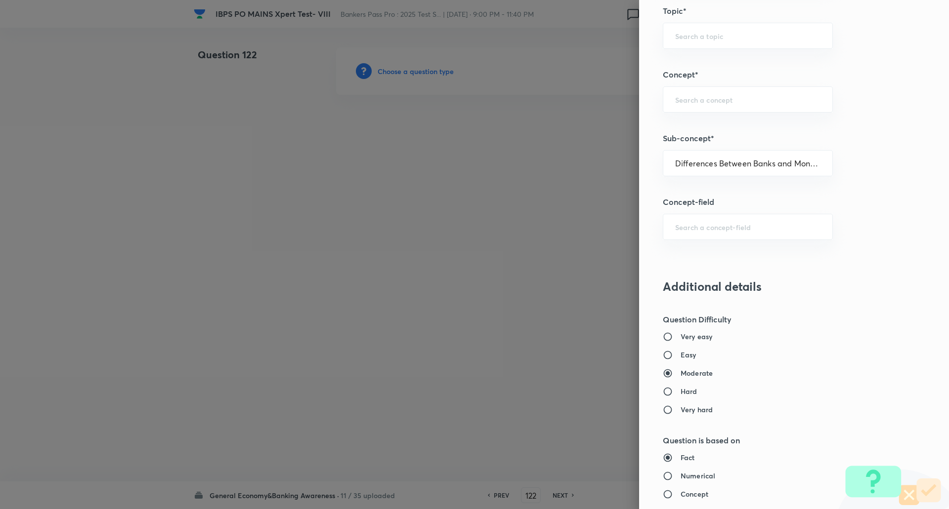
type input "Awareness"
type input "Banking Awareness"
type input "Banking Terms"
click at [805, 159] on input "Differences Between Banks and Moneylenders" at bounding box center [747, 163] width 145 height 9
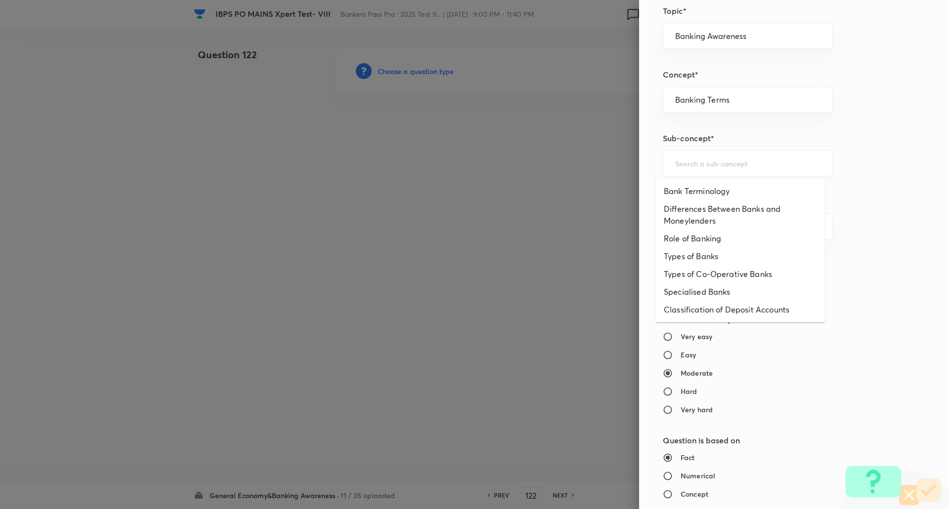
type input "Differences Between Banks and Moneylenders"
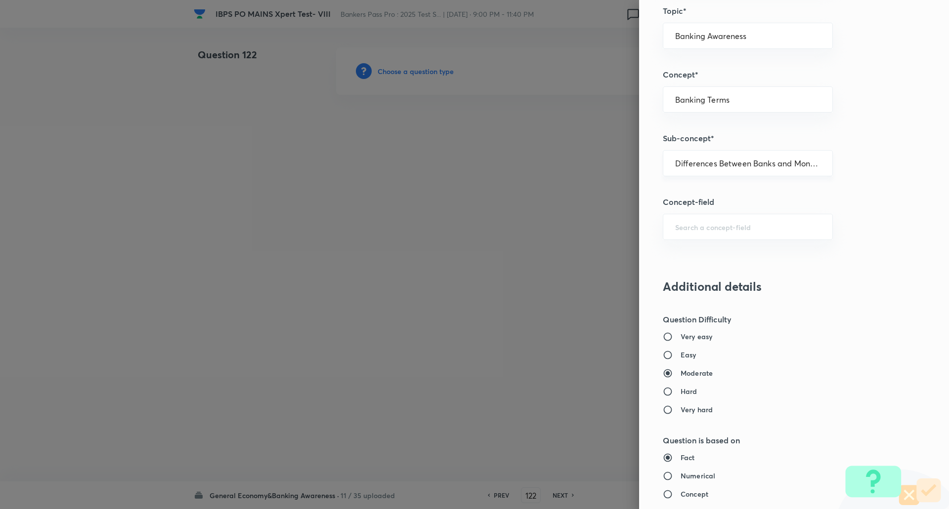
click at [819, 168] on div "Differences Between Banks and Moneylenders ​" at bounding box center [748, 163] width 170 height 26
type input "e"
click at [766, 160] on input "text" at bounding box center [747, 163] width 145 height 9
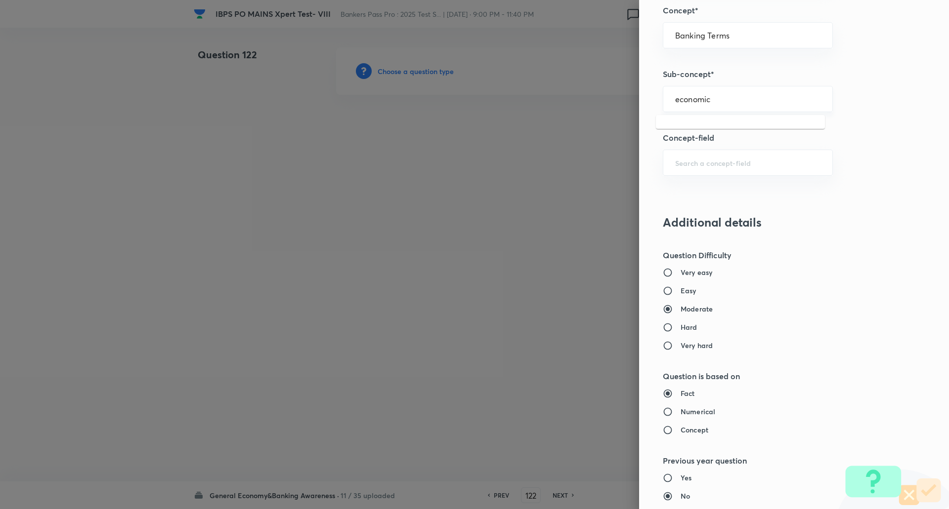
scroll to position [571, 0]
type input "e"
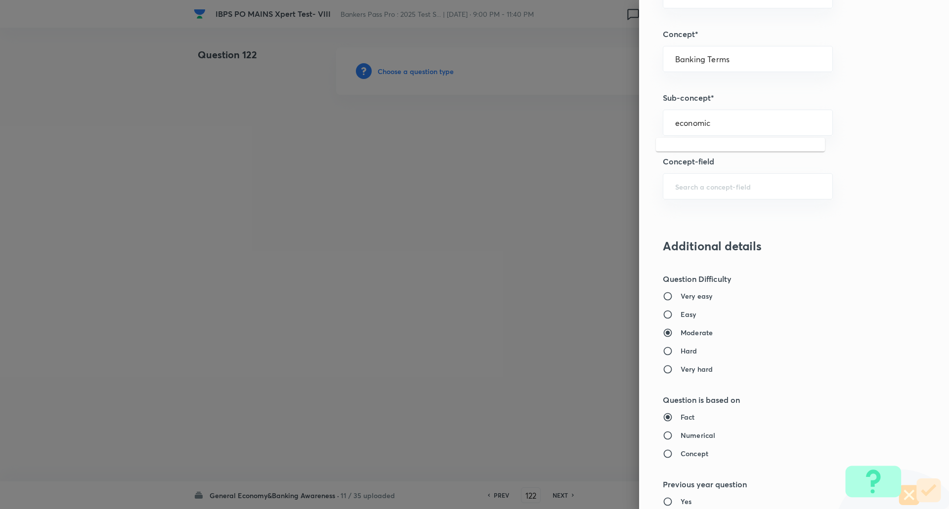
scroll to position [544, 0]
type input "e"
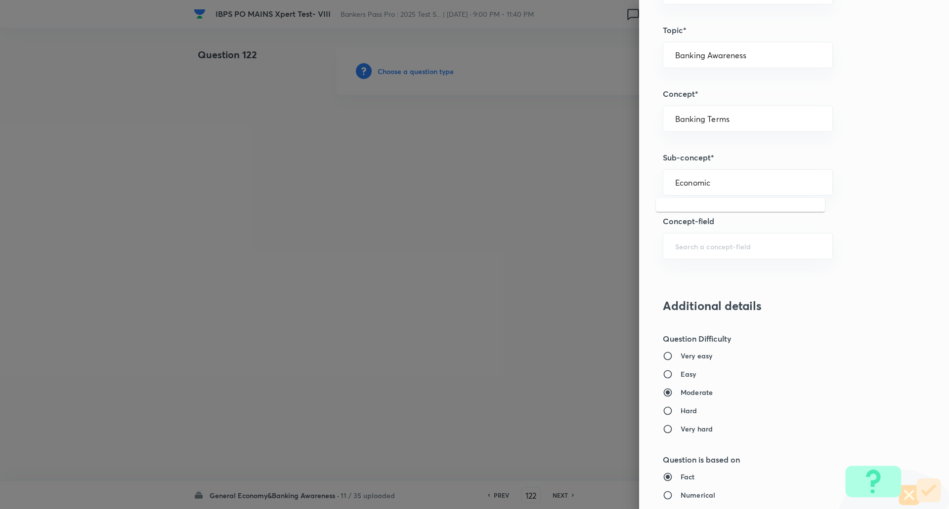
scroll to position [486, 0]
type input "Differences Between Banks and Moneylenders"
click at [728, 178] on input "Differences Between Banks and Moneylenders" at bounding box center [747, 182] width 145 height 9
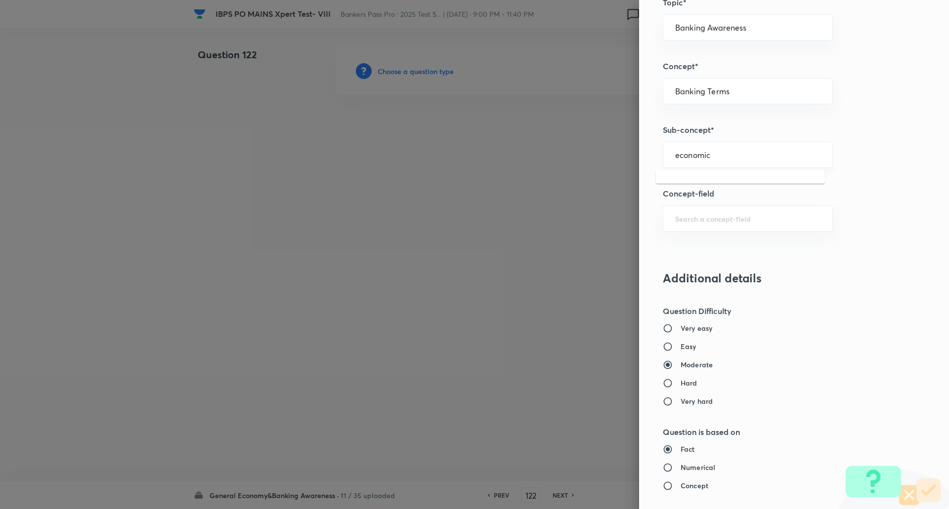
scroll to position [513, 0]
type input "e"
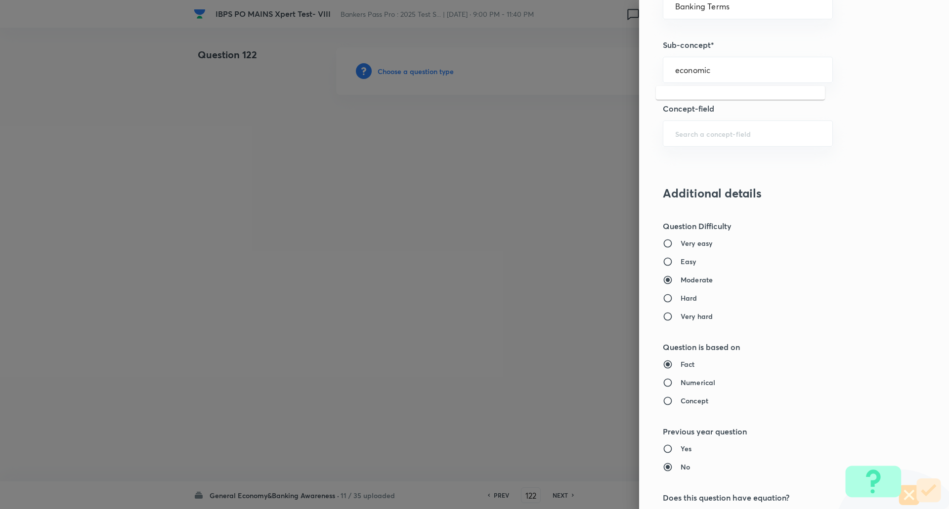
scroll to position [600, 0]
type input "e"
click at [675, 71] on input "economic" at bounding box center [747, 68] width 145 height 9
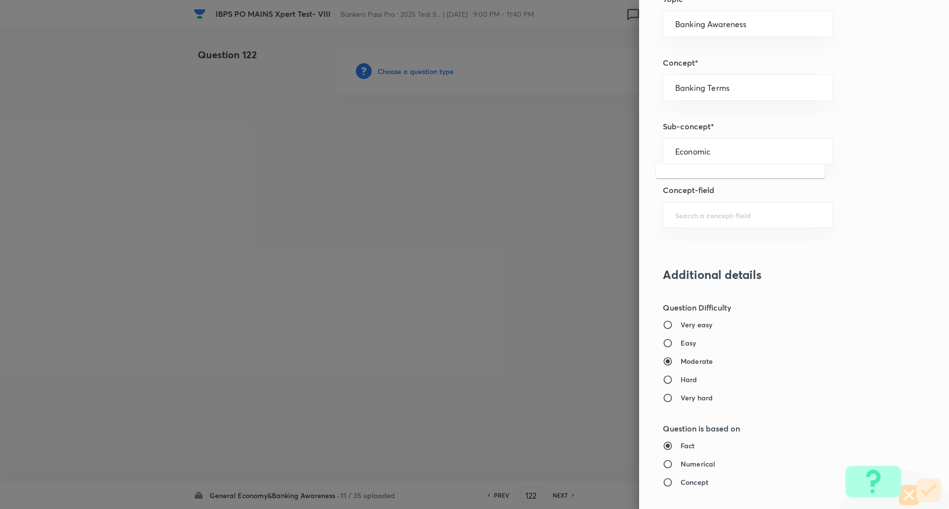
scroll to position [516, 0]
click at [735, 158] on input "Economic" at bounding box center [747, 152] width 145 height 9
type input "E"
type input "e"
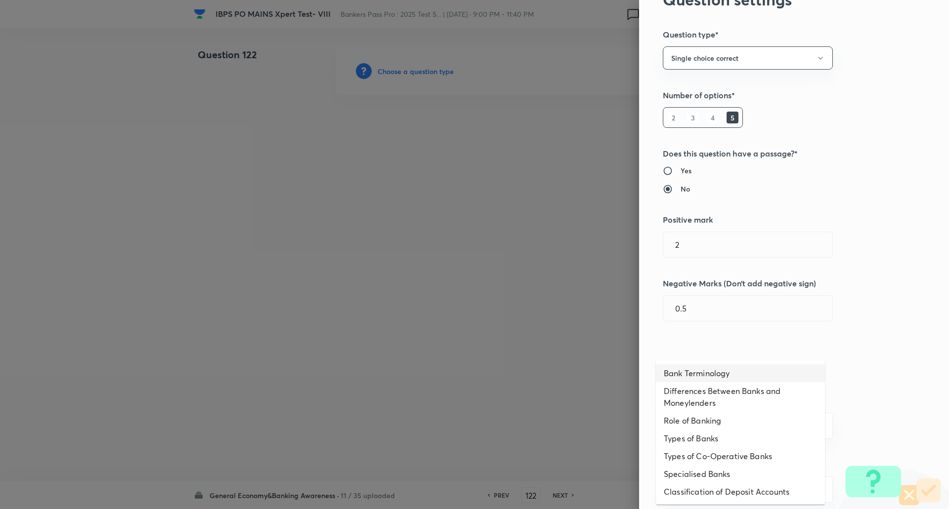
scroll to position [0, 0]
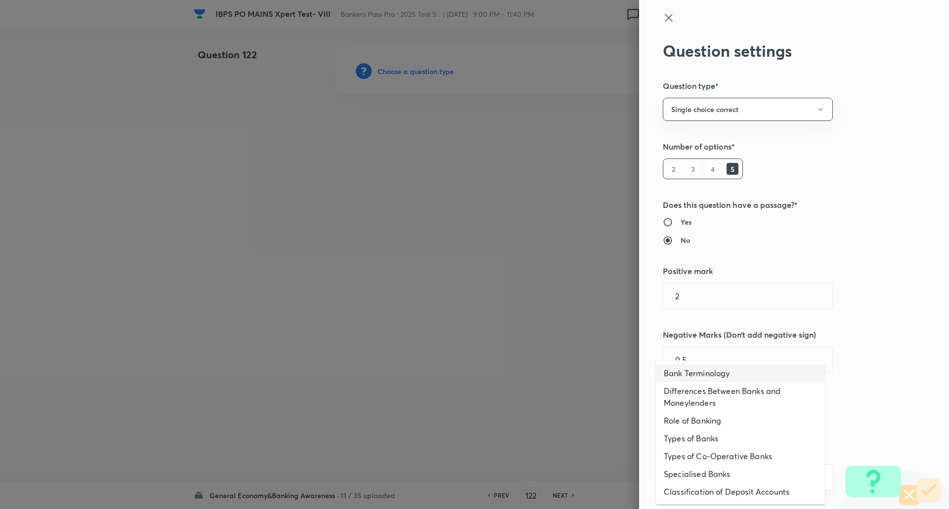
type input "Differences Between Banks and Moneylenders"
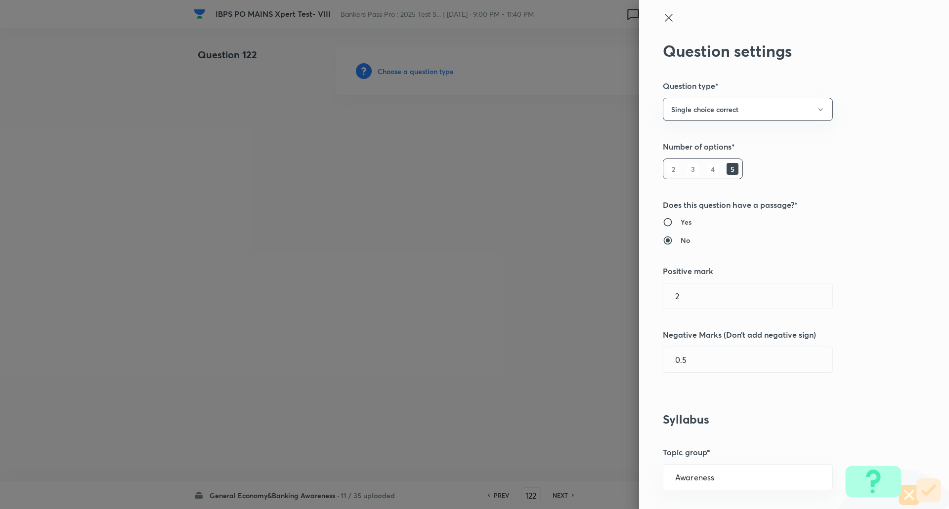
click at [663, 17] on icon at bounding box center [669, 18] width 12 height 12
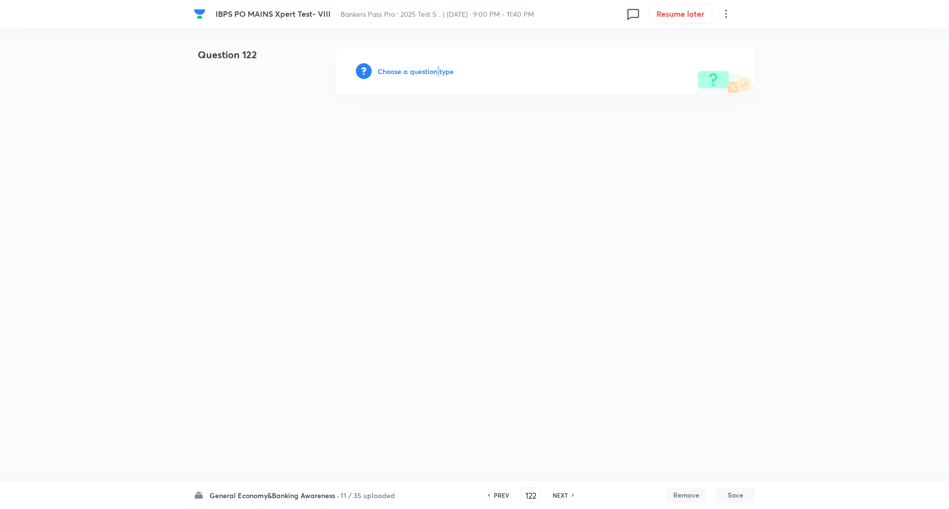
drag, startPoint x: 438, startPoint y: 81, endPoint x: 443, endPoint y: 74, distance: 8.4
click at [443, 74] on div "Choose a question type" at bounding box center [545, 70] width 419 height 47
click at [443, 74] on h6 "Choose a question type" at bounding box center [416, 71] width 76 height 10
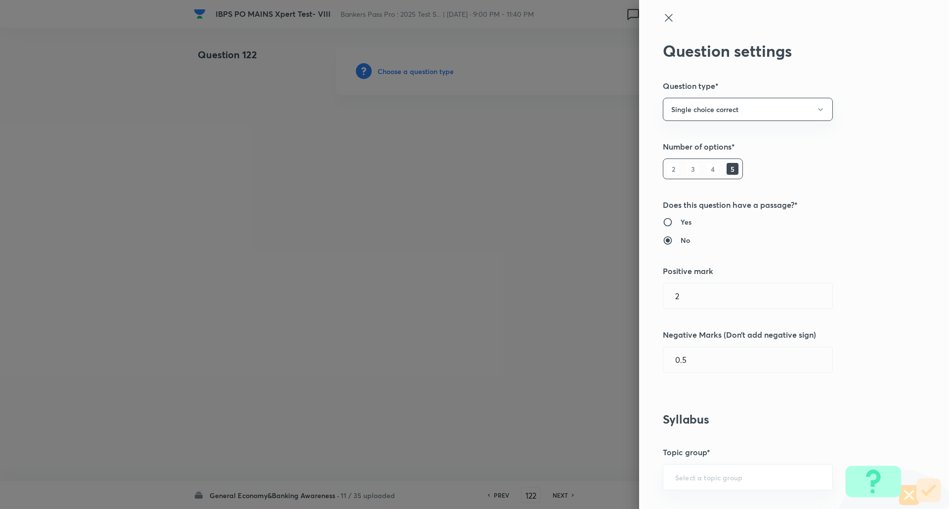
click at [443, 74] on div at bounding box center [474, 254] width 949 height 509
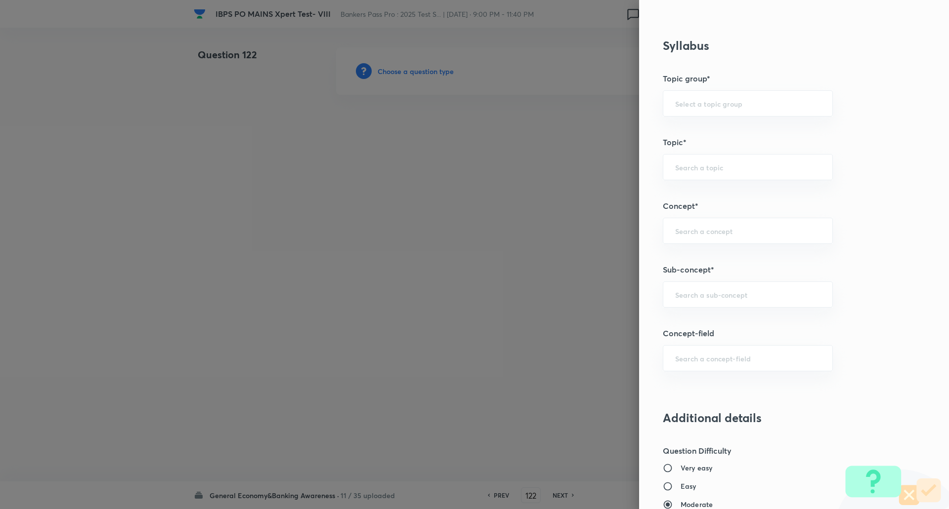
scroll to position [389, 0]
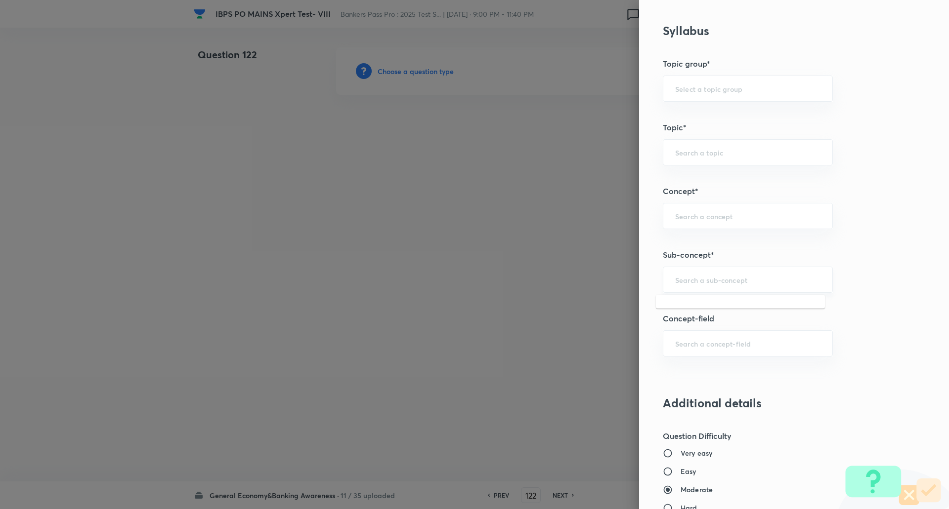
click at [688, 285] on input "text" at bounding box center [747, 279] width 145 height 9
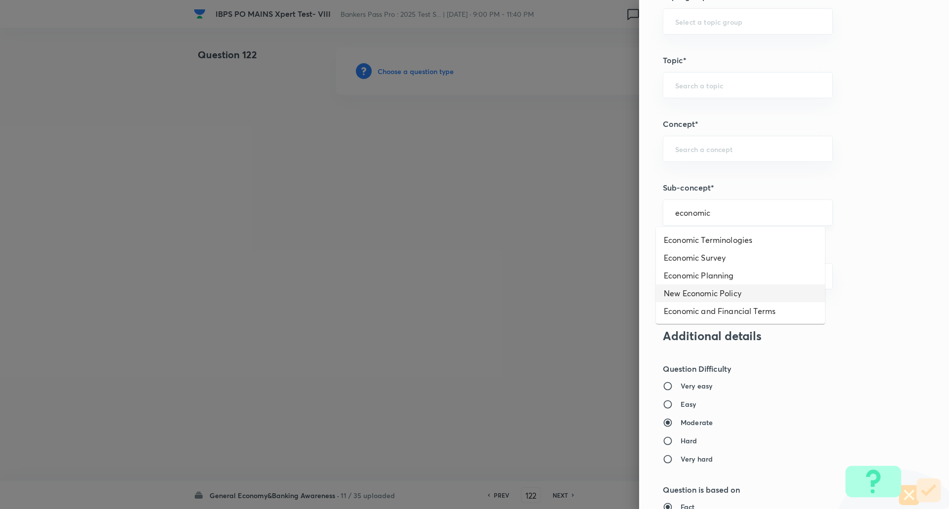
scroll to position [457, 0]
type input "e"
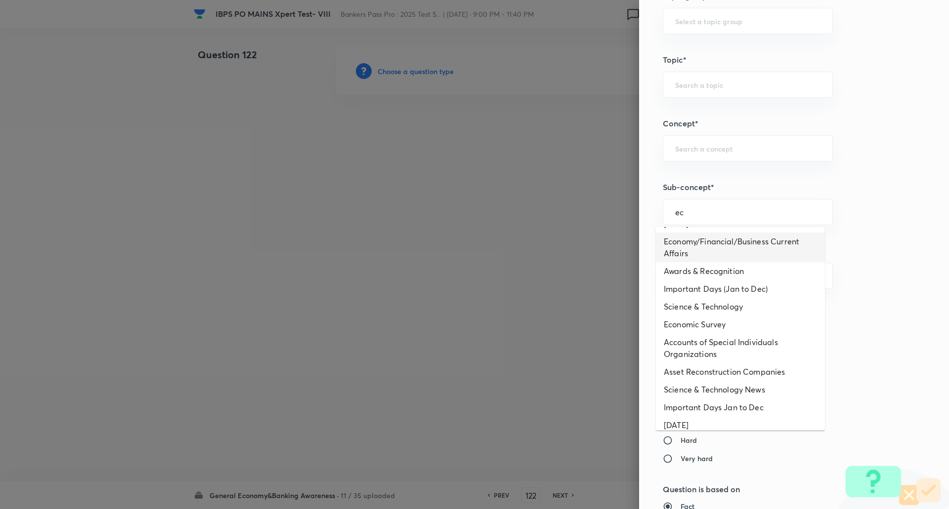
scroll to position [260, 0]
click at [727, 251] on li "Economy/Financial/Business Current Affairs" at bounding box center [740, 247] width 169 height 30
type input "Economy/Financial/Business Current Affairs"
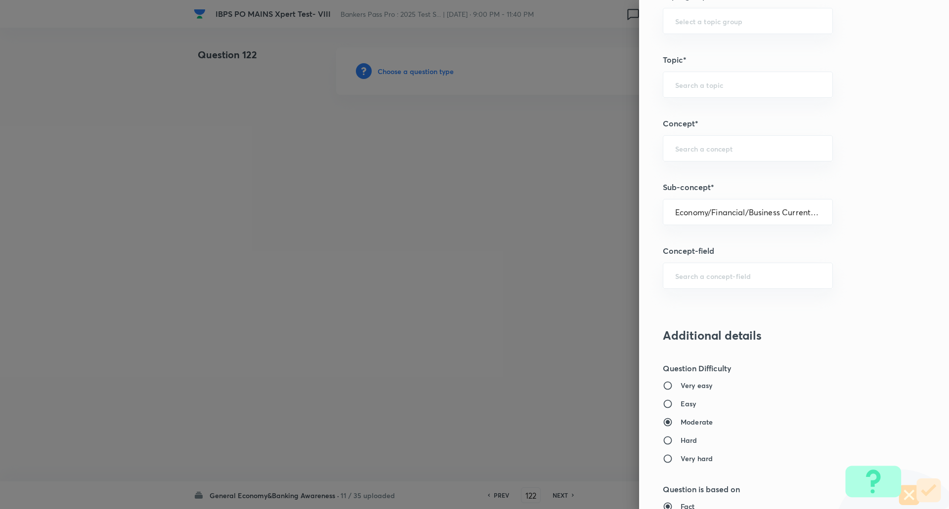
type input "Awareness"
type input "Current Affairs"
type input "Economy/Financial/Business Current Affairs"
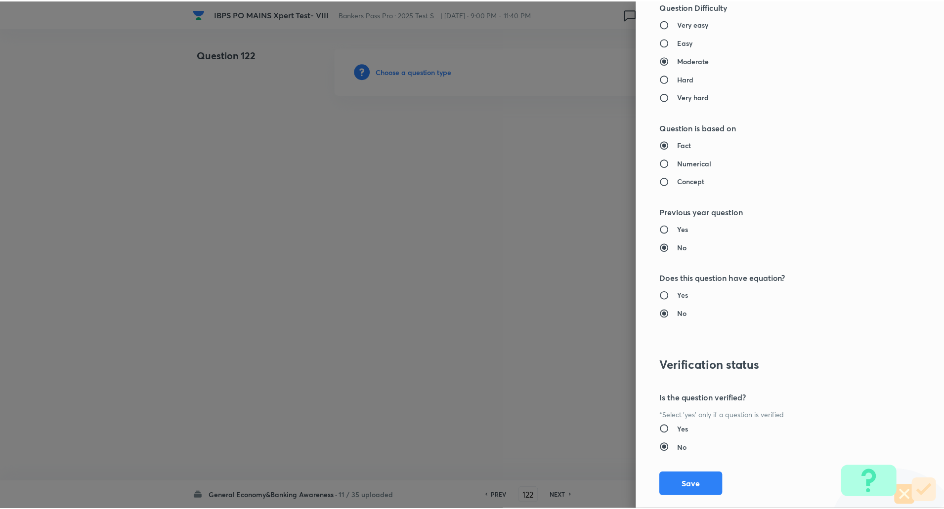
scroll to position [838, 0]
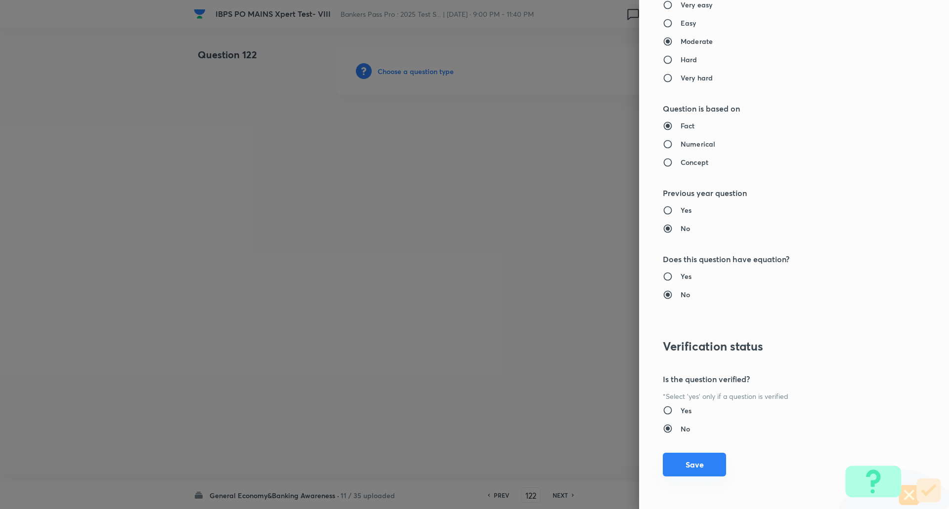
click at [683, 459] on button "Save" at bounding box center [694, 465] width 63 height 24
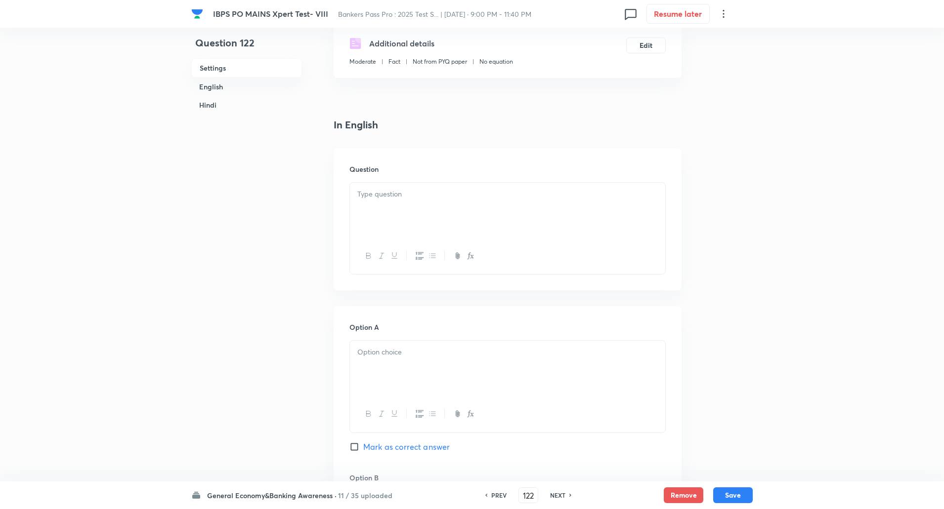
scroll to position [187, 0]
click at [484, 210] on div at bounding box center [507, 209] width 315 height 55
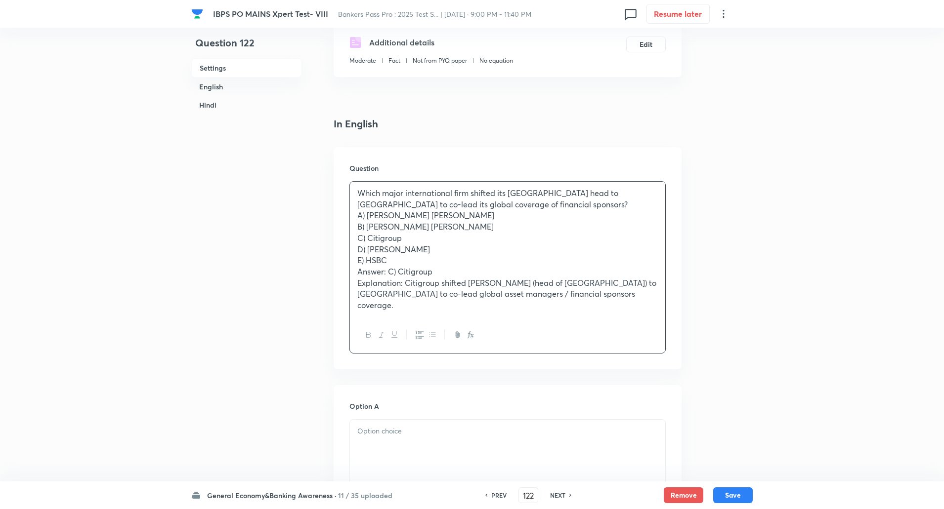
click at [496, 207] on p "Which major international firm shifted its India head to London to co-lead its …" at bounding box center [507, 199] width 300 height 22
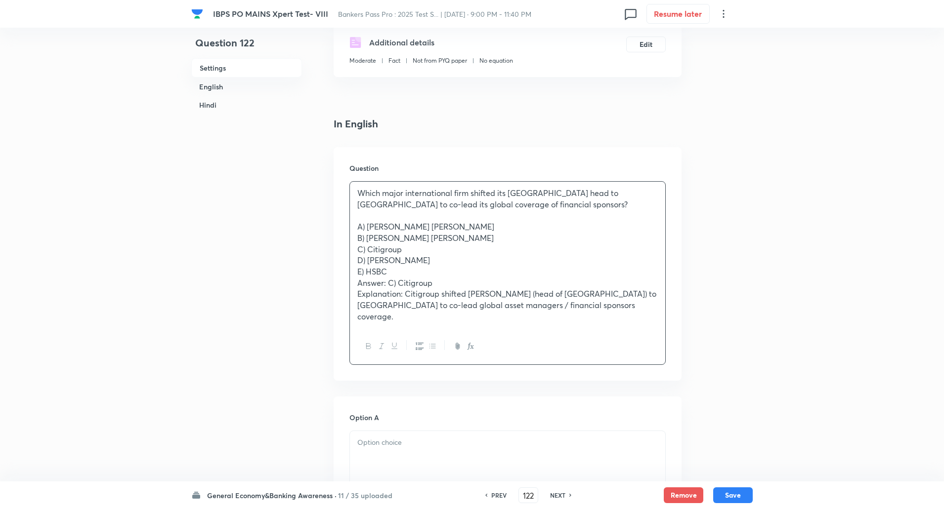
click at [358, 227] on p "A) Goldman Sachs" at bounding box center [507, 226] width 300 height 11
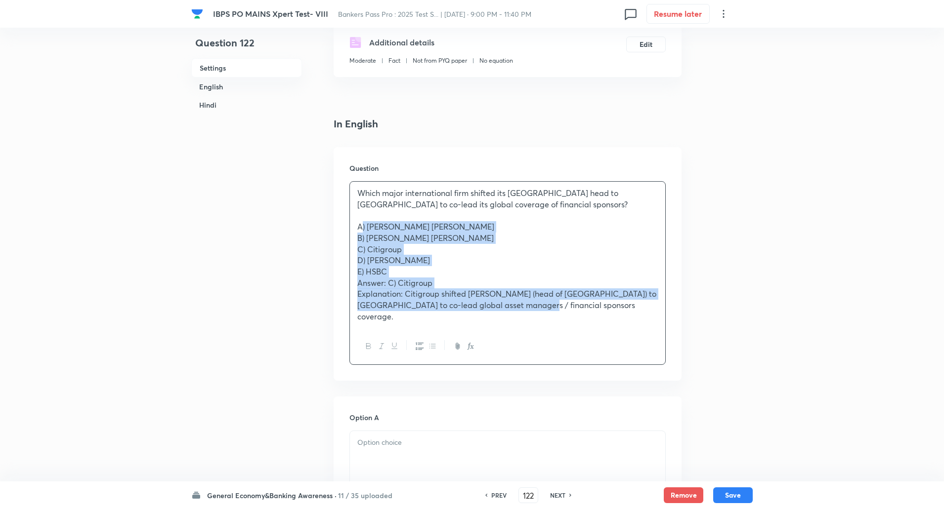
drag, startPoint x: 358, startPoint y: 227, endPoint x: 513, endPoint y: 371, distance: 211.9
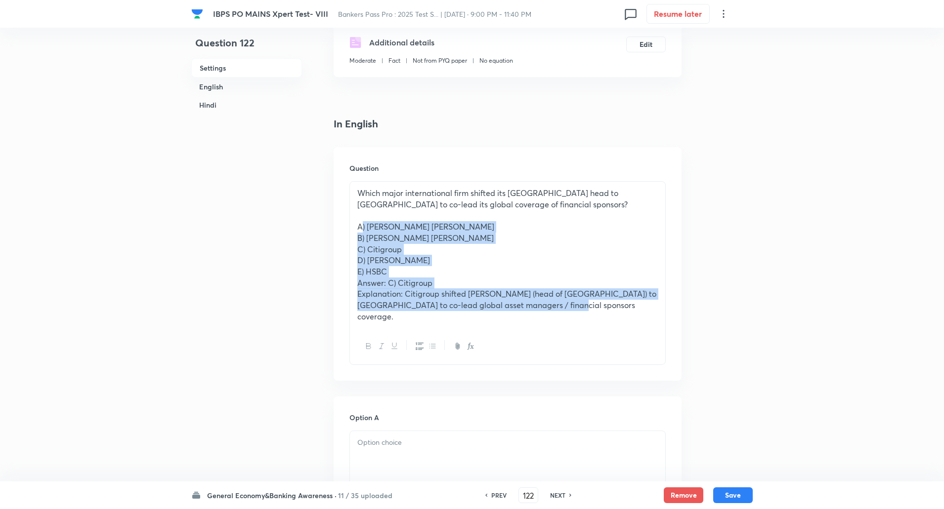
drag, startPoint x: 351, startPoint y: 228, endPoint x: 697, endPoint y: 318, distance: 357.4
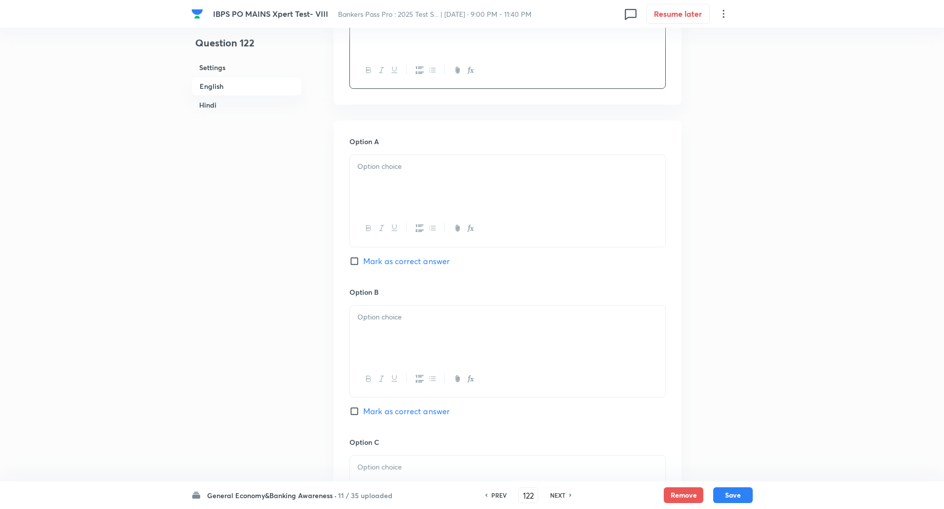
scroll to position [372, 0]
click at [564, 171] on p at bounding box center [507, 166] width 300 height 11
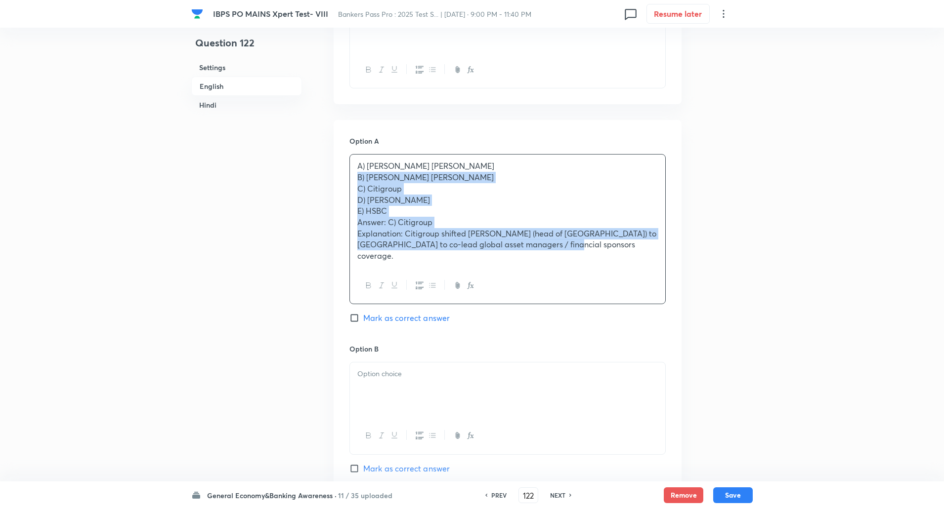
drag, startPoint x: 355, startPoint y: 180, endPoint x: 622, endPoint y: 289, distance: 288.6
click at [622, 289] on div "A) Goldman Sachs B) Morgan Stanley C) Citigroup D) JP Morgan E) HSBC Answer: C)…" at bounding box center [507, 229] width 316 height 150
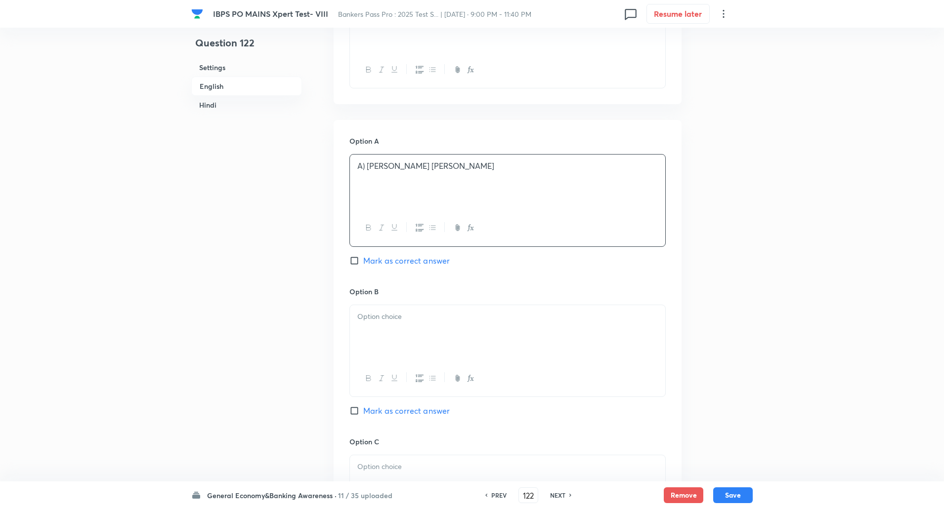
click at [365, 166] on p "A) Goldman Sachs" at bounding box center [507, 166] width 300 height 11
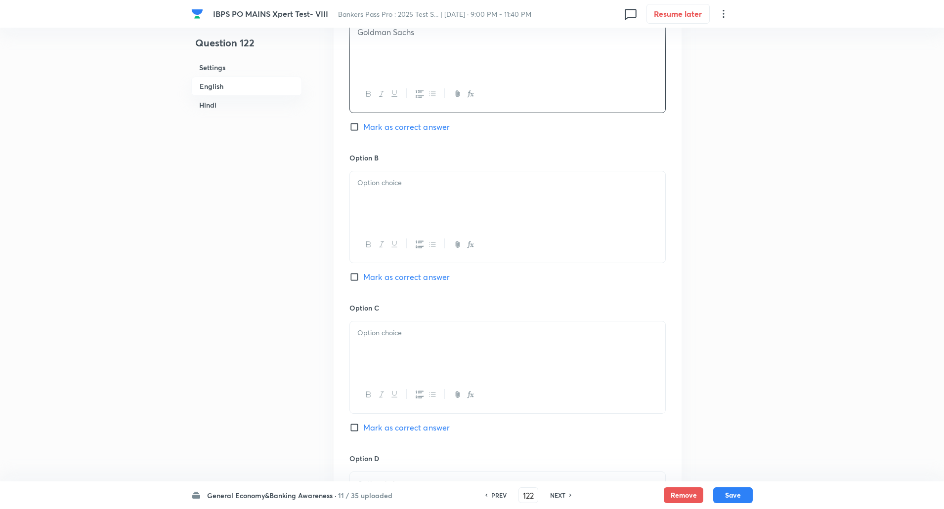
scroll to position [507, 0]
click at [363, 185] on p at bounding box center [507, 181] width 300 height 11
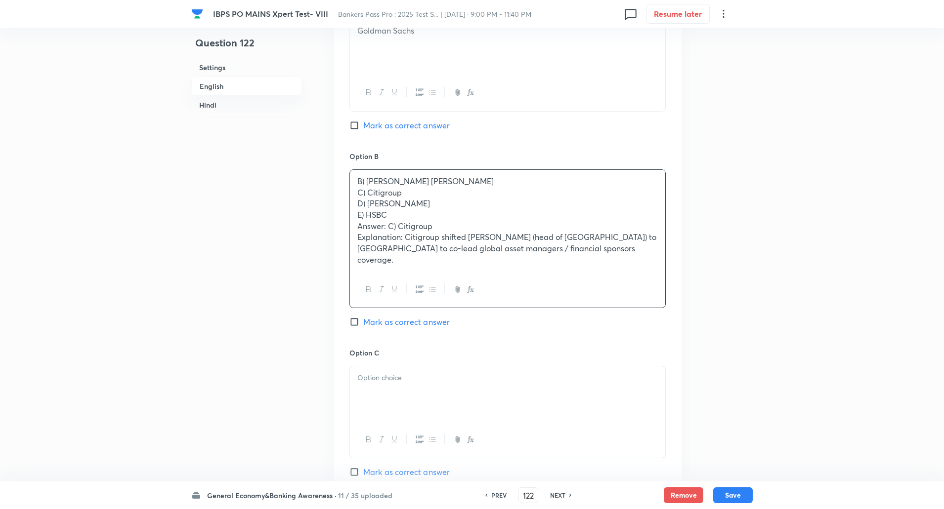
click at [355, 193] on div "B) Morgan Stanley C) Citigroup D) JP Morgan E) HSBC Answer: C) Citigroup Explan…" at bounding box center [507, 221] width 315 height 102
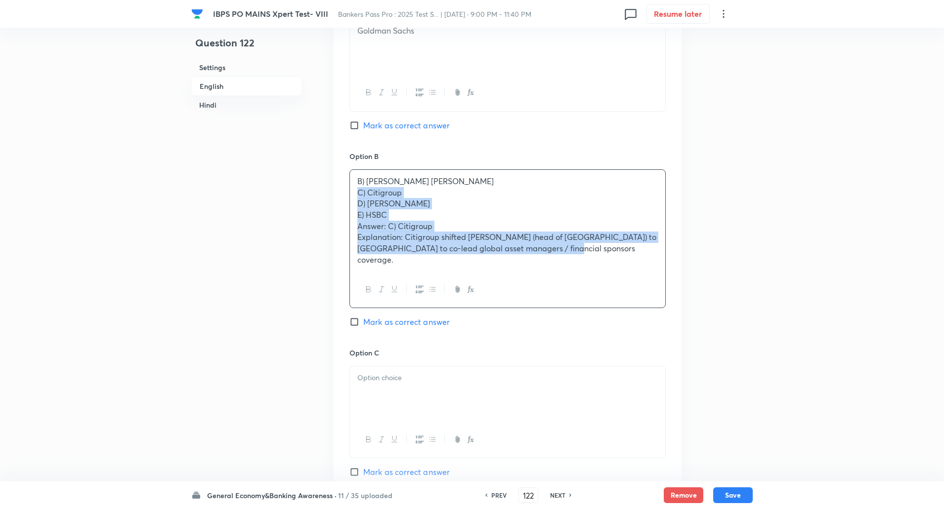
drag, startPoint x: 355, startPoint y: 193, endPoint x: 613, endPoint y: 282, distance: 272.8
click at [613, 282] on div "B) Morgan Stanley C) Citigroup D) JP Morgan E) HSBC Answer: C) Citigroup Explan…" at bounding box center [507, 238] width 316 height 139
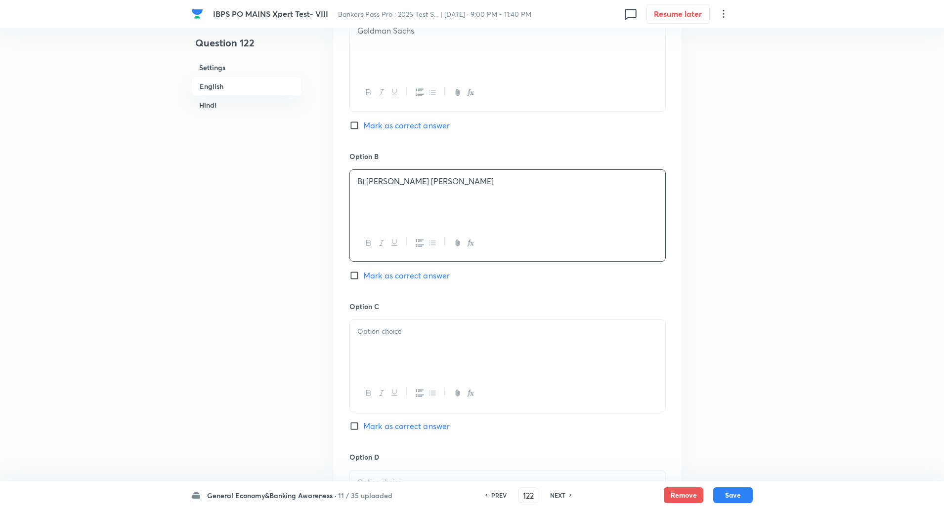
click at [370, 182] on p "B) Morgan Stanley" at bounding box center [507, 181] width 300 height 11
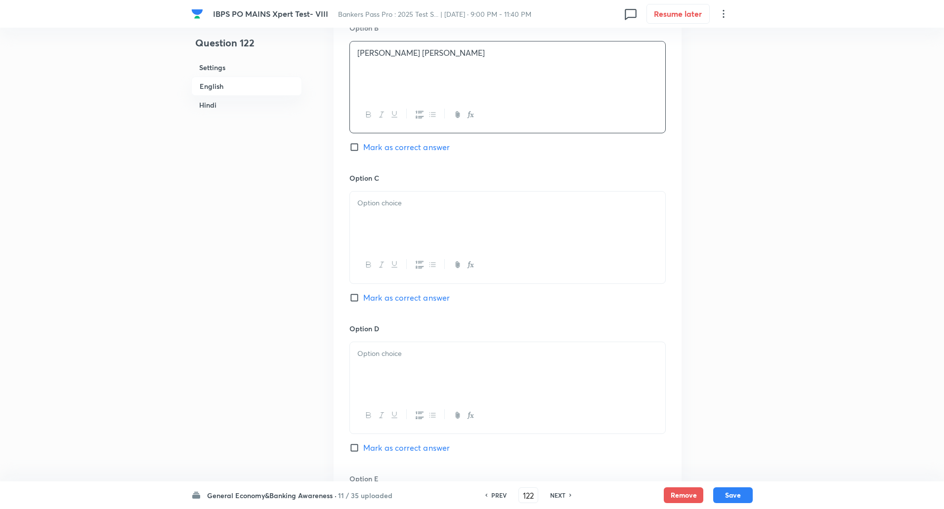
scroll to position [646, 0]
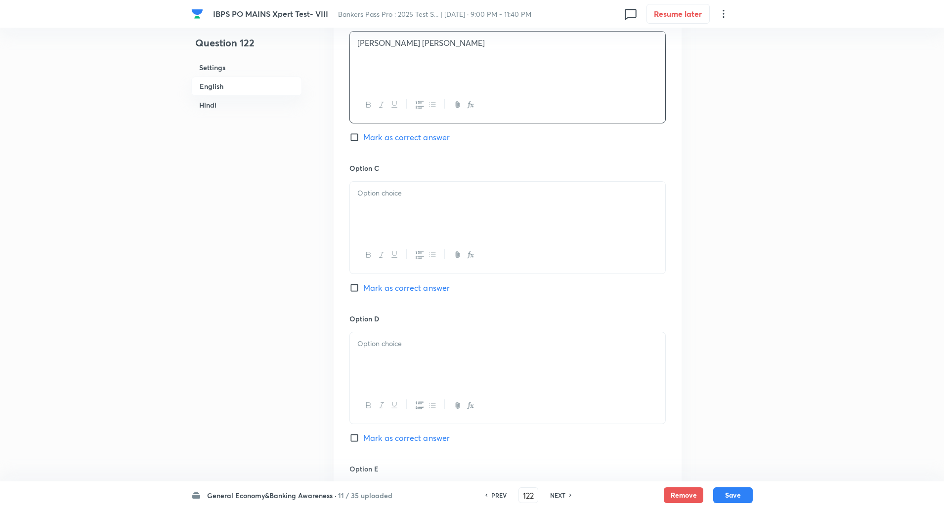
click at [368, 199] on p at bounding box center [507, 193] width 300 height 11
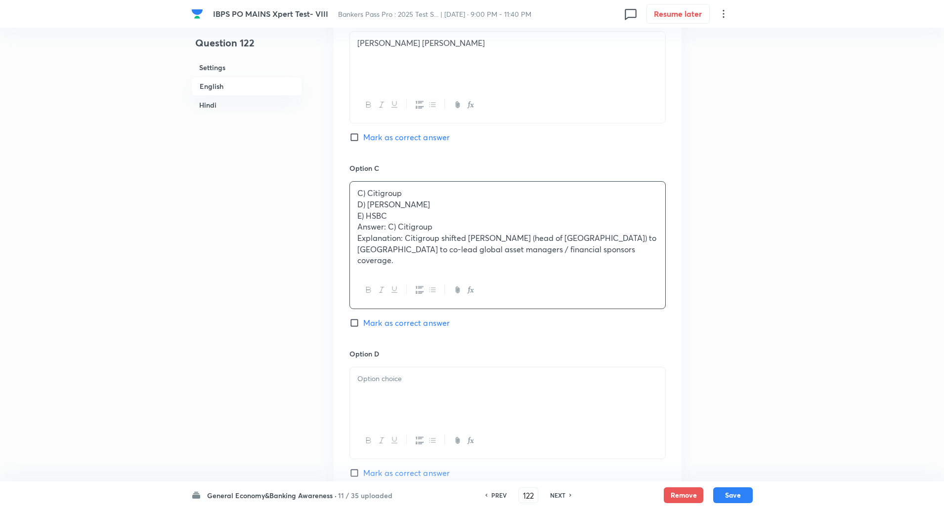
click at [358, 318] on input "Mark as correct answer" at bounding box center [356, 323] width 14 height 10
checkbox input "true"
click at [359, 204] on p "D) JP Morgan" at bounding box center [507, 204] width 300 height 11
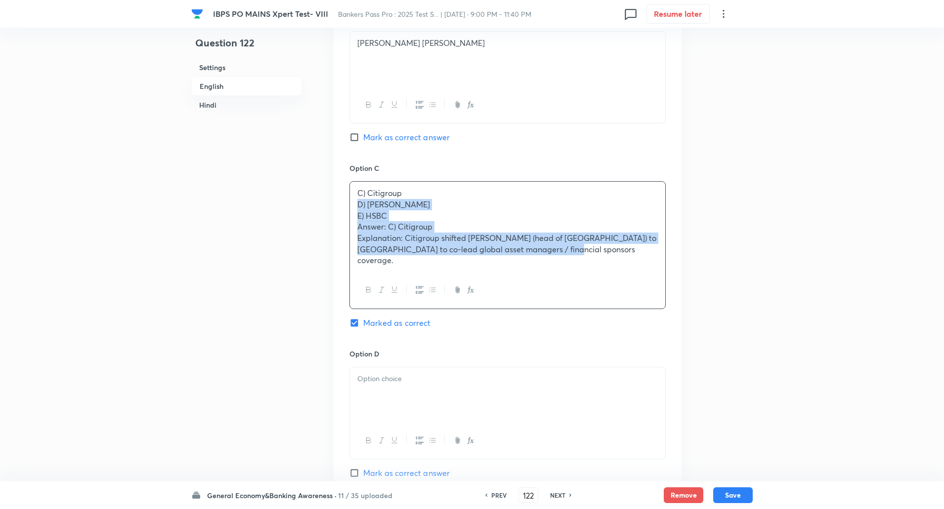
drag, startPoint x: 359, startPoint y: 204, endPoint x: 778, endPoint y: 297, distance: 429.2
copy div "D) JP Morgan E) HSBC Answer: C) Citigroup Explanation: Citigroup shifted Ashu K…"
drag, startPoint x: 357, startPoint y: 201, endPoint x: 621, endPoint y: 300, distance: 282.4
click at [621, 300] on div "Option C C) Citigroup D) JP Morgan E) HSBC Answer: C) Citigroup Explanation: Ci…" at bounding box center [507, 255] width 316 height 185
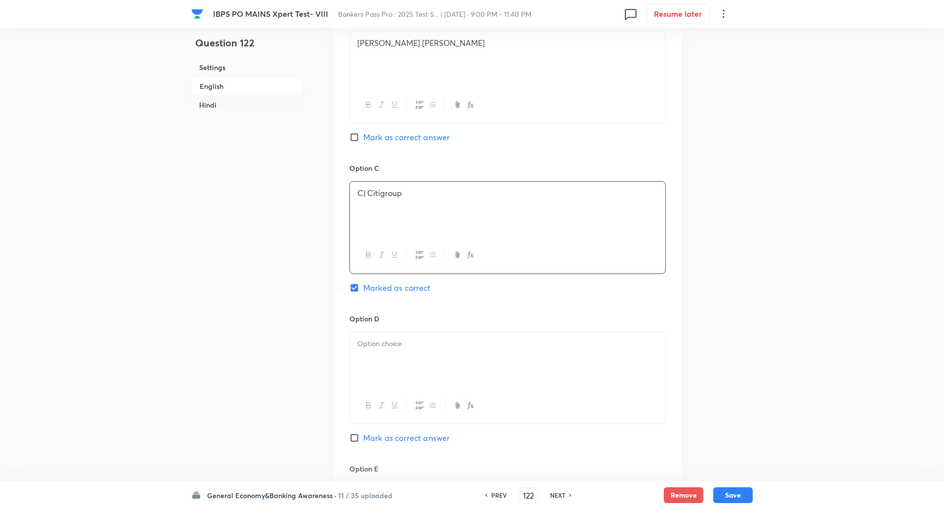
click at [367, 196] on p "C) Citigroup" at bounding box center [507, 193] width 300 height 11
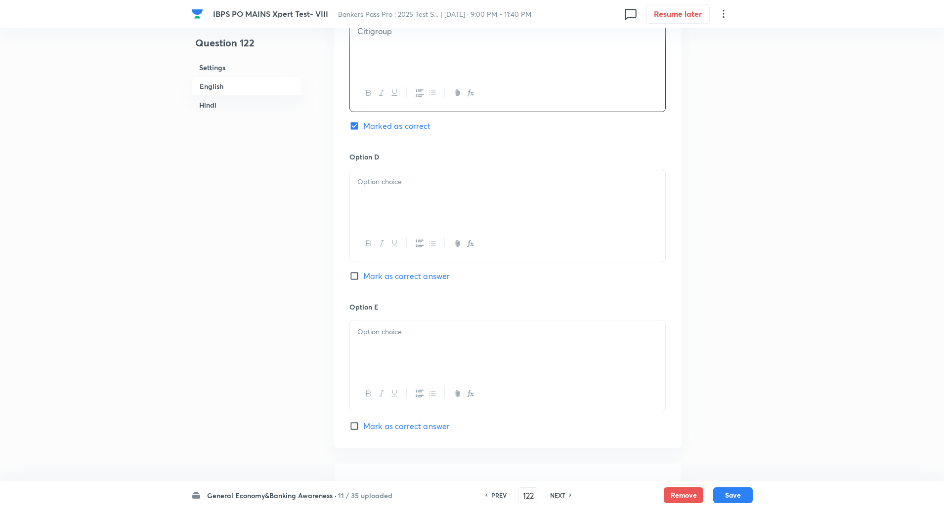
scroll to position [817, 0]
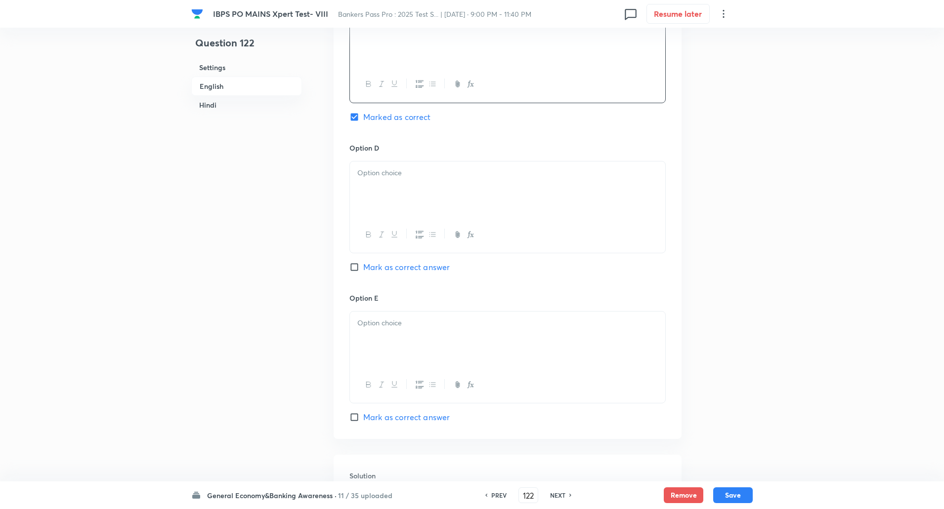
click at [365, 196] on div at bounding box center [507, 189] width 315 height 55
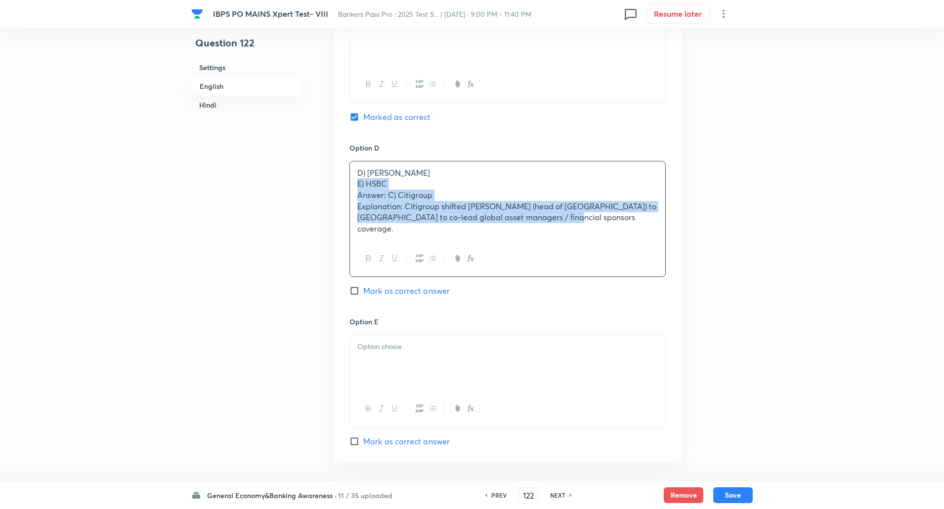
drag, startPoint x: 356, startPoint y: 186, endPoint x: 670, endPoint y: 295, distance: 332.4
click at [670, 295] on div "Option A Goldman Sachs Mark as correct answer Option B Morgan Stanley Mark as c…" at bounding box center [508, 69] width 348 height 788
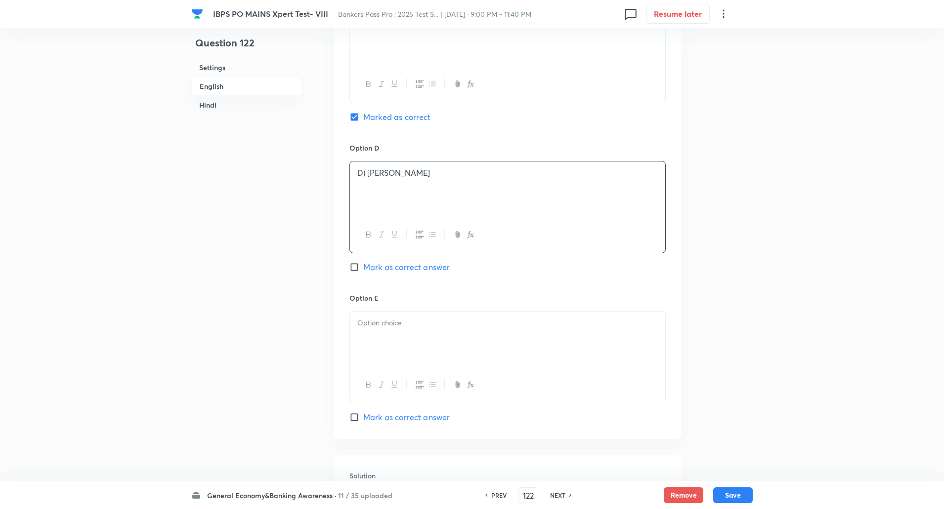
click at [365, 174] on p "D) JP Morgan" at bounding box center [507, 173] width 300 height 11
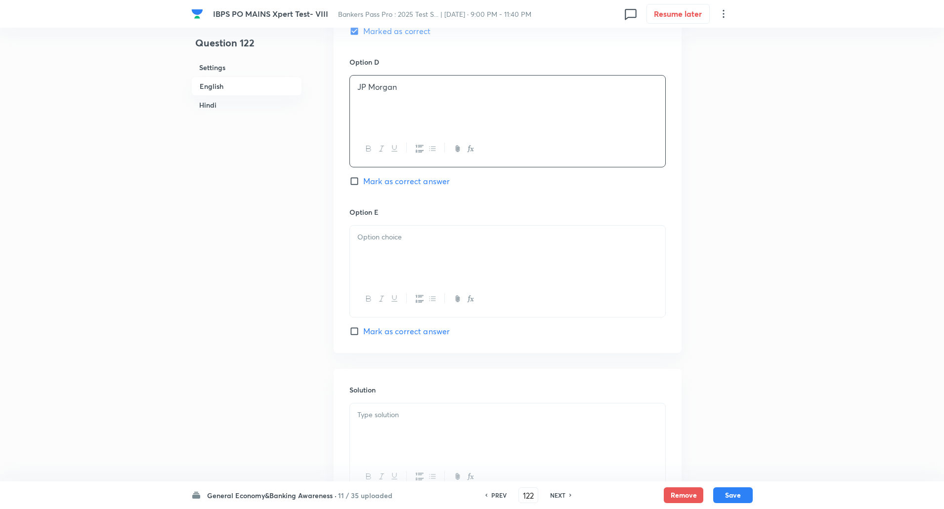
scroll to position [911, 0]
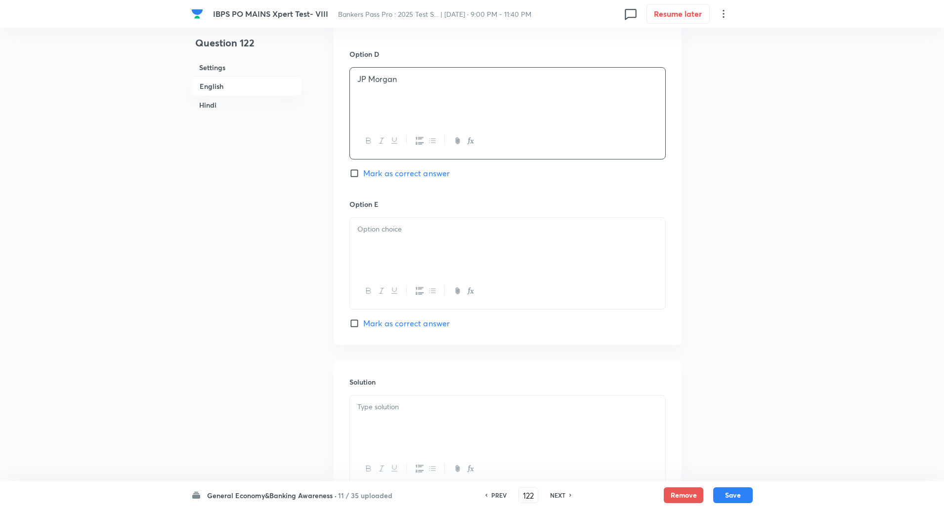
click at [369, 238] on div at bounding box center [507, 245] width 315 height 55
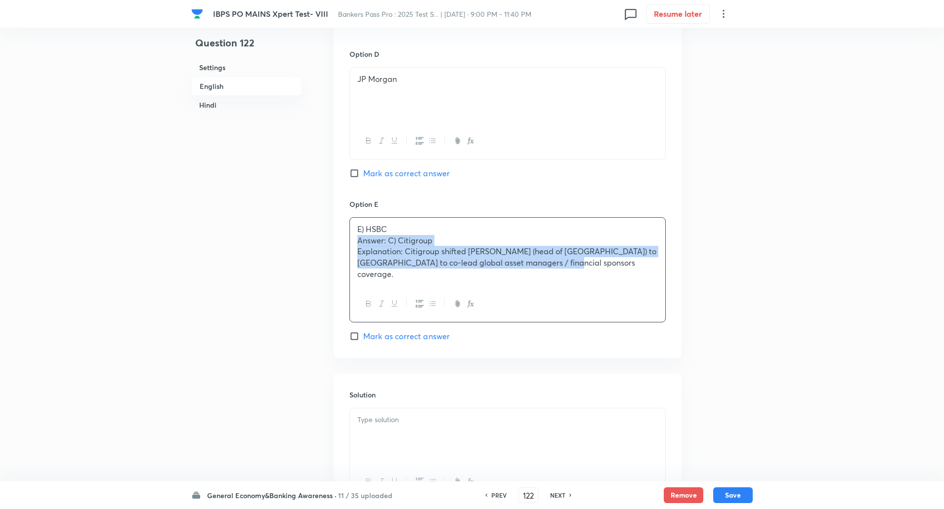
drag, startPoint x: 357, startPoint y: 245, endPoint x: 576, endPoint y: 341, distance: 239.2
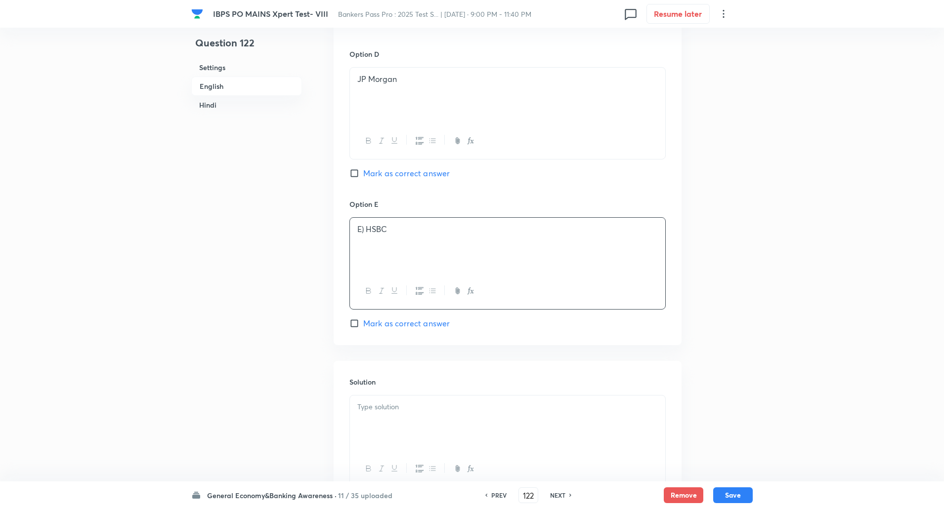
click at [367, 234] on p "E) HSBC" at bounding box center [507, 229] width 300 height 11
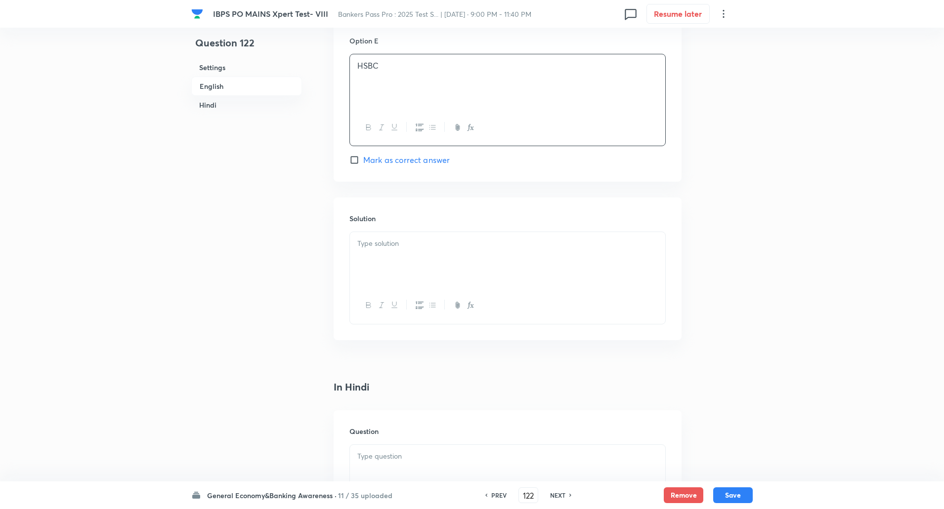
scroll to position [1076, 0]
click at [367, 234] on div at bounding box center [507, 258] width 315 height 55
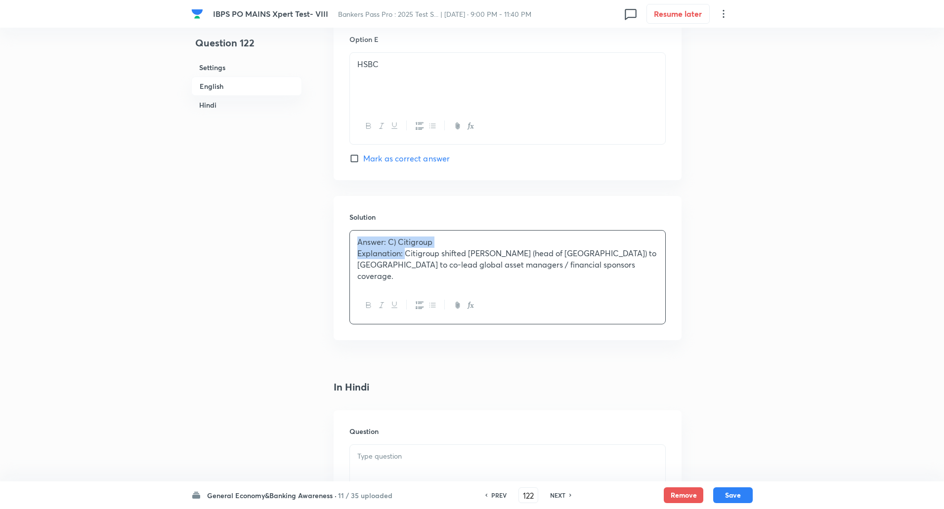
drag, startPoint x: 353, startPoint y: 243, endPoint x: 405, endPoint y: 259, distance: 54.9
click at [405, 259] on div "Answer: C) Citigroup Explanation: Citigroup shifted Ashu Khullar (head of India…" at bounding box center [507, 259] width 315 height 57
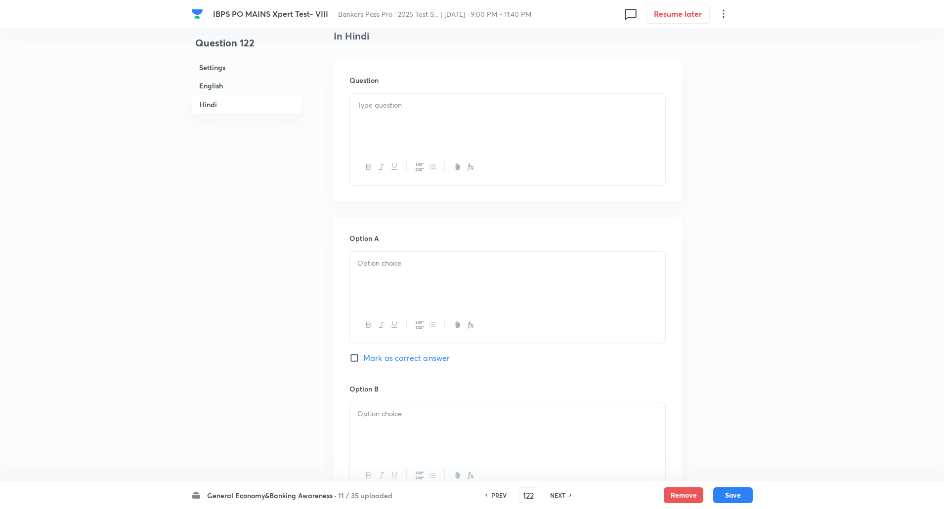
scroll to position [1420, 0]
click at [408, 116] on p at bounding box center [507, 110] width 300 height 11
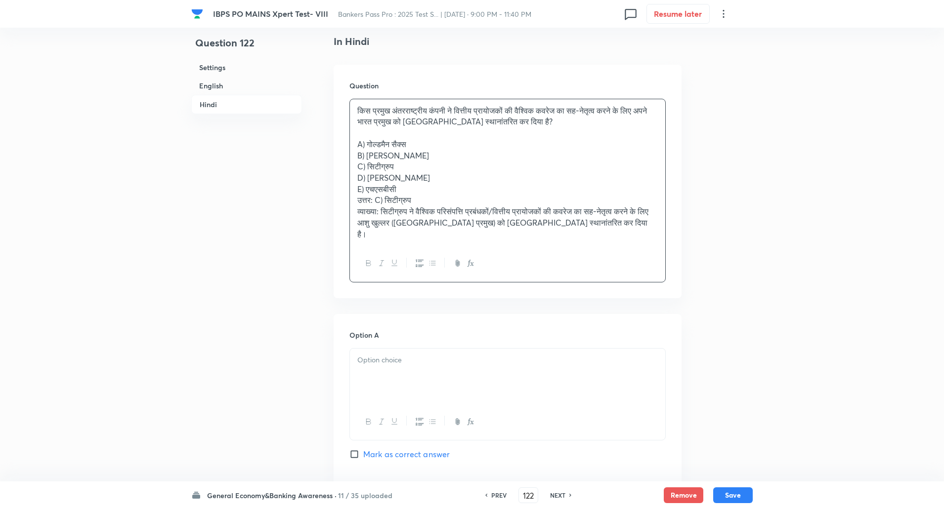
click at [351, 145] on div "किस प्रमुख अंतरराष्ट्रीय कंपनी ने वित्तीय प्रायोजकों की वैश्विक कवरेज का सह-नेत…" at bounding box center [507, 172] width 315 height 147
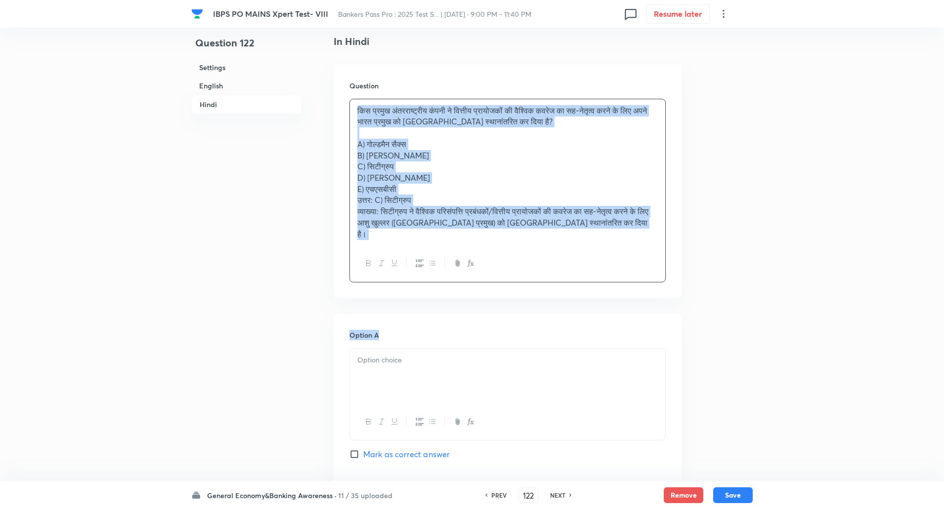
drag, startPoint x: 346, startPoint y: 149, endPoint x: 516, endPoint y: 304, distance: 229.8
click at [516, 168] on p "C) सिटीग्रुप" at bounding box center [507, 166] width 300 height 11
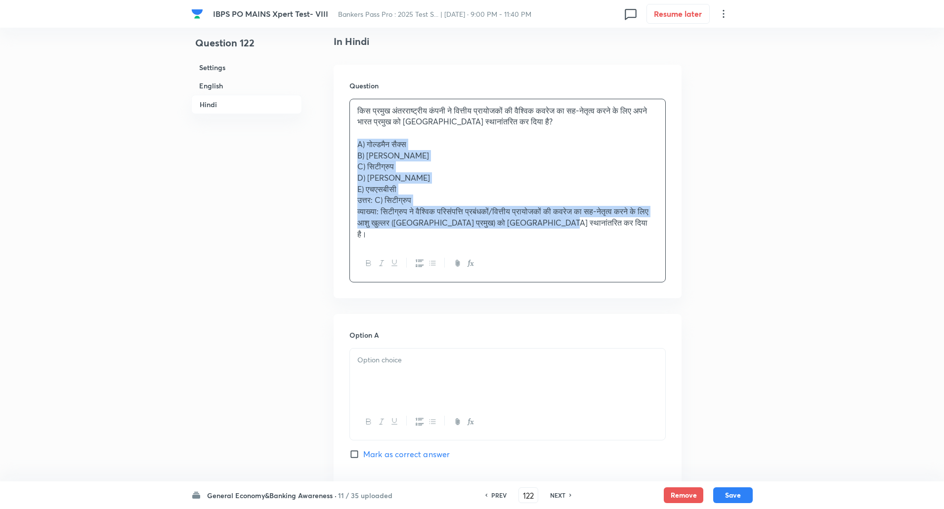
drag, startPoint x: 355, startPoint y: 144, endPoint x: 642, endPoint y: 312, distance: 332.4
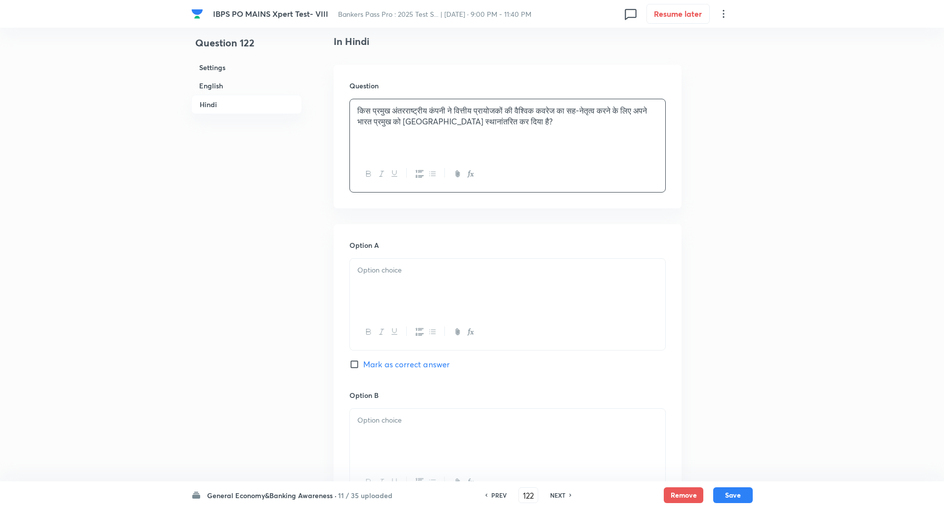
click at [532, 295] on div at bounding box center [507, 286] width 315 height 55
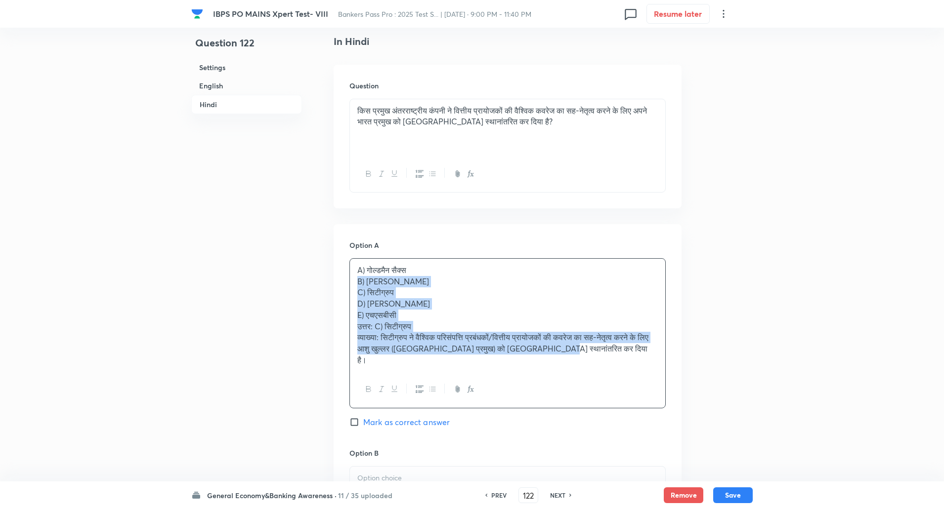
drag, startPoint x: 354, startPoint y: 284, endPoint x: 563, endPoint y: 367, distance: 224.7
click at [563, 367] on div "A) गोल्डमैन सैक्स B) मॉर्गन स्टेनली C) सिटीग्रुप D) जेपी मॉर्गन E) एचएसबीसी उत्…" at bounding box center [507, 333] width 316 height 150
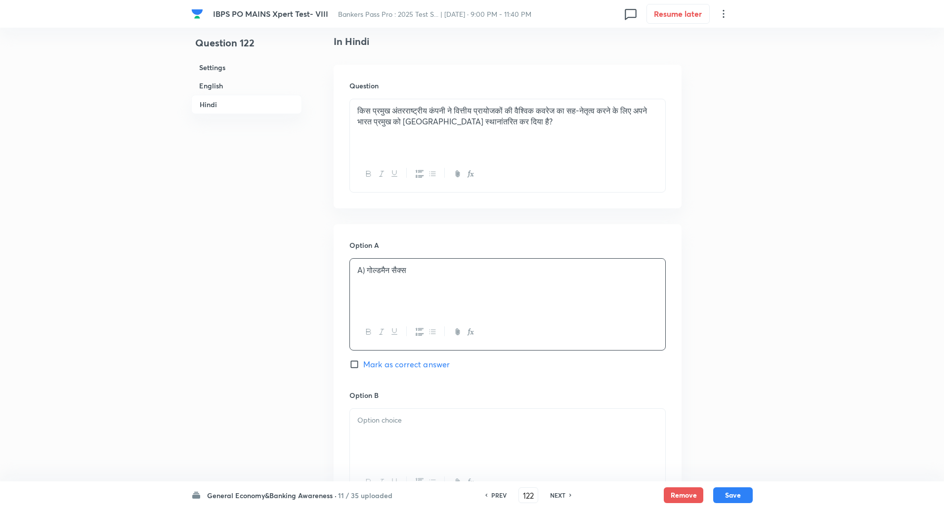
click at [367, 271] on p "A) गोल्डमैन सैक्स" at bounding box center [507, 270] width 300 height 11
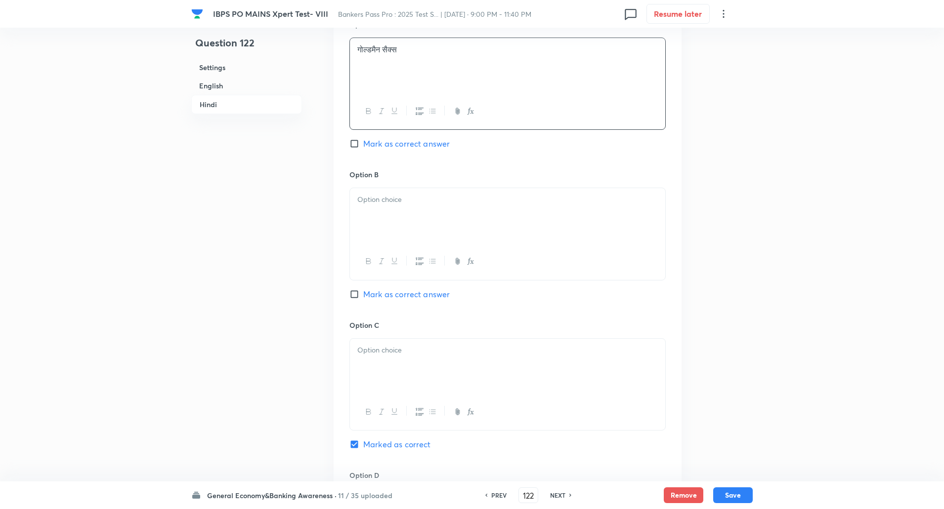
scroll to position [1641, 0]
click at [388, 213] on div at bounding box center [507, 215] width 315 height 55
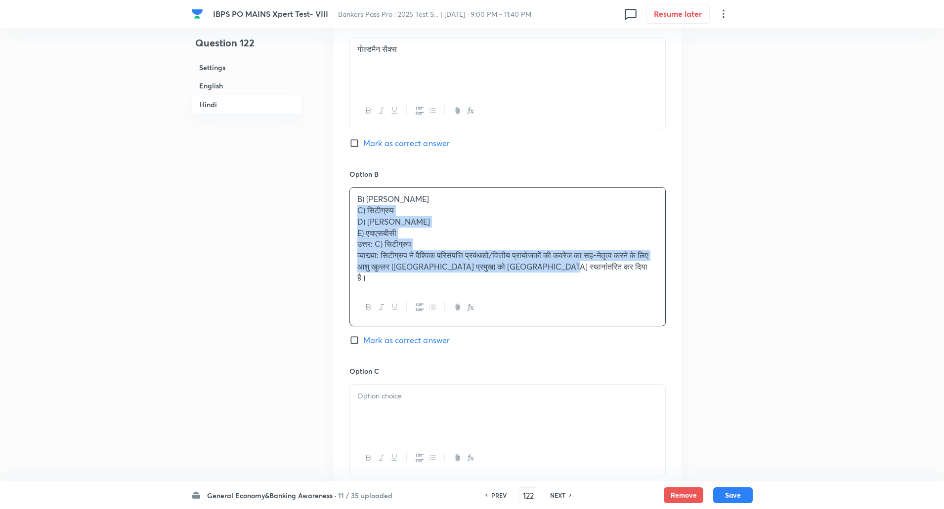
drag, startPoint x: 461, startPoint y: 249, endPoint x: 603, endPoint y: 277, distance: 145.2
click at [603, 277] on div "B) मॉर्गन स्टेनली C) सिटीग्रुप D) जेपी मॉर्गन E) एचएसबीसी उत्तर: C) सिटीग्रुप व…" at bounding box center [507, 239] width 315 height 102
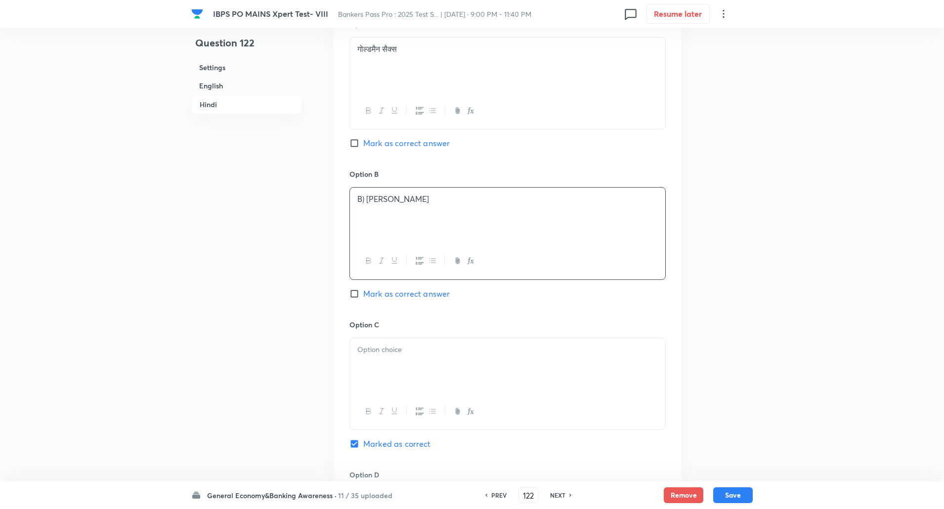
click at [368, 202] on p "B) मॉर्गन स्टेनली" at bounding box center [507, 199] width 300 height 11
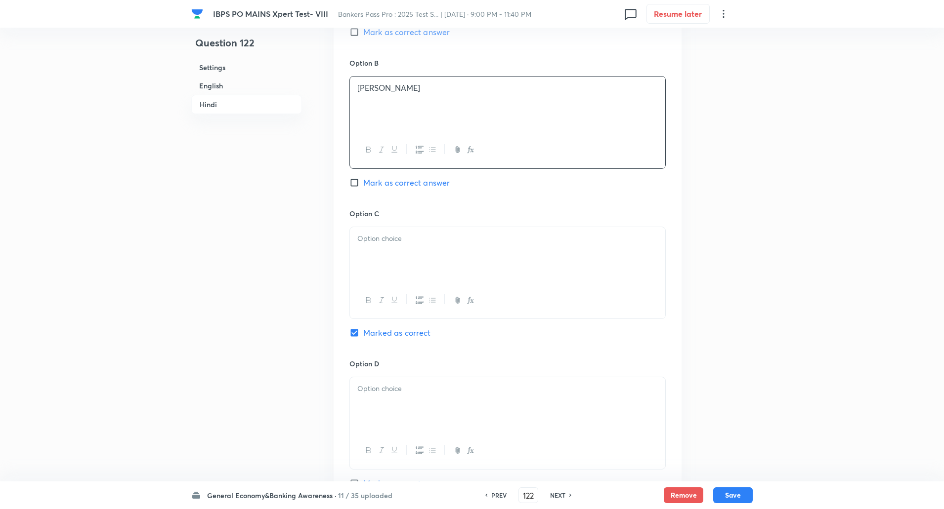
scroll to position [1783, 0]
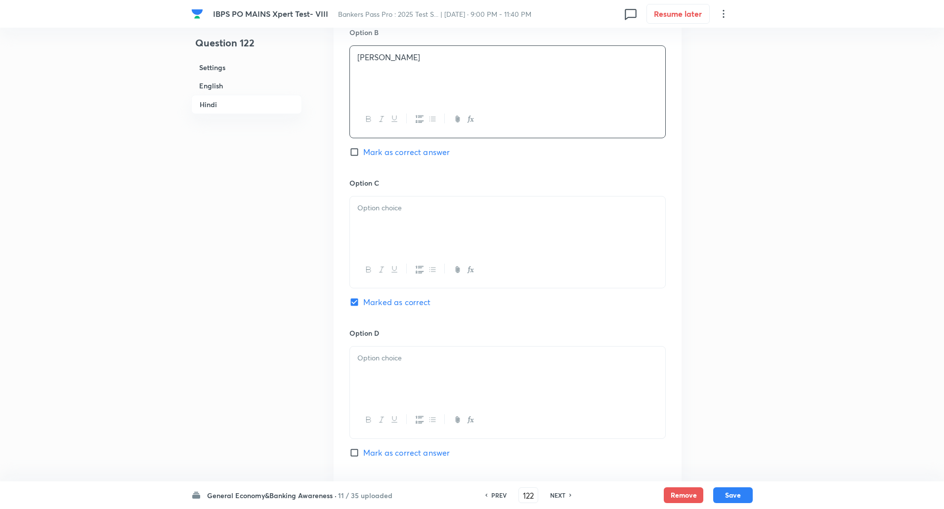
click at [368, 202] on div at bounding box center [507, 224] width 315 height 55
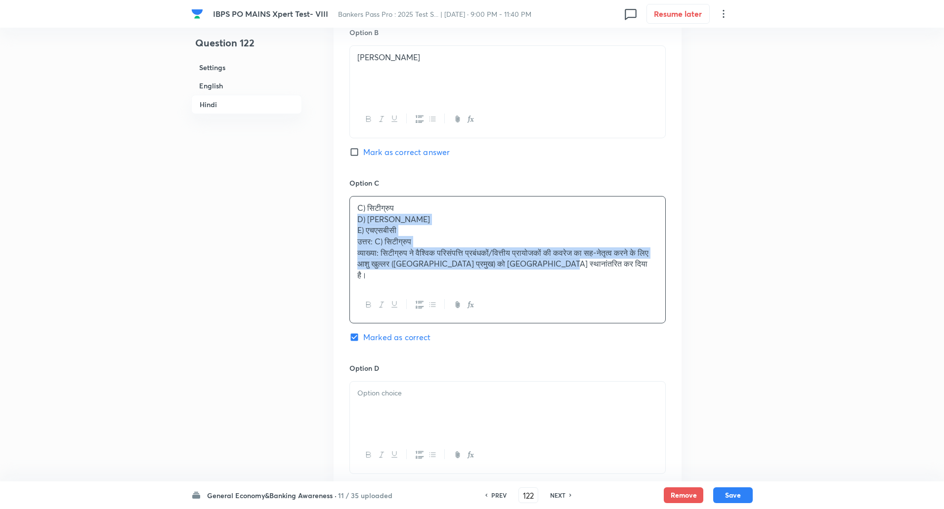
drag, startPoint x: 352, startPoint y: 220, endPoint x: 637, endPoint y: 310, distance: 299.1
click at [637, 310] on div "C) सिटीग्रुप D) जेपी मॉर्गन E) एचएसबीसी उत्तर: C) सिटीग्रुप व्याख्या: सिटीग्रुप…" at bounding box center [507, 259] width 316 height 127
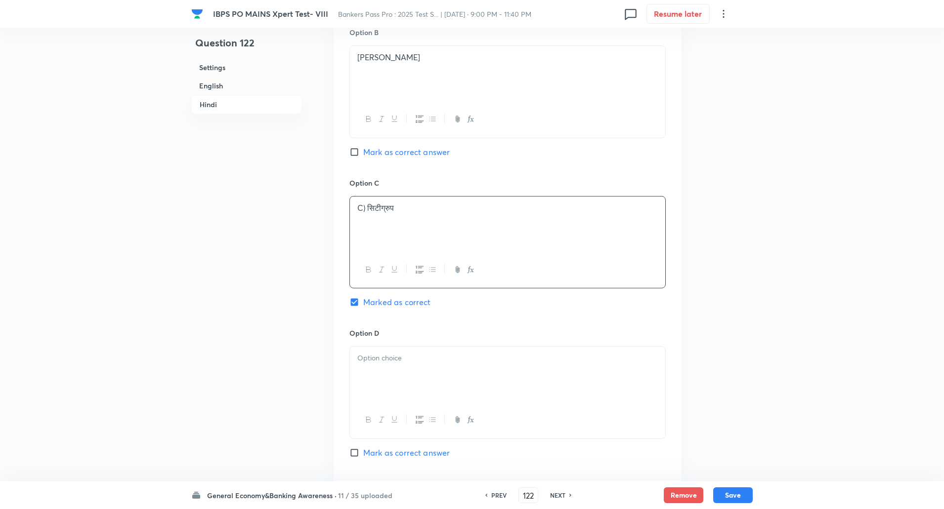
click at [367, 211] on p "C) सिटीग्रुप" at bounding box center [507, 208] width 300 height 11
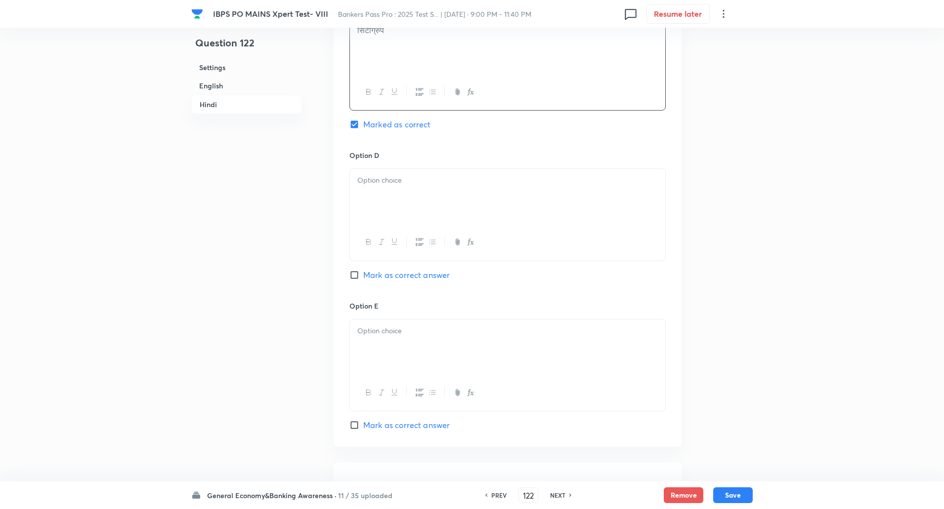
scroll to position [1962, 0]
click at [384, 183] on p at bounding box center [507, 179] width 300 height 11
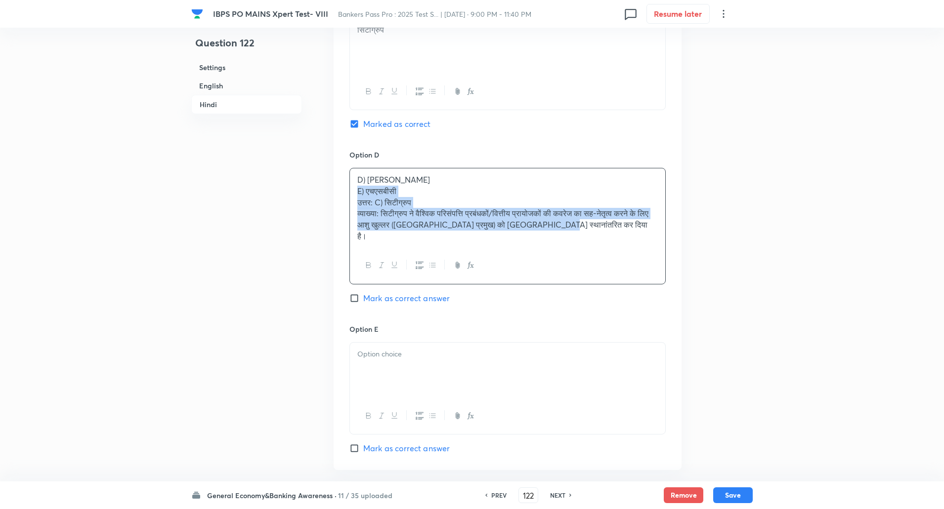
drag, startPoint x: 351, startPoint y: 193, endPoint x: 557, endPoint y: 238, distance: 210.9
click at [557, 238] on div "D) जेपी मॉर्गन E) एचएसबीसी उत्तर: C) सिटीग्रुप व्याख्या: सिटीग्रुप ने वैश्विक प…" at bounding box center [507, 226] width 316 height 117
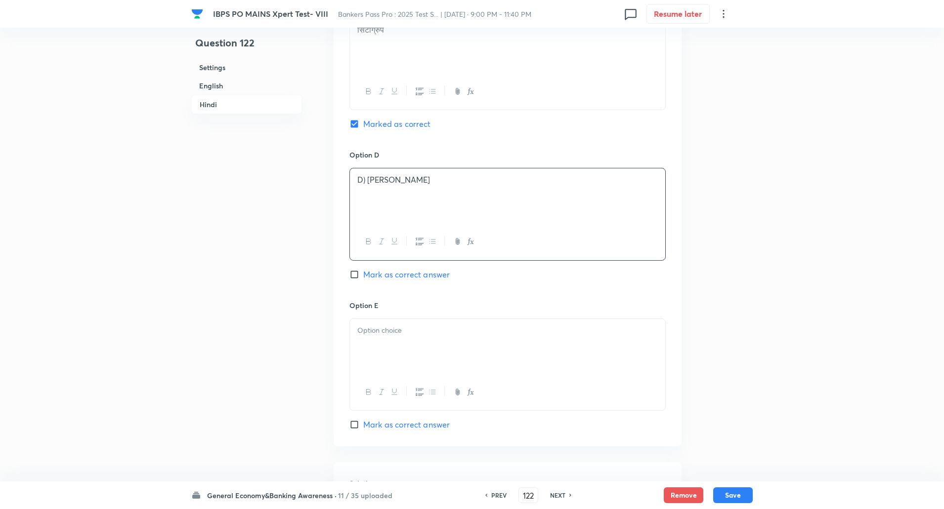
click at [365, 181] on p "D) जेपी मॉर्गन" at bounding box center [507, 179] width 300 height 11
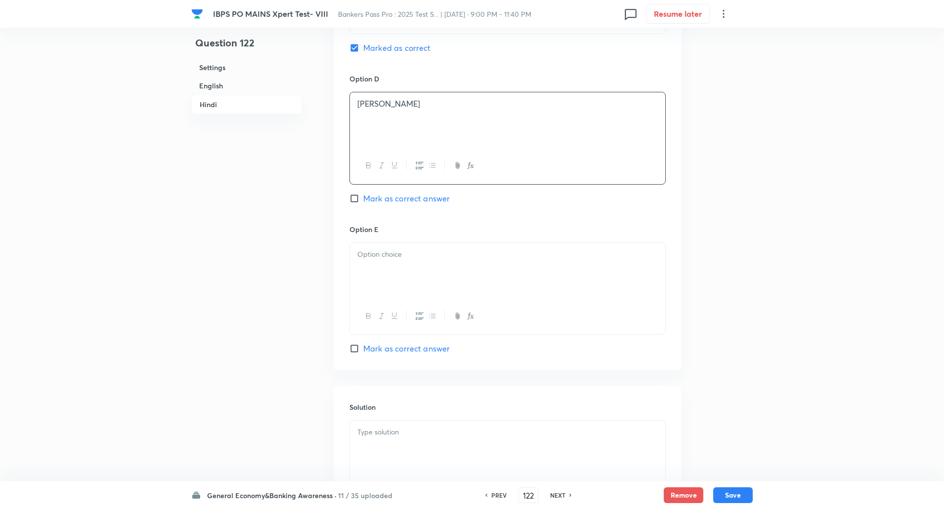
scroll to position [2039, 0]
click at [381, 259] on div at bounding box center [507, 269] width 315 height 55
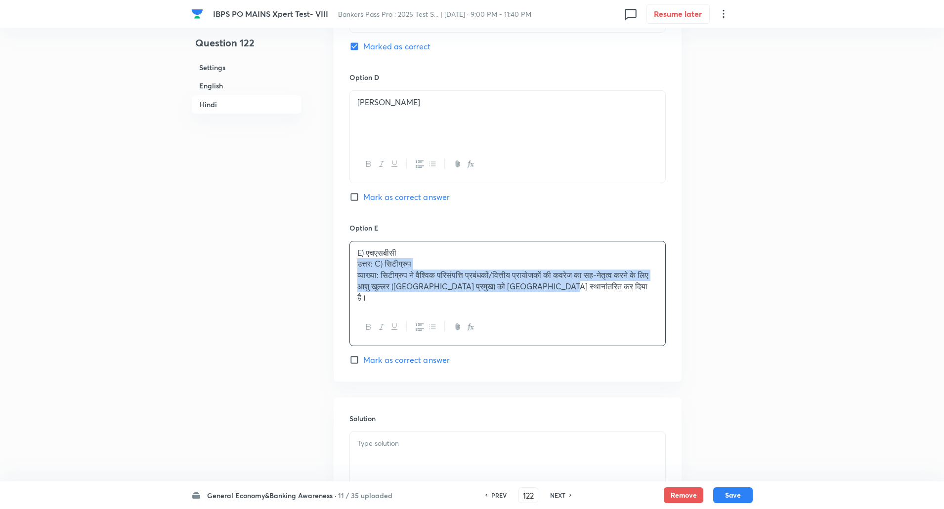
drag, startPoint x: 353, startPoint y: 269, endPoint x: 610, endPoint y: 324, distance: 262.8
click at [610, 324] on div "E) एचएसबीसी उत्तर: C) सिटीग्रुप व्याख्या: सिटीग्रुप ने वैश्विक परिसंपत्ति प्रबं…" at bounding box center [507, 293] width 316 height 105
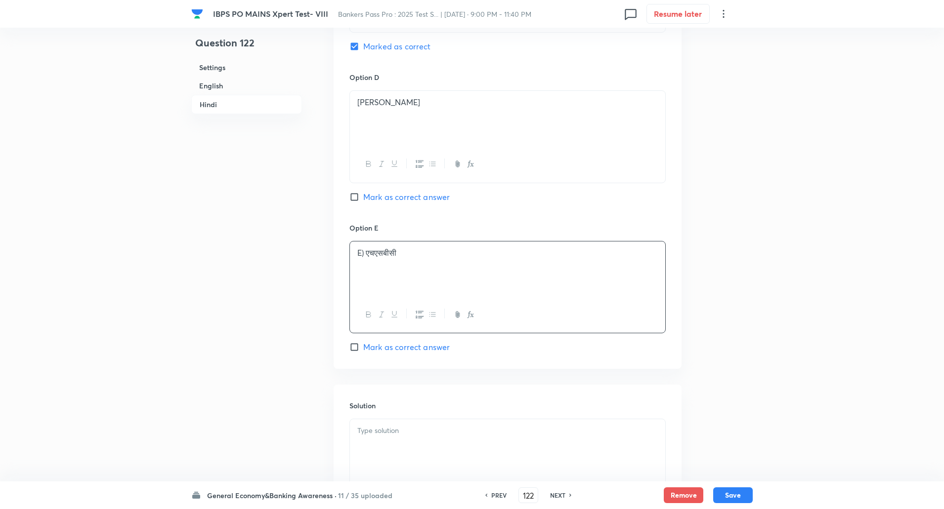
click at [364, 252] on p "E) एचएसबीसी" at bounding box center [507, 253] width 300 height 11
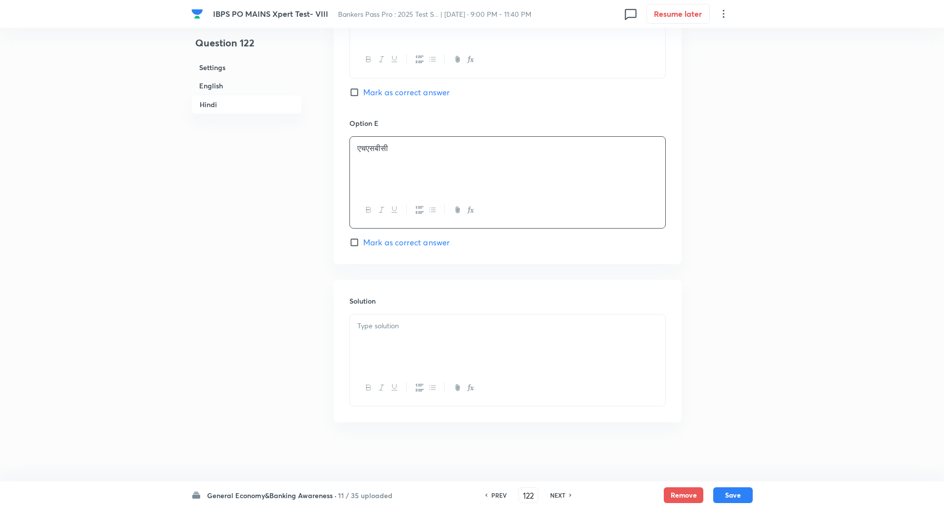
click at [371, 337] on div at bounding box center [507, 342] width 315 height 55
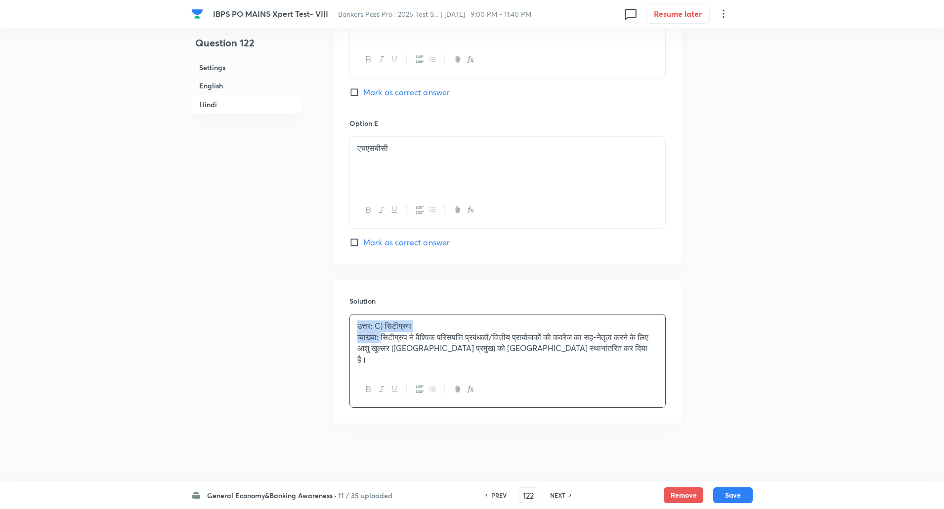
drag, startPoint x: 355, startPoint y: 326, endPoint x: 384, endPoint y: 337, distance: 31.3
click at [384, 337] on div "उत्तर: C) सिटीग्रुप व्याख्या: सिटीग्रुप ने वैश्विक परिसंपत्ति प्रबंधकों/वित्तीय…" at bounding box center [507, 343] width 315 height 57
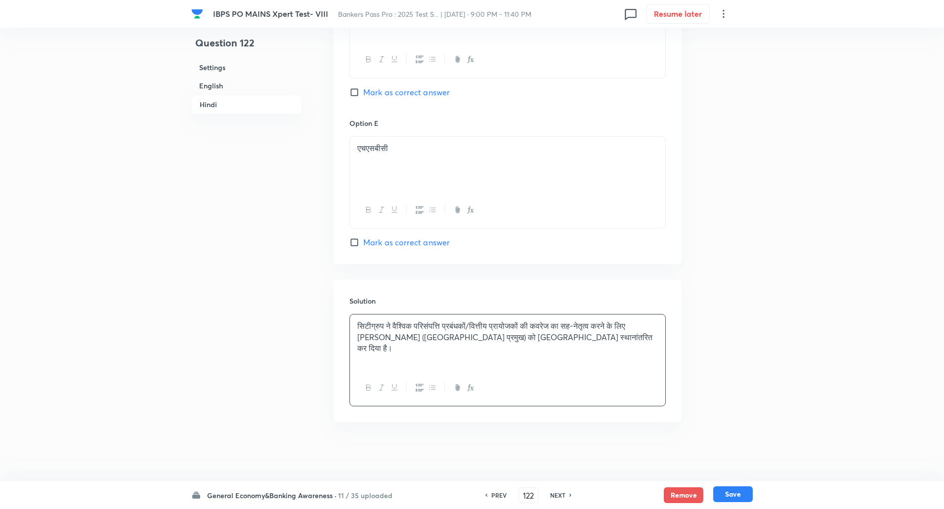
click at [735, 492] on button "Save" at bounding box center [733, 495] width 40 height 16
type input "123"
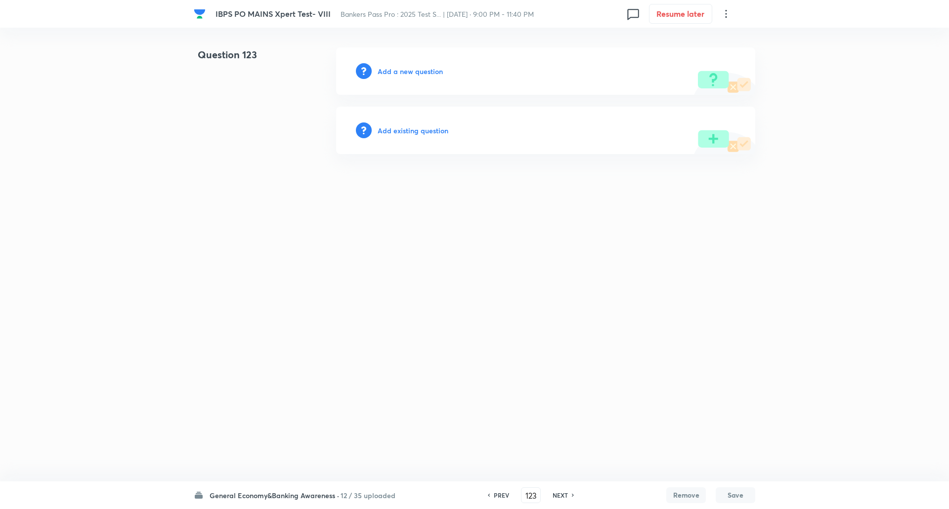
click at [418, 67] on h6 "Add a new question" at bounding box center [410, 71] width 65 height 10
click at [418, 67] on h6 "Choose a question type" at bounding box center [416, 71] width 76 height 10
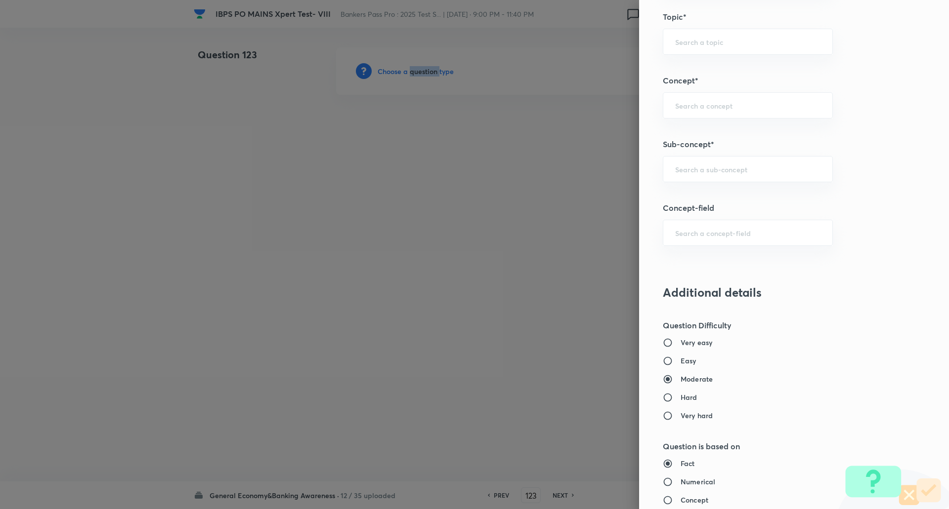
scroll to position [517, 0]
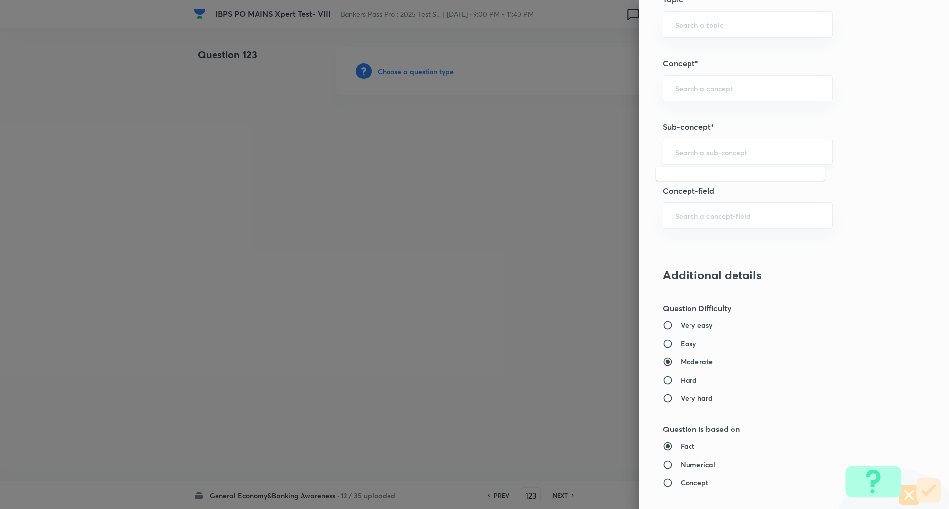
click at [710, 153] on input "text" at bounding box center [747, 151] width 145 height 9
click at [700, 184] on li "Reserve Bank of India" at bounding box center [740, 180] width 169 height 18
type input "Reserve Bank of India"
type input "Awareness"
type input "Banking Awareness"
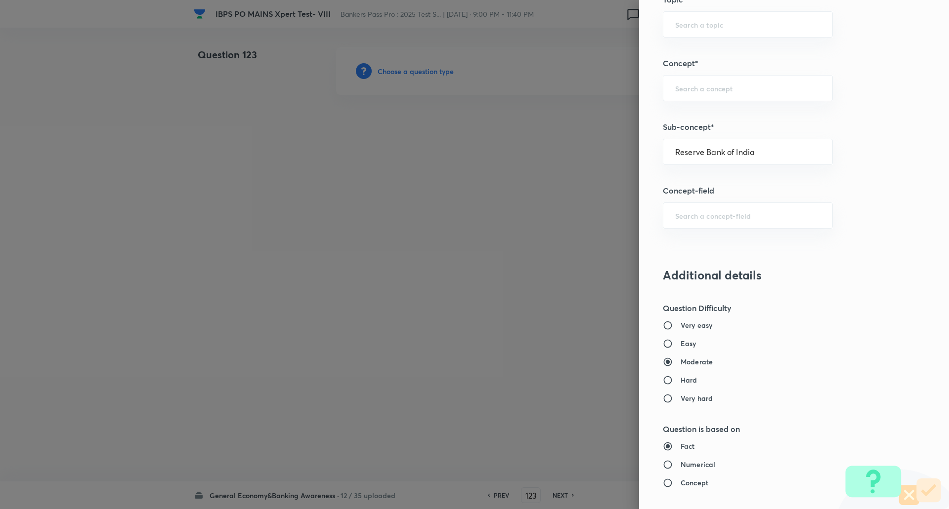
type input "Indian Banking System"
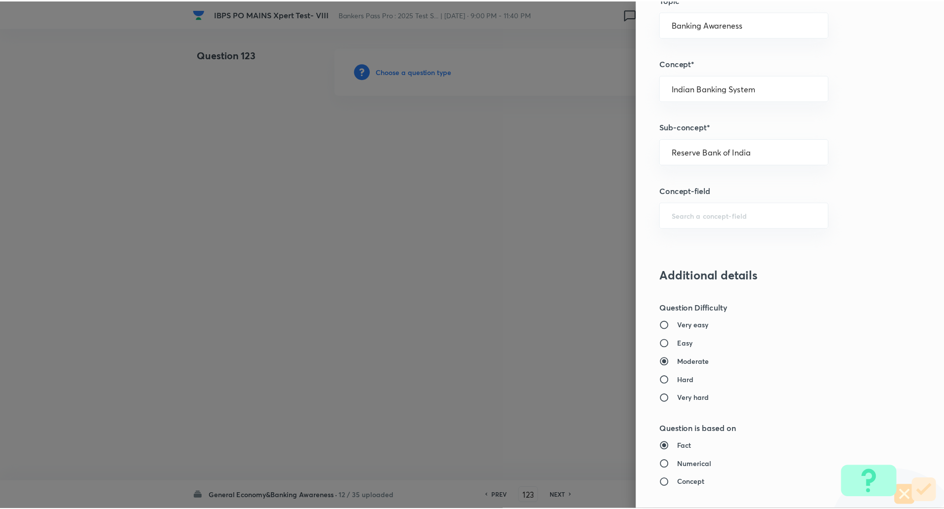
scroll to position [838, 0]
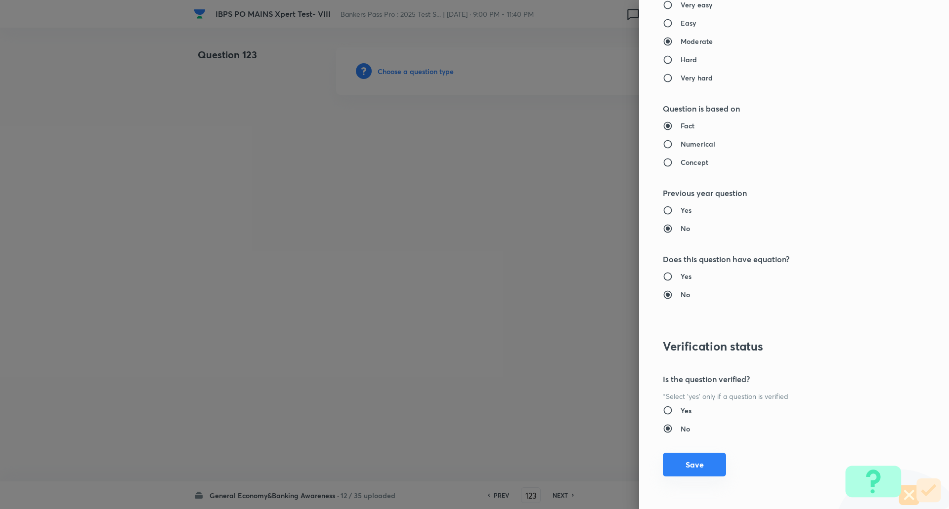
click at [688, 477] on div "Question settings Question type* Single choice correct Number of options* 2 3 4…" at bounding box center [794, 254] width 310 height 509
click at [690, 472] on button "Save" at bounding box center [694, 465] width 63 height 24
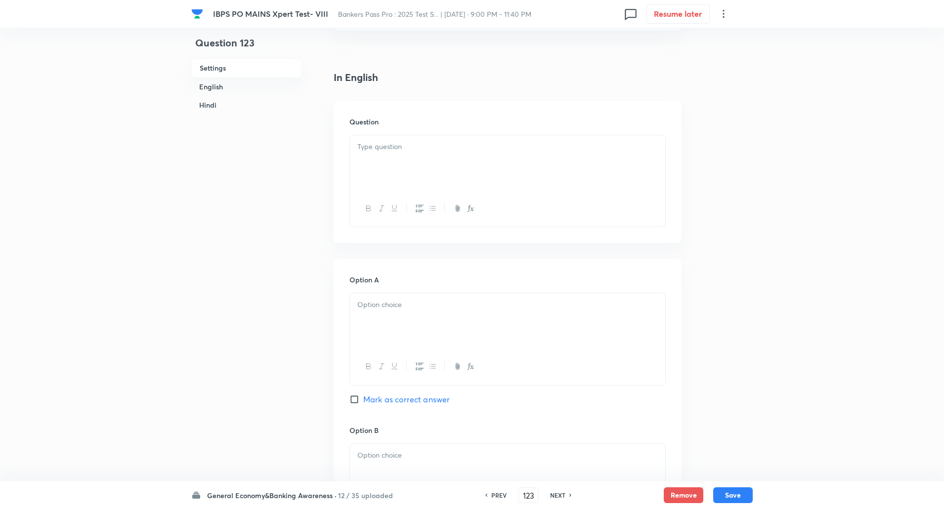
scroll to position [221, 0]
click at [542, 142] on p at bounding box center [507, 146] width 300 height 11
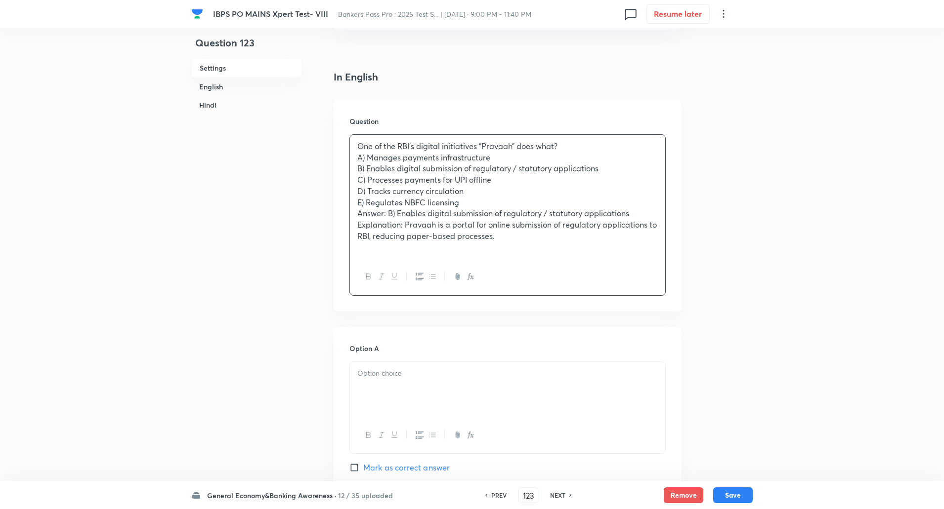
click at [557, 146] on p "One of the RBI’s digital initiatives “Pravaah” does what?" at bounding box center [507, 146] width 300 height 11
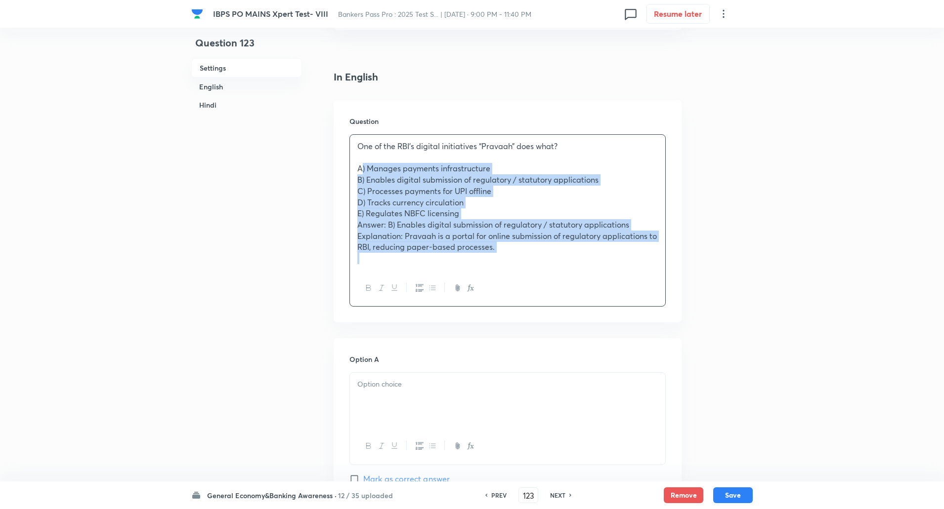
drag, startPoint x: 351, startPoint y: 166, endPoint x: 569, endPoint y: 280, distance: 246.0
click at [569, 280] on div "One of the RBI’s digital initiatives “Pravaah” does what? A) Manages payments i…" at bounding box center [507, 220] width 316 height 172
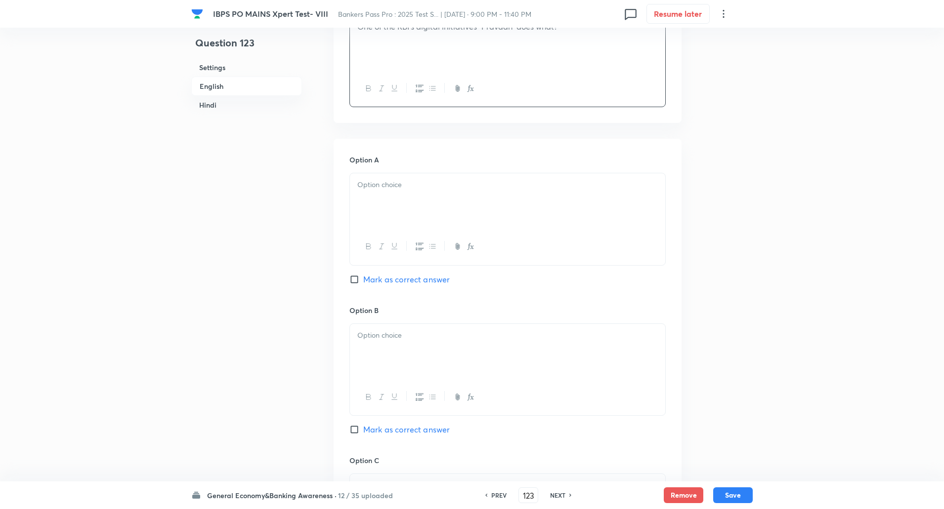
scroll to position [341, 0]
click at [599, 180] on p at bounding box center [507, 184] width 300 height 11
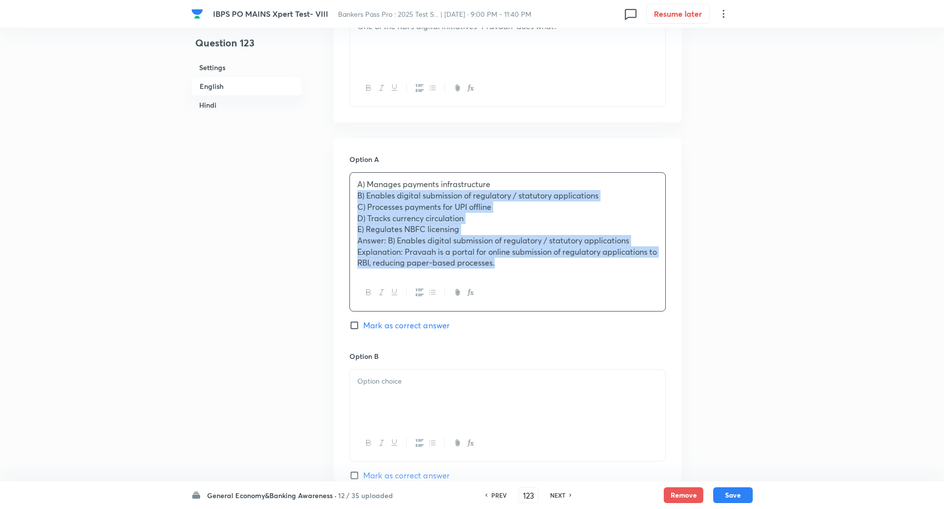
drag, startPoint x: 357, startPoint y: 198, endPoint x: 534, endPoint y: 292, distance: 199.8
click at [534, 292] on div "A) Manages payments infrastructure B) Enables digital submission of regulatory …" at bounding box center [507, 241] width 316 height 139
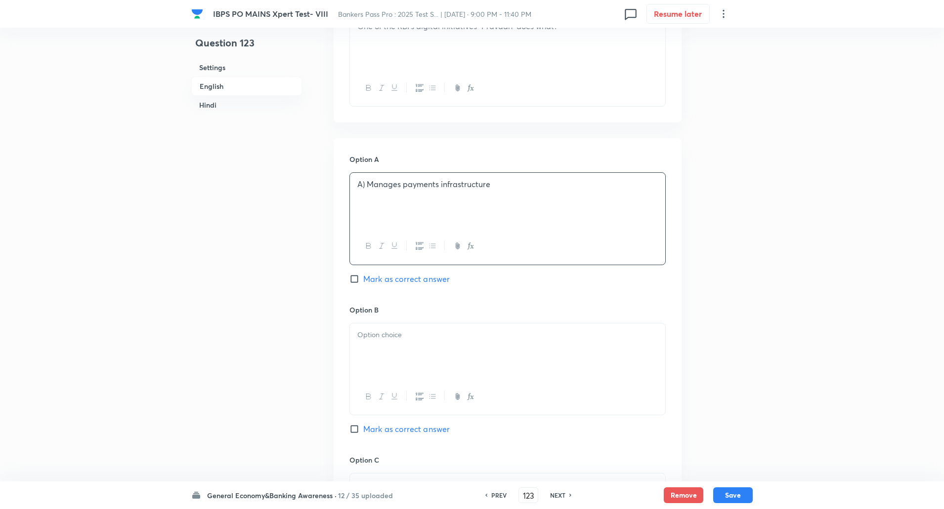
click at [367, 186] on p "A) Manages payments infrastructure" at bounding box center [507, 184] width 300 height 11
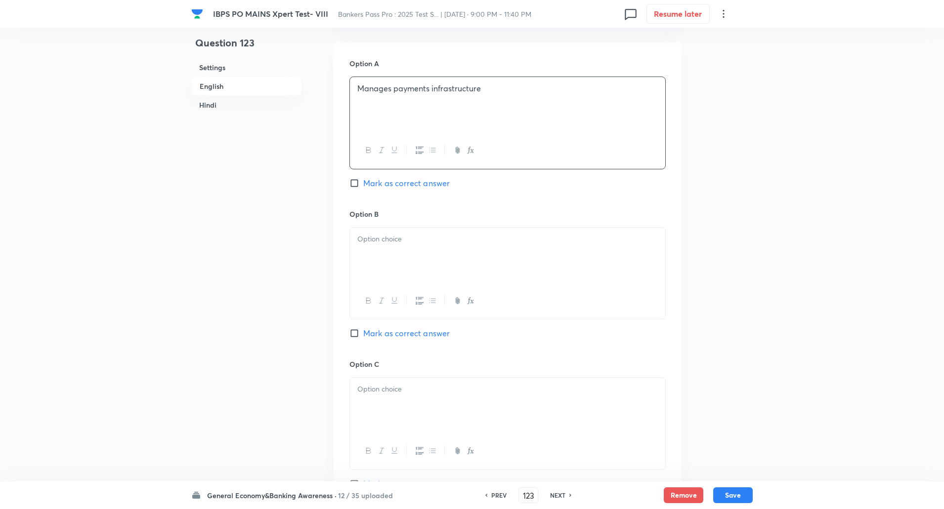
scroll to position [437, 0]
click at [366, 241] on p at bounding box center [507, 238] width 300 height 11
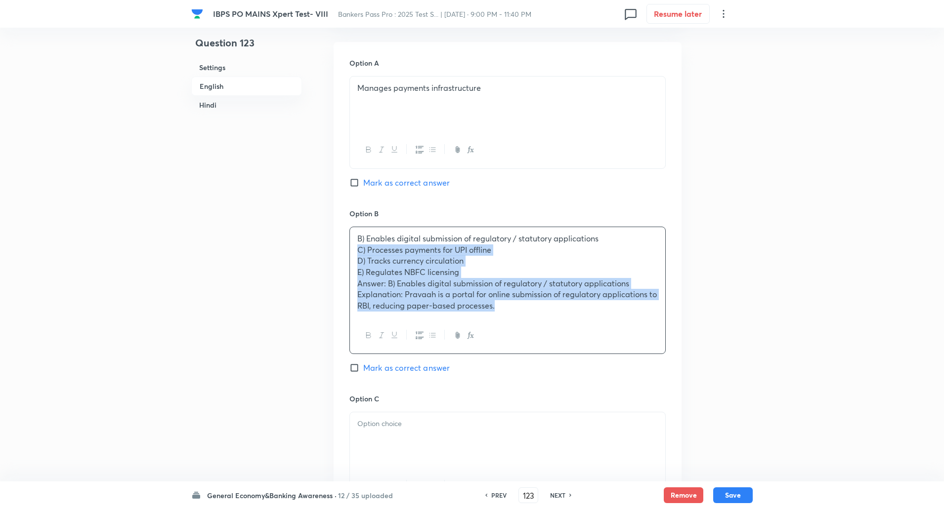
drag, startPoint x: 358, startPoint y: 248, endPoint x: 580, endPoint y: 386, distance: 261.5
click at [580, 386] on div "Option B B) Enables digital submission of regulatory / statutory applications C…" at bounding box center [507, 301] width 316 height 185
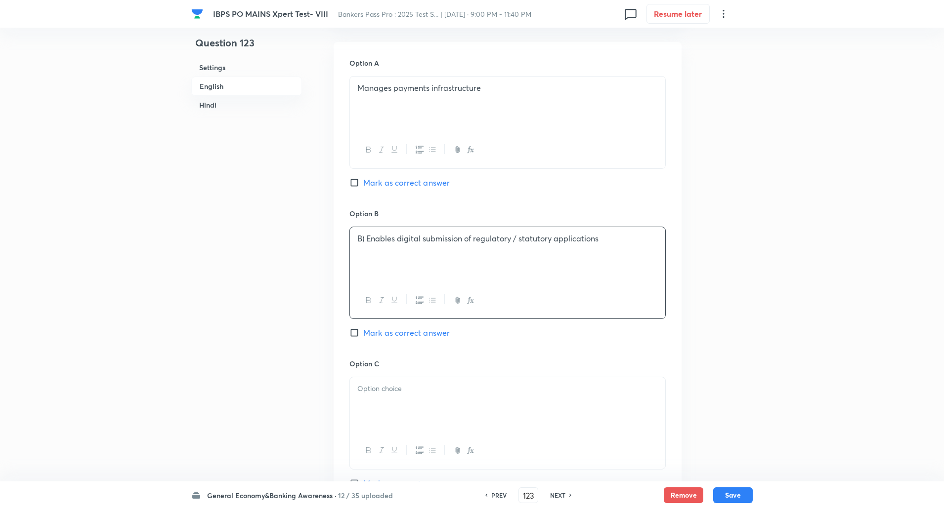
click at [366, 241] on p "B) Enables digital submission of regulatory / statutory applications" at bounding box center [507, 238] width 300 height 11
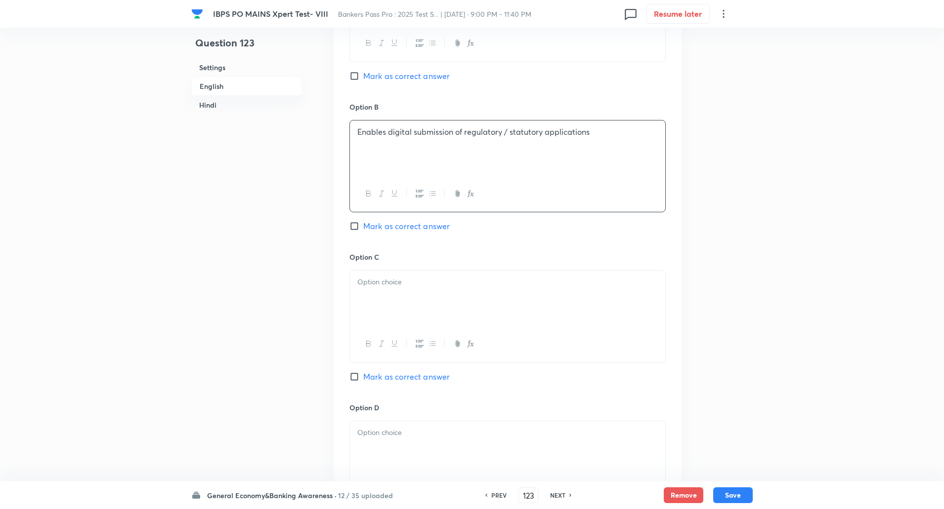
scroll to position [545, 0]
click at [368, 291] on div at bounding box center [507, 297] width 315 height 55
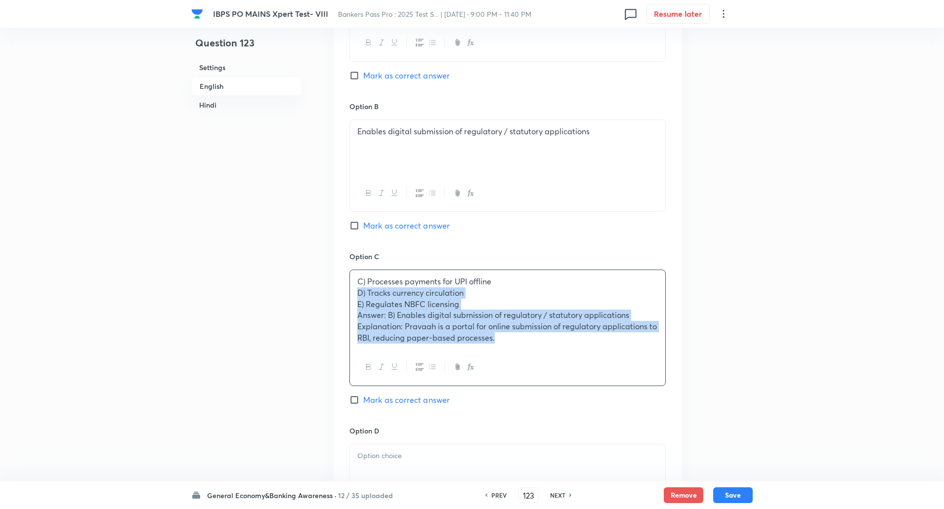
drag, startPoint x: 354, startPoint y: 295, endPoint x: 514, endPoint y: 365, distance: 174.6
click at [514, 365] on div "C) Processes payments for UPI offline D) Tracks currency circulation E) Regulat…" at bounding box center [507, 328] width 316 height 117
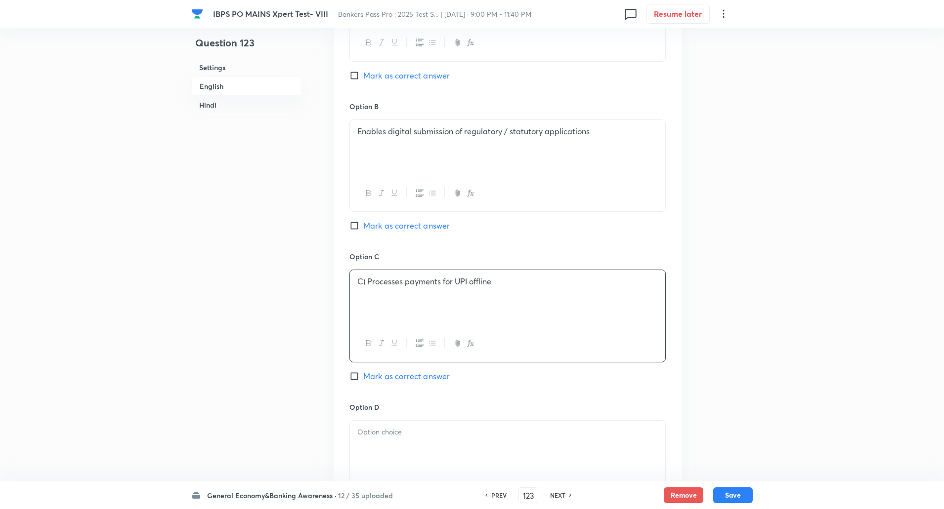
click at [367, 285] on p "C) Processes payments for UPI offline" at bounding box center [507, 281] width 300 height 11
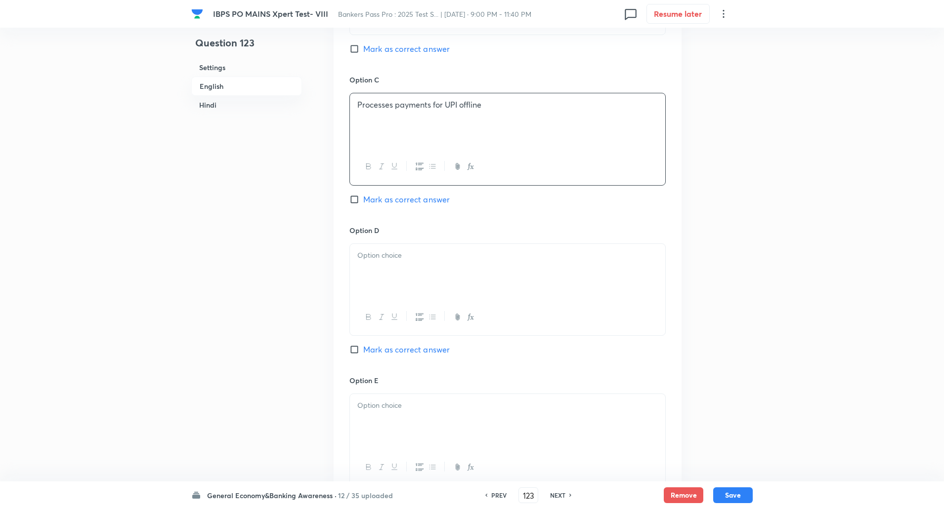
scroll to position [725, 0]
click at [380, 265] on div at bounding box center [507, 267] width 315 height 55
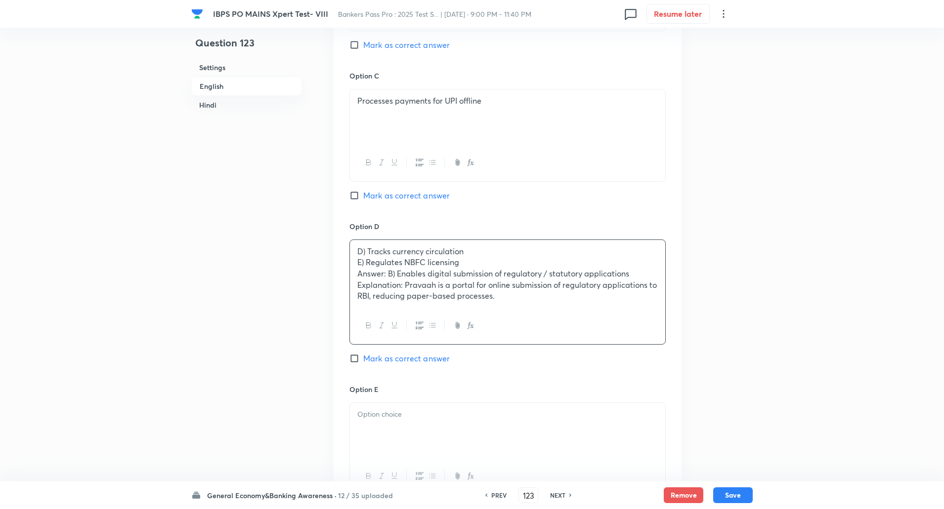
click at [358, 264] on p "E) Regulates NBFC licensing" at bounding box center [507, 262] width 300 height 11
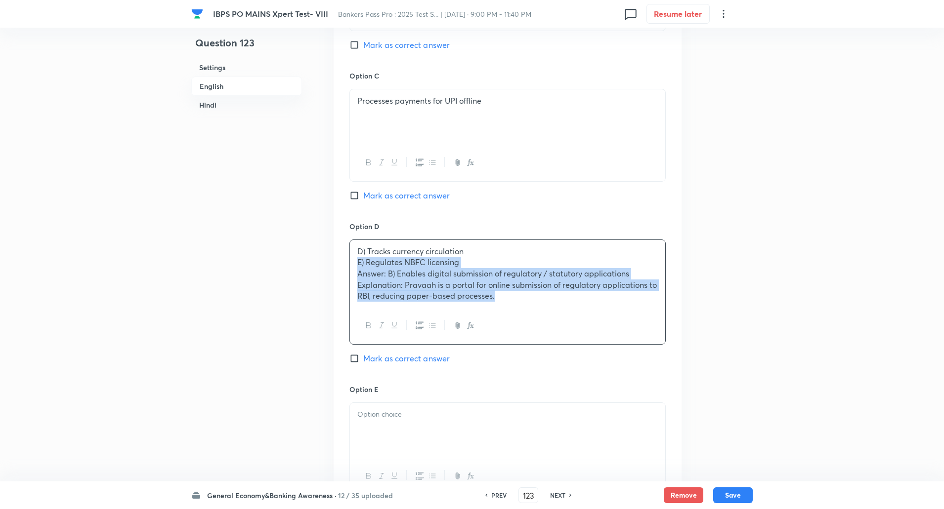
drag, startPoint x: 358, startPoint y: 264, endPoint x: 529, endPoint y: 344, distance: 188.8
click at [529, 344] on div "Option D D) Tracks currency circulation E) Regulates NBFC licensing Answer: B) …" at bounding box center [507, 302] width 316 height 163
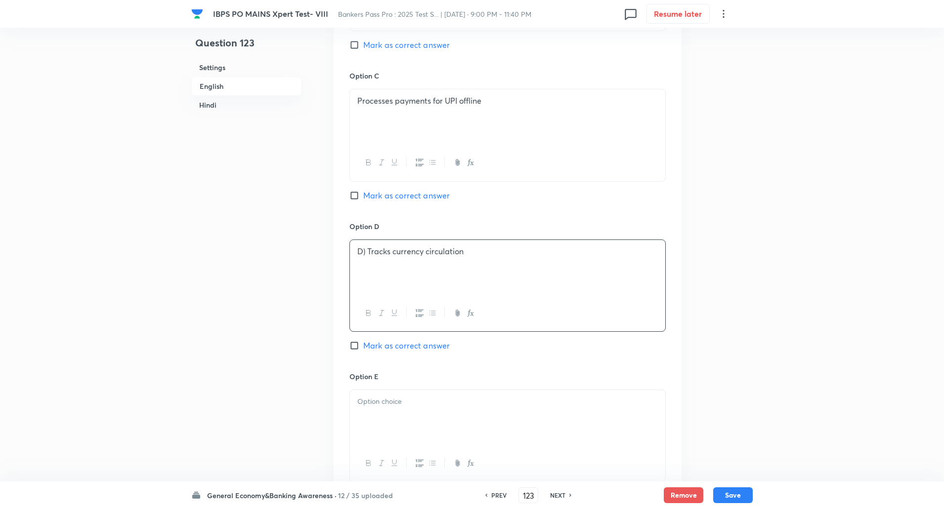
click at [352, 46] on input "Mark as correct answer" at bounding box center [356, 45] width 14 height 10
checkbox input "true"
click at [367, 254] on p "D) Tracks currency circulation" at bounding box center [507, 251] width 300 height 11
click at [392, 395] on div at bounding box center [507, 417] width 315 height 55
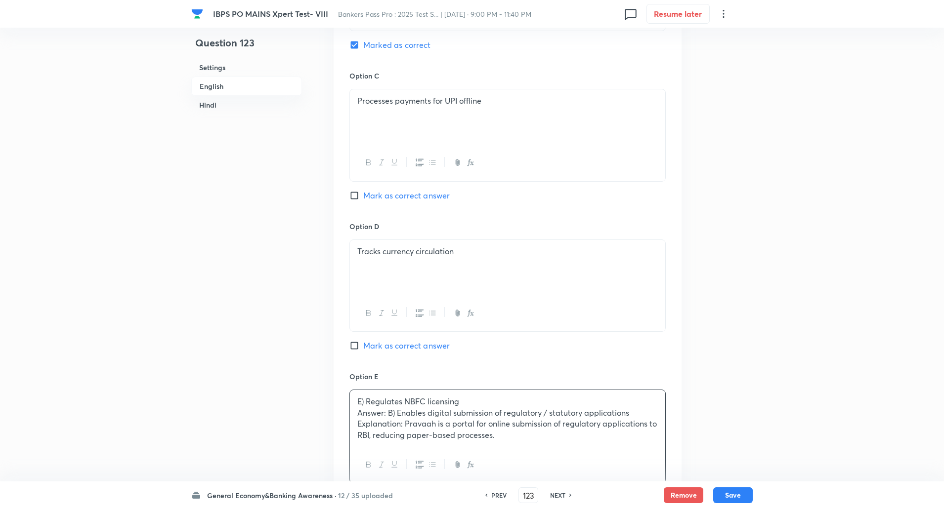
click at [357, 414] on p "Answer: B) Enables digital submission of regulatory / statutory applications" at bounding box center [507, 413] width 300 height 11
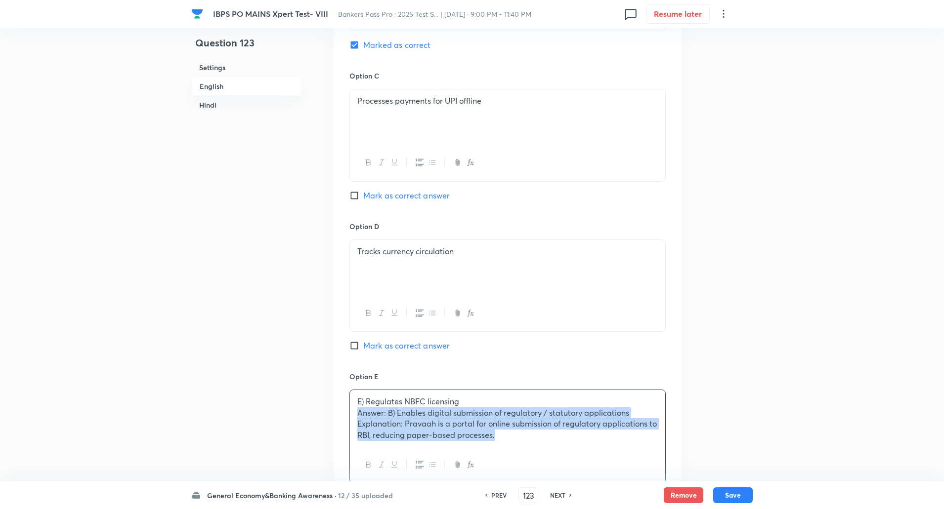
drag, startPoint x: 357, startPoint y: 414, endPoint x: 535, endPoint y: 453, distance: 181.7
click at [535, 453] on div "E) Regulates NBFC licensing Answer: B) Enables digital submission of regulatory…" at bounding box center [507, 437] width 316 height 94
copy div "Answer: B) Enables digital submission of regulatory / statutory applications Ex…"
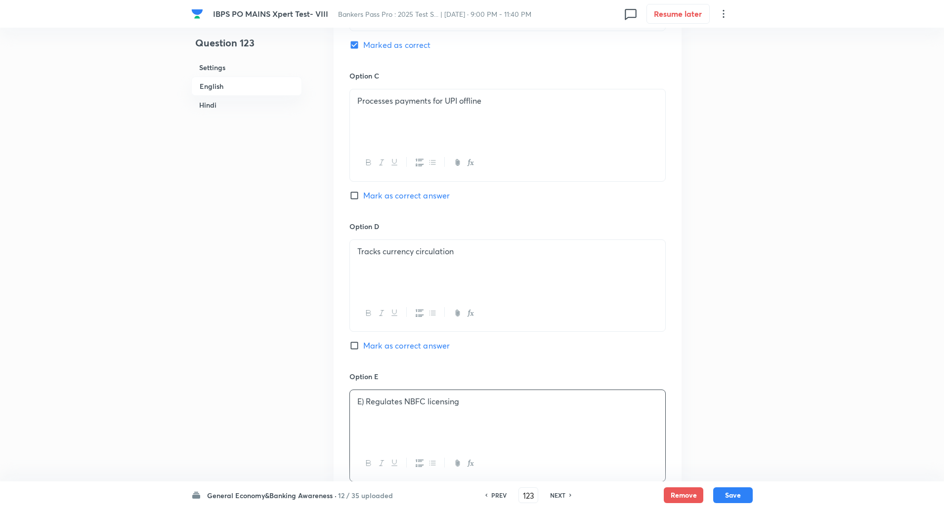
click at [365, 399] on p "E) Regulates NBFC licensing" at bounding box center [507, 401] width 300 height 11
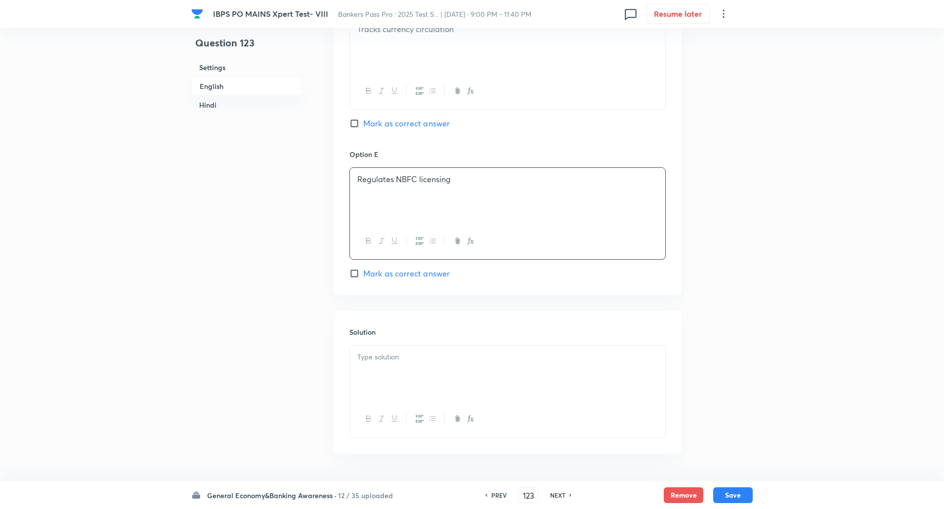
scroll to position [974, 0]
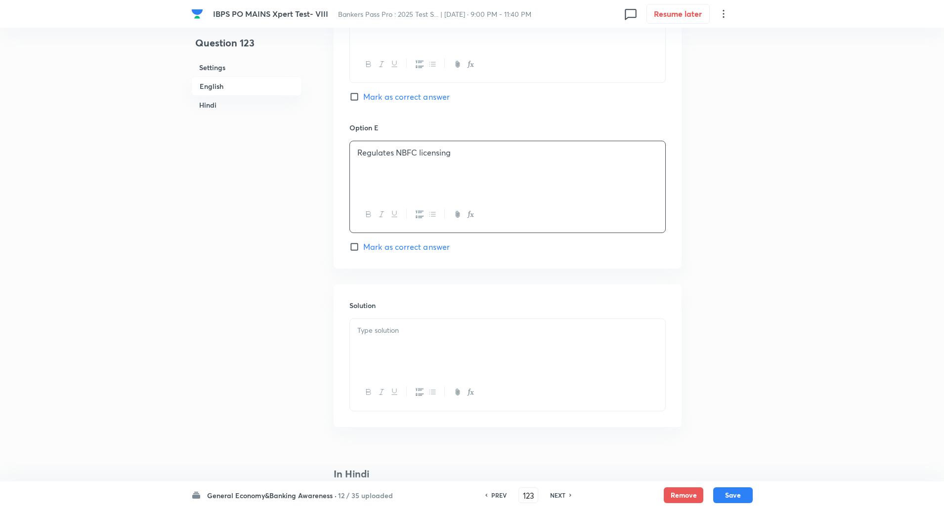
click at [396, 341] on div at bounding box center [507, 346] width 315 height 55
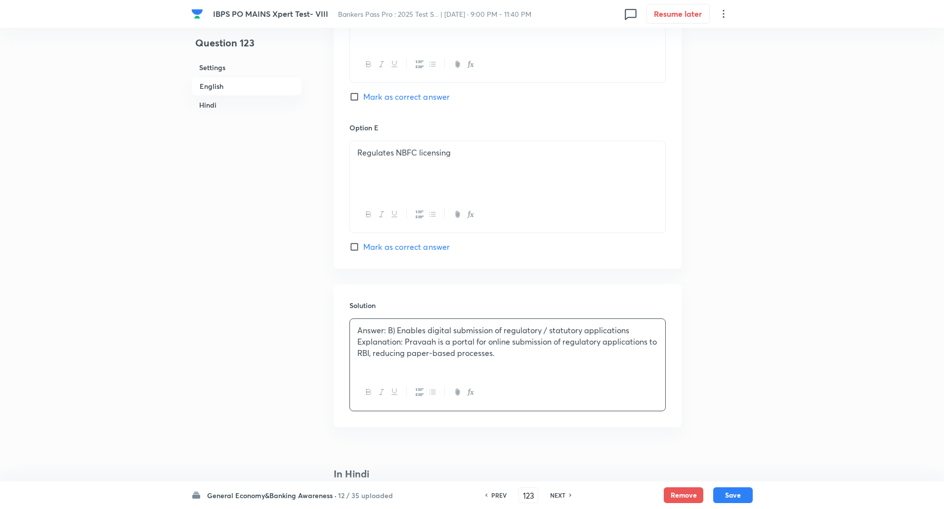
click at [355, 329] on div "Answer: B) Enables digital submission of regulatory / statutory applications Ex…" at bounding box center [507, 346] width 315 height 55
drag, startPoint x: 355, startPoint y: 329, endPoint x: 406, endPoint y: 347, distance: 54.4
click at [406, 347] on div "Answer: B) Enables digital submission of regulatory / statutory applications Ex…" at bounding box center [507, 346] width 315 height 55
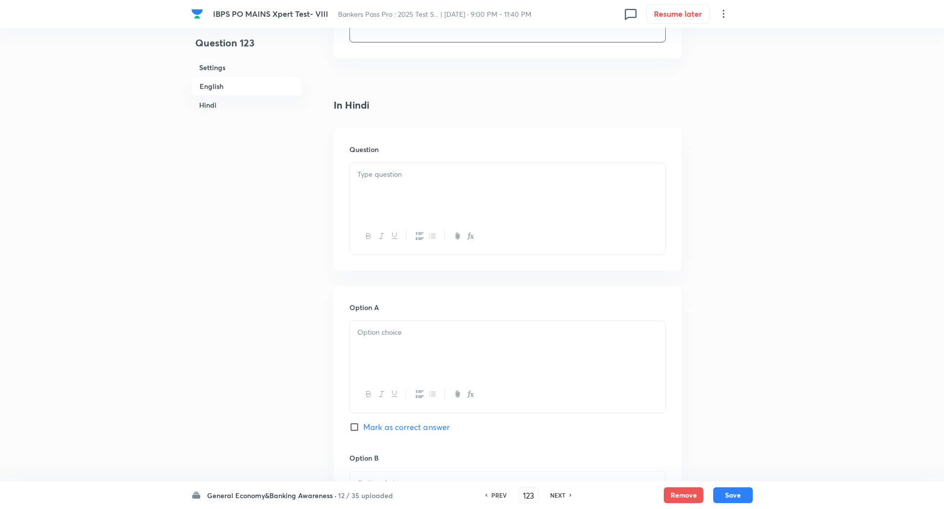
scroll to position [1365, 0]
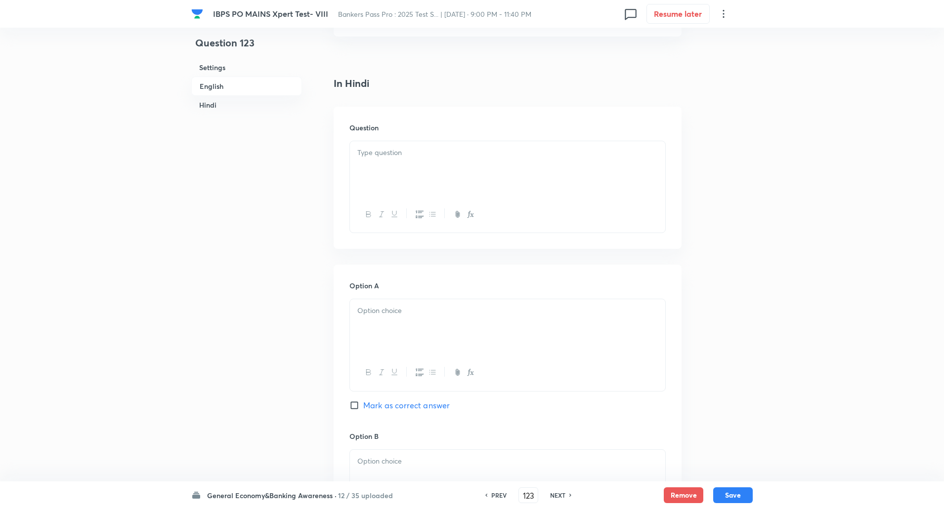
click at [414, 153] on p at bounding box center [507, 152] width 300 height 11
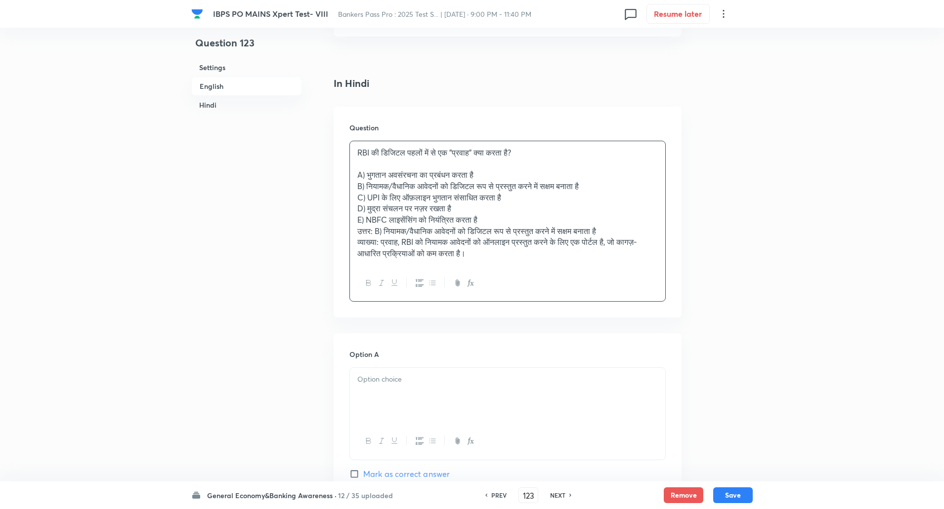
click at [355, 172] on div "RBI की डिजिटल पहलों में से एक "प्रवाह" क्या करता है? A) भुगतान अवसंरचना का प्रब…" at bounding box center [507, 203] width 315 height 124
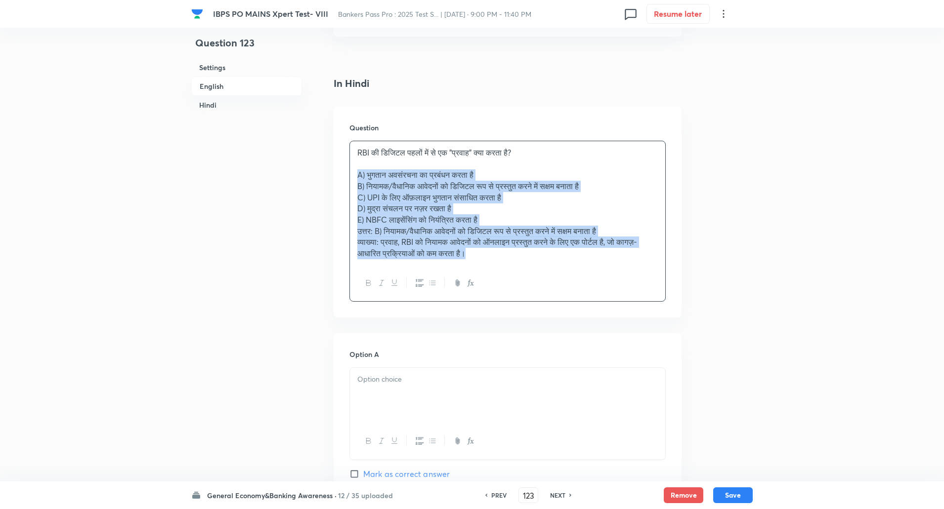
drag, startPoint x: 355, startPoint y: 172, endPoint x: 546, endPoint y: 263, distance: 212.2
click at [546, 263] on div "RBI की डिजिटल पहलों में से एक "प्रवाह" क्या करता है? A) भुगतान अवसंरचना का प्रब…" at bounding box center [507, 203] width 315 height 124
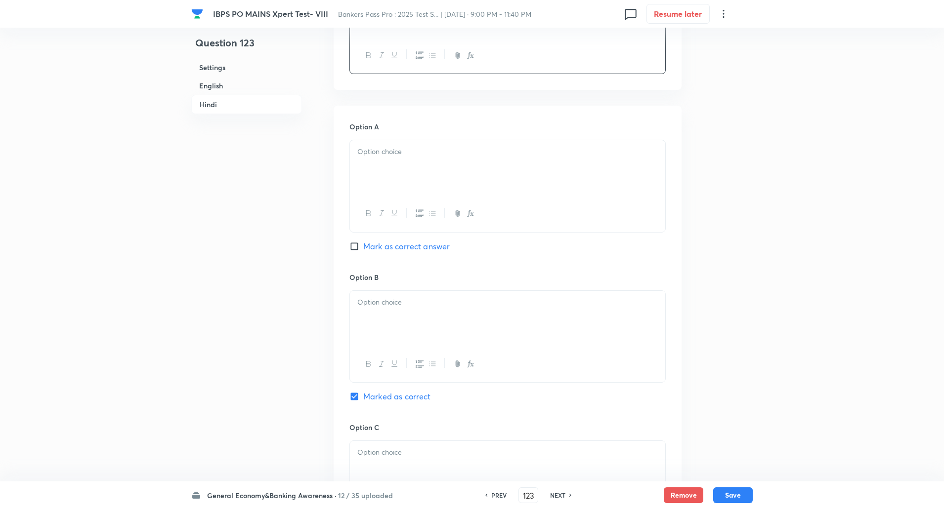
scroll to position [1525, 0]
click at [513, 163] on div at bounding box center [507, 166] width 315 height 55
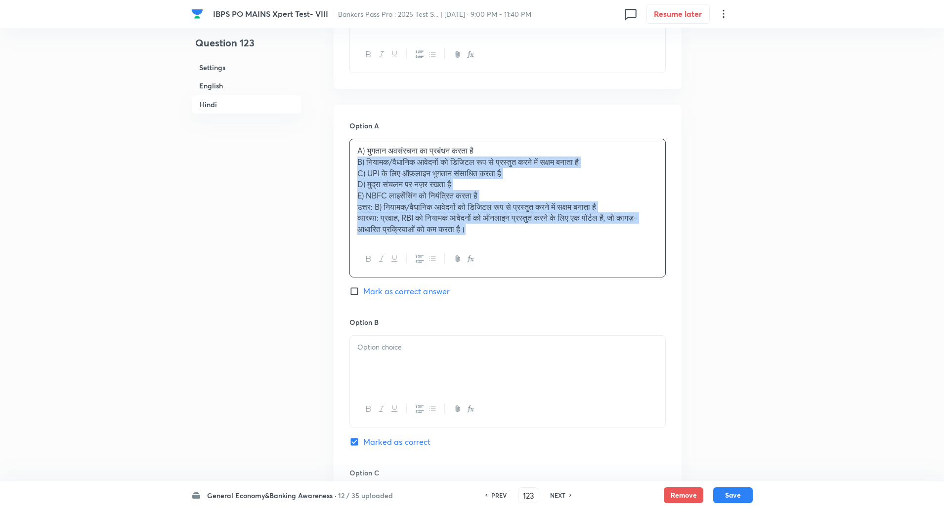
drag, startPoint x: 355, startPoint y: 163, endPoint x: 557, endPoint y: 290, distance: 238.5
click at [557, 290] on div "Option A A) भुगतान अवसंरचना का प्रबंधन करता है B) नियामक/वैधानिक आवेदनों को डिज…" at bounding box center [507, 219] width 316 height 197
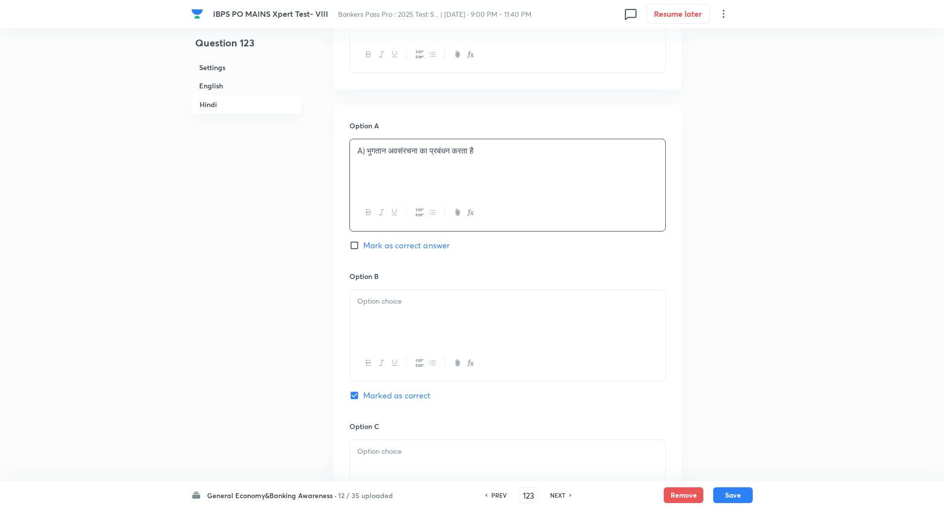
click at [368, 150] on p "A) भुगतान अवसंरचना का प्रबंधन करता है" at bounding box center [507, 150] width 300 height 11
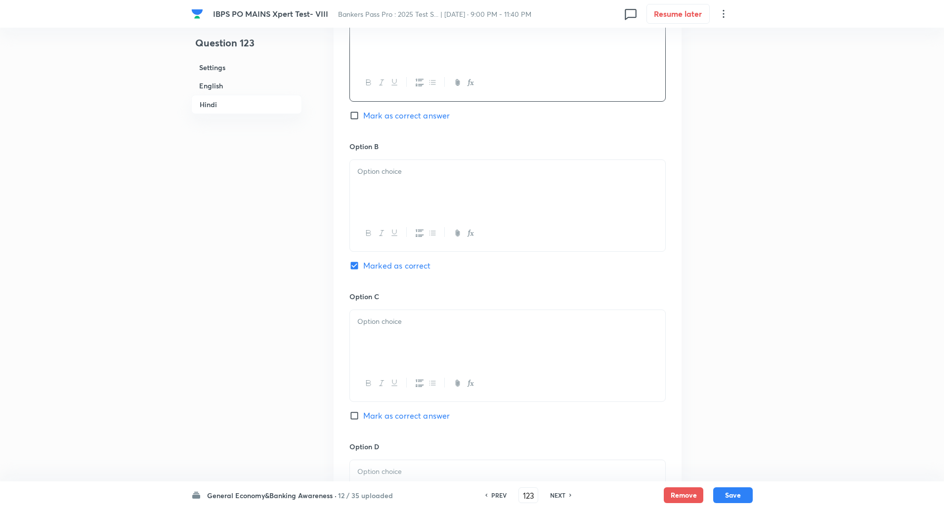
scroll to position [1658, 0]
click at [364, 179] on div at bounding box center [507, 185] width 315 height 55
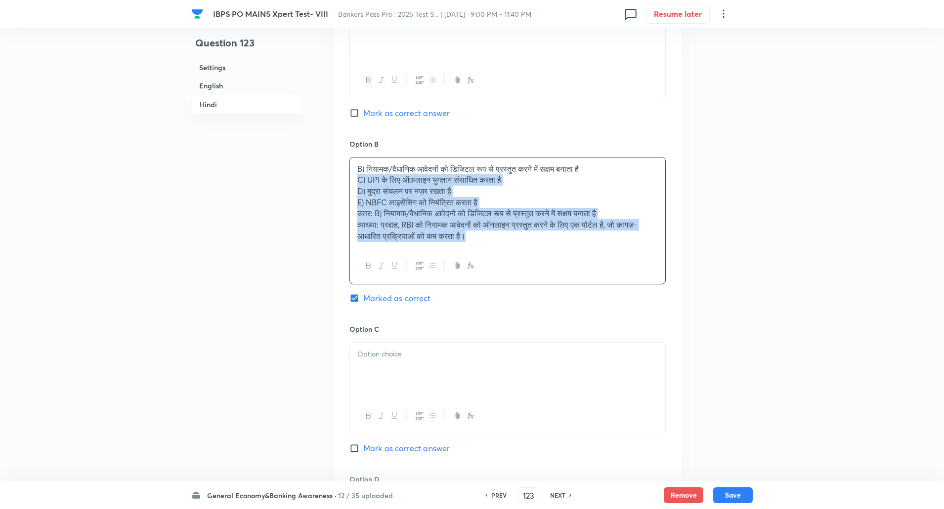
drag, startPoint x: 355, startPoint y: 182, endPoint x: 525, endPoint y: 305, distance: 209.8
click at [525, 305] on div "Option B B) नियामक/वैधानिक आवेदनों को डिजिटल रूप से प्रस्तुत करने में सक्षम बना…" at bounding box center [507, 231] width 316 height 185
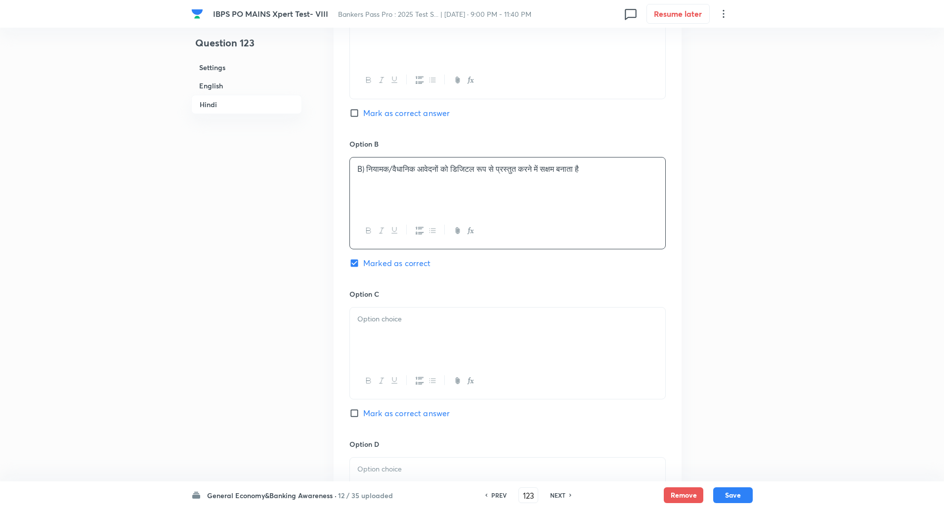
click at [367, 171] on p "B) नियामक/वैधानिक आवेदनों को डिजिटल रूप से प्रस्तुत करने में सक्षम बनाता है" at bounding box center [507, 169] width 300 height 11
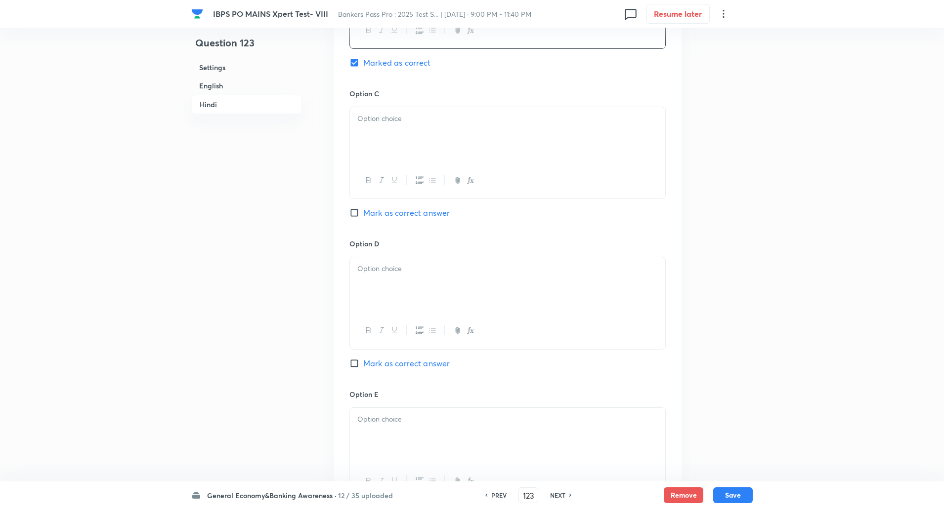
scroll to position [1880, 0]
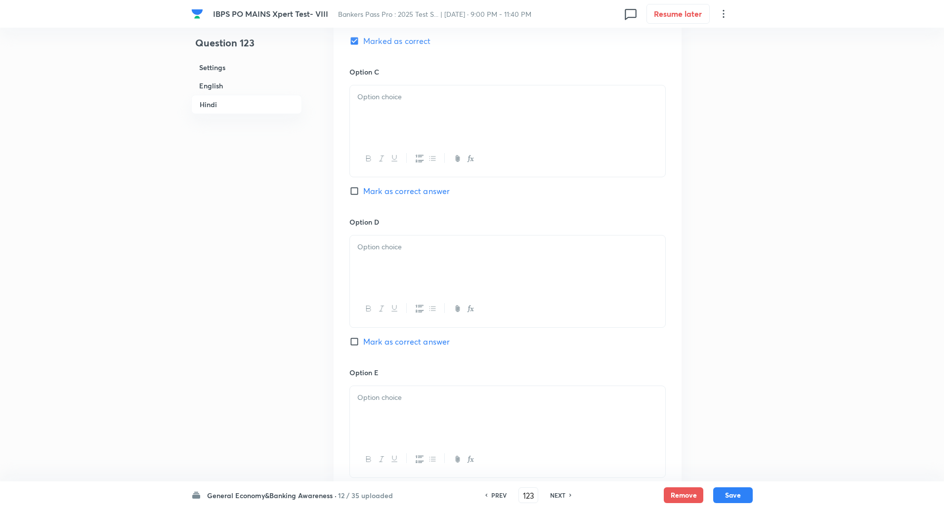
click at [387, 94] on p at bounding box center [507, 96] width 300 height 11
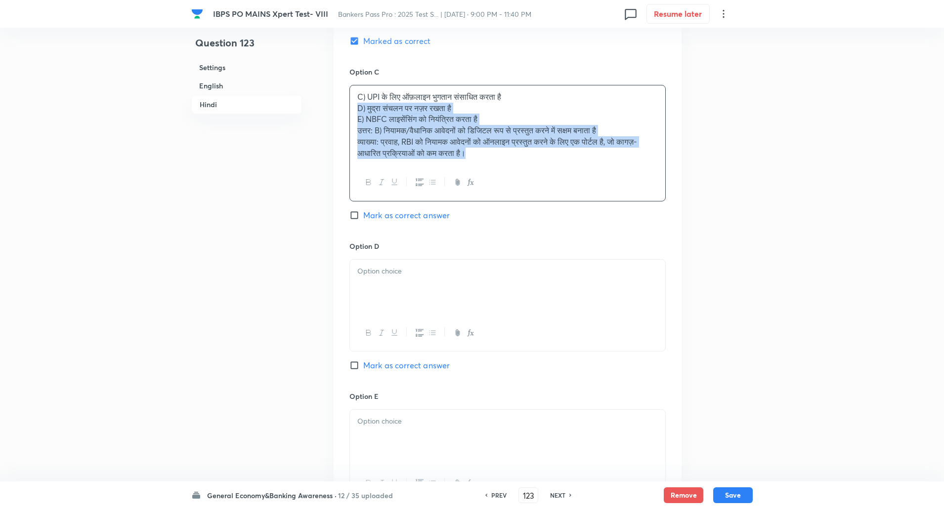
drag, startPoint x: 355, startPoint y: 106, endPoint x: 553, endPoint y: 175, distance: 210.0
click at [553, 175] on div "C) UPI के लिए ऑफ़लाइन भुगतान संसाधित करता है D) मुद्रा संचलन पर नज़र रखता है E)…" at bounding box center [507, 143] width 316 height 117
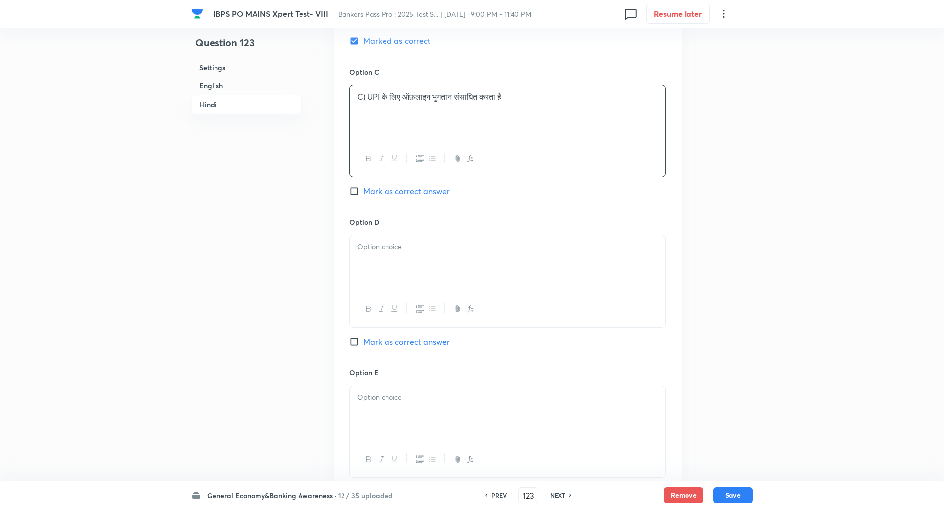
click at [366, 101] on p "C) UPI के लिए ऑफ़लाइन भुगतान संसाधित करता है" at bounding box center [507, 96] width 300 height 11
click at [395, 257] on div at bounding box center [507, 263] width 315 height 55
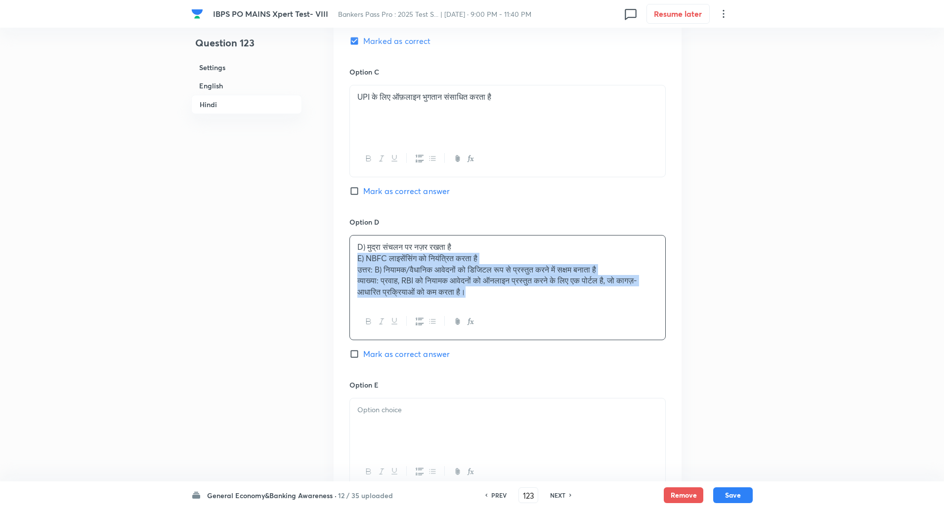
drag, startPoint x: 356, startPoint y: 260, endPoint x: 568, endPoint y: 334, distance: 223.9
click at [568, 334] on div "D) मुद्रा संचलन पर नज़र रखता है E) NBFC लाइसेंसिंग को नियंत्रित करता है उत्तर: …" at bounding box center [507, 287] width 316 height 105
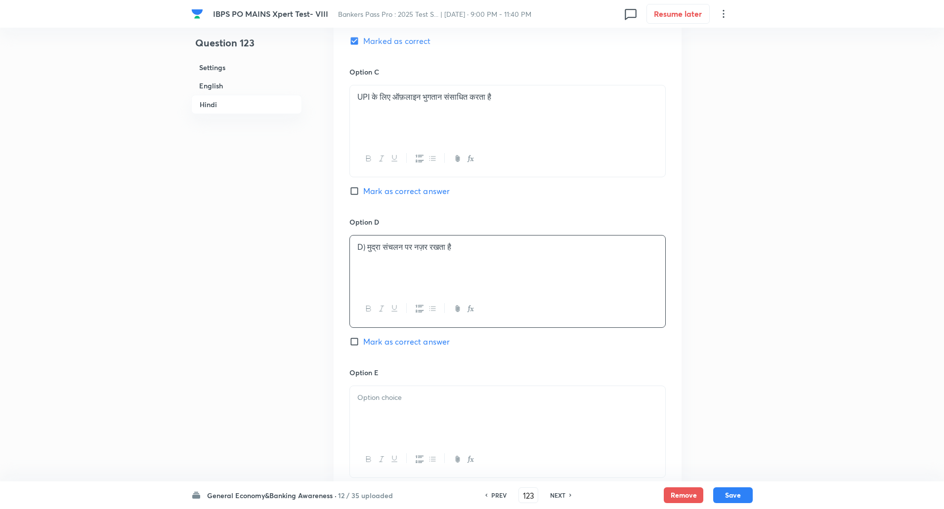
click at [368, 251] on p "D) मुद्रा संचलन पर नज़र रखता है" at bounding box center [507, 247] width 300 height 11
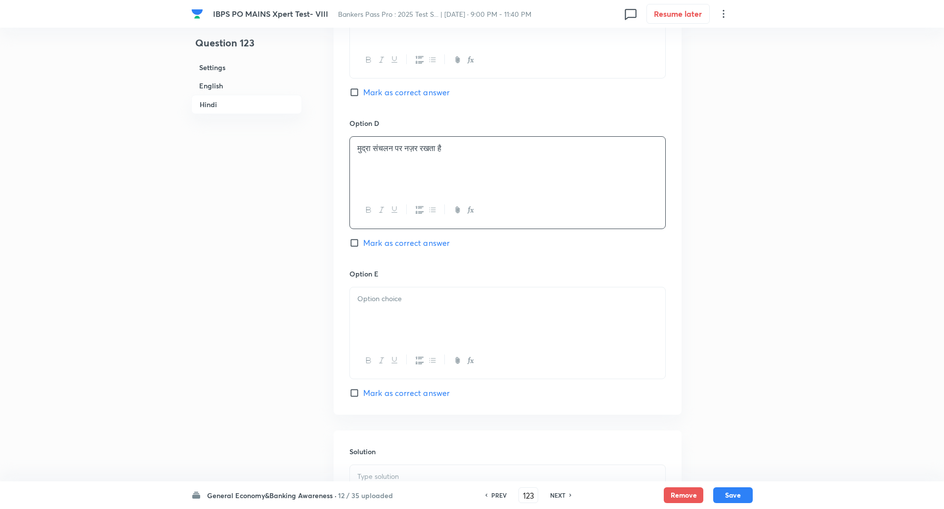
scroll to position [1998, 0]
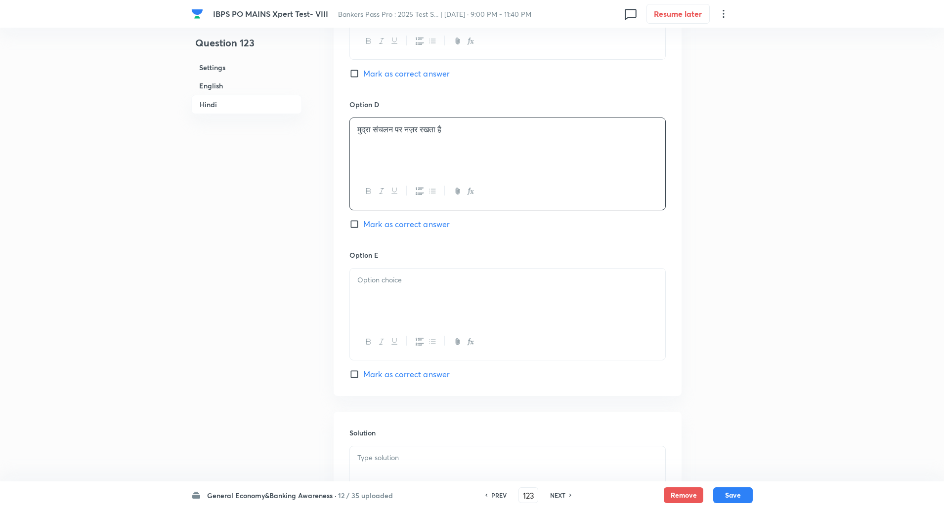
click at [373, 291] on div at bounding box center [507, 296] width 315 height 55
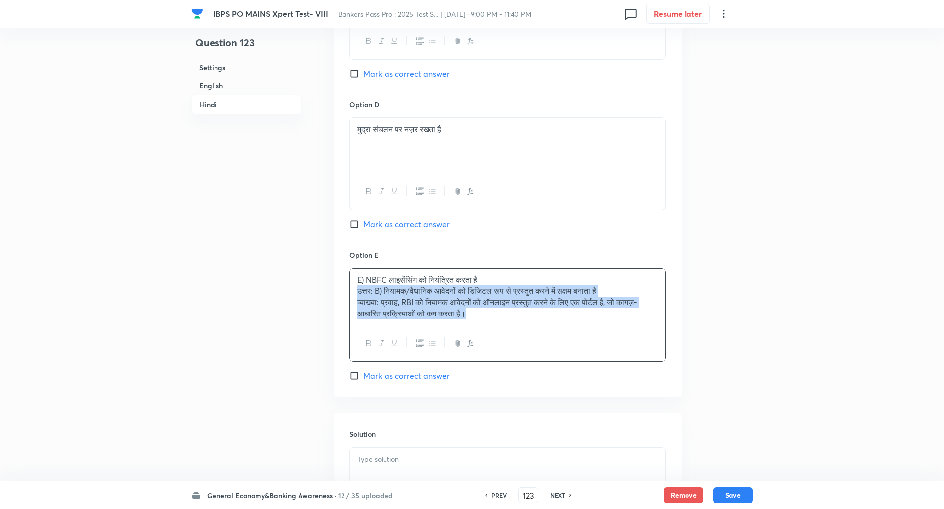
drag, startPoint x: 357, startPoint y: 295, endPoint x: 509, endPoint y: 356, distance: 164.1
click at [509, 356] on div "E) NBFC लाइसेंसिंग को नियंत्रित करता है उत्तर: B) नियामक/वैधानिक आवेदनों को डिज…" at bounding box center [507, 315] width 316 height 94
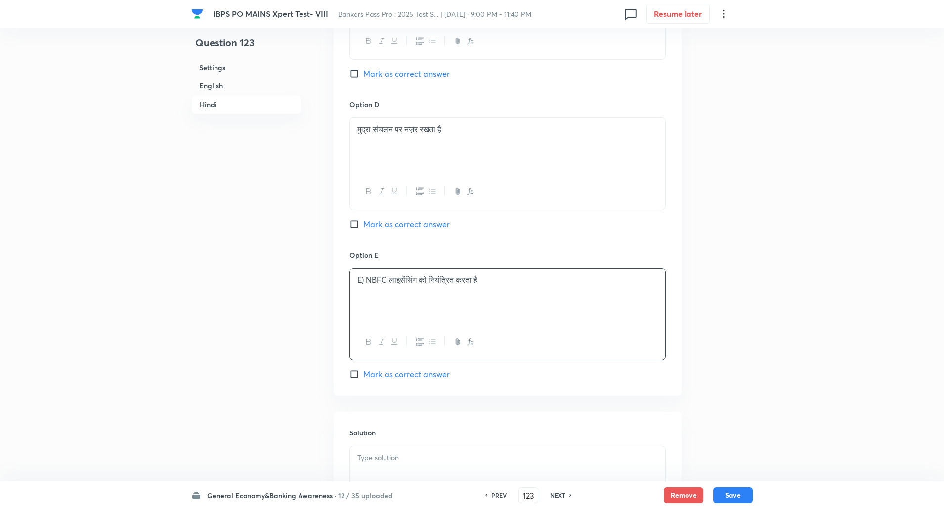
click at [365, 278] on p "E) NBFC लाइसेंसिंग को नियंत्रित करता है" at bounding box center [507, 280] width 300 height 11
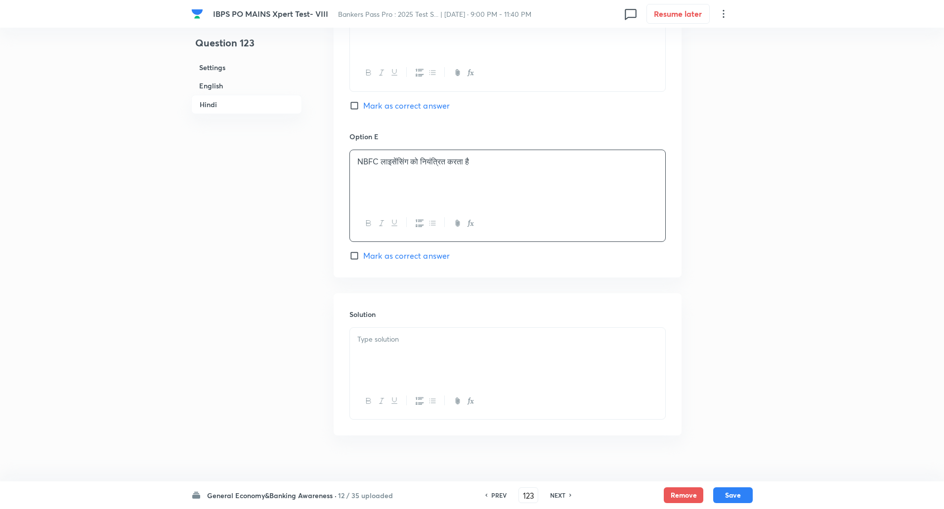
scroll to position [2117, 0]
click at [373, 341] on p at bounding box center [507, 338] width 300 height 11
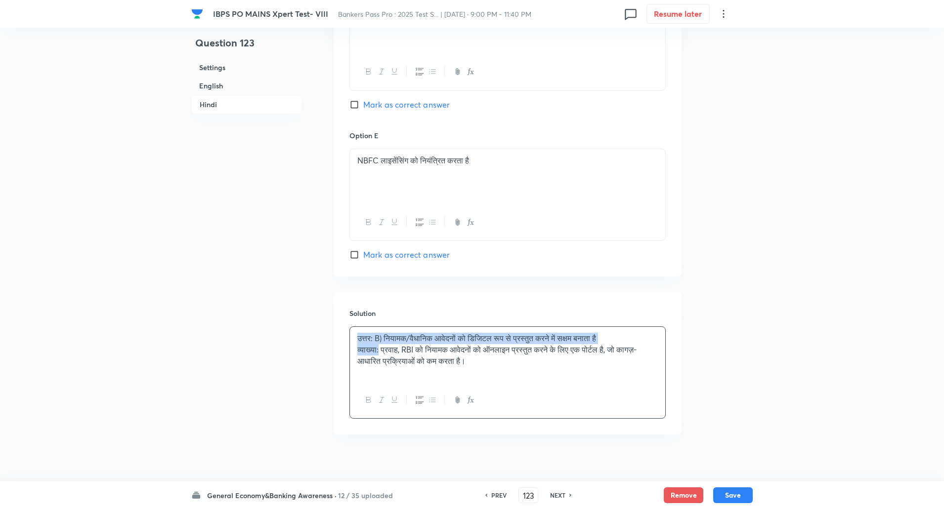
drag, startPoint x: 354, startPoint y: 342, endPoint x: 380, endPoint y: 350, distance: 27.4
click at [380, 350] on div "उत्तर: B) नियामक/वैधानिक आवेदनों को डिजिटल रूप से प्रस्तुत करने में सक्षम बनाता…" at bounding box center [507, 354] width 315 height 55
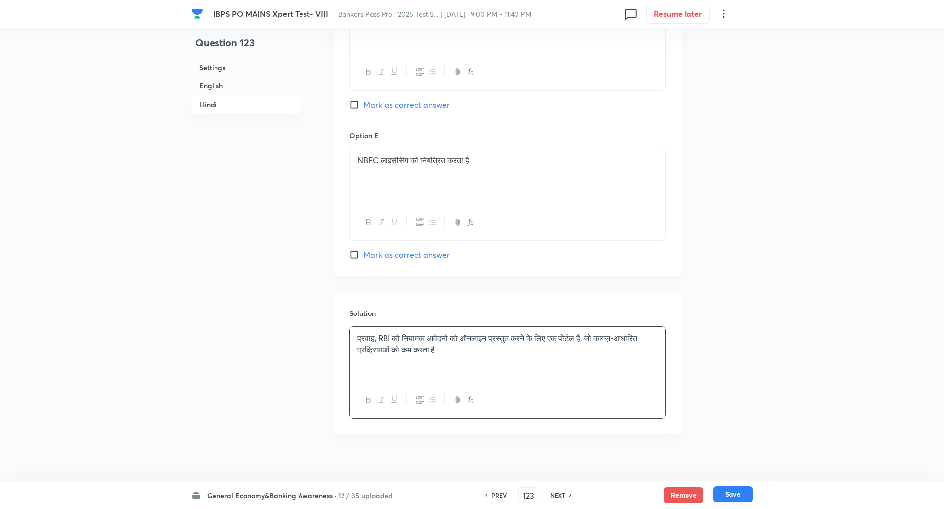
click at [739, 495] on button "Save" at bounding box center [733, 495] width 40 height 16
type input "124"
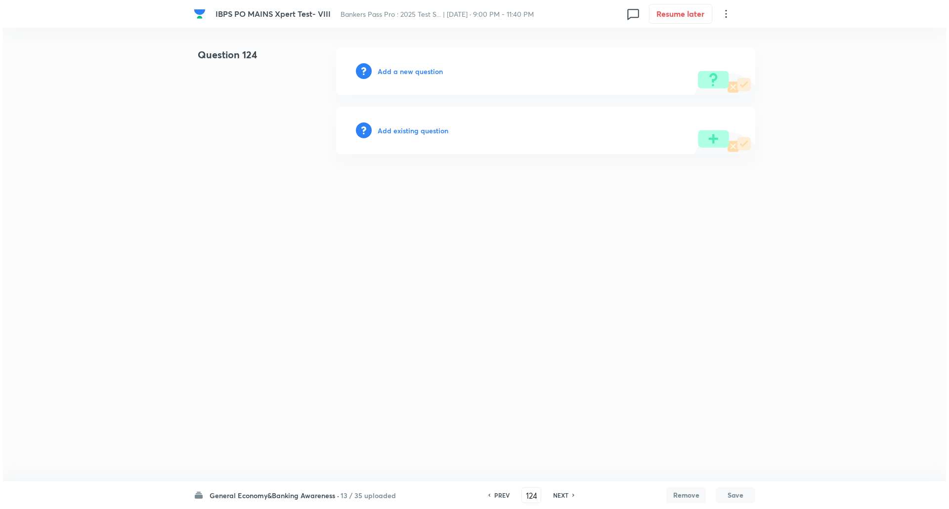
scroll to position [0, 0]
click at [429, 73] on h6 "Add a new question" at bounding box center [410, 71] width 65 height 10
click at [429, 73] on h6 "Choose a question type" at bounding box center [416, 71] width 76 height 10
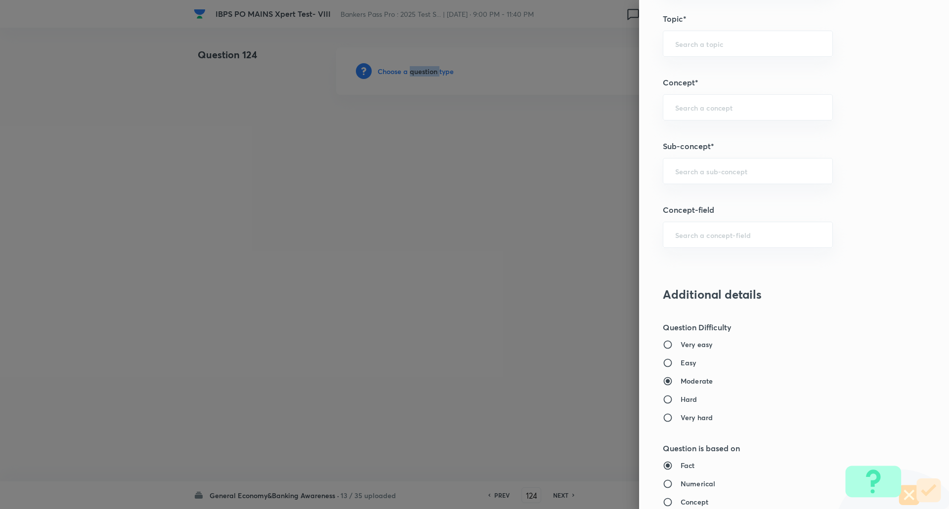
scroll to position [521, 0]
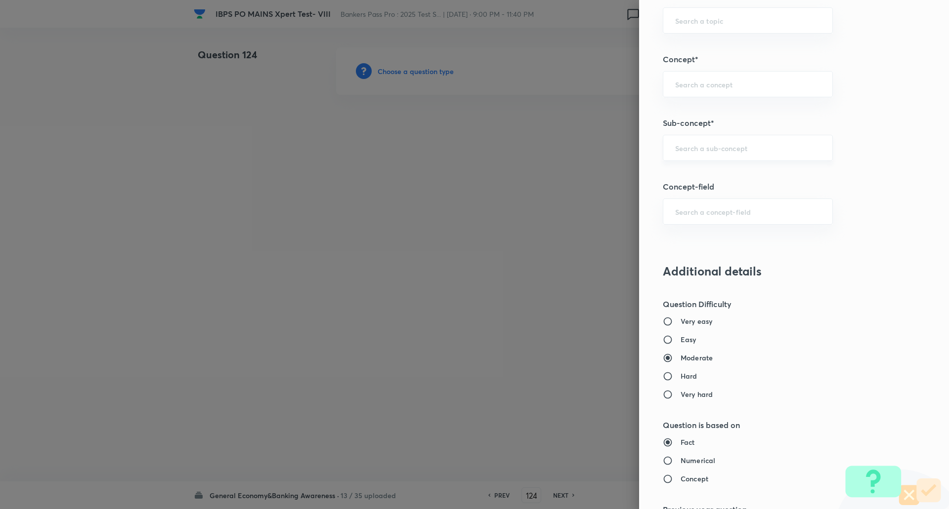
drag, startPoint x: 745, startPoint y: 165, endPoint x: 762, endPoint y: 155, distance: 19.7
click at [762, 155] on div "Question settings Question type* Single choice correct Number of options* 2 3 4…" at bounding box center [794, 254] width 310 height 509
click at [762, 155] on div "​" at bounding box center [748, 148] width 170 height 26
click at [750, 179] on li "Reserve Bank of India" at bounding box center [740, 176] width 169 height 18
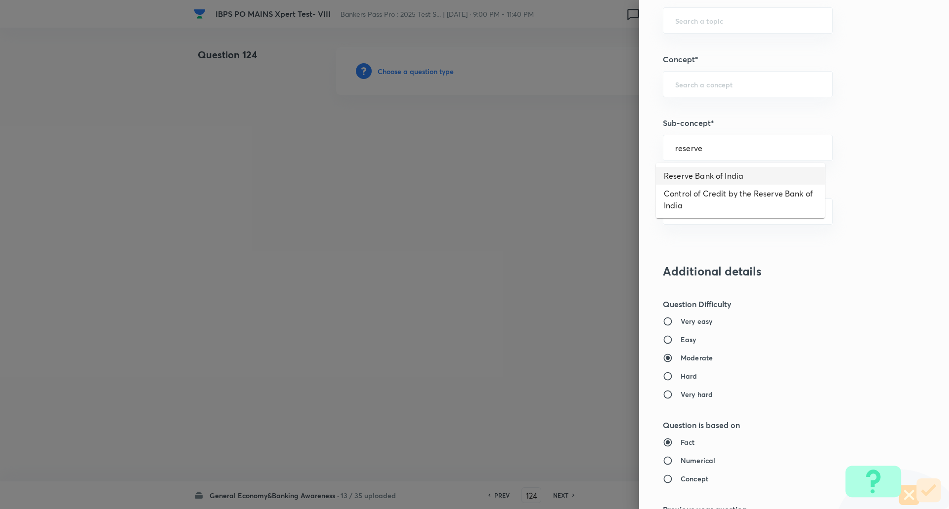
type input "Reserve Bank of India"
type input "Awareness"
type input "Banking Awareness"
type input "Indian Banking System"
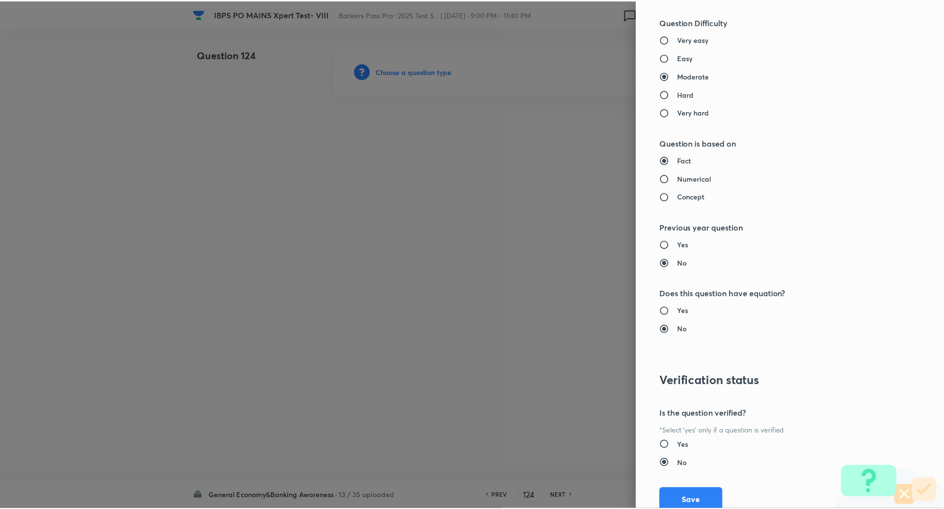
scroll to position [838, 0]
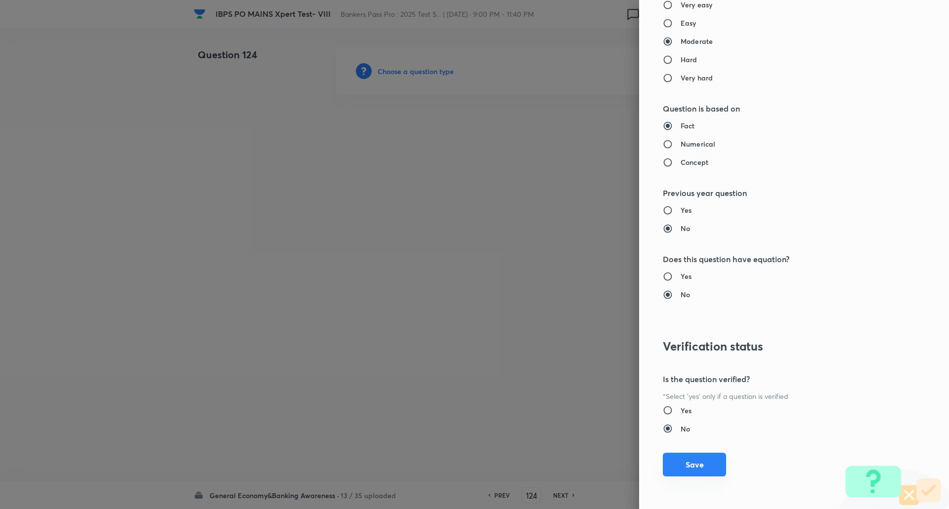
click at [692, 463] on button "Save" at bounding box center [694, 465] width 63 height 24
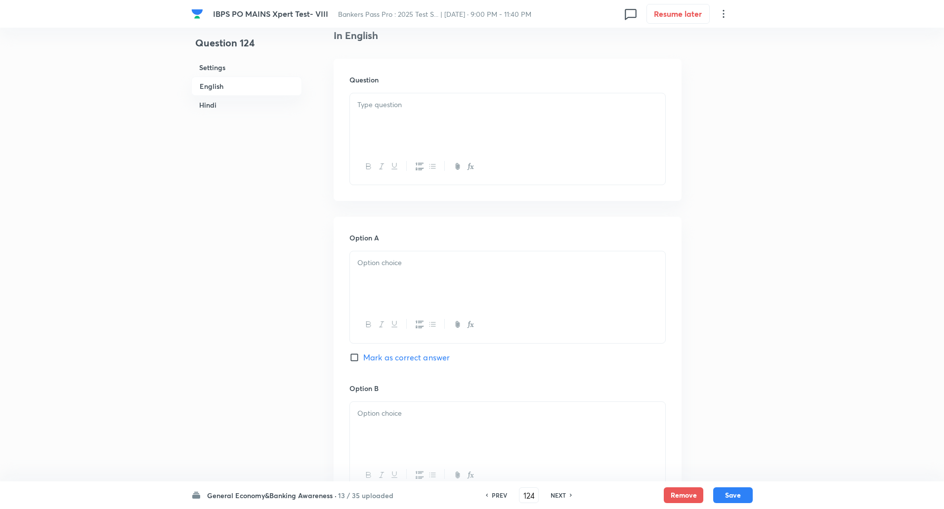
scroll to position [276, 0]
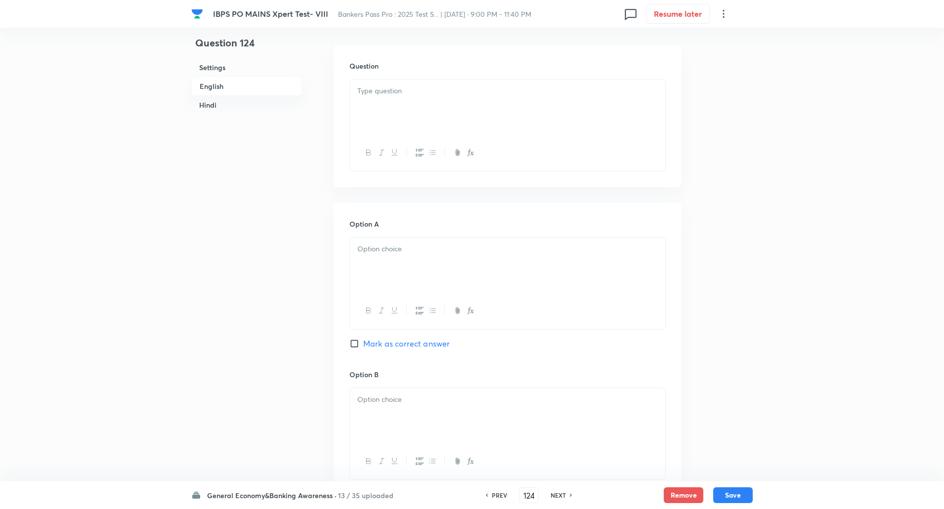
click at [645, 123] on div at bounding box center [507, 107] width 315 height 55
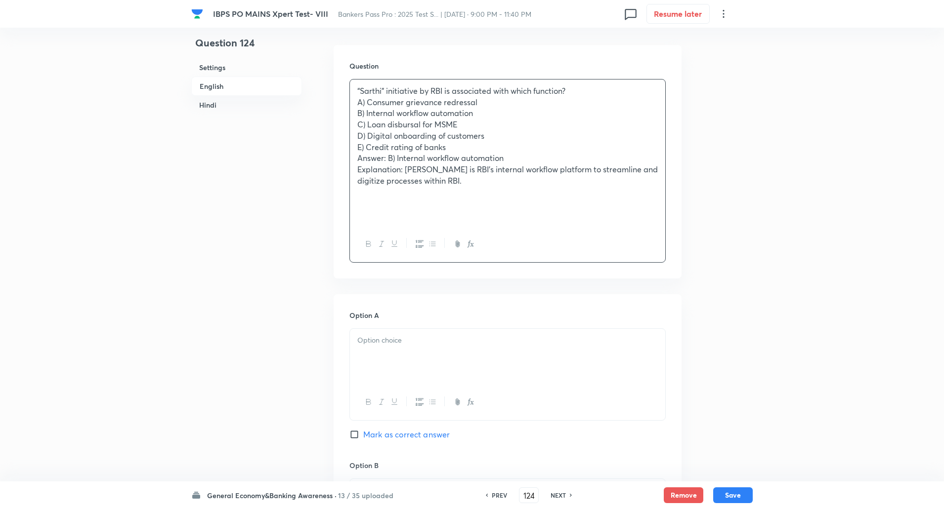
click at [594, 91] on p "“Sarthi” initiative by RBI is associated with which function?" at bounding box center [507, 90] width 300 height 11
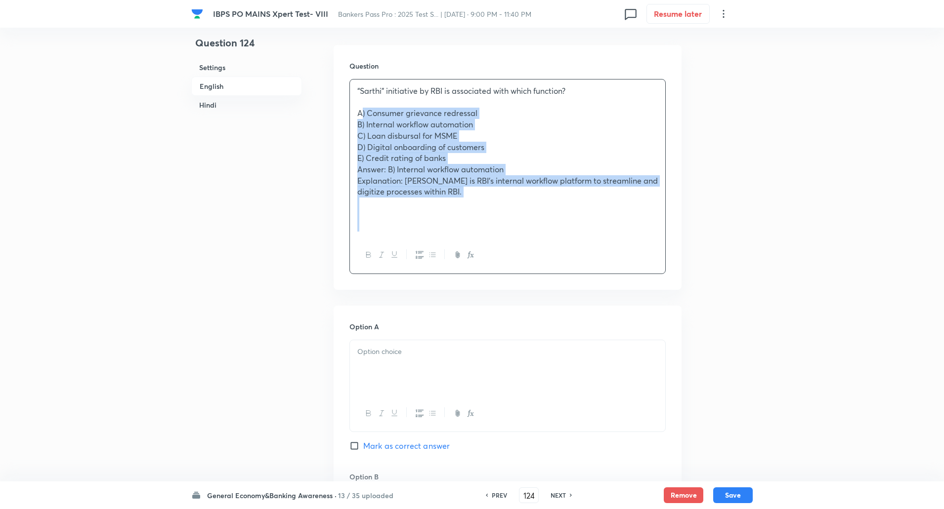
drag, startPoint x: 353, startPoint y: 112, endPoint x: 567, endPoint y: 252, distance: 255.3
click at [567, 252] on div "“Sarthi” initiative by RBI is associated with which function? A) Consumer griev…" at bounding box center [507, 176] width 316 height 195
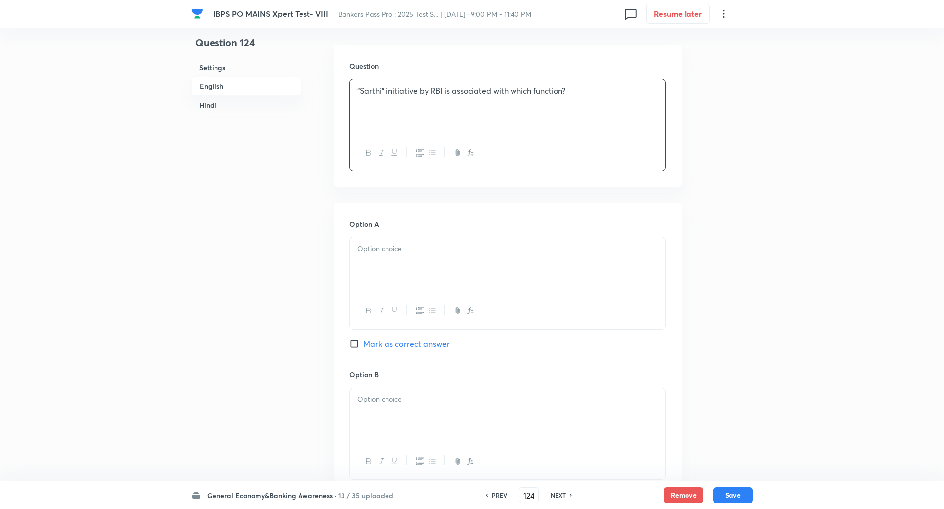
click at [532, 253] on p at bounding box center [507, 249] width 300 height 11
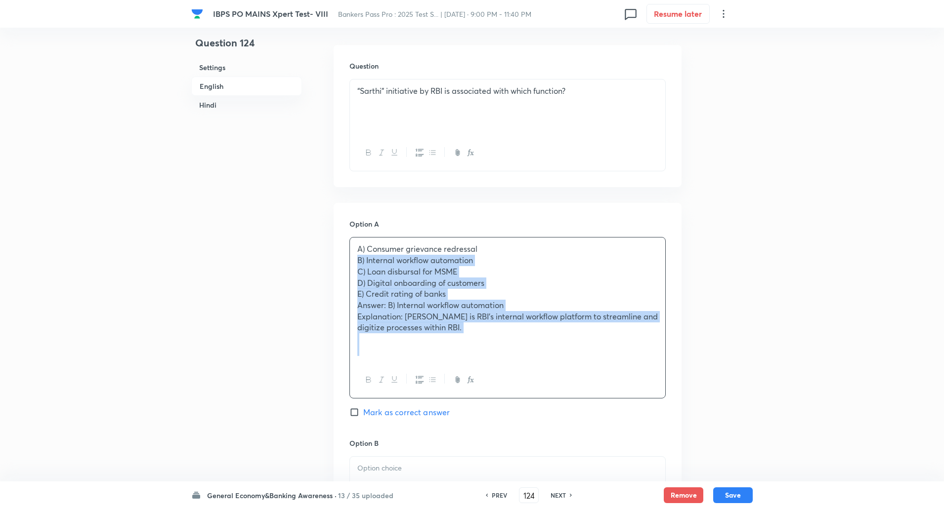
drag, startPoint x: 355, startPoint y: 260, endPoint x: 492, endPoint y: 365, distance: 173.0
click at [492, 365] on div "A) Consumer grievance redressal B) Internal workflow automation C) Loan disburs…" at bounding box center [507, 318] width 316 height 162
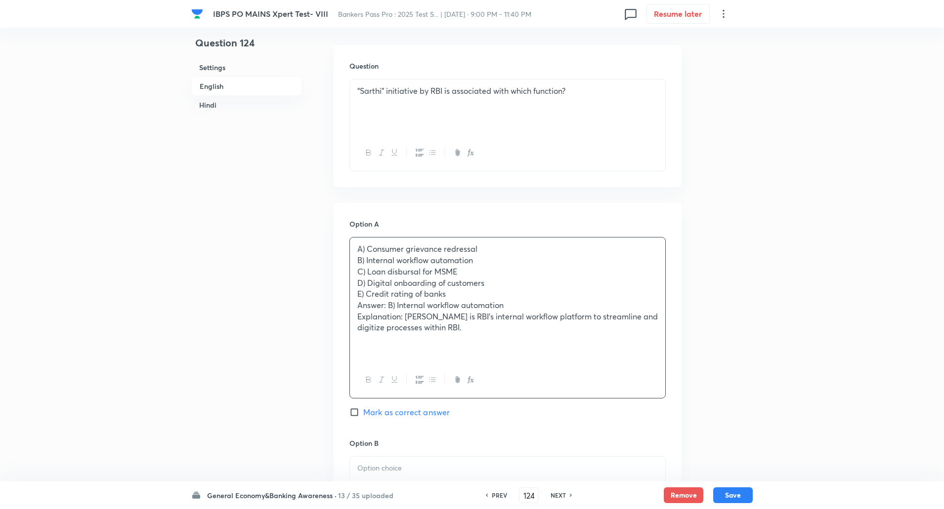
click at [492, 365] on div at bounding box center [507, 380] width 315 height 36
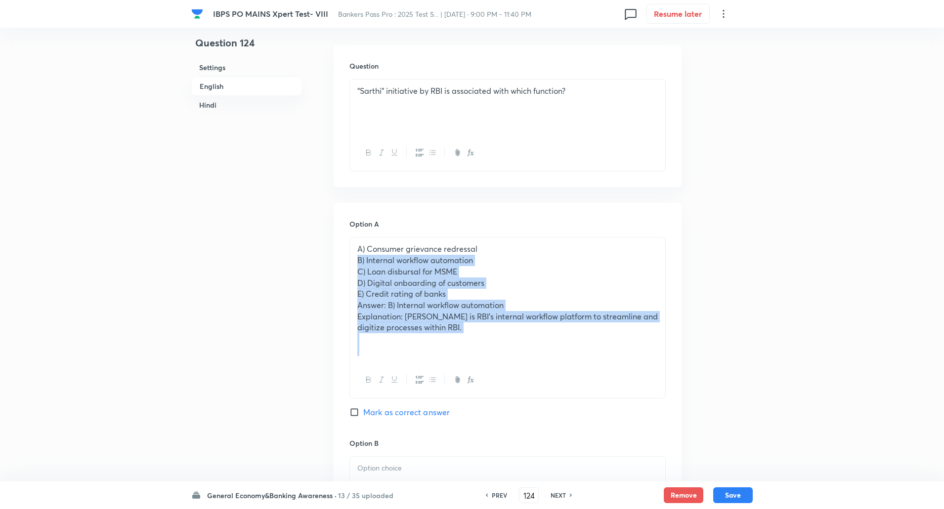
drag, startPoint x: 355, startPoint y: 256, endPoint x: 503, endPoint y: 387, distance: 197.8
click at [503, 387] on div "A) Consumer grievance redressal B) Internal workflow automation C) Loan disburs…" at bounding box center [507, 318] width 316 height 162
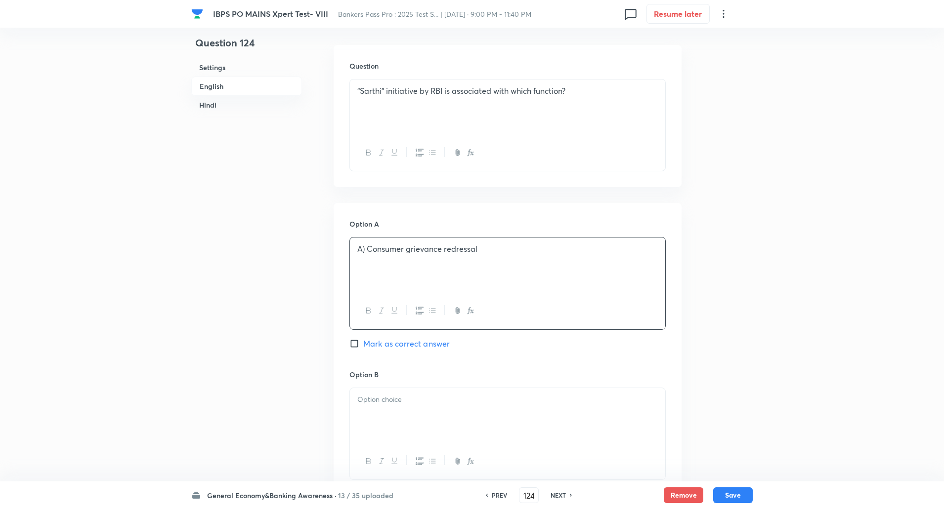
click at [366, 249] on p "A) Consumer grievance redressal" at bounding box center [507, 249] width 300 height 11
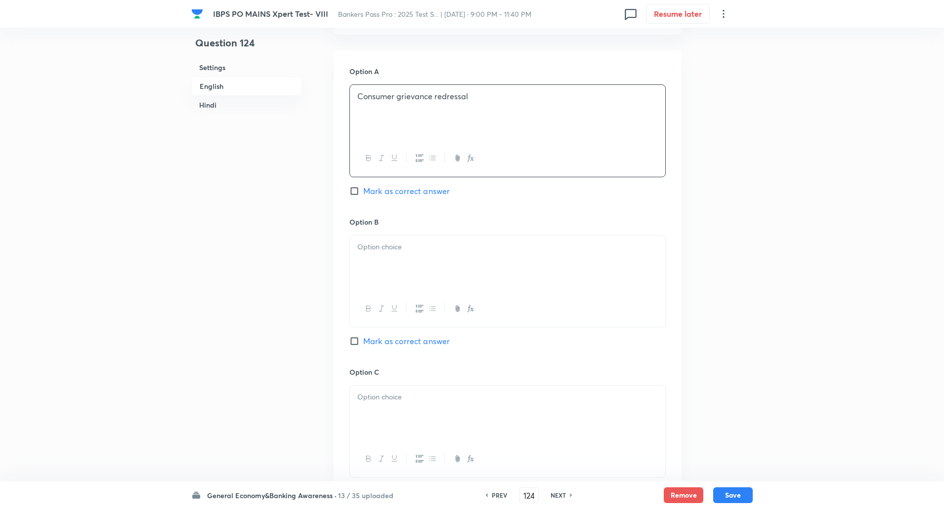
scroll to position [429, 0]
click at [366, 249] on p at bounding box center [507, 246] width 300 height 11
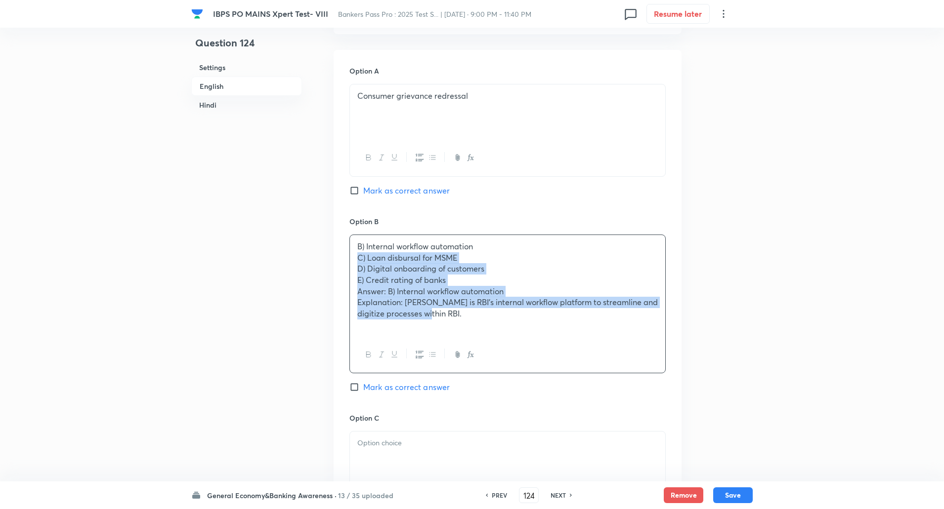
drag, startPoint x: 354, startPoint y: 261, endPoint x: 429, endPoint y: 313, distance: 90.9
click at [429, 313] on div "B) Internal workflow automation C) Loan disbursal for MSME D) Digital onboardin…" at bounding box center [507, 286] width 315 height 102
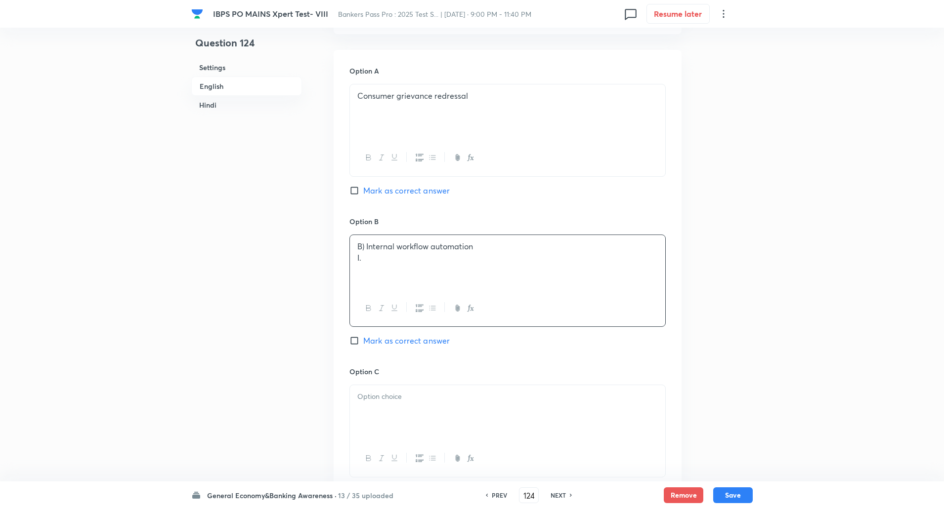
click at [369, 263] on p "I." at bounding box center [507, 257] width 300 height 11
click at [367, 244] on p "B) Internal workflow automation" at bounding box center [507, 246] width 300 height 11
click at [382, 420] on div at bounding box center [507, 412] width 315 height 55
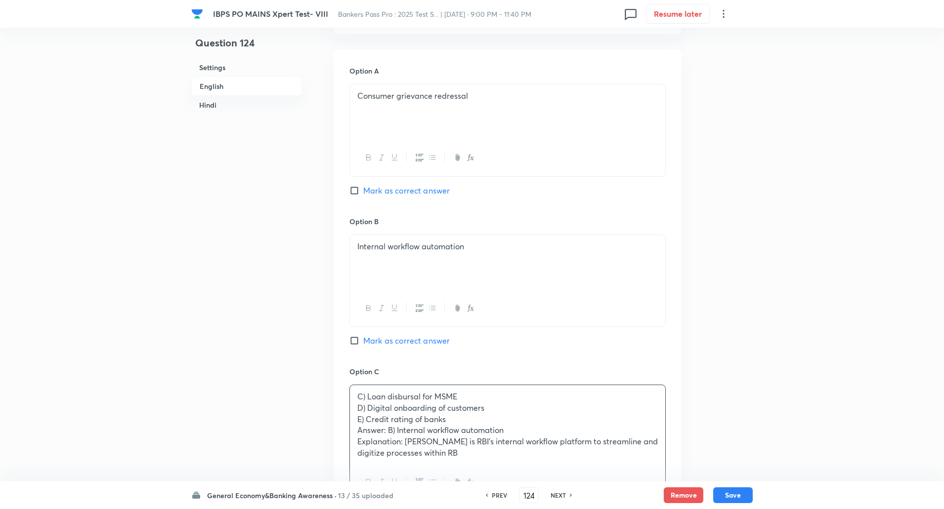
scroll to position [573, 0]
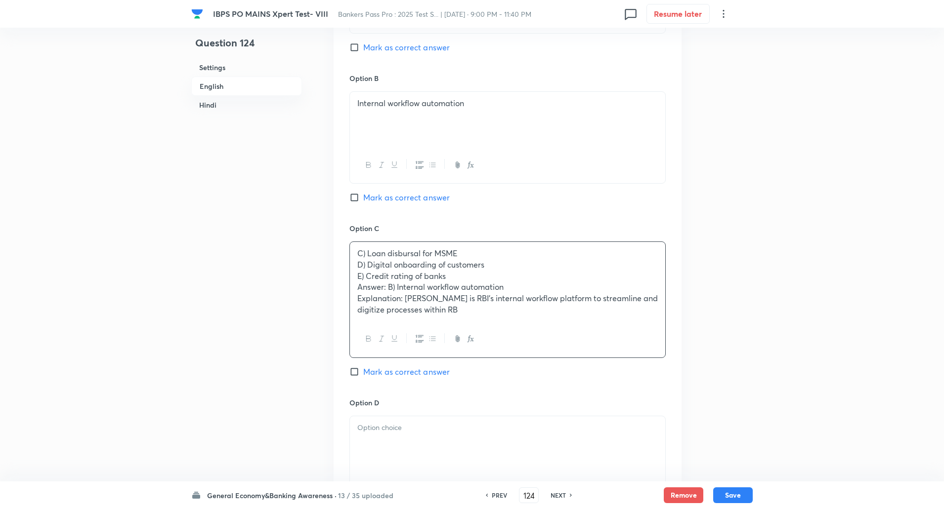
click at [353, 203] on input "Mark as correct answer" at bounding box center [356, 198] width 14 height 10
checkbox input "true"
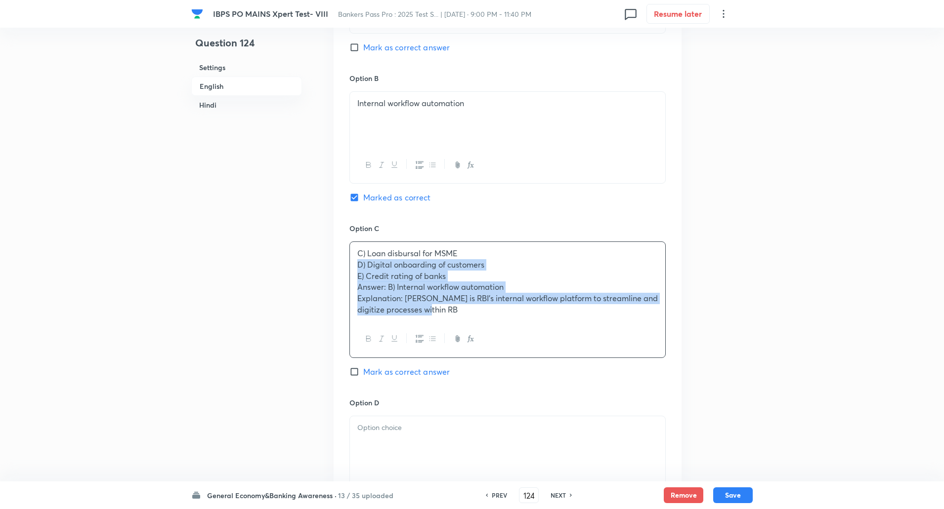
drag, startPoint x: 356, startPoint y: 266, endPoint x: 483, endPoint y: 349, distance: 151.4
click at [483, 349] on div "C) Loan disbursal for MSME D) Digital onboarding of customers E) Credit rating …" at bounding box center [507, 300] width 316 height 117
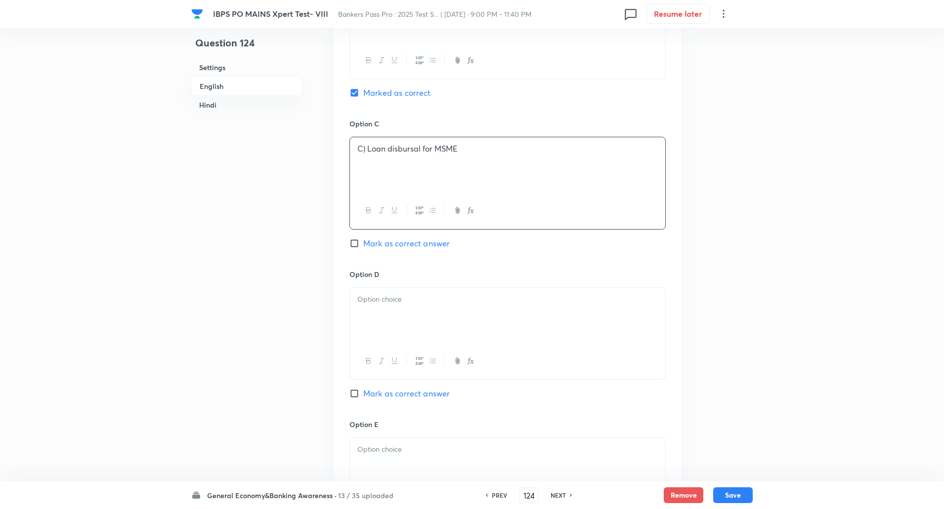
scroll to position [678, 0]
click at [478, 298] on p at bounding box center [507, 299] width 300 height 11
paste div
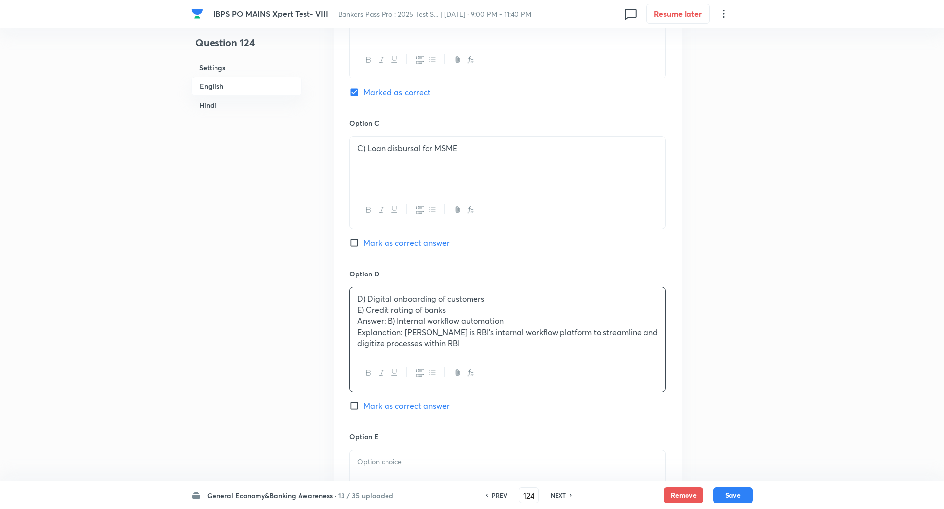
click at [369, 151] on p "C) Loan disbursal for MSME" at bounding box center [507, 148] width 300 height 11
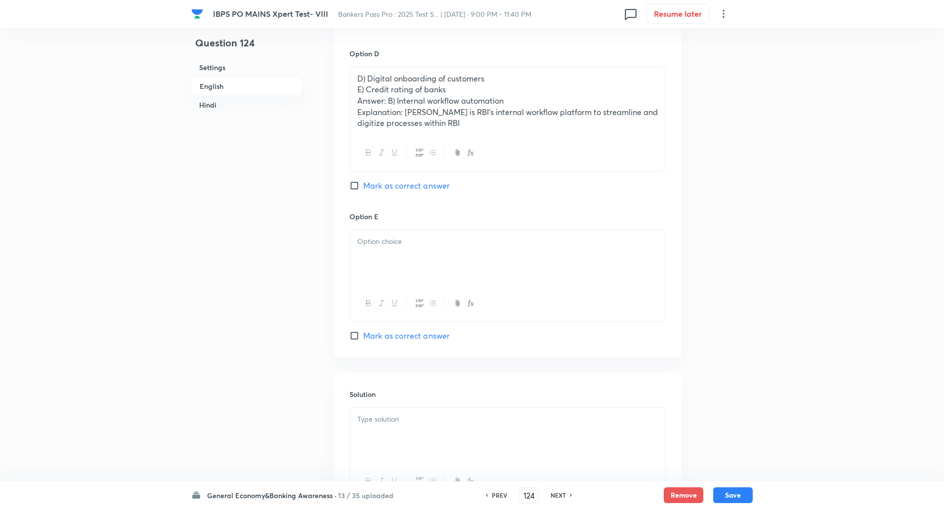
scroll to position [899, 0]
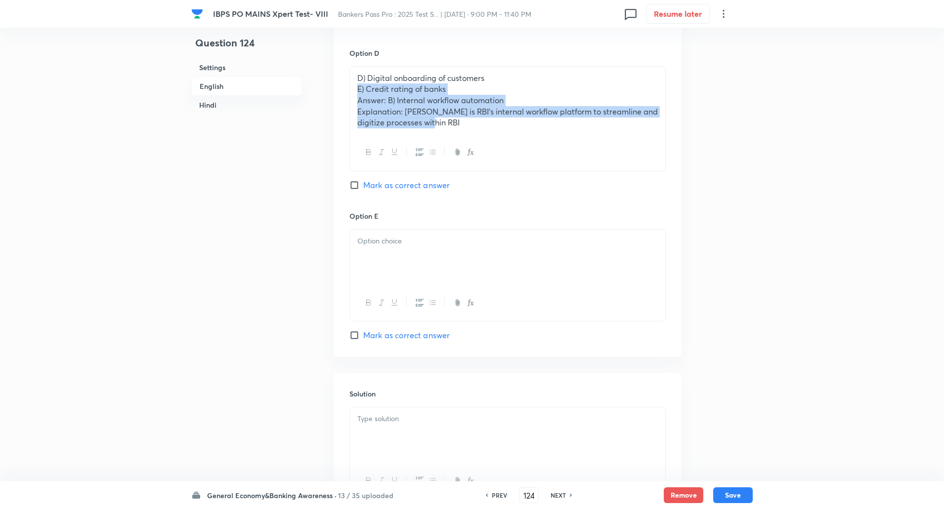
drag, startPoint x: 357, startPoint y: 85, endPoint x: 457, endPoint y: 139, distance: 113.4
click at [457, 139] on div "D) Digital onboarding of customers E) Credit rating of banks Answer: B) Interna…" at bounding box center [507, 118] width 316 height 105
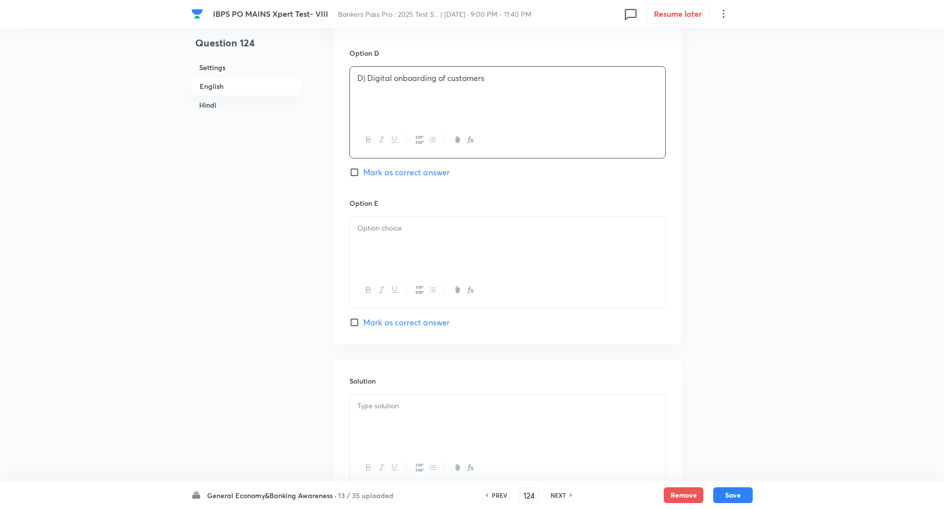
click at [366, 78] on p "D) Digital onboarding of customers" at bounding box center [507, 78] width 300 height 11
click at [386, 235] on div at bounding box center [507, 244] width 315 height 55
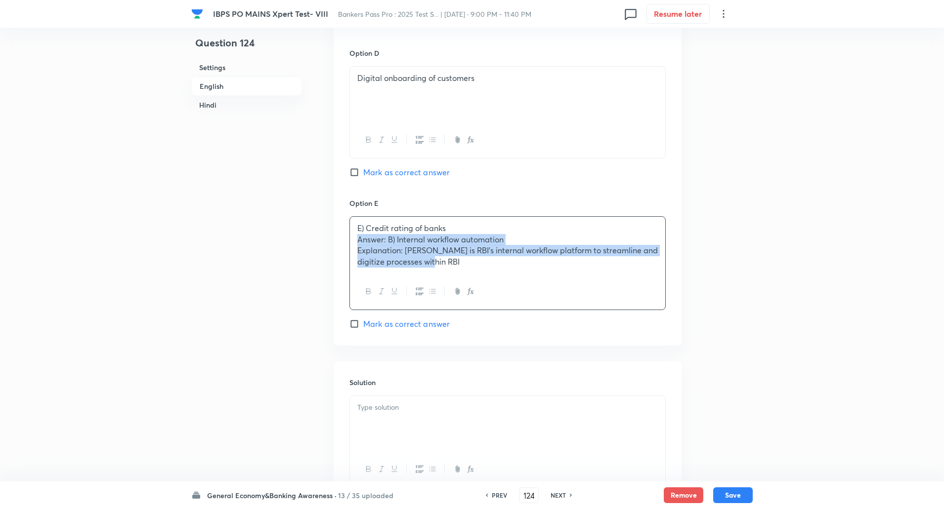
drag, startPoint x: 356, startPoint y: 243, endPoint x: 520, endPoint y: 304, distance: 175.1
click at [520, 304] on div "E) Credit rating of banks Answer: B) Internal workflow automation Explanation: …" at bounding box center [507, 263] width 316 height 94
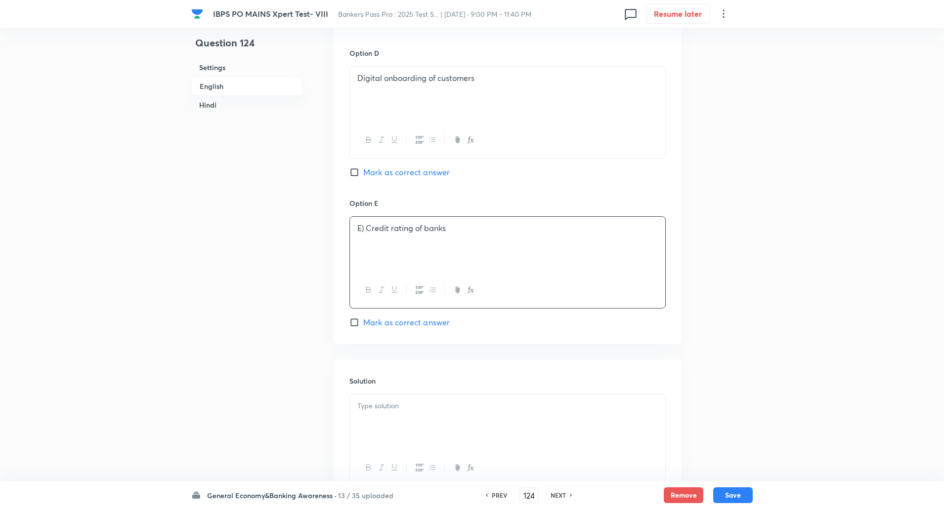
click at [364, 230] on p "E) Credit rating of banks" at bounding box center [507, 228] width 300 height 11
click at [383, 412] on p at bounding box center [507, 406] width 300 height 11
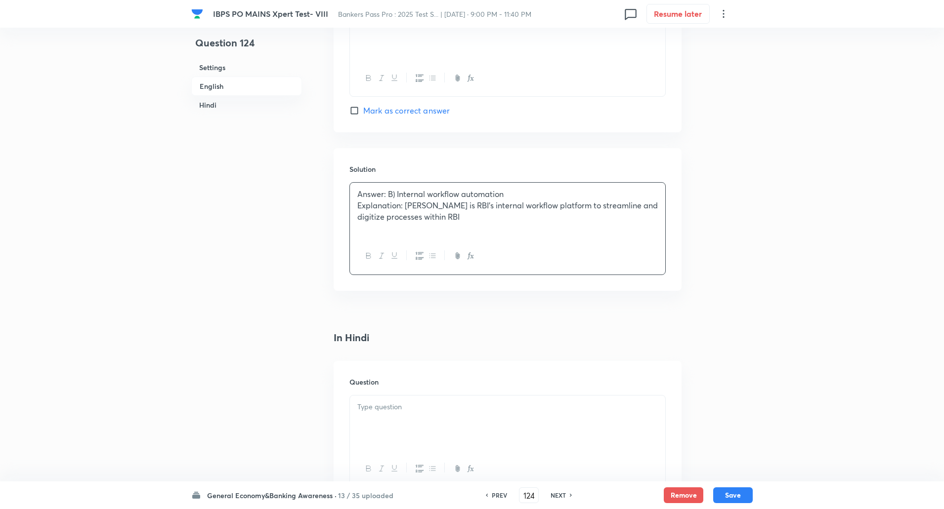
scroll to position [1112, 0]
drag, startPoint x: 355, startPoint y: 187, endPoint x: 403, endPoint y: 206, distance: 51.7
click at [403, 206] on div "Answer: B) Internal workflow automation Explanation: Sarthi is RBI’s internal w…" at bounding box center [507, 209] width 315 height 55
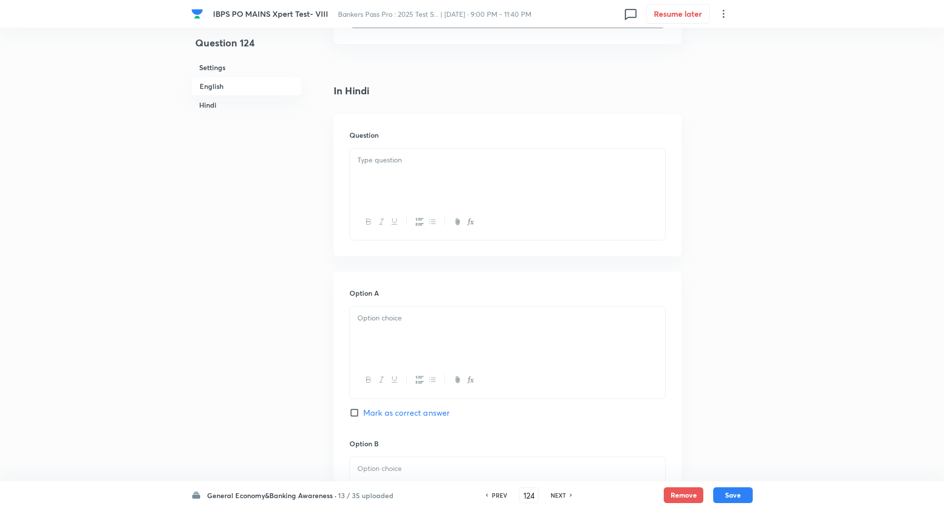
scroll to position [1362, 0]
click at [446, 169] on div at bounding box center [507, 171] width 315 height 55
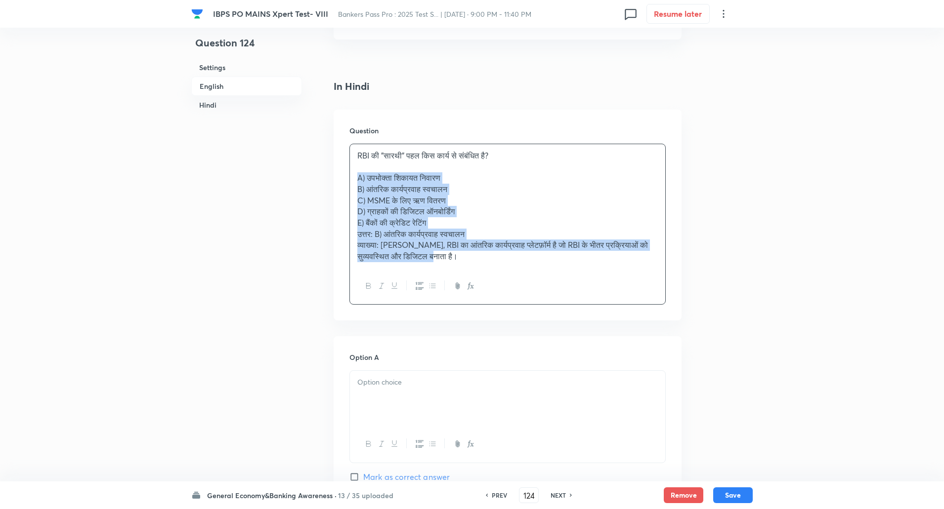
drag, startPoint x: 356, startPoint y: 181, endPoint x: 552, endPoint y: 303, distance: 230.6
click at [552, 303] on div "RBI की "सारथी" पहल किस कार्य से संबंधित है? A) उपभोक्ता शिकायत निवारण B) आंतरिक…" at bounding box center [507, 225] width 316 height 162
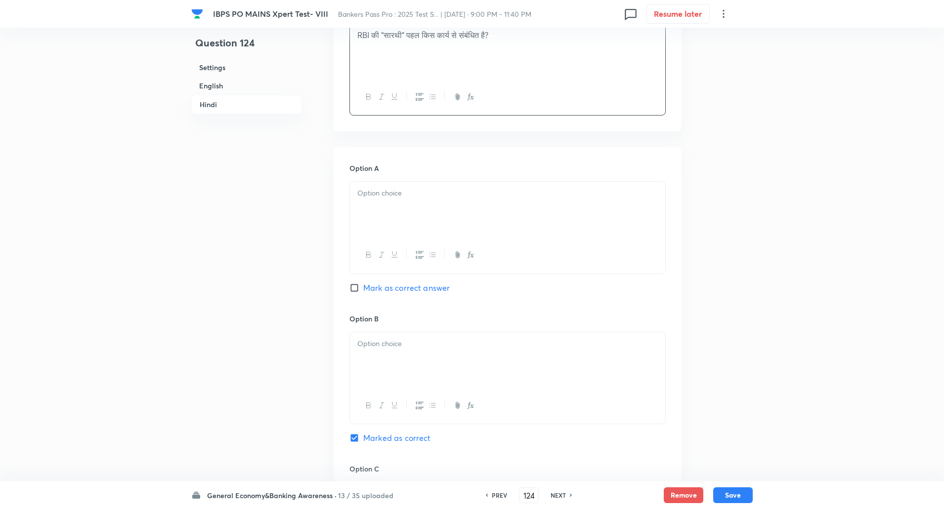
scroll to position [1483, 0]
click at [539, 199] on div at bounding box center [507, 208] width 315 height 55
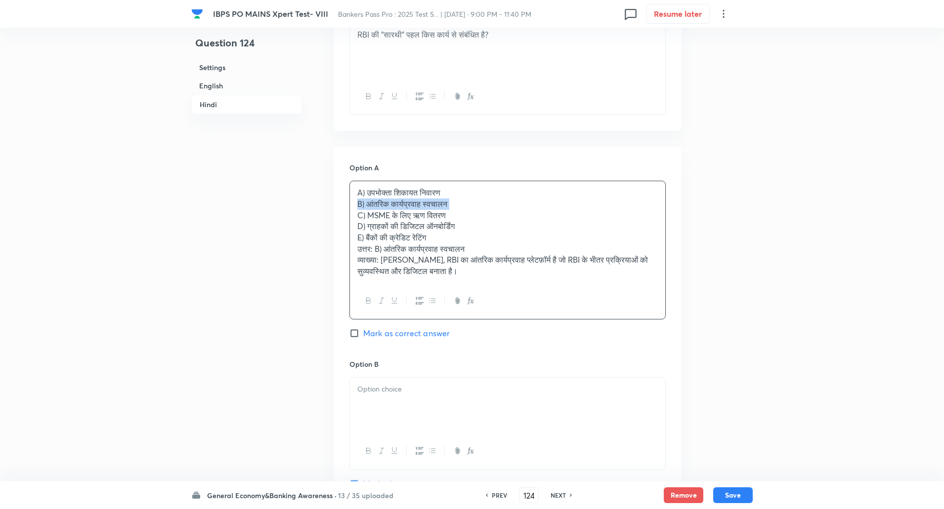
click at [354, 209] on div "A) उपभोक्ता शिकायत निवारण B) आंतरिक कार्यप्रवाह स्वचालन C) MSME के ​​लिए ऋण वित…" at bounding box center [507, 232] width 315 height 102
drag, startPoint x: 354, startPoint y: 209, endPoint x: 438, endPoint y: 272, distance: 104.8
click at [438, 272] on div "A) उपभोक्ता शिकायत निवारण B) आंतरिक कार्यप्रवाह स्वचालन C) MSME के ​​लिए ऋण वित…" at bounding box center [507, 232] width 315 height 102
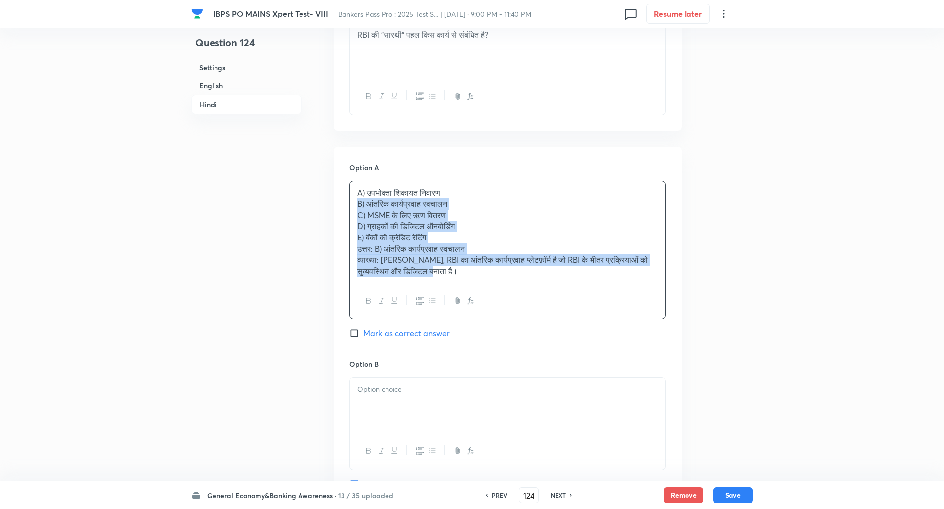
drag, startPoint x: 351, startPoint y: 204, endPoint x: 482, endPoint y: 308, distance: 167.0
click at [482, 308] on div "A) उपभोक्ता शिकायत निवारण B) आंतरिक कार्यप्रवाह स्वचालन C) MSME के ​​लिए ऋण वित…" at bounding box center [507, 250] width 316 height 139
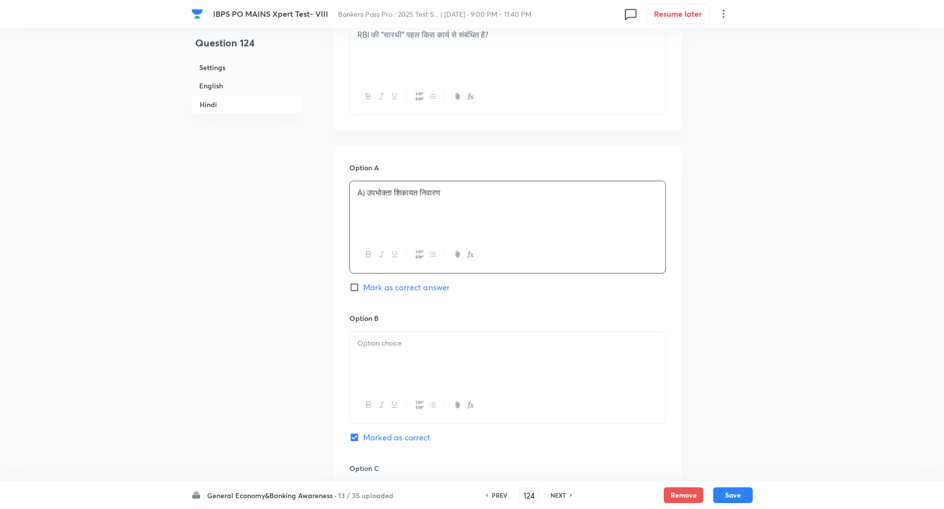
click at [367, 189] on p "A) उपभोक्ता शिकायत निवारण" at bounding box center [507, 192] width 300 height 11
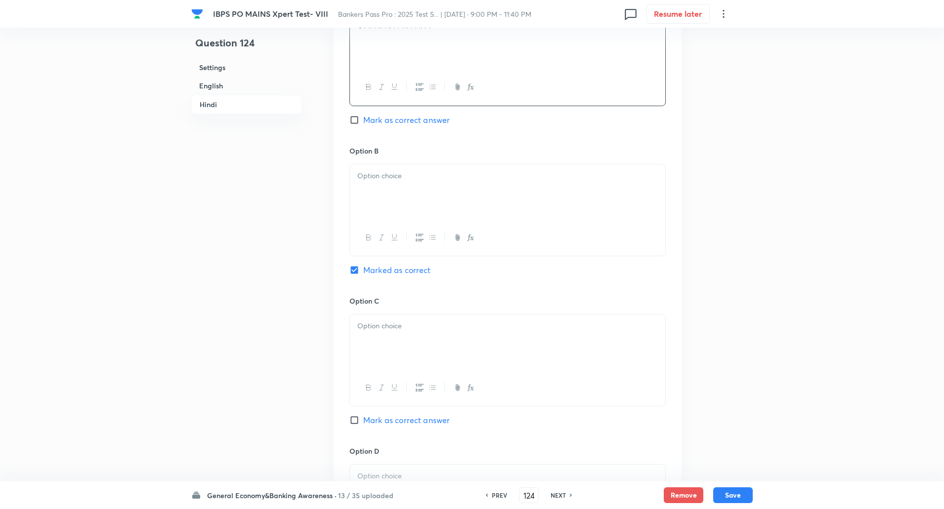
scroll to position [1653, 0]
click at [367, 189] on div at bounding box center [507, 189] width 315 height 55
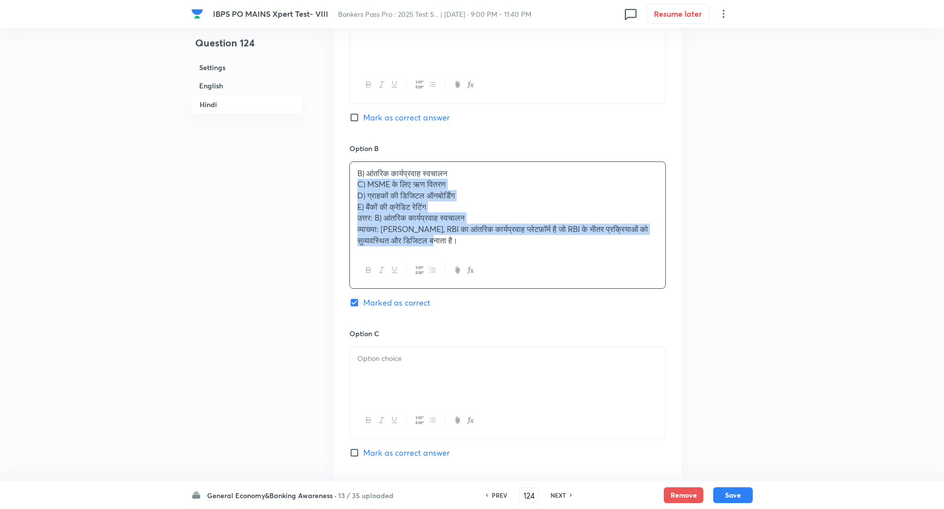
drag, startPoint x: 356, startPoint y: 183, endPoint x: 500, endPoint y: 284, distance: 175.6
click at [500, 284] on div "B) आंतरिक कार्यप्रवाह स्वचालन C) MSME के ​​लिए ऋण वितरण D) ग्राहकों की डिजिटल ऑ…" at bounding box center [507, 225] width 316 height 127
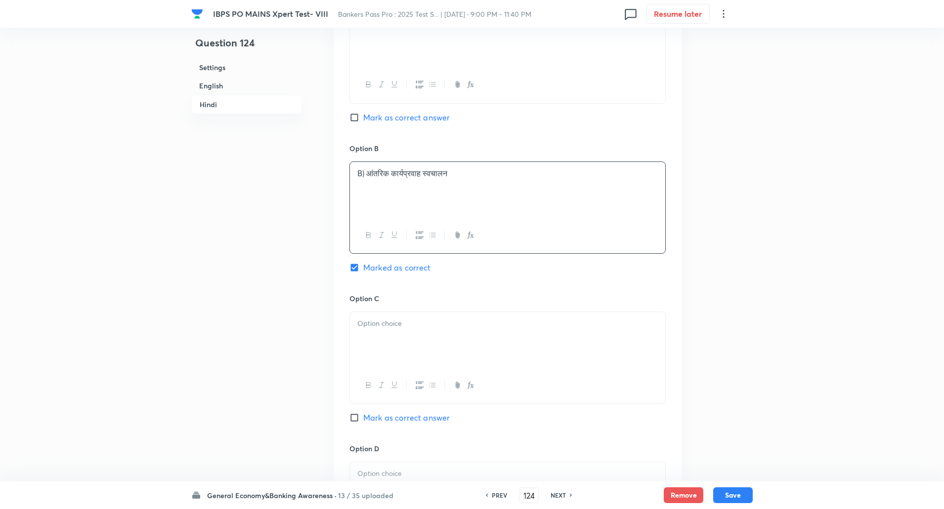
click at [367, 173] on p "B) आंतरिक कार्यप्रवाह स्वचालन" at bounding box center [507, 173] width 300 height 11
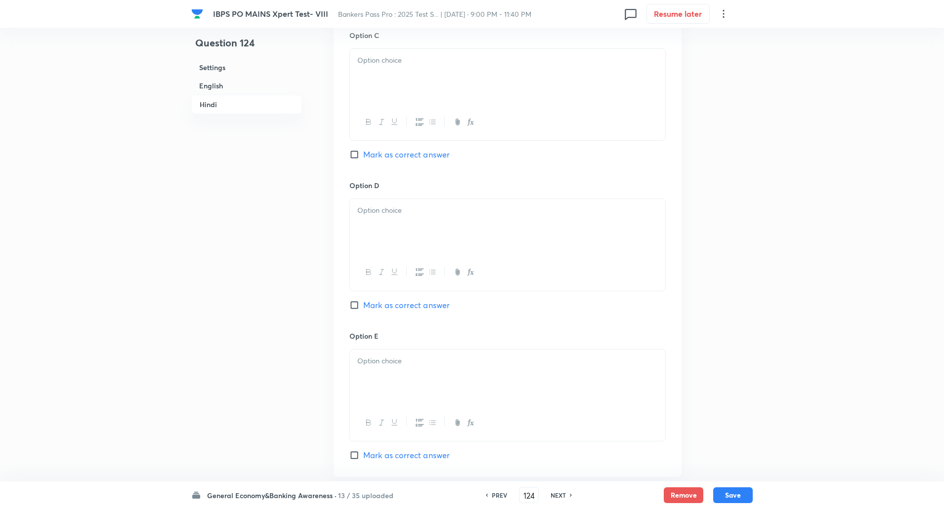
scroll to position [1917, 0]
click at [391, 56] on p at bounding box center [507, 59] width 300 height 11
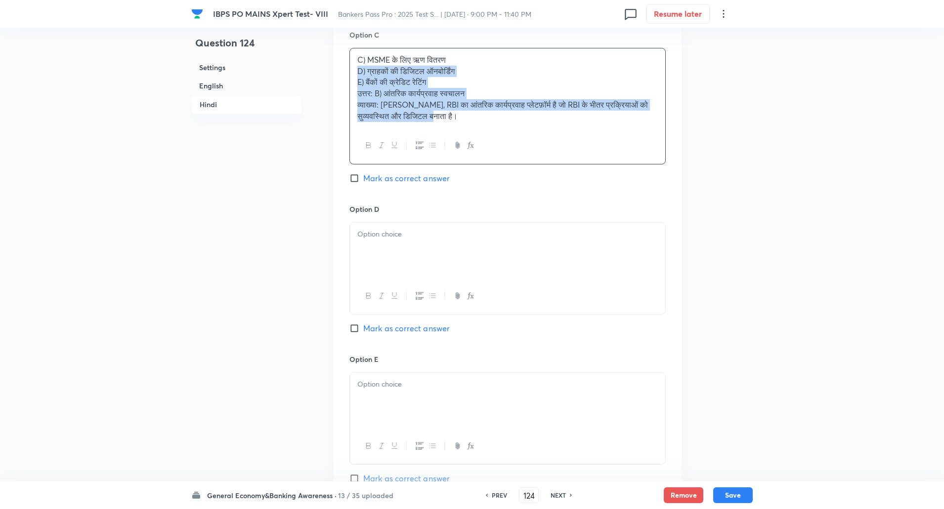
drag, startPoint x: 352, startPoint y: 71, endPoint x: 544, endPoint y: 155, distance: 209.3
click at [544, 155] on div "C) MSME के ​​लिए ऋण वितरण D) ग्राहकों की डिजिटल ऑनबोर्डिंग E) बैंकों की क्रेडिट…" at bounding box center [507, 106] width 316 height 117
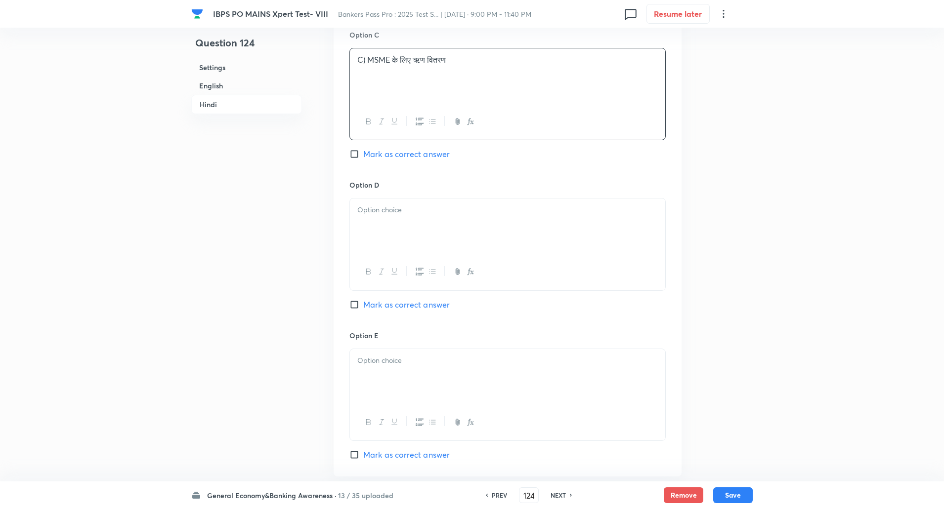
click at [364, 59] on p "C) MSME के ​​लिए ऋण वितरण" at bounding box center [507, 59] width 300 height 11
click at [369, 62] on p "C) MSME के ​​लिए ऋण वितरण" at bounding box center [507, 59] width 300 height 11
click at [391, 198] on div at bounding box center [507, 244] width 316 height 92
click at [395, 211] on p at bounding box center [507, 210] width 300 height 11
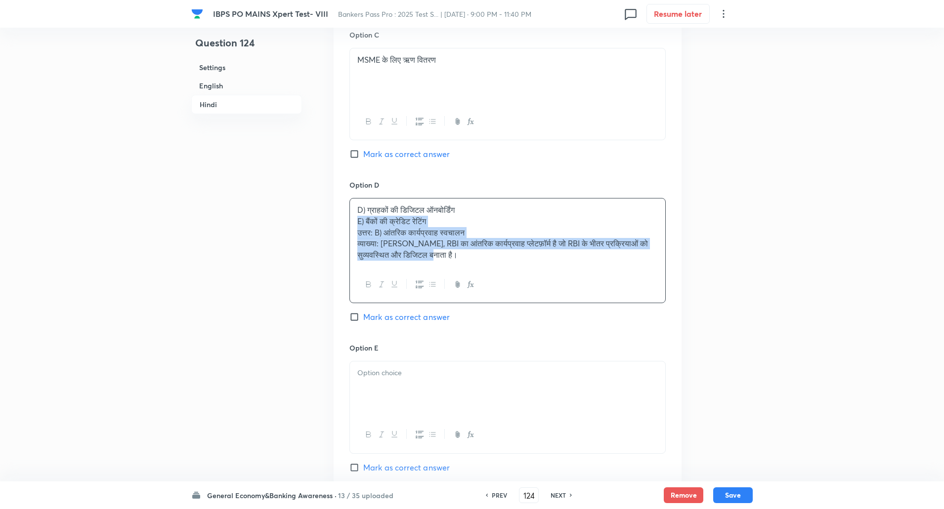
drag, startPoint x: 352, startPoint y: 219, endPoint x: 522, endPoint y: 304, distance: 190.3
click at [522, 304] on div "Option D D) ग्राहकों की डिजिटल ऑनबोर्डिंग E) बैंकों की क्रेडिट रेटिंग उत्तर: B)…" at bounding box center [507, 261] width 316 height 163
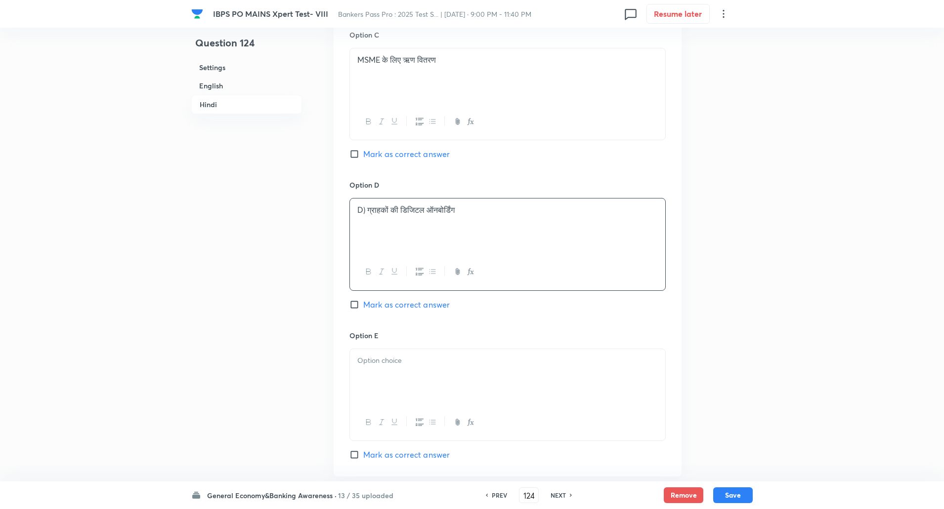
click at [366, 211] on p "D) ग्राहकों की डिजिटल ऑनबोर्डिंग" at bounding box center [507, 210] width 300 height 11
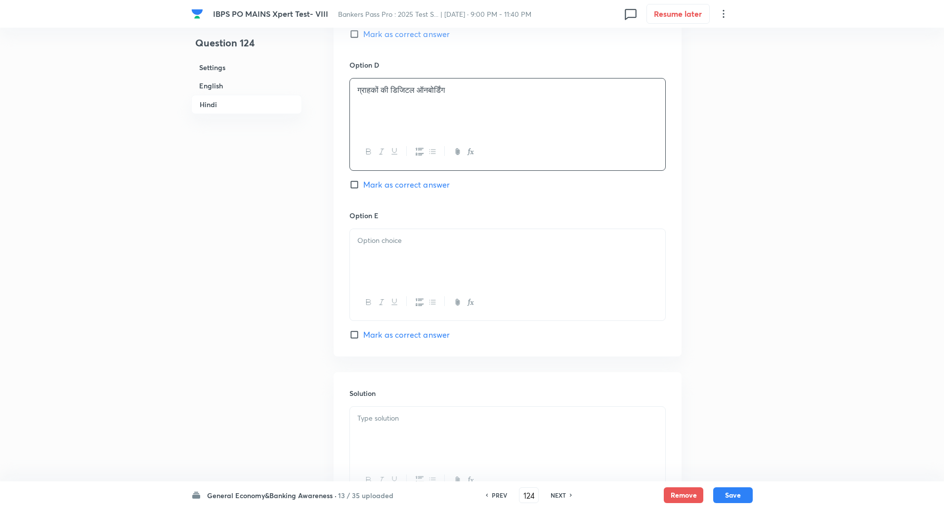
scroll to position [2042, 0]
click at [371, 240] on p at bounding box center [507, 236] width 300 height 11
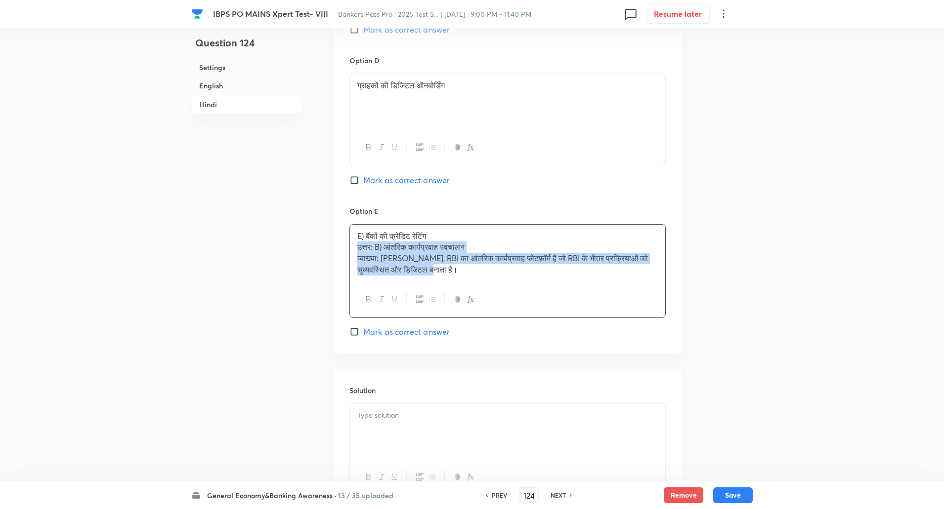
drag, startPoint x: 357, startPoint y: 250, endPoint x: 519, endPoint y: 304, distance: 170.9
click at [519, 304] on div "E) बैंकों की क्रेडिट रेटिंग उत्तर: B) आंतरिक कार्यप्रवाह स्वचालन व्याख्या: सारथ…" at bounding box center [507, 271] width 316 height 94
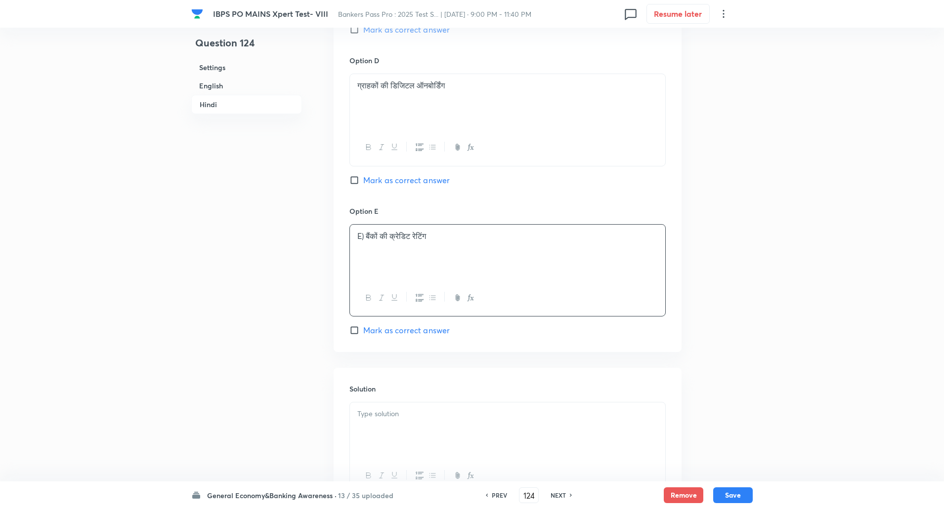
click at [367, 239] on p "E) बैंकों की क्रेडिट रेटिंग" at bounding box center [507, 236] width 300 height 11
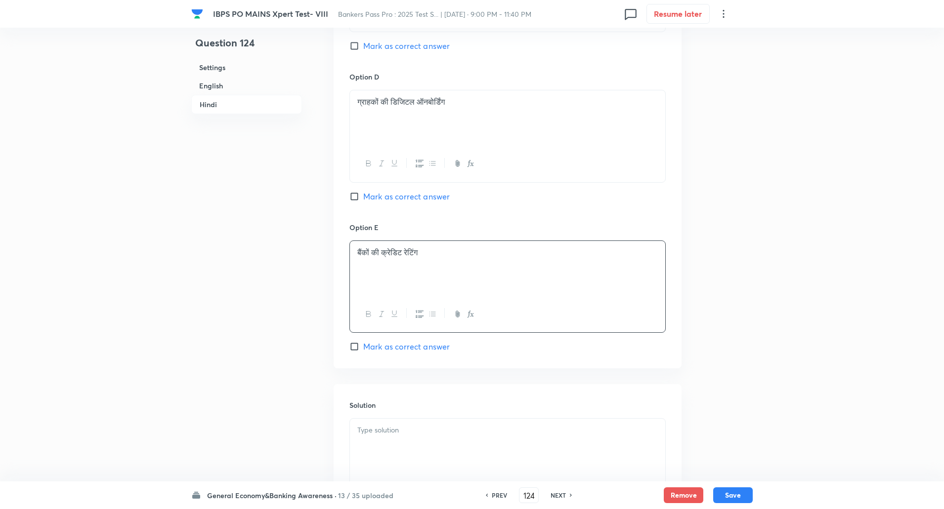
scroll to position [2130, 0]
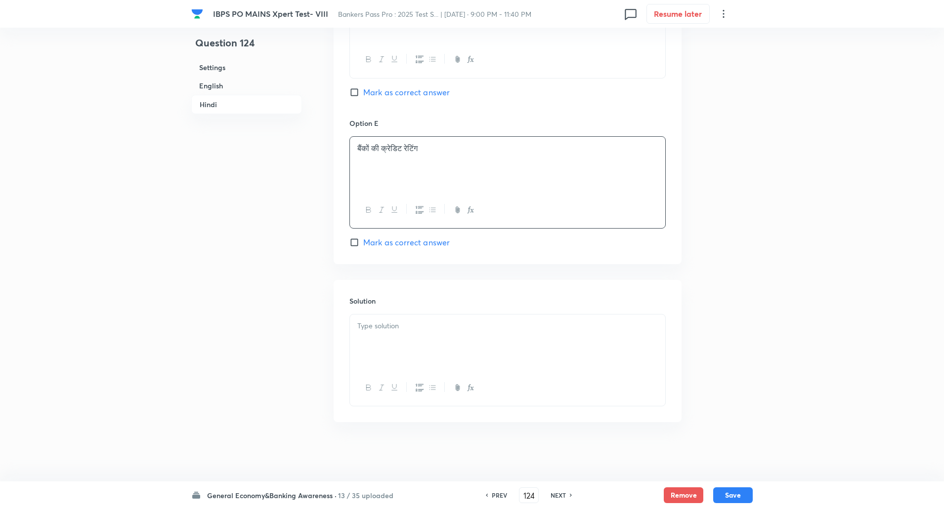
click at [373, 344] on div at bounding box center [507, 342] width 315 height 55
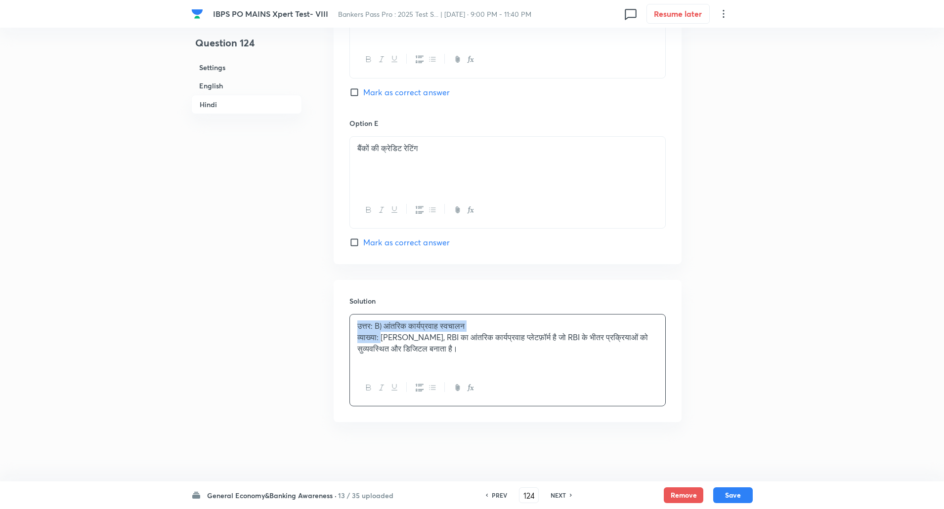
drag, startPoint x: 355, startPoint y: 325, endPoint x: 384, endPoint y: 336, distance: 31.5
click at [384, 336] on div "उत्तर: B) आंतरिक कार्यप्रवाह स्वचालन व्याख्या: सारथी, RBI का आंतरिक कार्यप्रवाह…" at bounding box center [507, 342] width 315 height 55
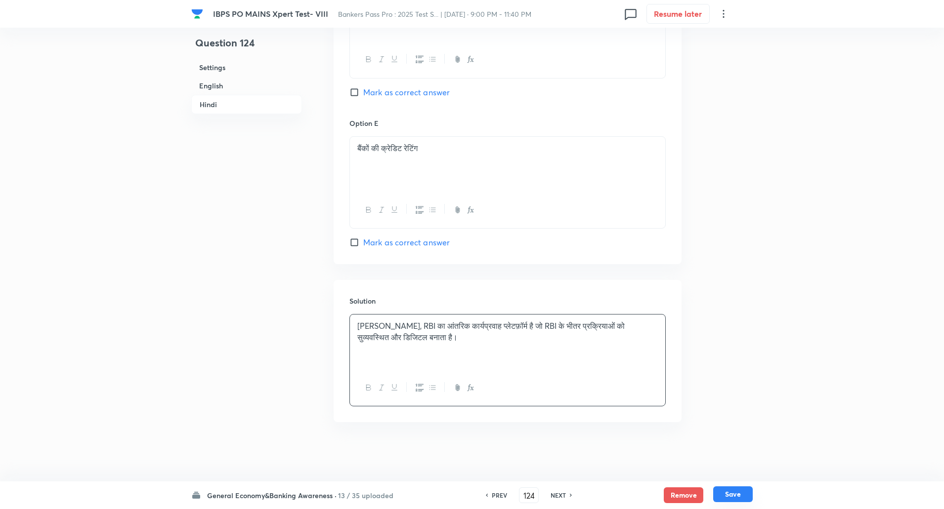
click at [735, 497] on button "Save" at bounding box center [733, 495] width 40 height 16
type input "125"
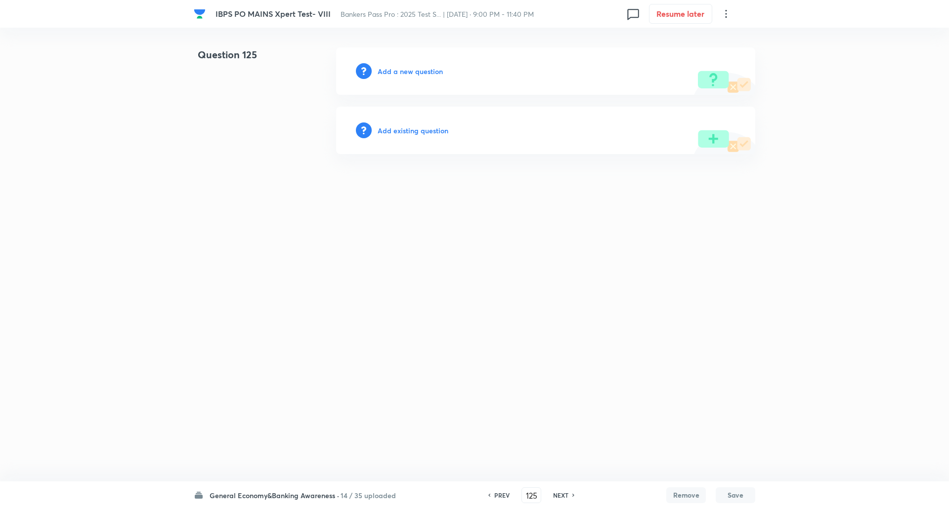
click at [426, 74] on h6 "Add a new question" at bounding box center [410, 71] width 65 height 10
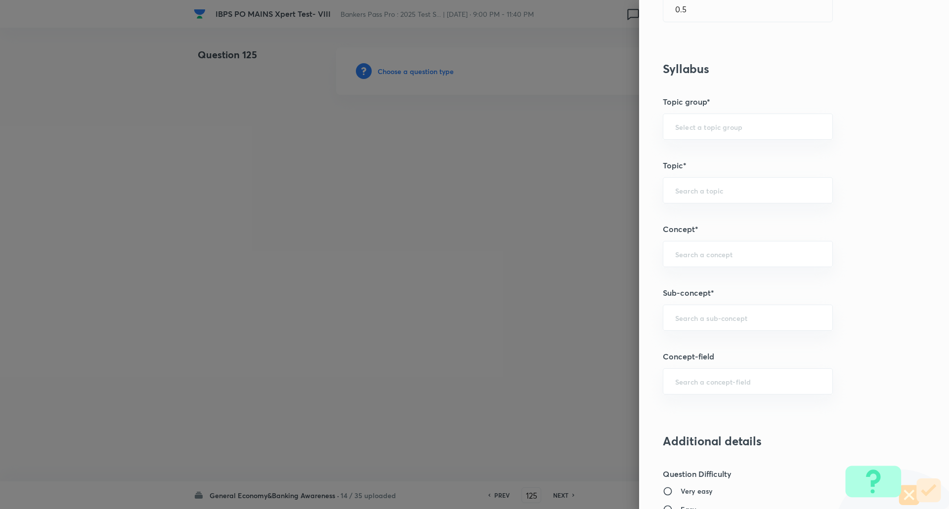
scroll to position [357, 0]
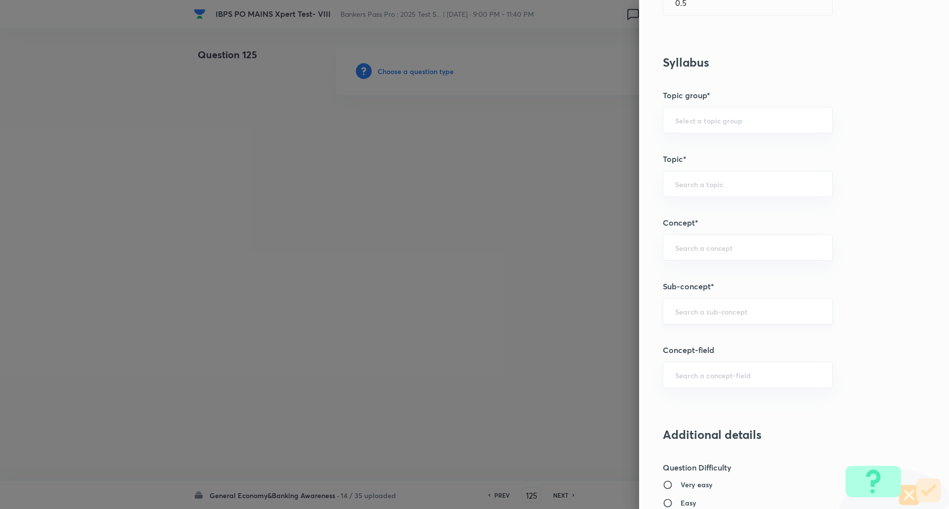
click at [695, 306] on div "​" at bounding box center [748, 311] width 170 height 26
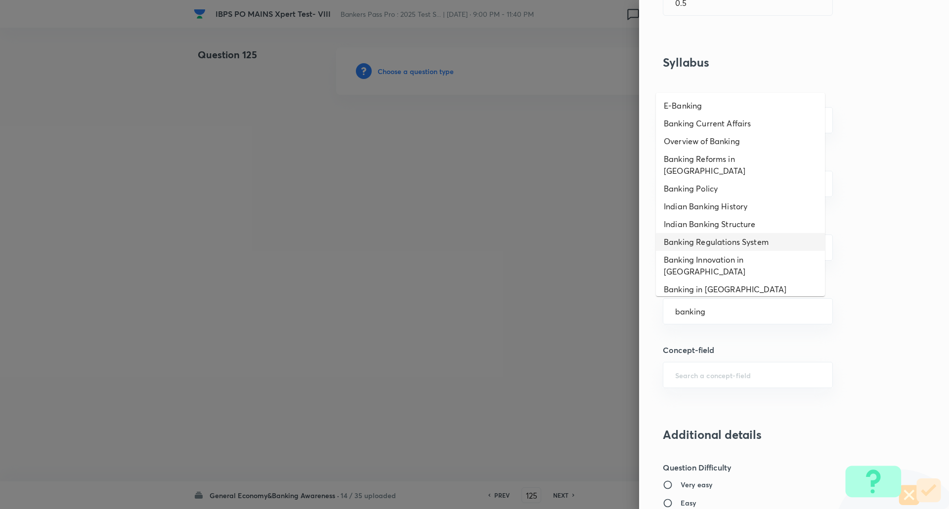
scroll to position [0, 0]
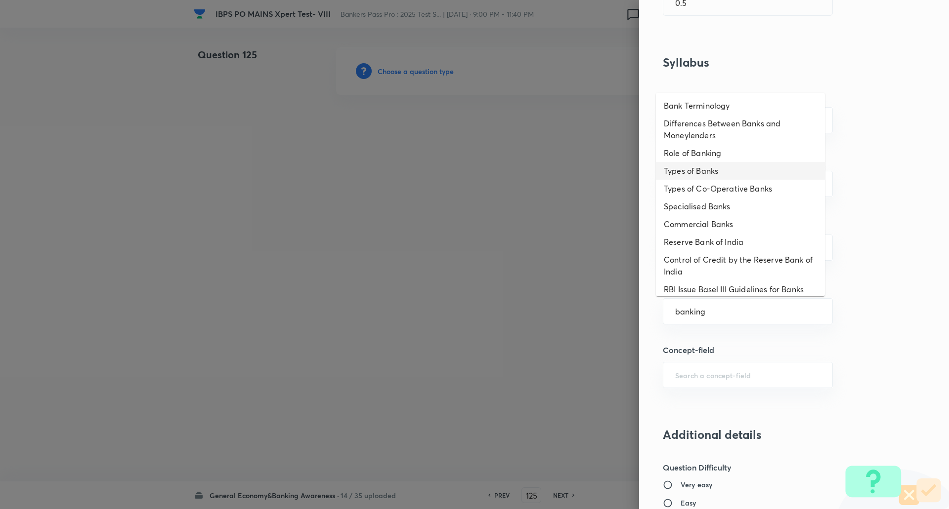
type input "banking"
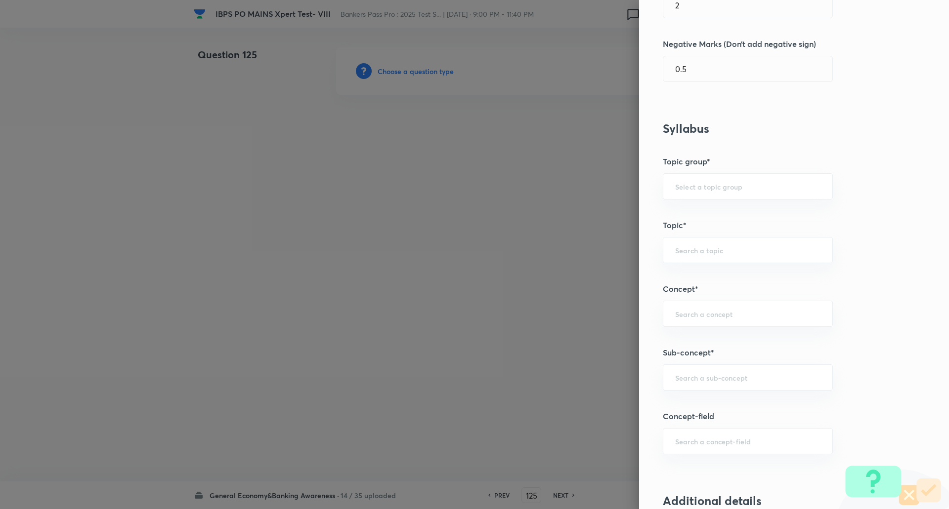
scroll to position [336, 0]
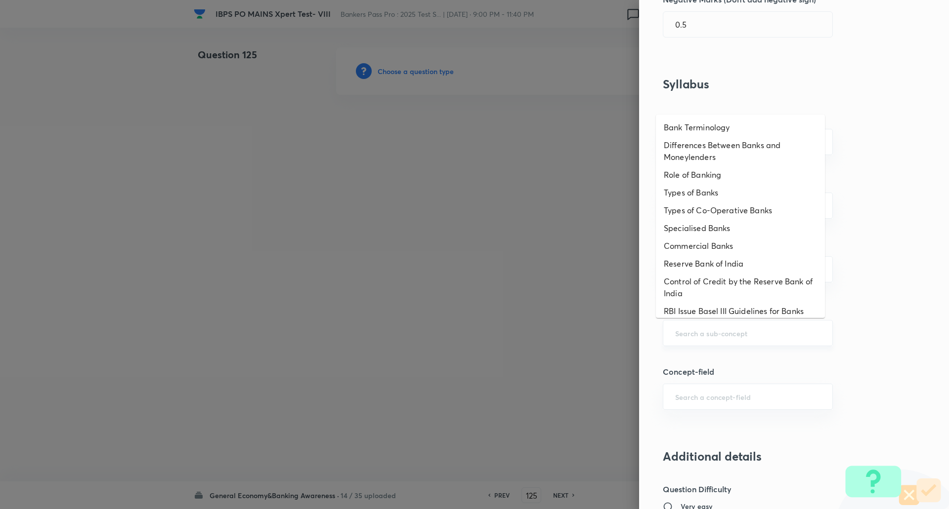
click at [783, 335] on input "text" at bounding box center [747, 333] width 145 height 9
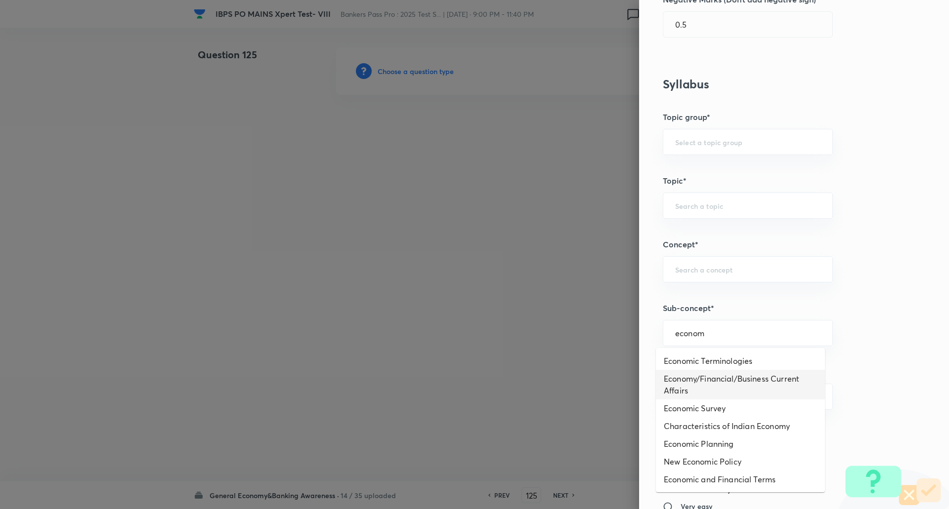
click at [749, 396] on li "Economy/Financial/Business Current Affairs" at bounding box center [740, 385] width 169 height 30
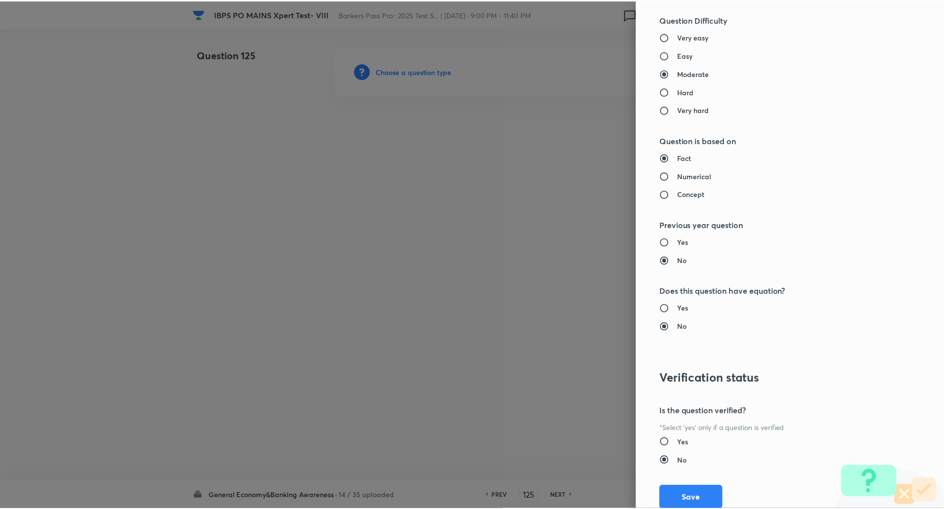
scroll to position [838, 0]
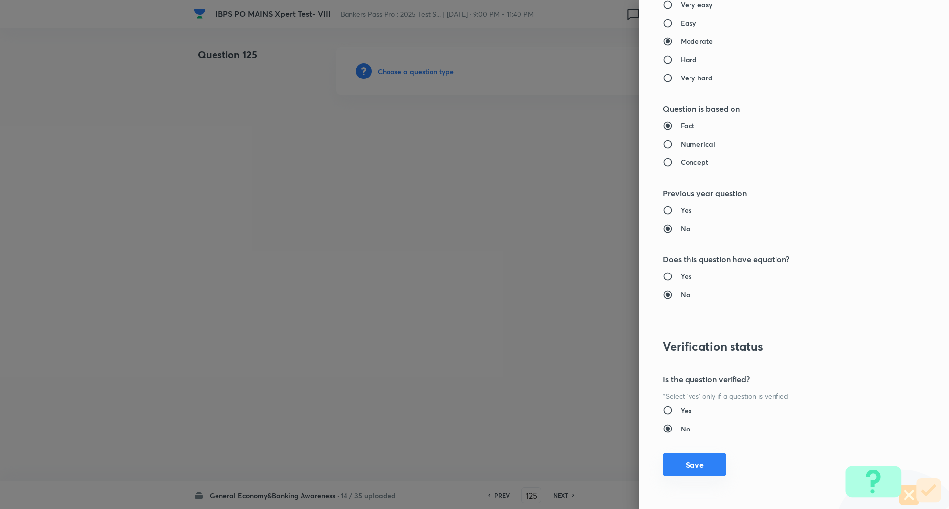
click at [699, 472] on button "Save" at bounding box center [694, 465] width 63 height 24
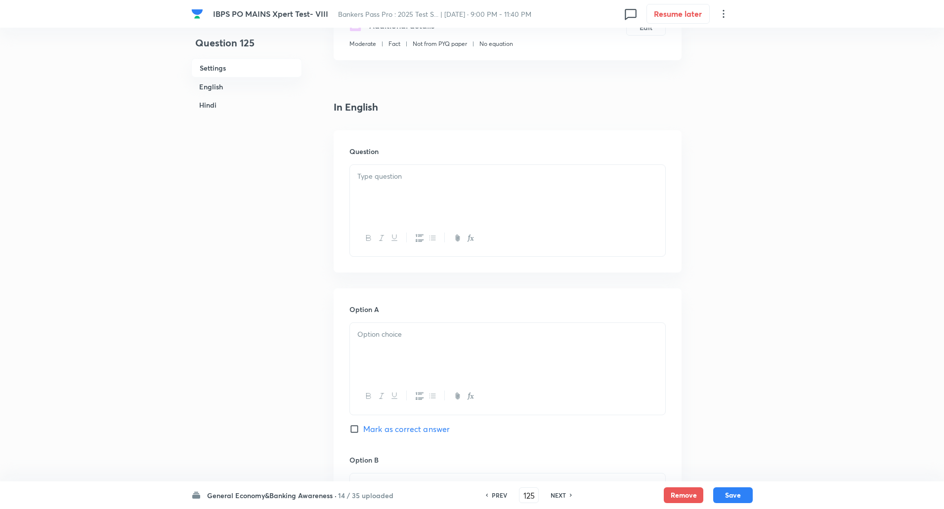
scroll to position [204, 0]
click at [618, 185] on div at bounding box center [507, 192] width 315 height 55
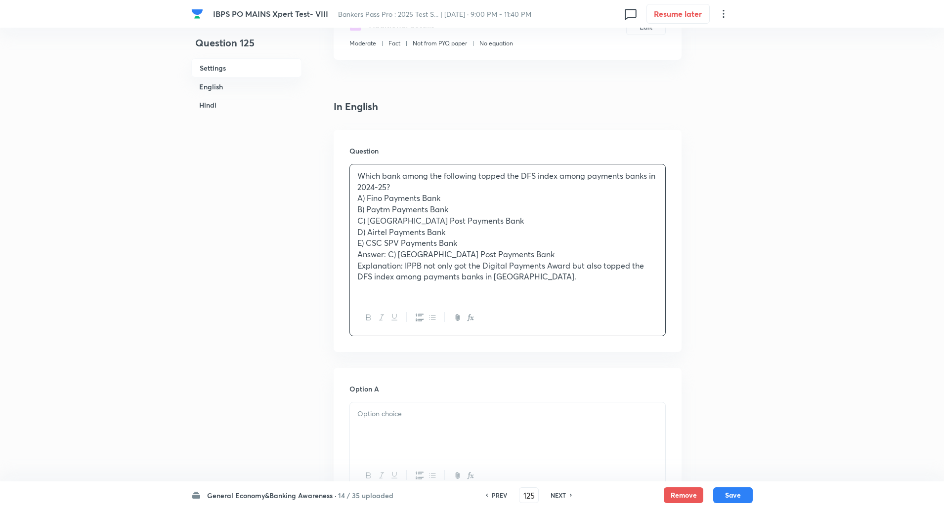
click at [393, 188] on p "Which bank among the following topped the DFS index among payments banks in 202…" at bounding box center [507, 181] width 300 height 22
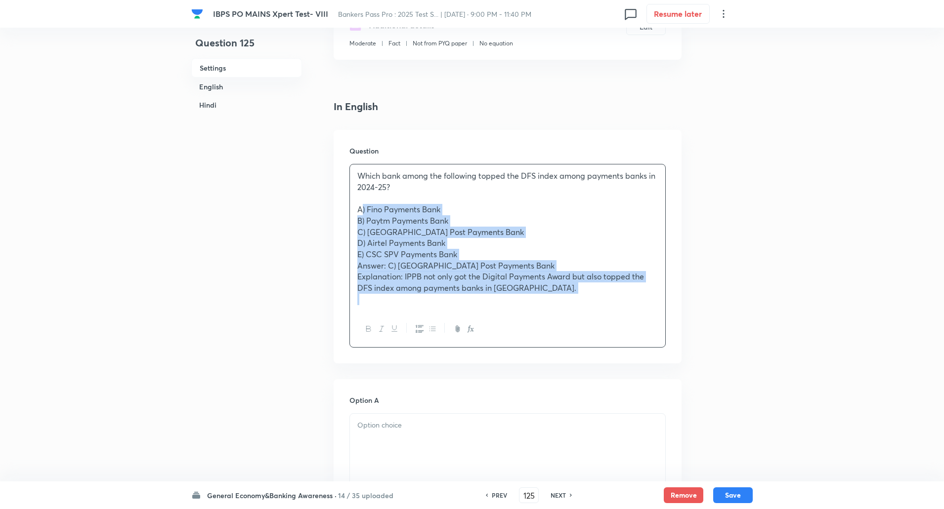
drag, startPoint x: 357, startPoint y: 214, endPoint x: 584, endPoint y: 321, distance: 251.1
click at [584, 321] on div "Which bank among the following topped the DFS index among payments banks in 202…" at bounding box center [507, 256] width 316 height 184
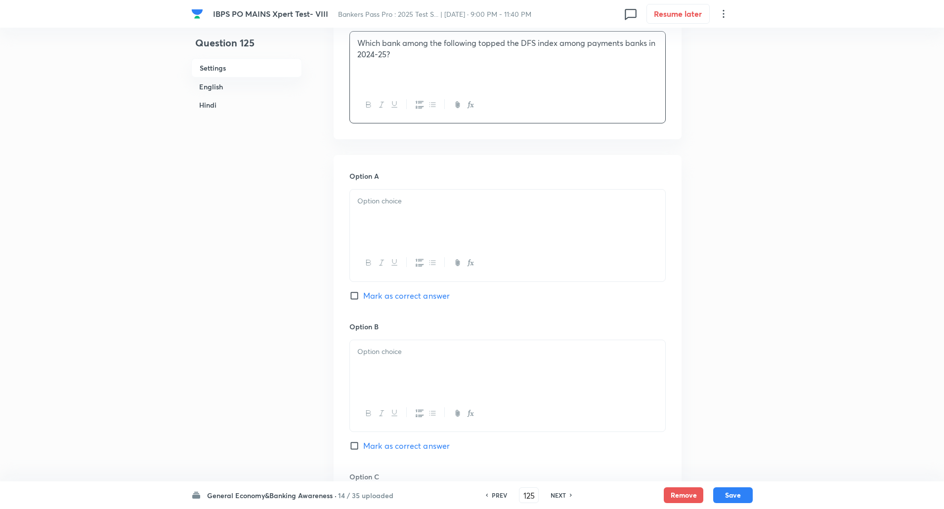
scroll to position [368, 0]
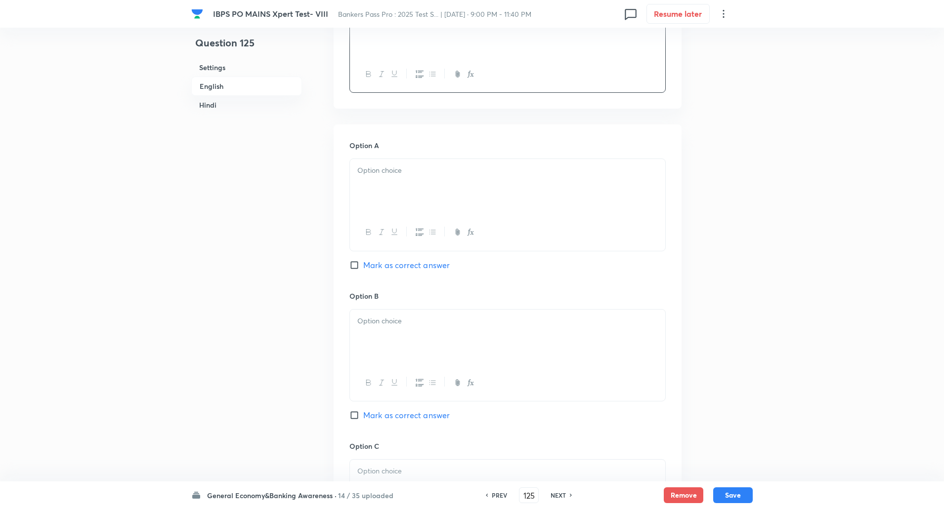
click at [583, 172] on p at bounding box center [507, 170] width 300 height 11
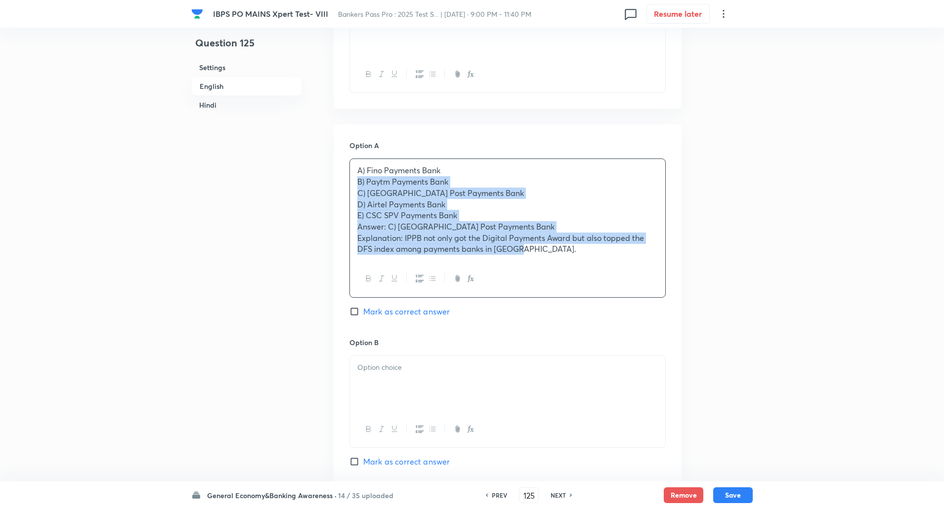
drag, startPoint x: 356, startPoint y: 180, endPoint x: 697, endPoint y: 306, distance: 363.5
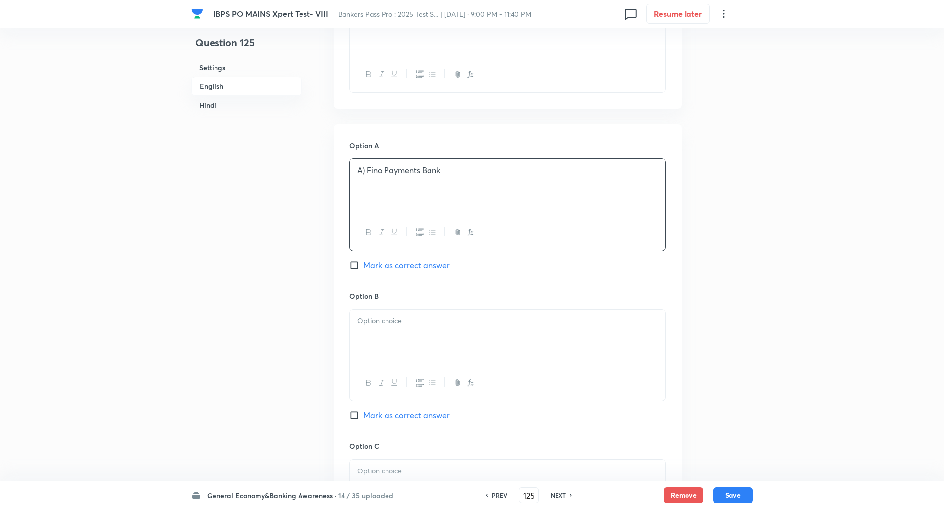
click at [367, 173] on p "A) Fino Payments Bank" at bounding box center [507, 170] width 300 height 11
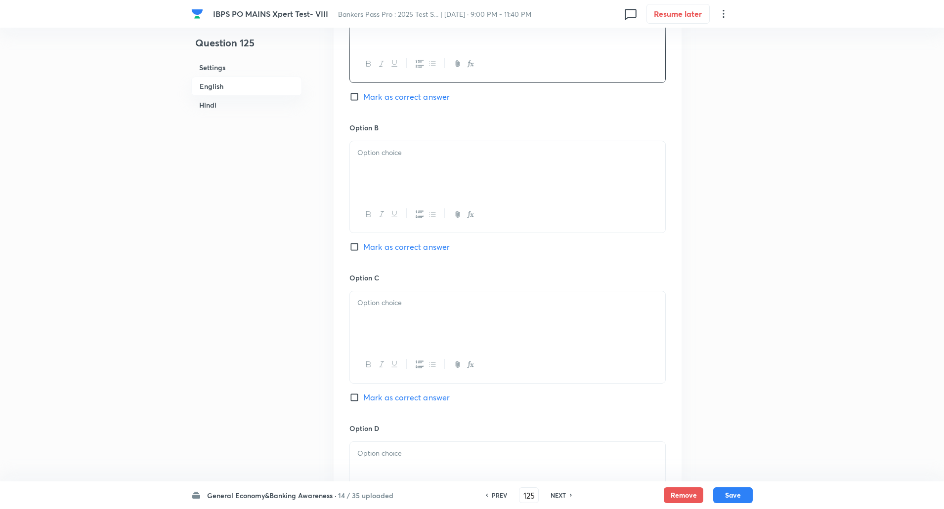
scroll to position [539, 0]
click at [367, 173] on div at bounding box center [507, 165] width 315 height 55
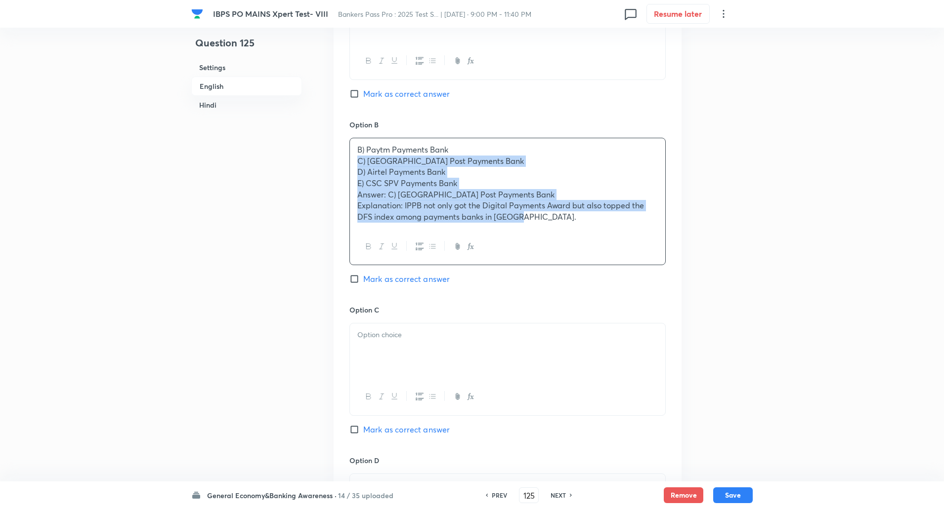
drag, startPoint x: 357, startPoint y: 157, endPoint x: 593, endPoint y: 264, distance: 259.2
click at [593, 264] on div "B) Paytm Payments Bank C) India Post Payments Bank D) Airtel Payments Bank E) C…" at bounding box center [507, 201] width 316 height 127
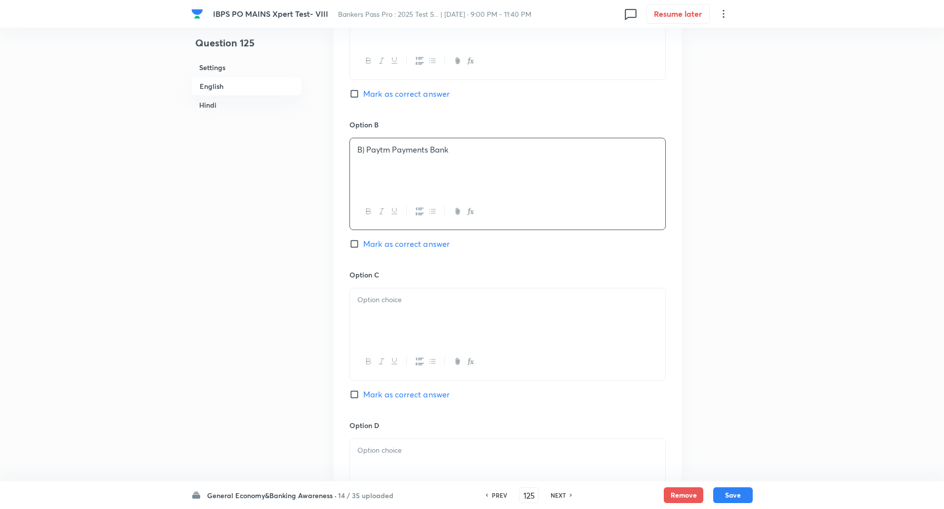
click at [368, 153] on p "B) Paytm Payments Bank" at bounding box center [507, 149] width 300 height 11
click at [378, 312] on div at bounding box center [507, 316] width 315 height 55
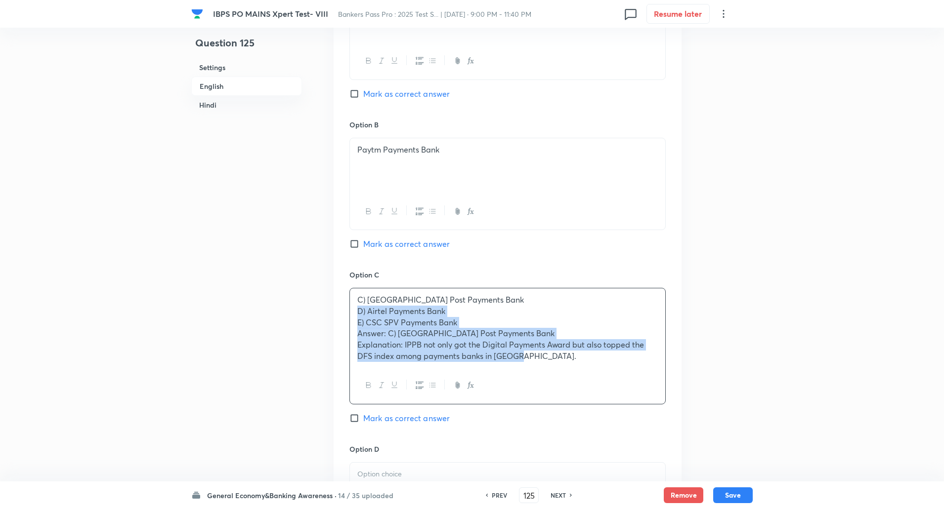
drag, startPoint x: 354, startPoint y: 315, endPoint x: 658, endPoint y: 390, distance: 313.1
click at [658, 390] on div "C) India Post Payments Bank D) Airtel Payments Bank E) CSC SPV Payments Bank An…" at bounding box center [507, 346] width 316 height 117
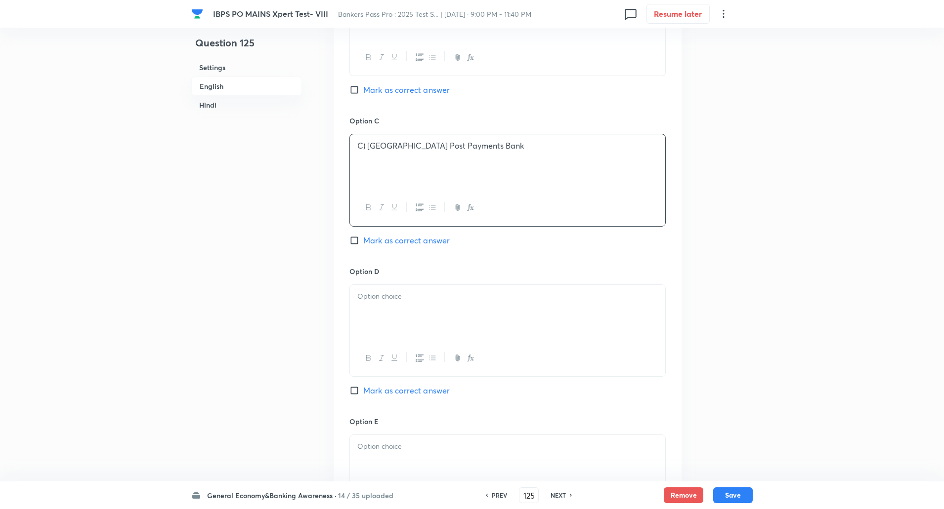
scroll to position [754, 0]
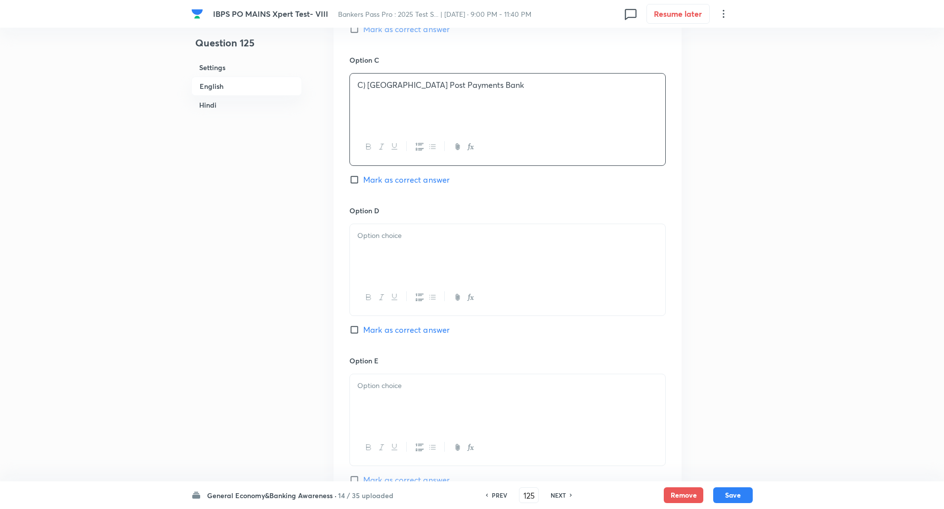
click at [352, 179] on input "Mark as correct answer" at bounding box center [356, 180] width 14 height 10
click at [367, 85] on p "C) India Post Payments Bank" at bounding box center [507, 85] width 300 height 11
click at [389, 237] on p at bounding box center [507, 235] width 300 height 11
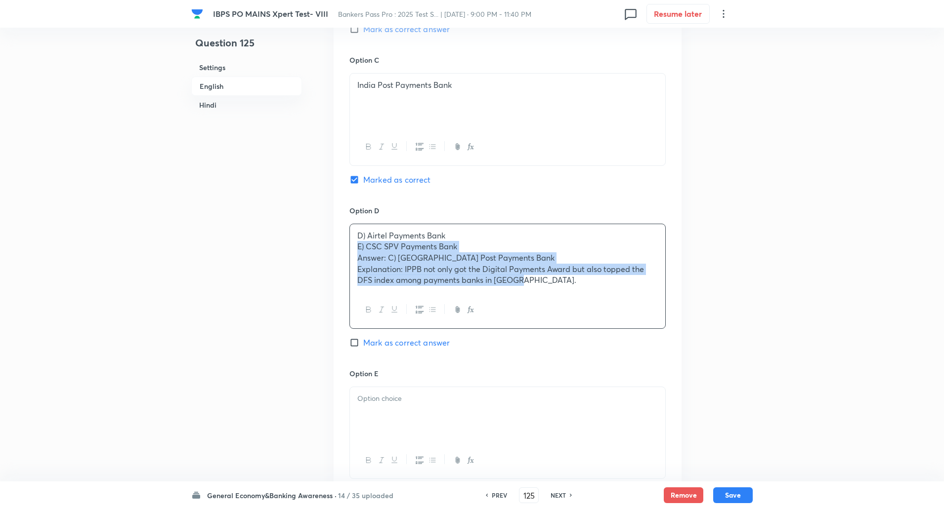
drag, startPoint x: 352, startPoint y: 252, endPoint x: 656, endPoint y: 313, distance: 310.5
click at [656, 313] on div "D) Airtel Payments Bank E) CSC SPV Payments Bank Answer: C) India Post Payments…" at bounding box center [507, 276] width 316 height 105
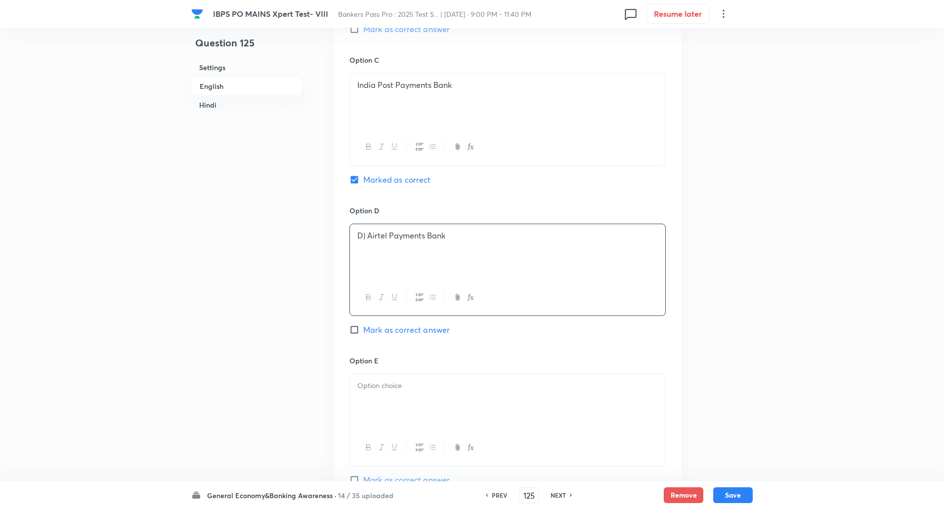
click at [369, 237] on p "D) Airtel Payments Bank" at bounding box center [507, 235] width 300 height 11
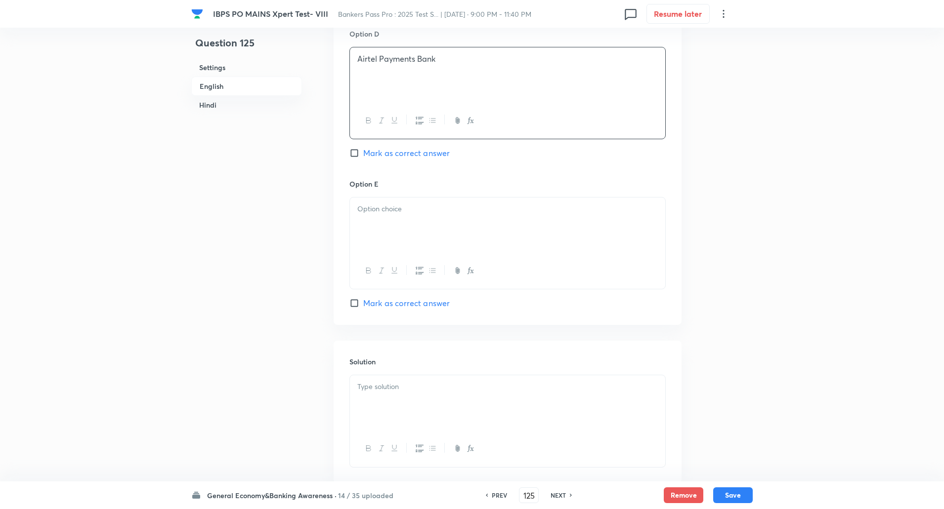
scroll to position [937, 0]
click at [460, 214] on div at bounding box center [507, 218] width 315 height 55
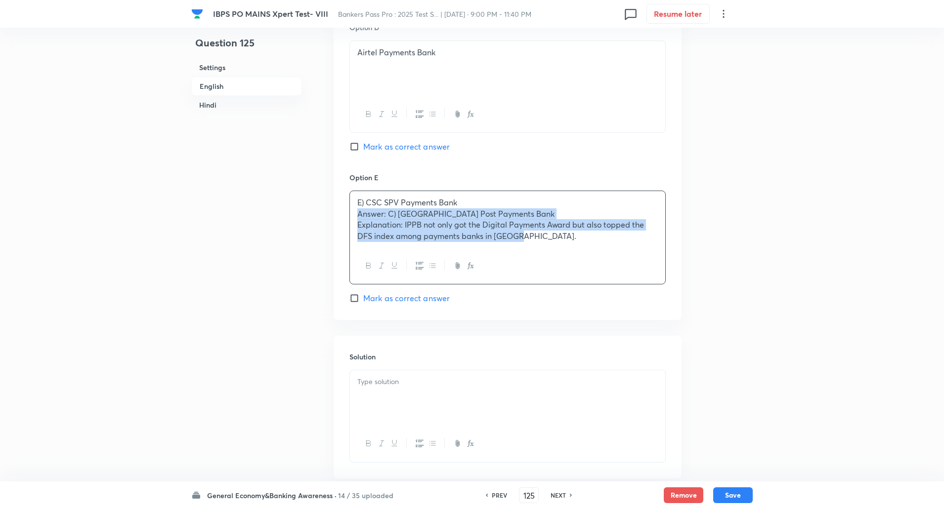
drag, startPoint x: 355, startPoint y: 217, endPoint x: 602, endPoint y: 279, distance: 254.2
click at [602, 279] on div "E) CSC SPV Payments Bank Answer: C) India Post Payments Bank Explanation: IPPB …" at bounding box center [507, 238] width 316 height 94
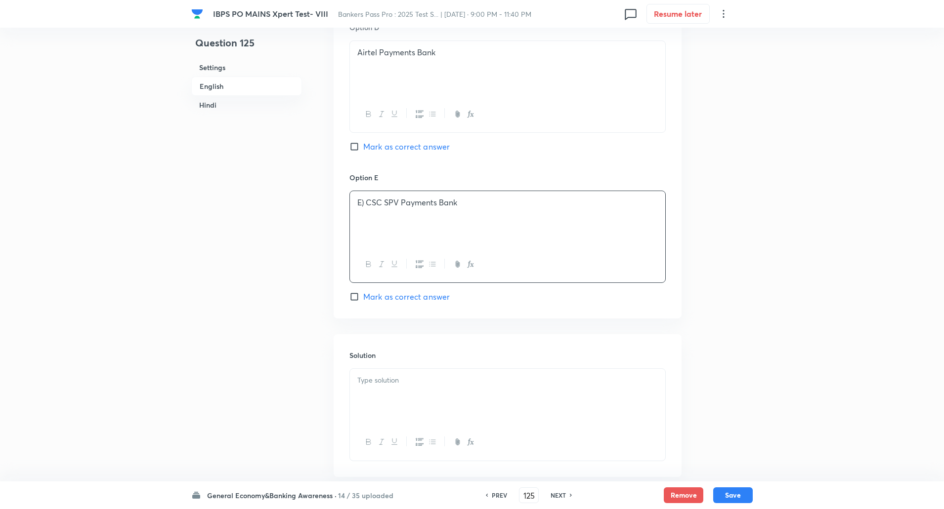
click at [364, 206] on p "E) CSC SPV Payments Bank" at bounding box center [507, 202] width 300 height 11
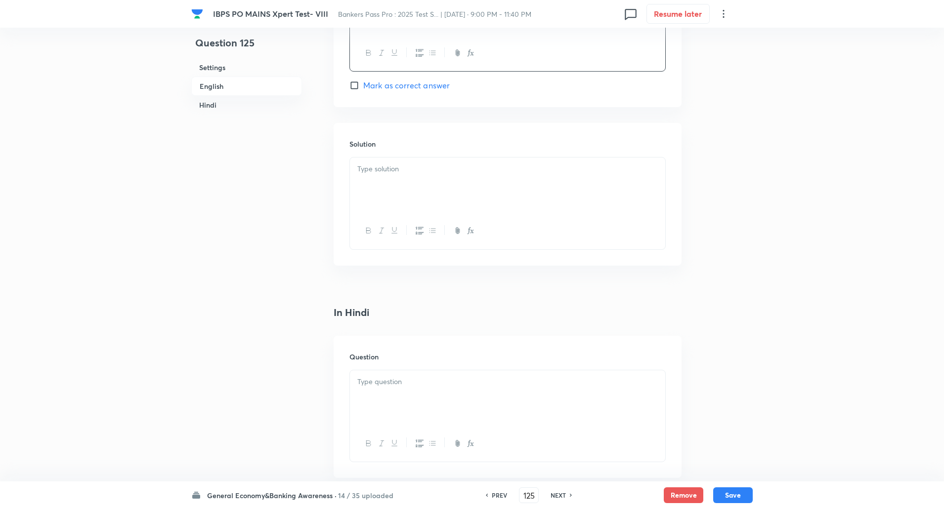
scroll to position [1164, 0]
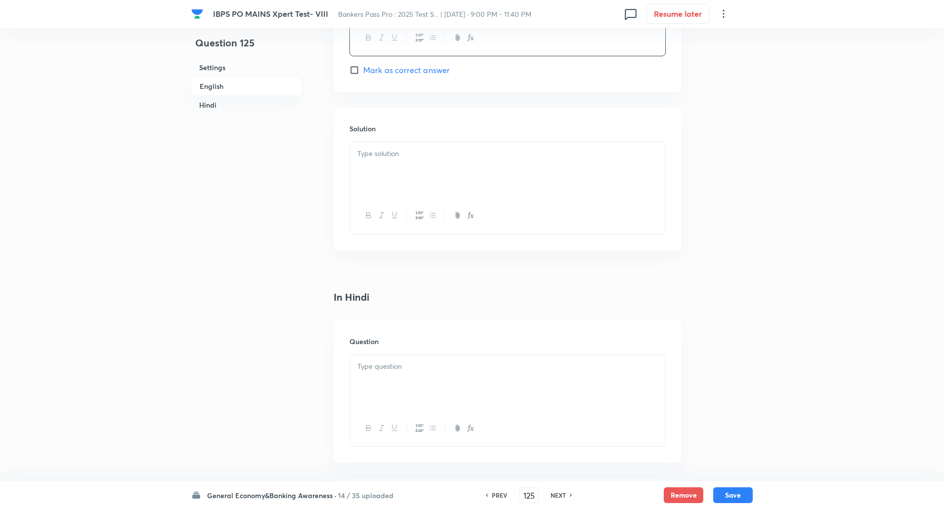
click at [374, 154] on p at bounding box center [507, 153] width 300 height 11
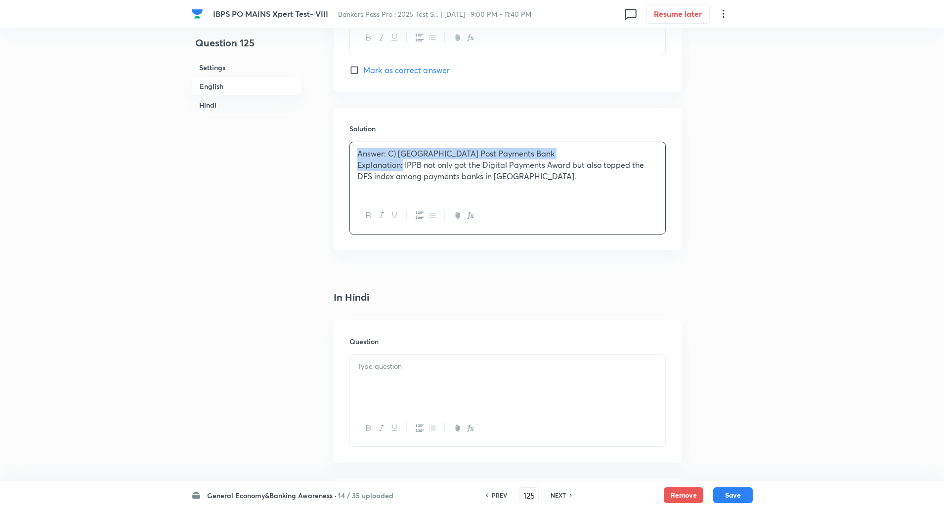
drag, startPoint x: 358, startPoint y: 154, endPoint x: 403, endPoint y: 164, distance: 46.1
click at [403, 164] on div "Answer: C) India Post Payments Bank Explanation: IPPB not only got the Digital …" at bounding box center [507, 169] width 315 height 55
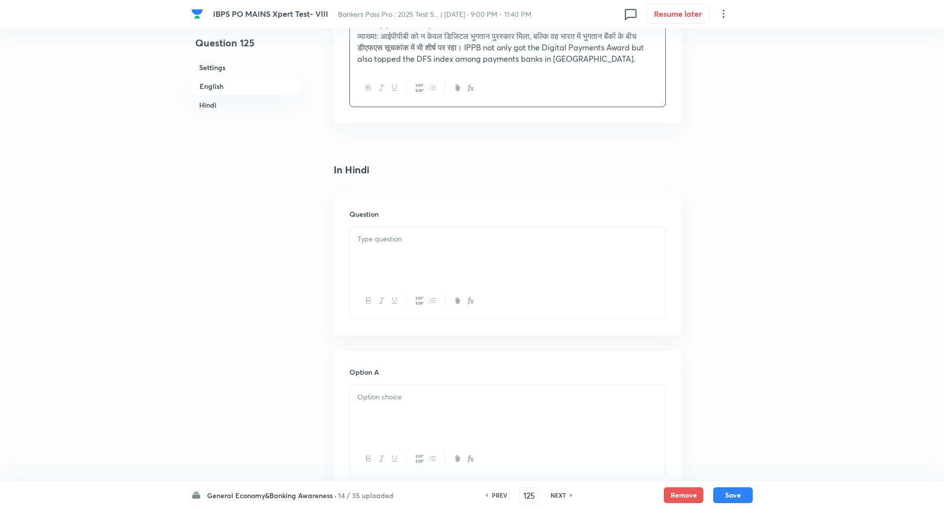
scroll to position [1372, 0]
click at [400, 245] on p at bounding box center [507, 238] width 300 height 11
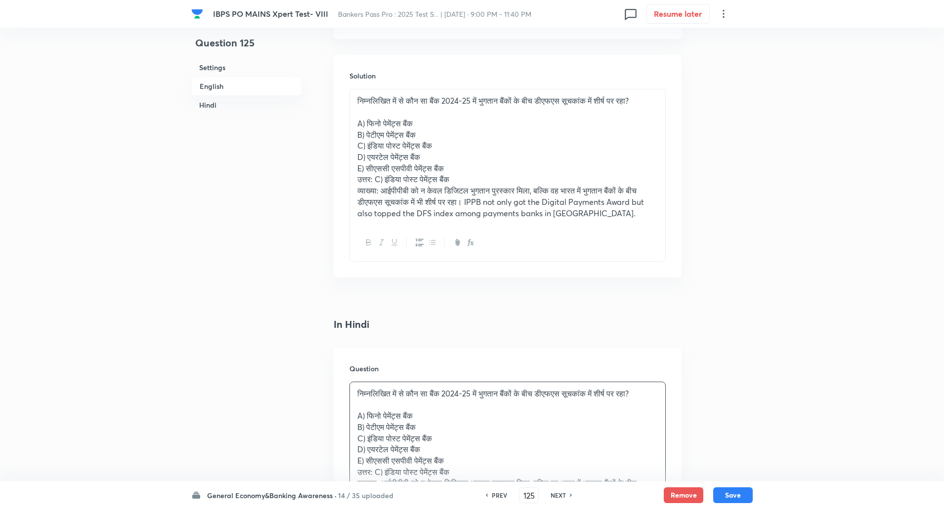
scroll to position [1217, 0]
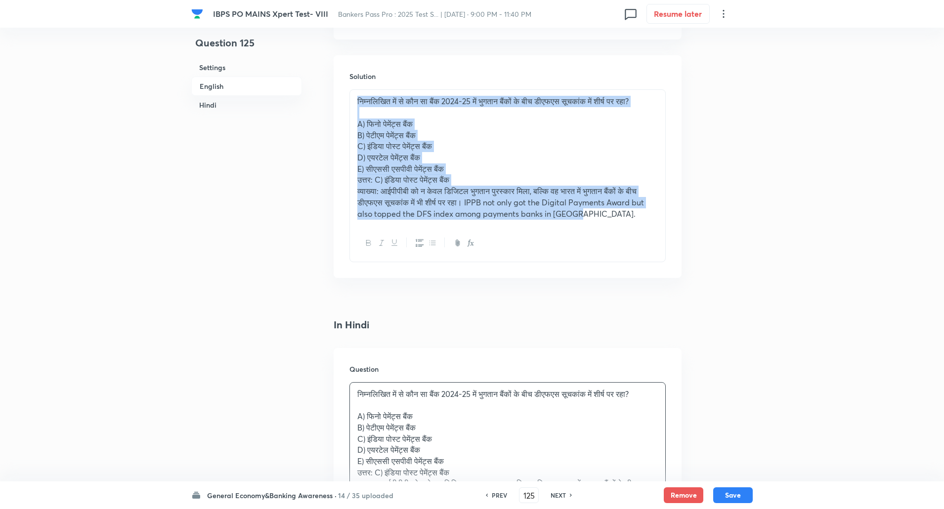
drag, startPoint x: 354, startPoint y: 98, endPoint x: 643, endPoint y: 241, distance: 323.1
click at [643, 241] on div "निम्नलिखित में से कौन सा बैंक 2024-25 में भुगतान बैंकों के बीच डीएफएस सूचकांक म…" at bounding box center [507, 175] width 316 height 172
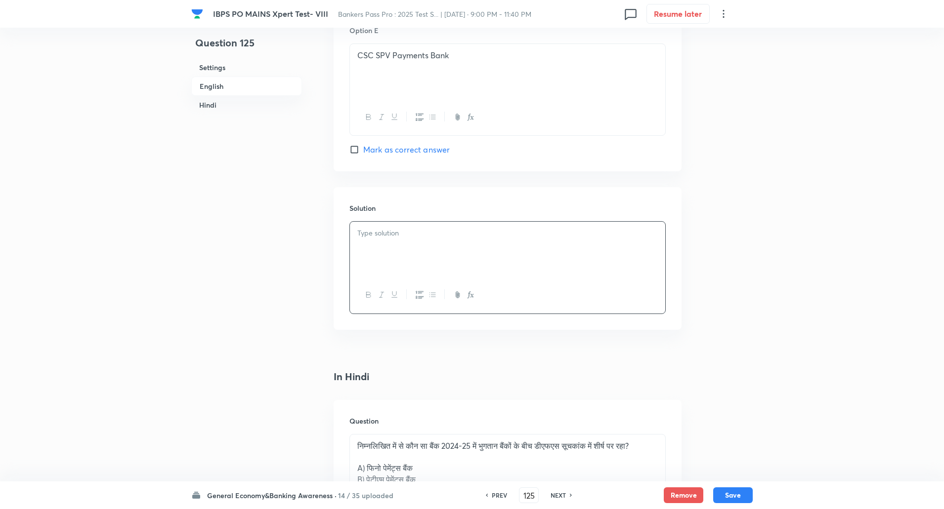
scroll to position [1062, 0]
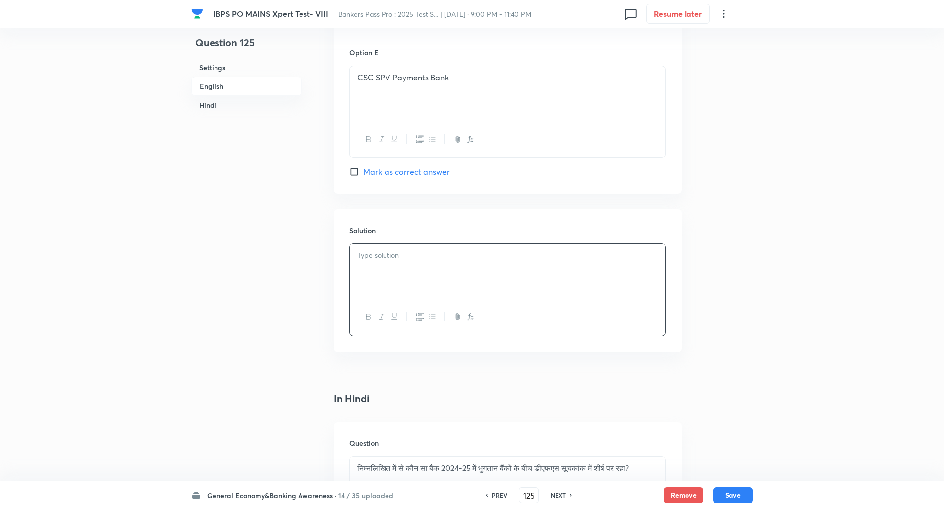
click at [358, 74] on p "CSC SPV Payments Bank" at bounding box center [507, 77] width 300 height 11
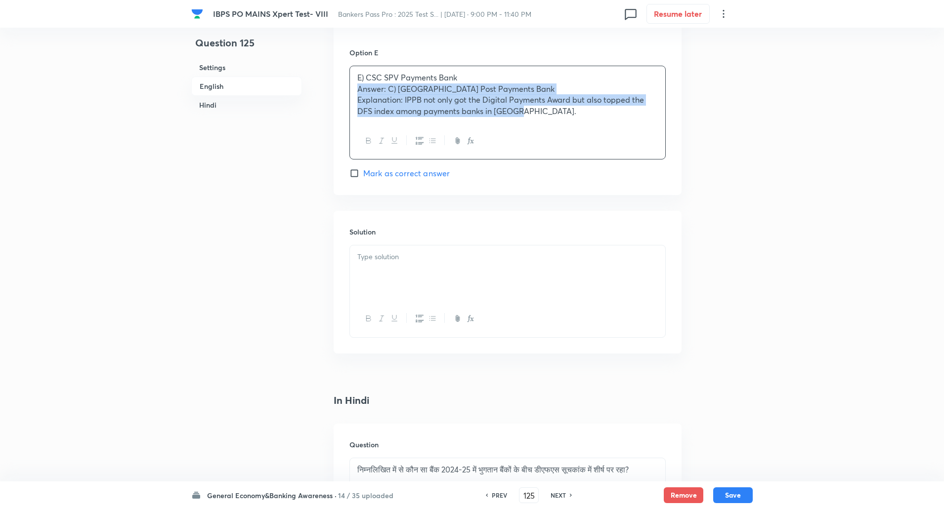
drag, startPoint x: 358, startPoint y: 84, endPoint x: 588, endPoint y: 170, distance: 246.0
click at [588, 170] on div "Option E E) CSC SPV Payments Bank Answer: C) India Post Payments Bank Explanati…" at bounding box center [507, 113] width 316 height 132
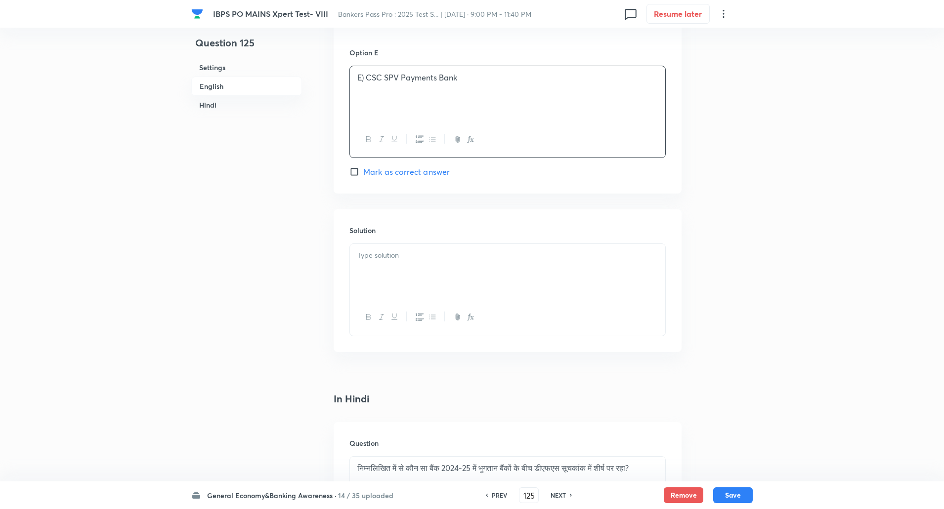
click at [368, 79] on p "E) CSC SPV Payments Bank" at bounding box center [507, 77] width 300 height 11
click at [393, 242] on div "Solution" at bounding box center [508, 281] width 348 height 142
click at [394, 247] on div "Solution" at bounding box center [508, 281] width 348 height 142
click at [394, 247] on div at bounding box center [507, 271] width 315 height 55
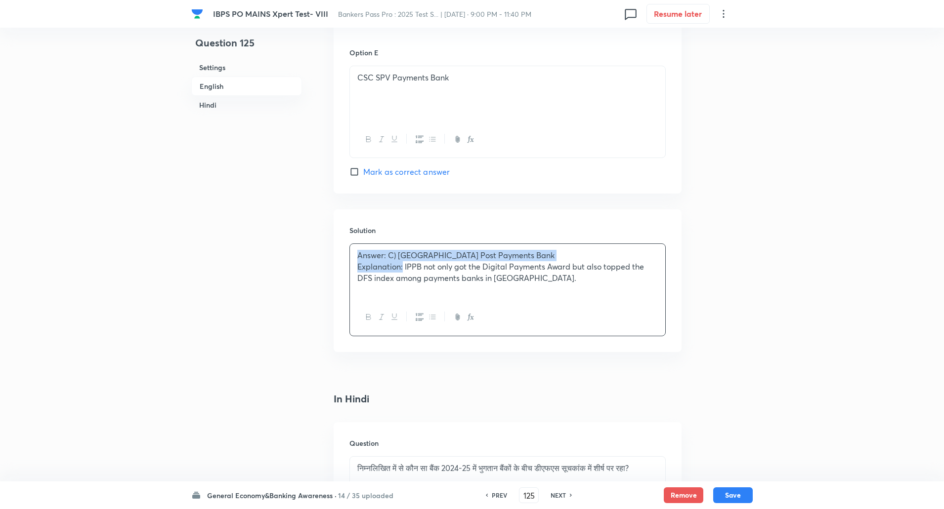
drag, startPoint x: 356, startPoint y: 256, endPoint x: 403, endPoint y: 269, distance: 48.5
click at [403, 269] on div "Answer: C) India Post Payments Bank Explanation: IPPB not only got the Digital …" at bounding box center [507, 271] width 315 height 55
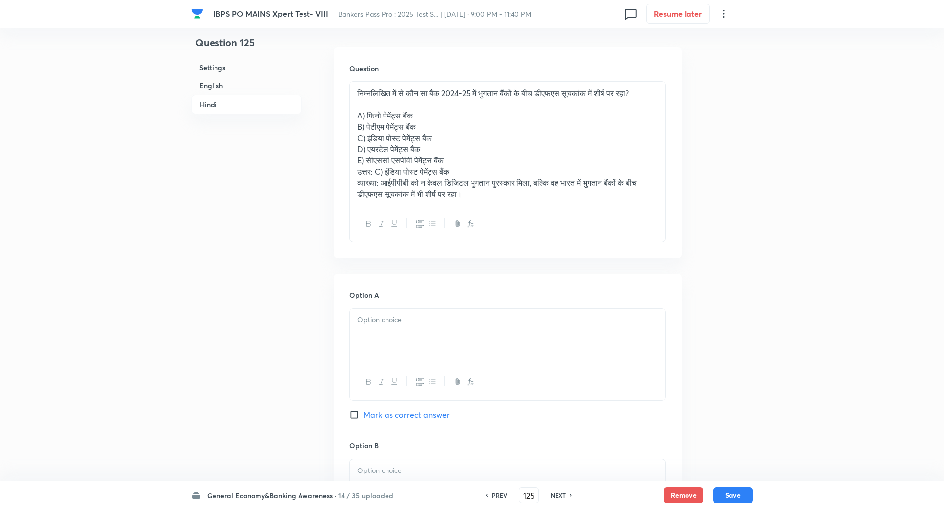
scroll to position [1437, 0]
click at [358, 133] on p "B) पेटीएम पेमेंट्स बैंक" at bounding box center [507, 127] width 300 height 11
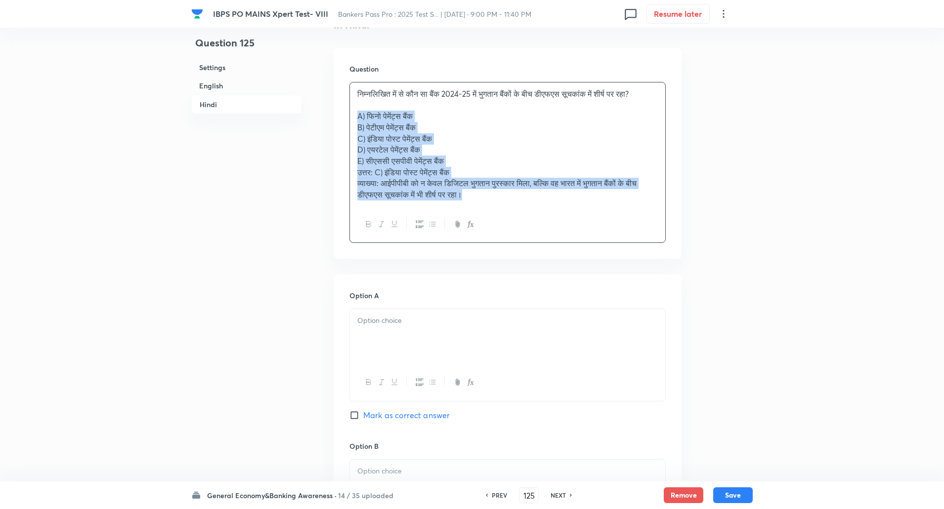
drag, startPoint x: 355, startPoint y: 127, endPoint x: 562, endPoint y: 277, distance: 255.9
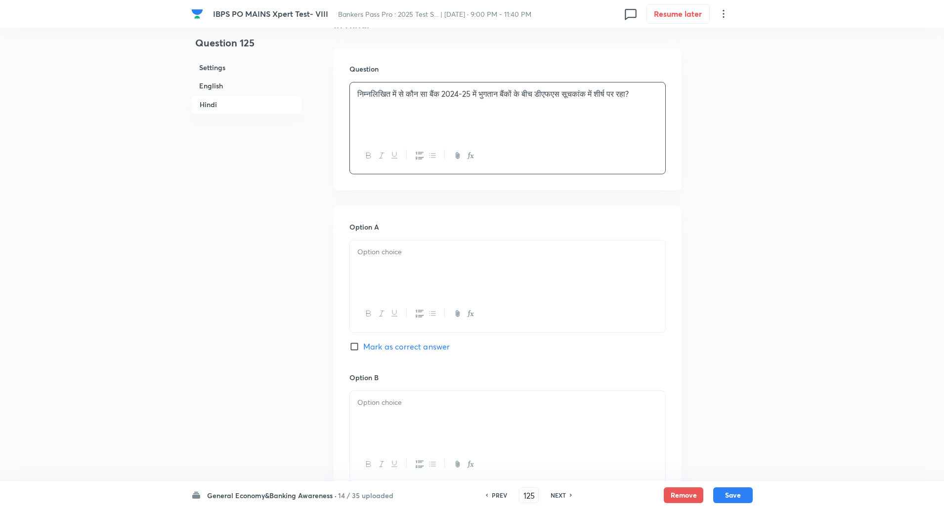
click at [471, 264] on div at bounding box center [507, 268] width 315 height 55
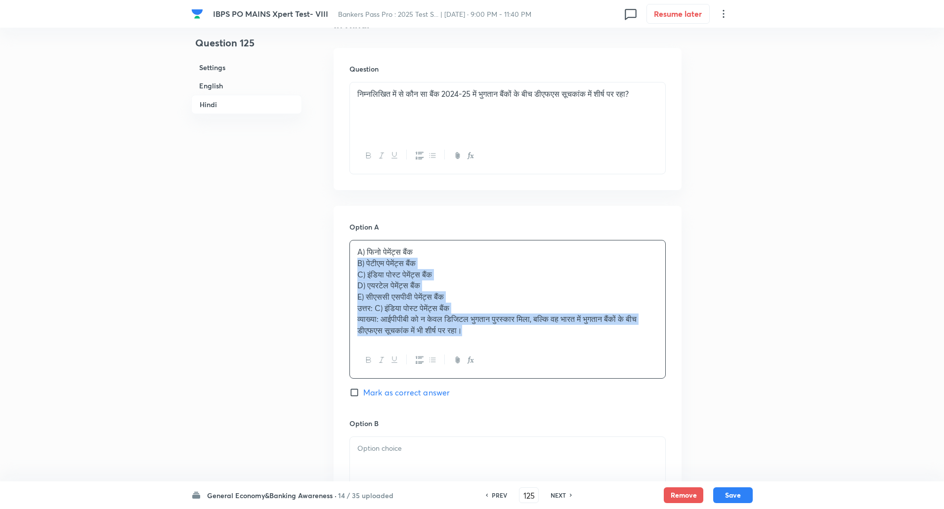
drag, startPoint x: 353, startPoint y: 264, endPoint x: 642, endPoint y: 372, distance: 308.5
click at [642, 372] on div "A) फिनो पेमेंट्स बैंक B) पेटीएम पेमेंट्स बैंक C) इंडिया पोस्ट पेमेंट्स बैंक D) …" at bounding box center [507, 309] width 316 height 139
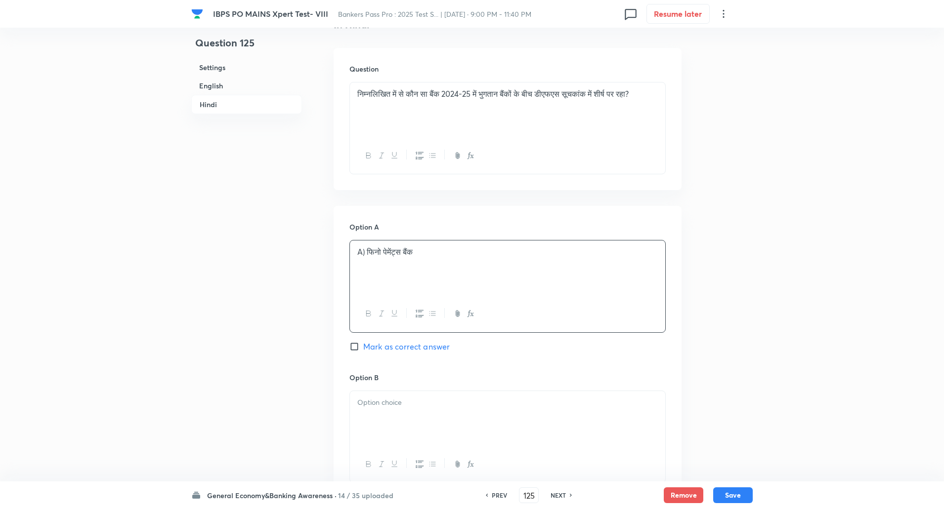
click at [367, 253] on p "A) फिनो पेमेंट्स बैंक" at bounding box center [507, 252] width 300 height 11
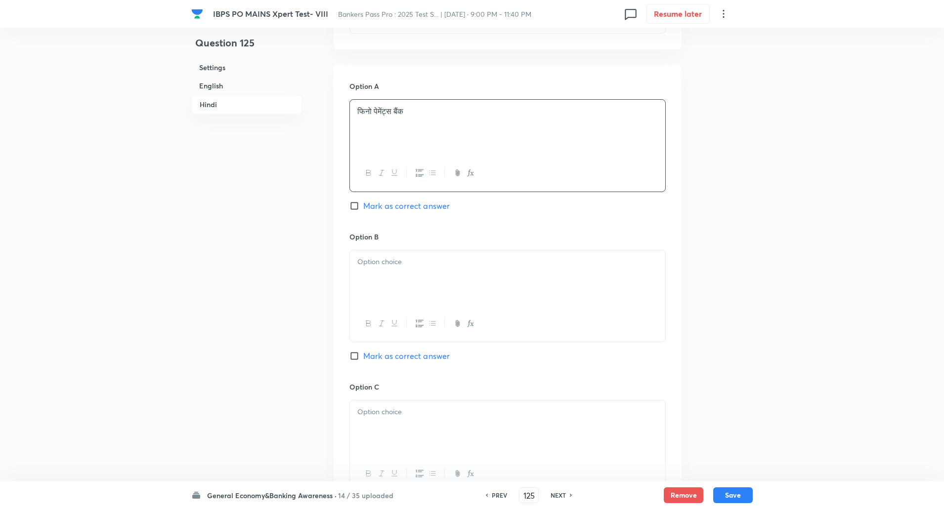
scroll to position [1580, 0]
click at [367, 269] on div at bounding box center [507, 275] width 315 height 55
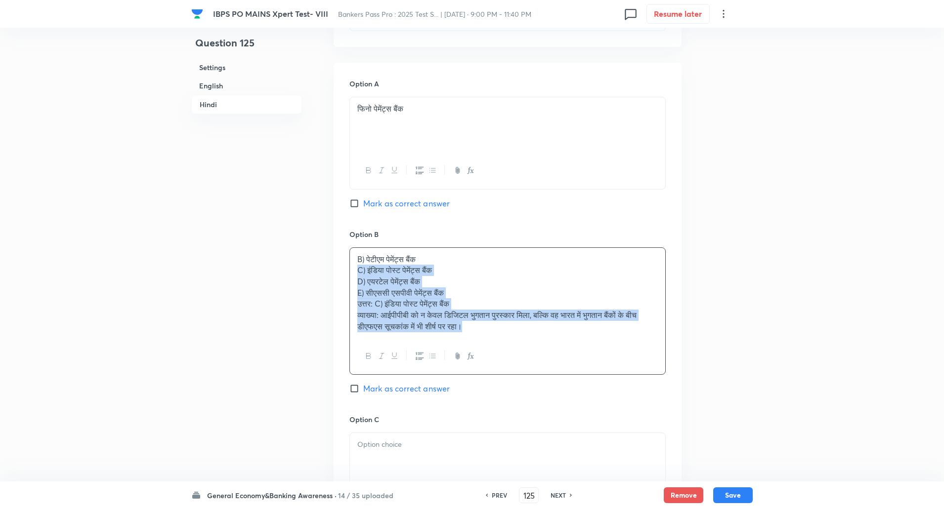
drag, startPoint x: 432, startPoint y: 304, endPoint x: 616, endPoint y: 374, distance: 196.6
click at [616, 374] on div "B) पेटीएम पेमेंट्स बैंक C) इंडिया पोस्ट पेमेंट्स बैंक D) एयरटेल पेमेंट्स बैंक E…" at bounding box center [507, 311] width 316 height 127
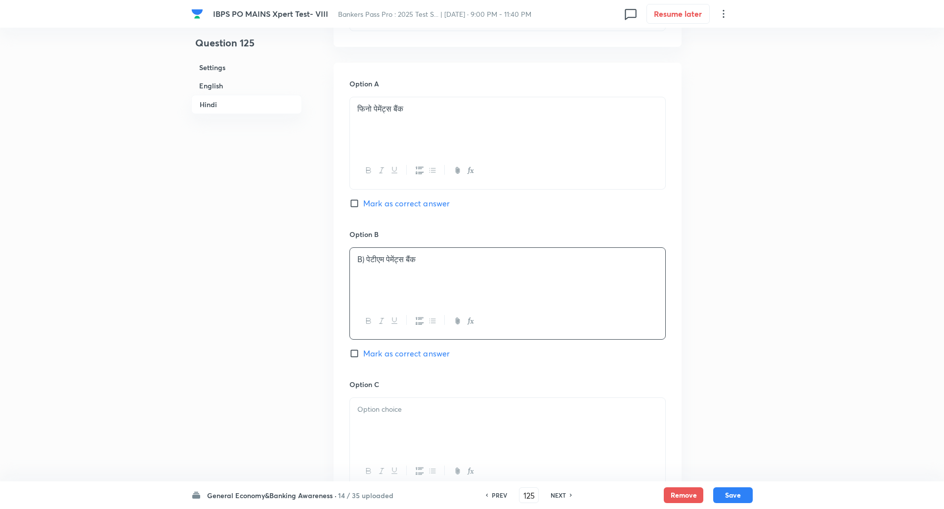
click at [364, 258] on p "B) पेटीएम पेमेंट्स बैंक" at bounding box center [507, 259] width 300 height 11
click at [366, 266] on p at bounding box center [507, 259] width 300 height 11
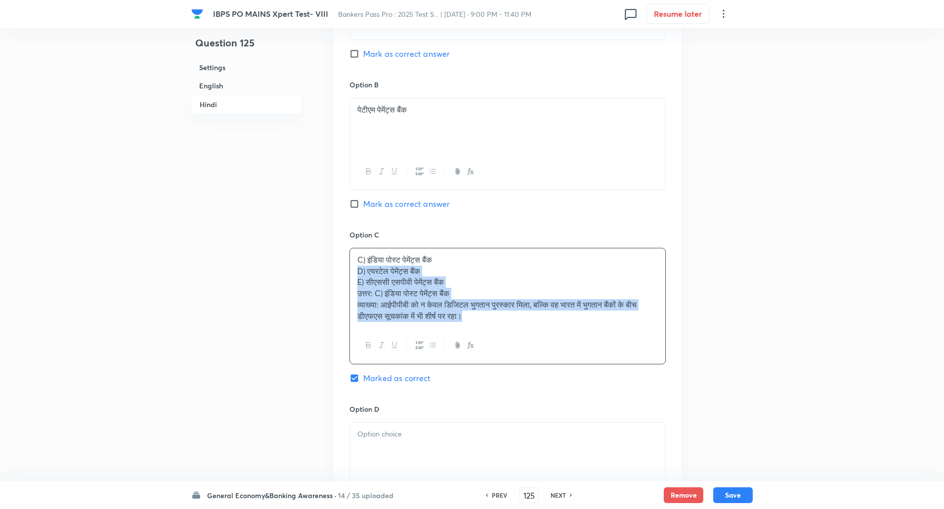
drag, startPoint x: 356, startPoint y: 272, endPoint x: 572, endPoint y: 371, distance: 237.5
click at [572, 371] on div "Option C C) इंडिया पोस्ट पेमेंट्स बैंक D) एयरटेल पेमेंट्स बैंक E) सीएससी एसपीवी…" at bounding box center [507, 317] width 316 height 174
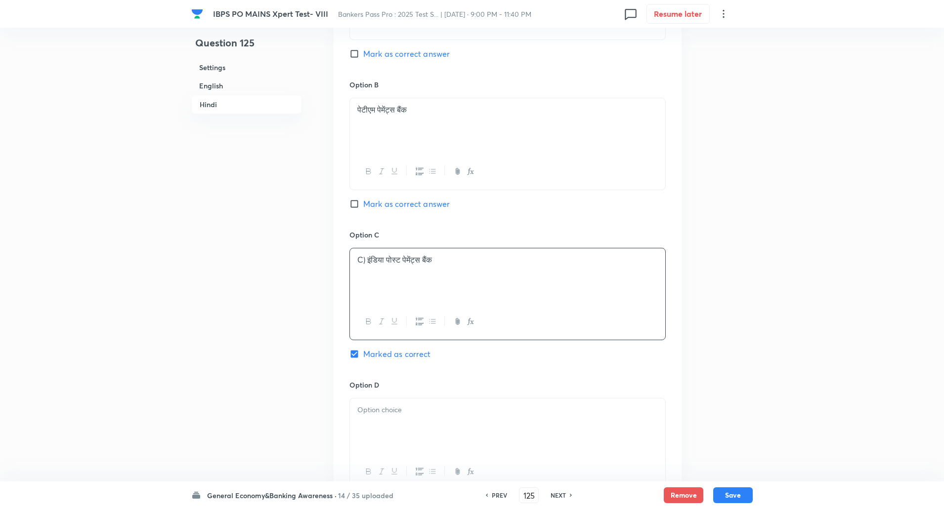
click at [367, 263] on p "C) इंडिया पोस्ट पेमेंट्स बैंक" at bounding box center [507, 259] width 300 height 11
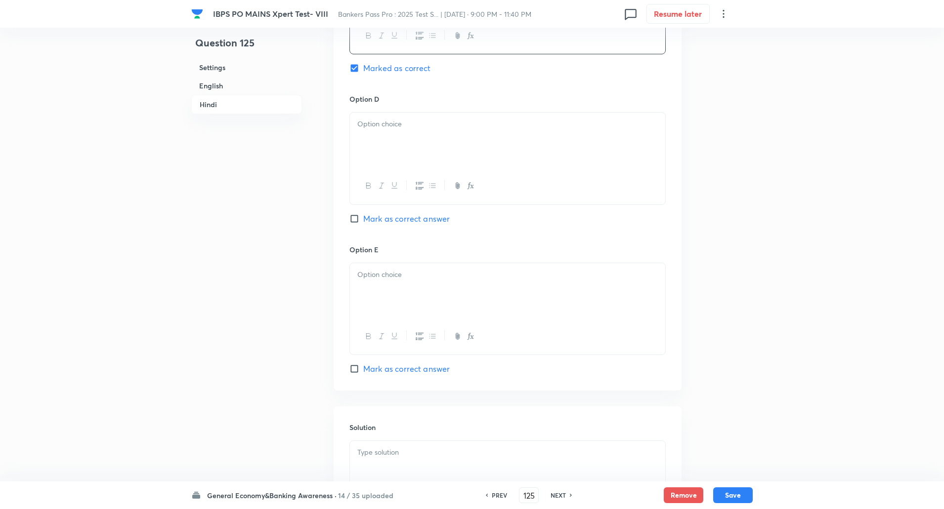
scroll to position [2017, 0]
click at [423, 119] on p at bounding box center [507, 122] width 300 height 11
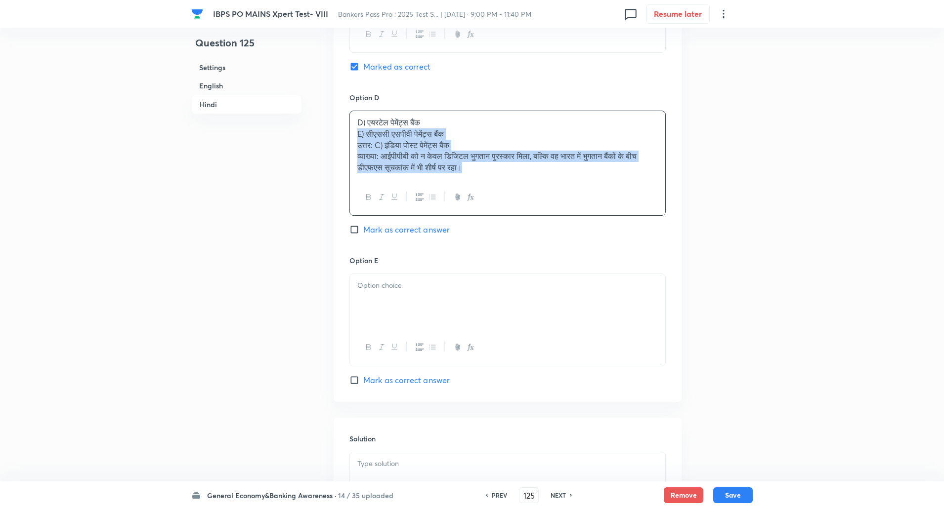
drag, startPoint x: 356, startPoint y: 136, endPoint x: 652, endPoint y: 176, distance: 298.7
click at [652, 176] on div "D) एयरटेल पेमेंट्स बैंक E) सीएससी एसपीवी पेमेंट्स बैंक उत्तर: C) इंडिया पोस्ट प…" at bounding box center [507, 145] width 315 height 68
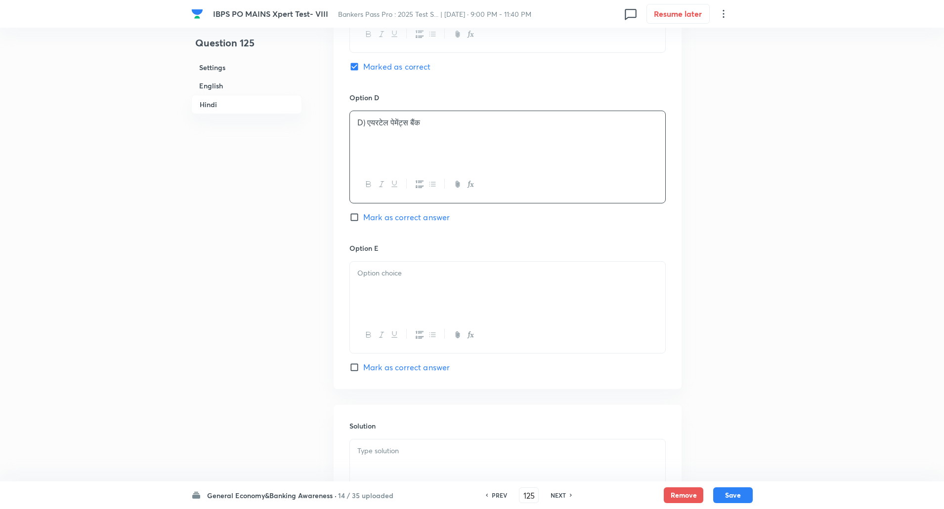
click at [366, 122] on p "D) एयरटेल पेमेंट्स बैंक" at bounding box center [507, 122] width 300 height 11
click at [372, 281] on div at bounding box center [507, 289] width 315 height 55
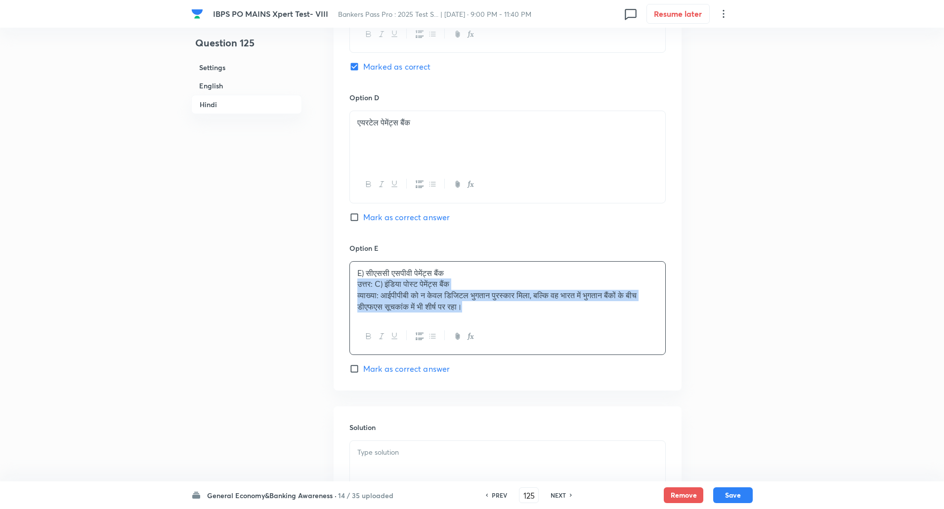
drag, startPoint x: 355, startPoint y: 288, endPoint x: 664, endPoint y: 385, distance: 323.7
click at [664, 385] on div "Option A फिनो पेमेंट्स बैंक Mark as correct answer Option B पेटीएम पेमेंट्स बैं…" at bounding box center [508, 7] width 348 height 765
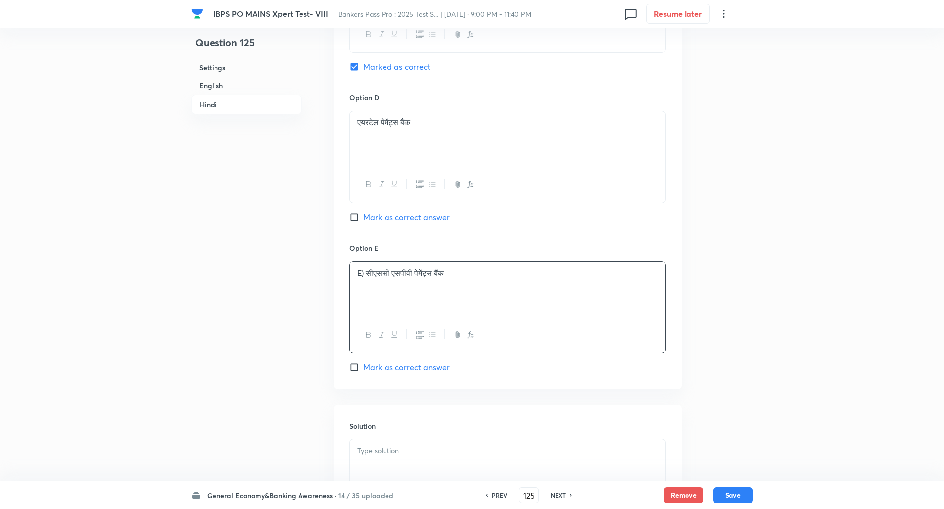
click at [367, 282] on p at bounding box center [507, 284] width 300 height 11
click at [367, 275] on p "E) सीएससी एसपीवी पेमेंट्स बैंक" at bounding box center [507, 273] width 300 height 11
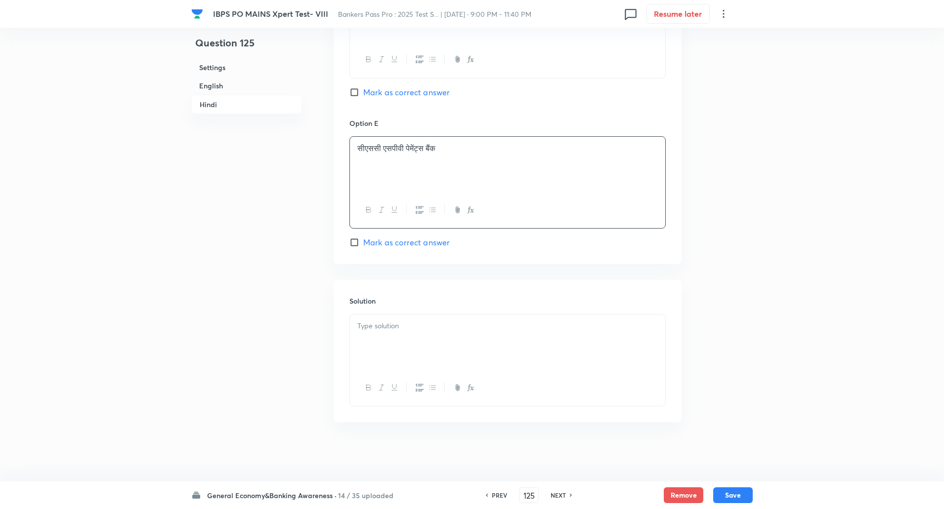
click at [370, 348] on div at bounding box center [507, 342] width 315 height 55
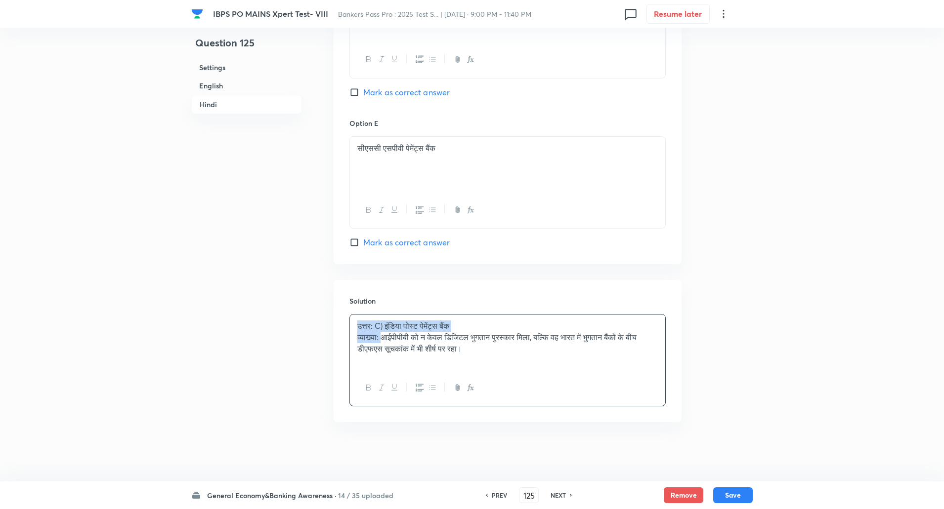
drag, startPoint x: 354, startPoint y: 325, endPoint x: 382, endPoint y: 339, distance: 31.6
click at [382, 339] on div "उत्तर: C) इंडिया पोस्ट पेमेंट्स बैंक व्याख्या: आईपीपीबी को न केवल डिजिटल भुगतान…" at bounding box center [507, 342] width 315 height 55
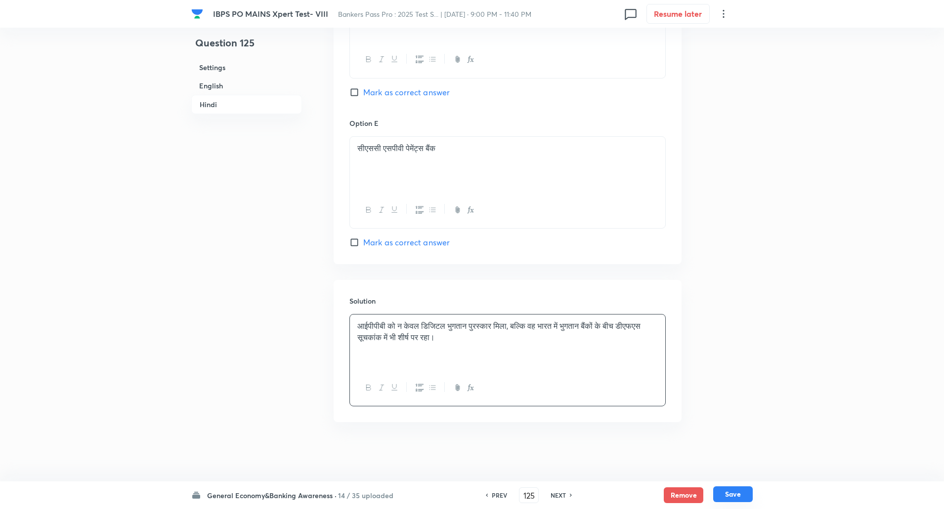
click at [735, 492] on button "Save" at bounding box center [733, 495] width 40 height 16
click at [735, 492] on button "Save" at bounding box center [733, 496] width 40 height 16
